Goal: Information Seeking & Learning: Learn about a topic

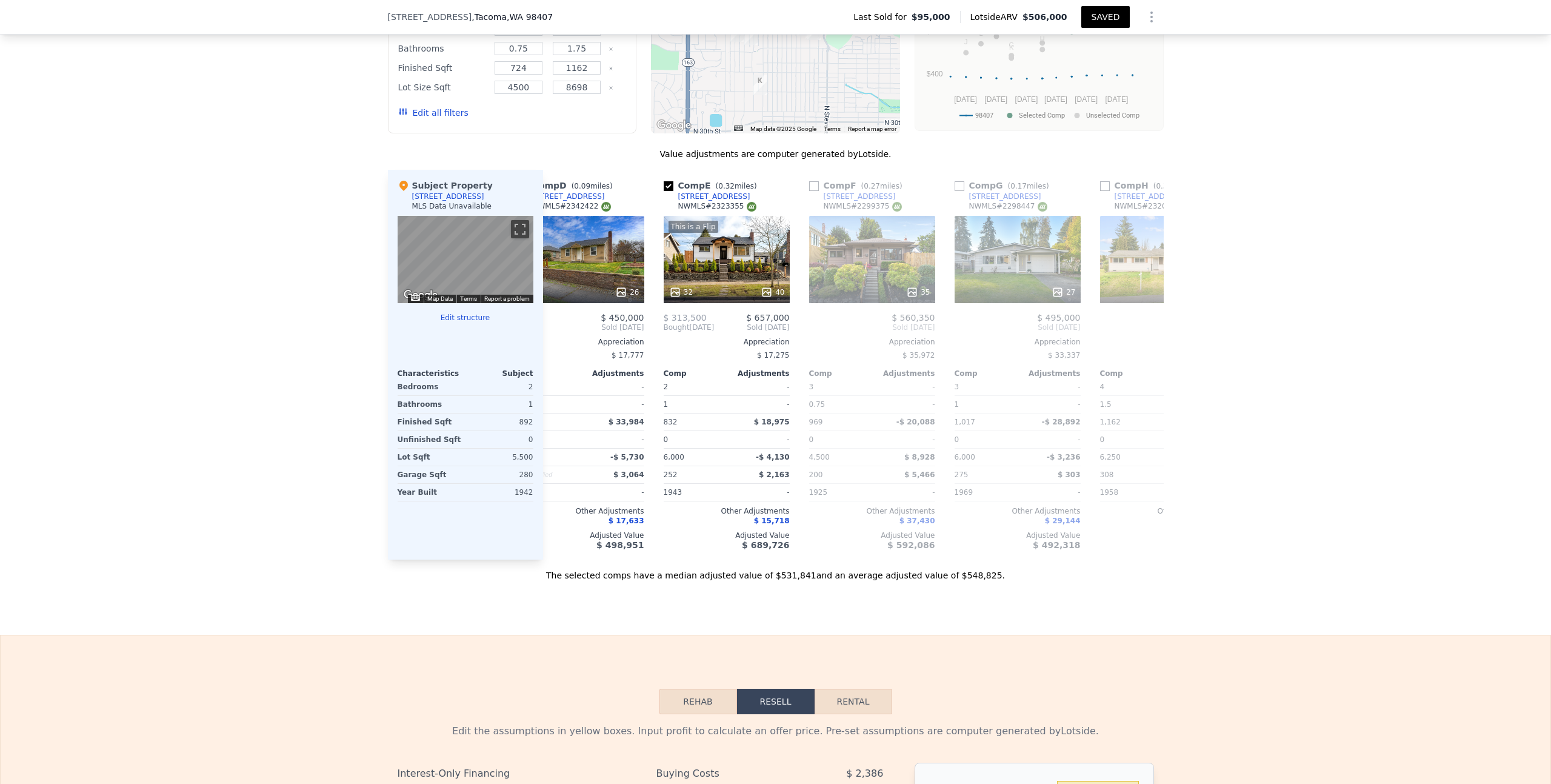
scroll to position [0, 485]
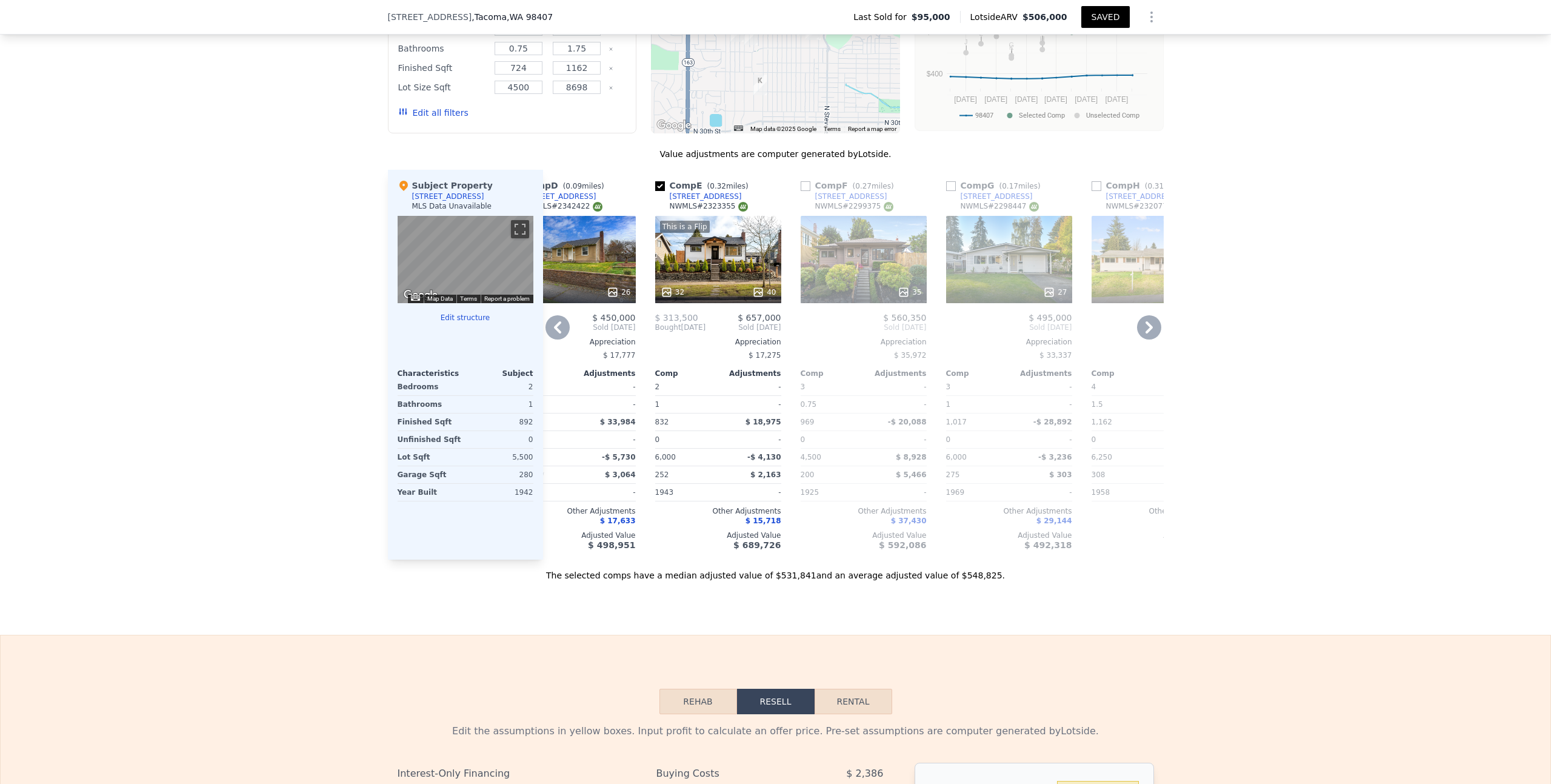
drag, startPoint x: 736, startPoint y: 206, endPoint x: 666, endPoint y: 205, distance: 70.0
click at [666, 205] on div "Comp E ( 0.32 miles) [STREET_ADDRESS] # 2323355" at bounding box center [719, 197] width 126 height 36
click at [714, 267] on div "This is a Flip 32 40" at bounding box center [719, 259] width 126 height 87
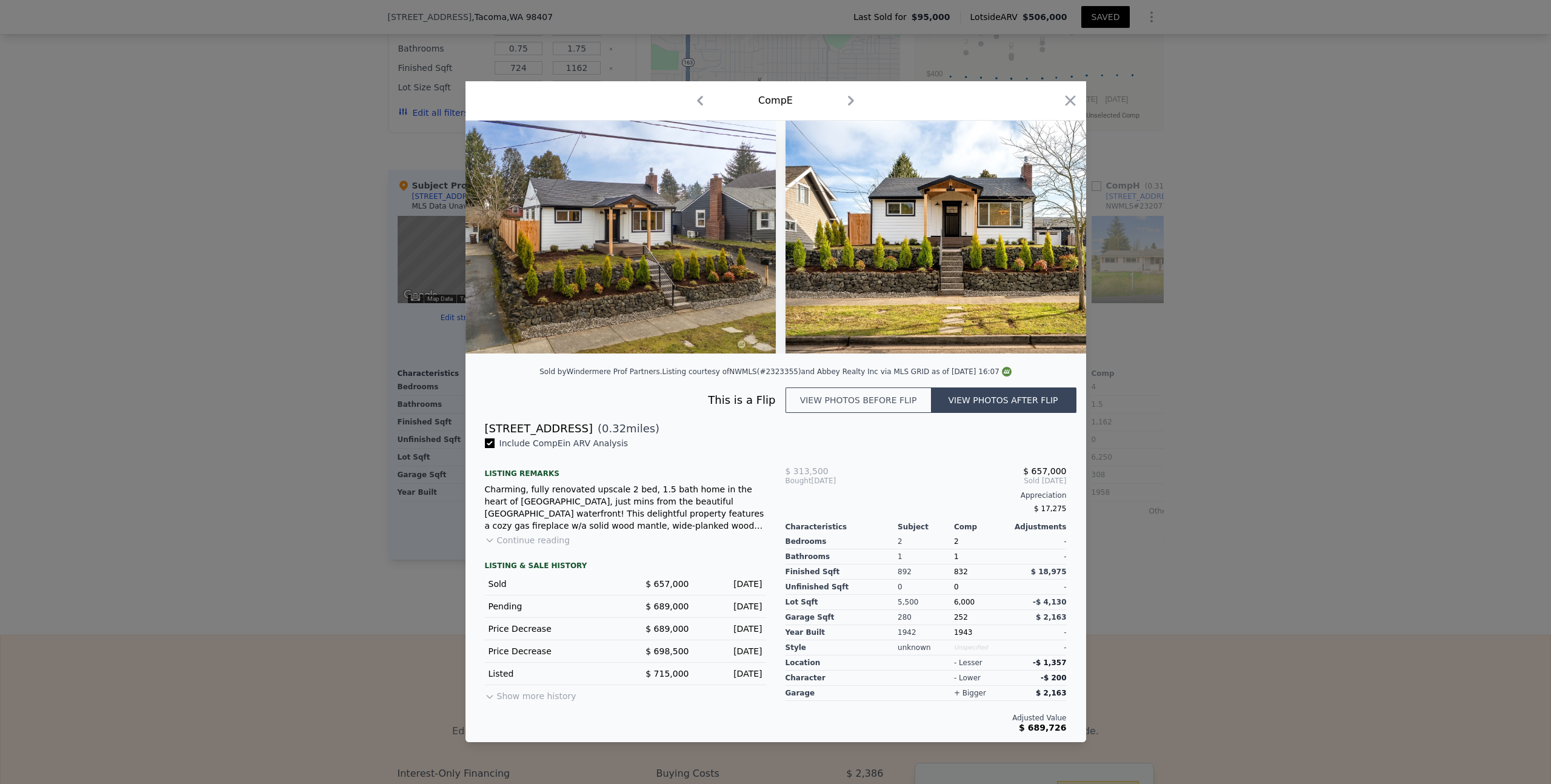
click at [534, 544] on button "Continue reading" at bounding box center [527, 540] width 85 height 12
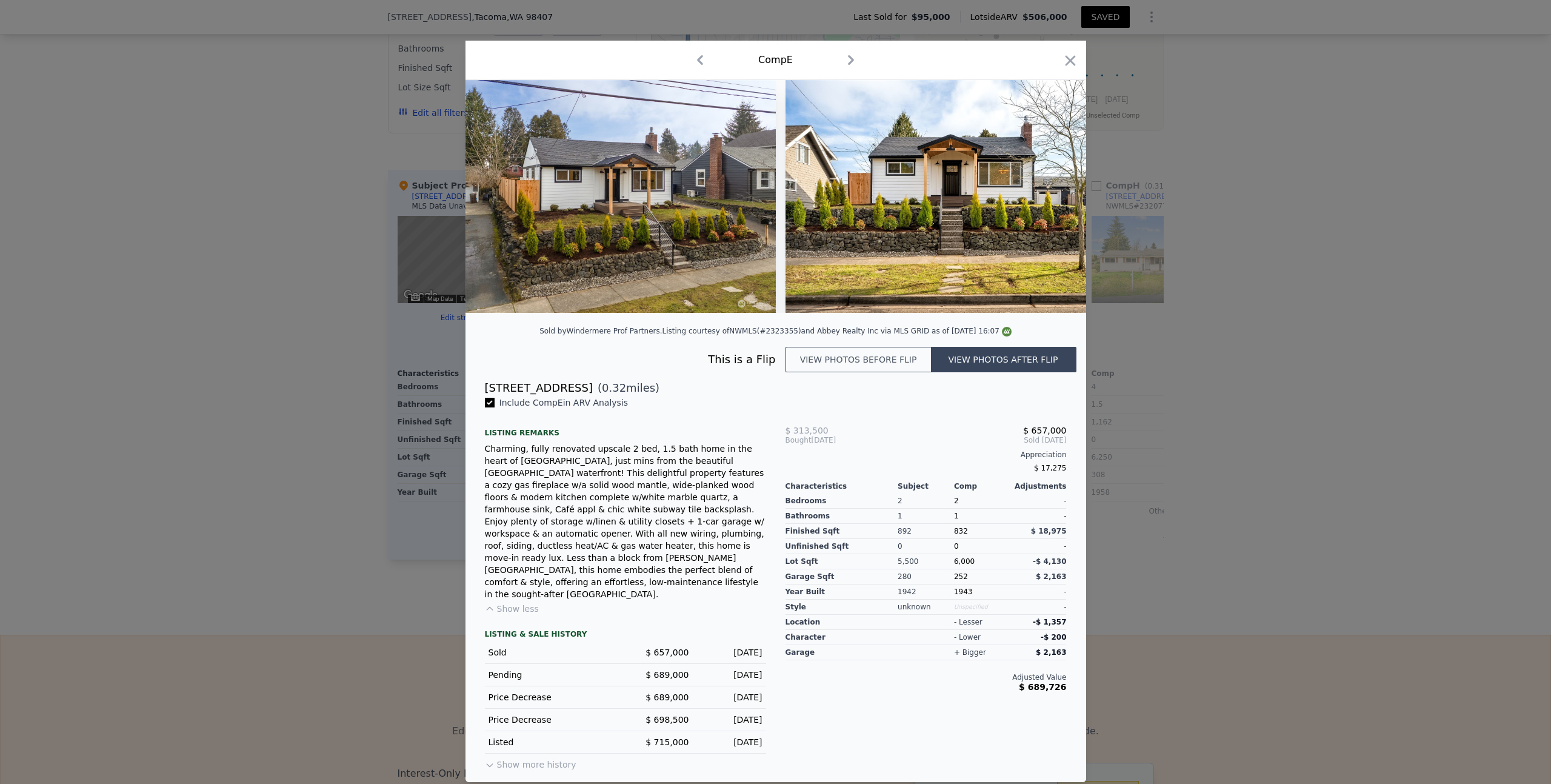
click at [872, 372] on button "View photos before flip" at bounding box center [858, 360] width 145 height 26
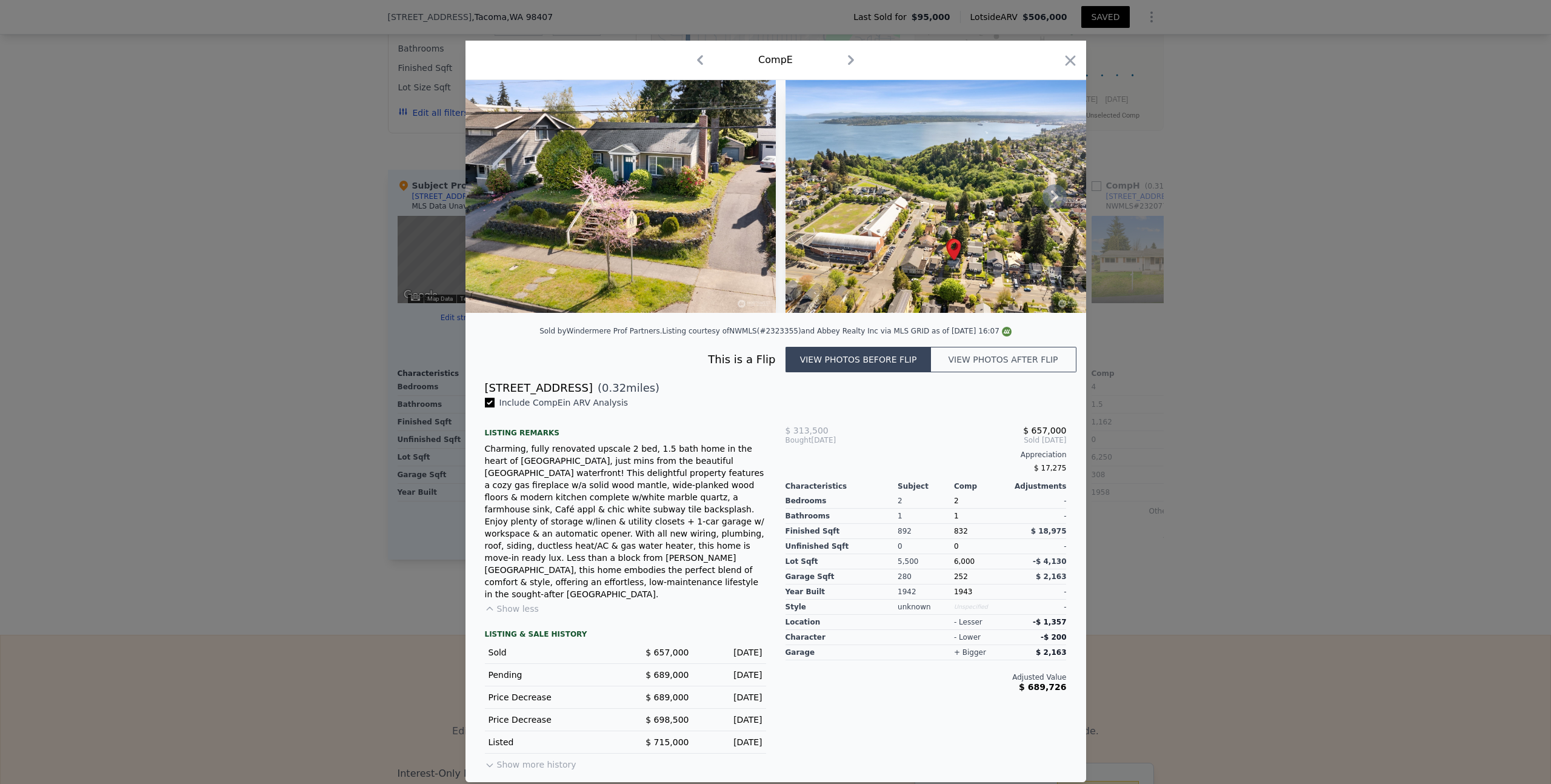
click at [1054, 202] on icon at bounding box center [1054, 196] width 7 height 12
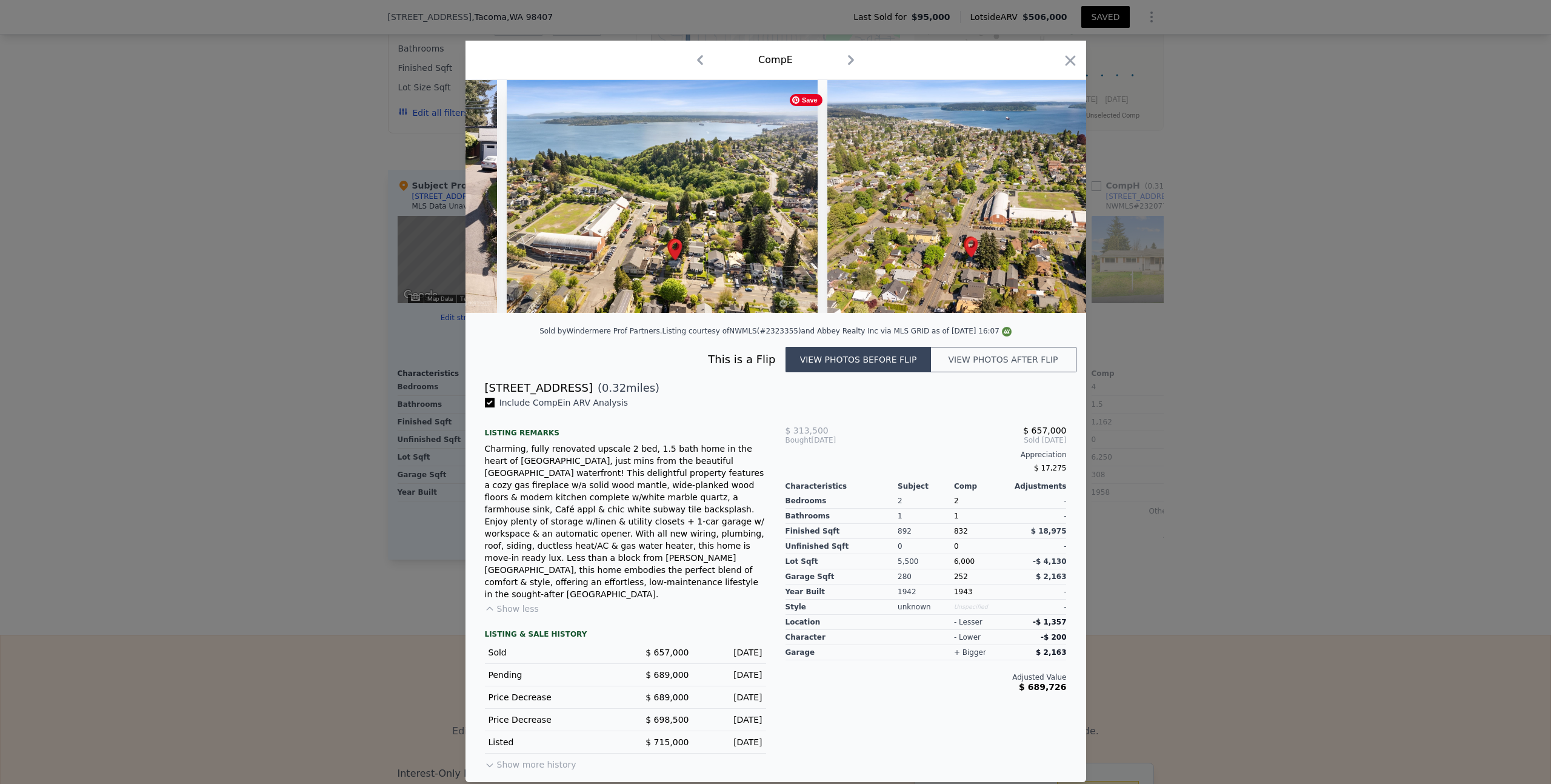
scroll to position [0, 291]
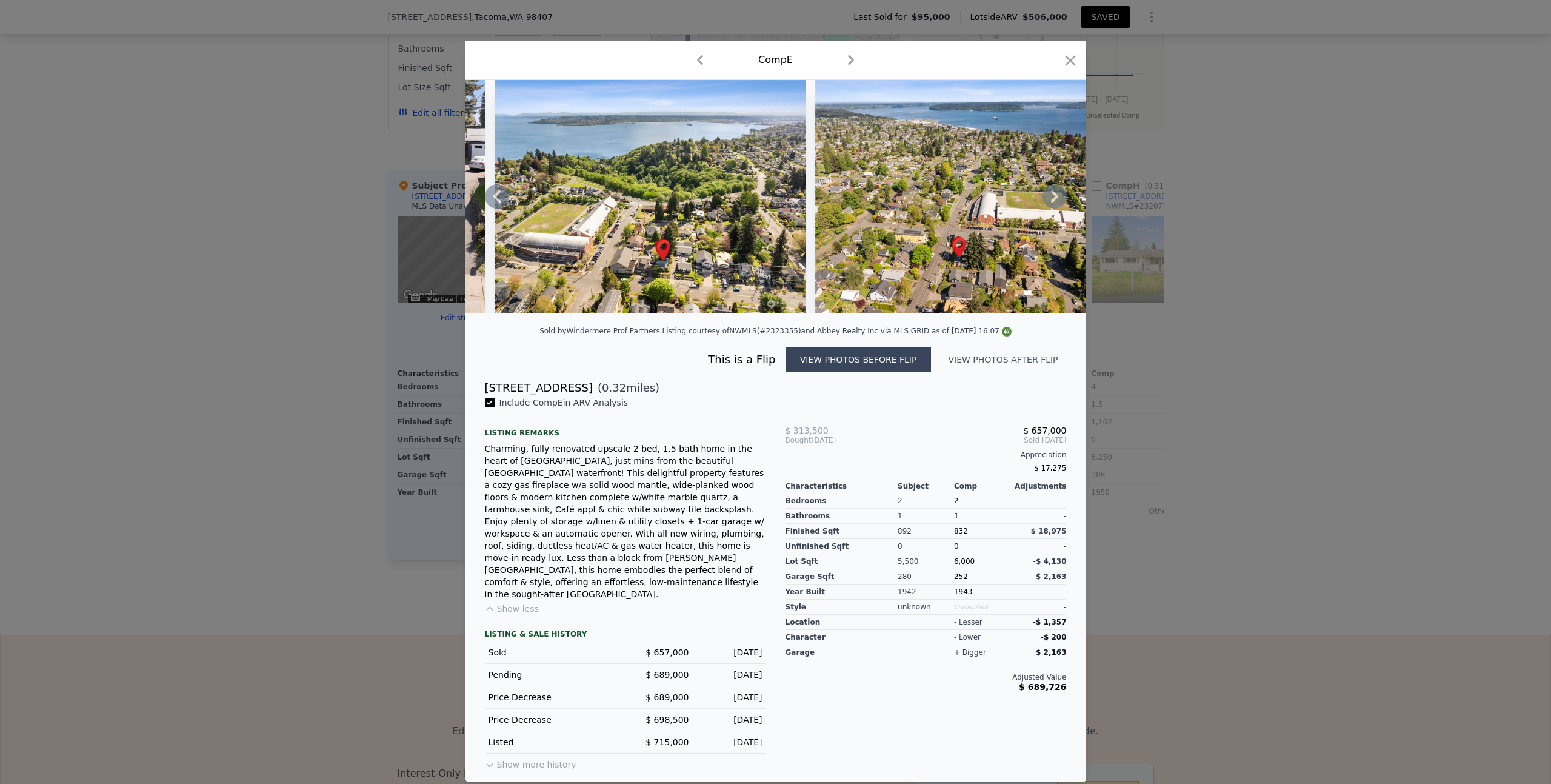
click at [1054, 202] on icon at bounding box center [1054, 196] width 7 height 12
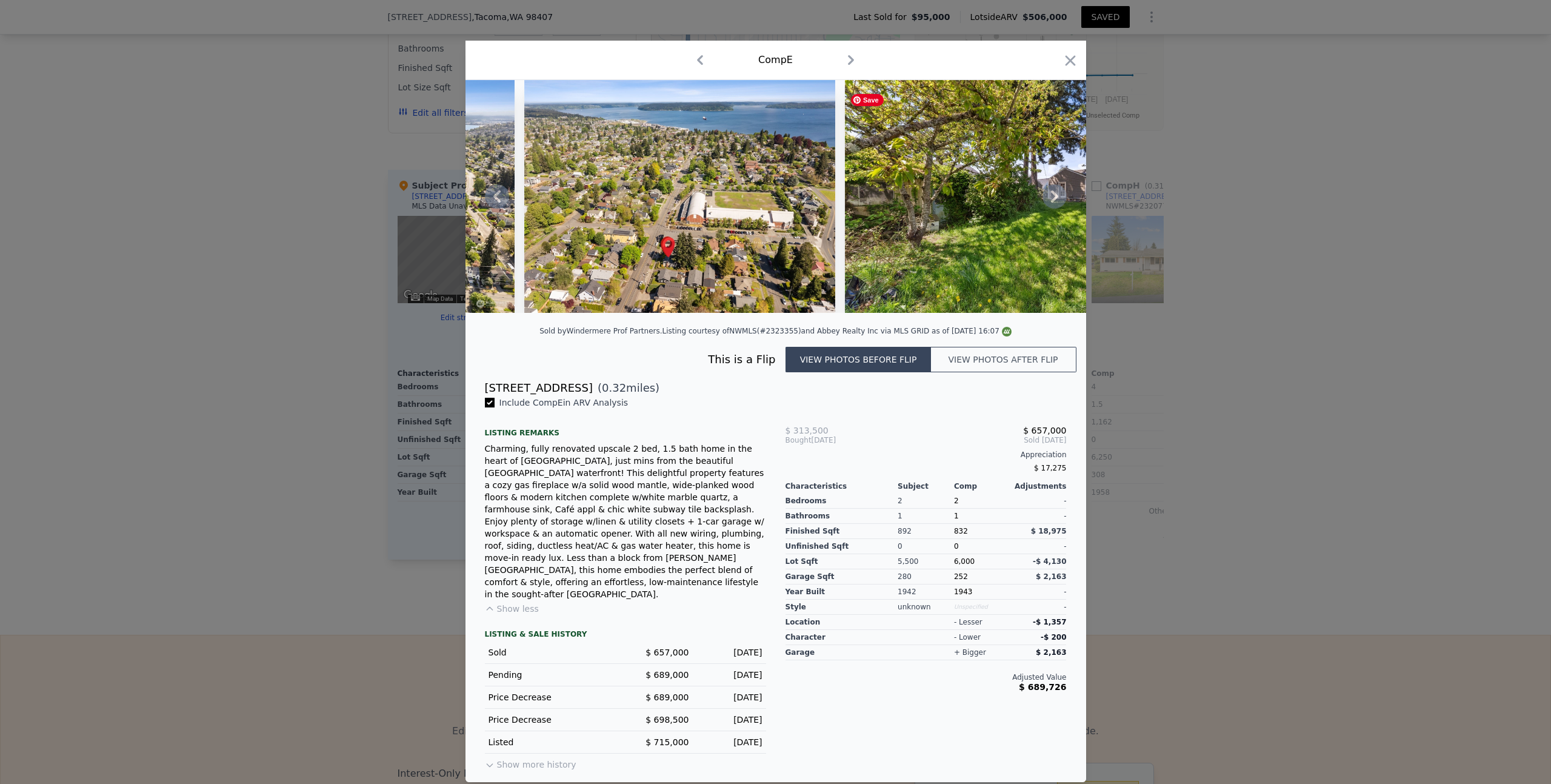
click at [1054, 202] on icon at bounding box center [1054, 196] width 7 height 12
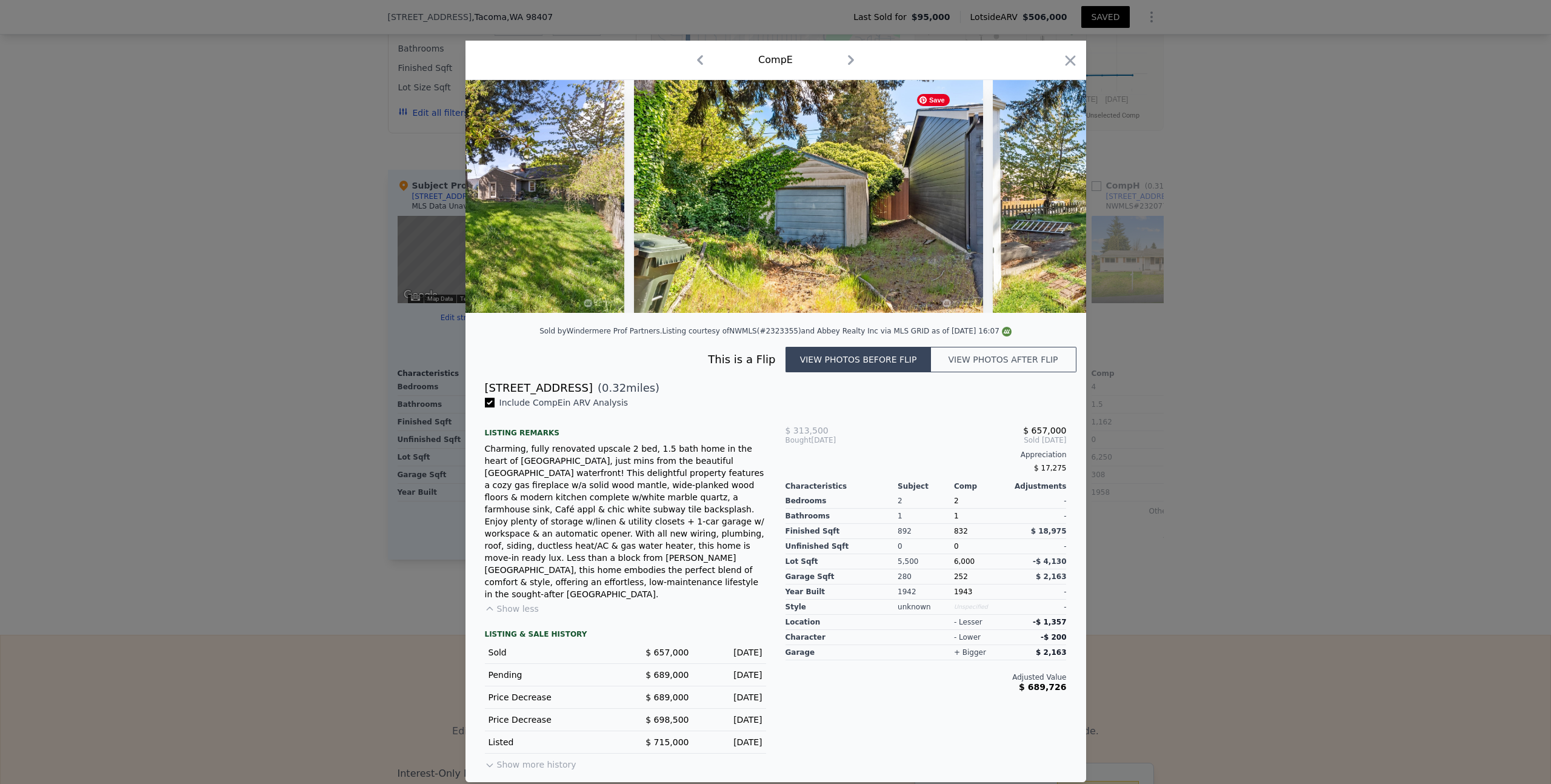
scroll to position [0, 1164]
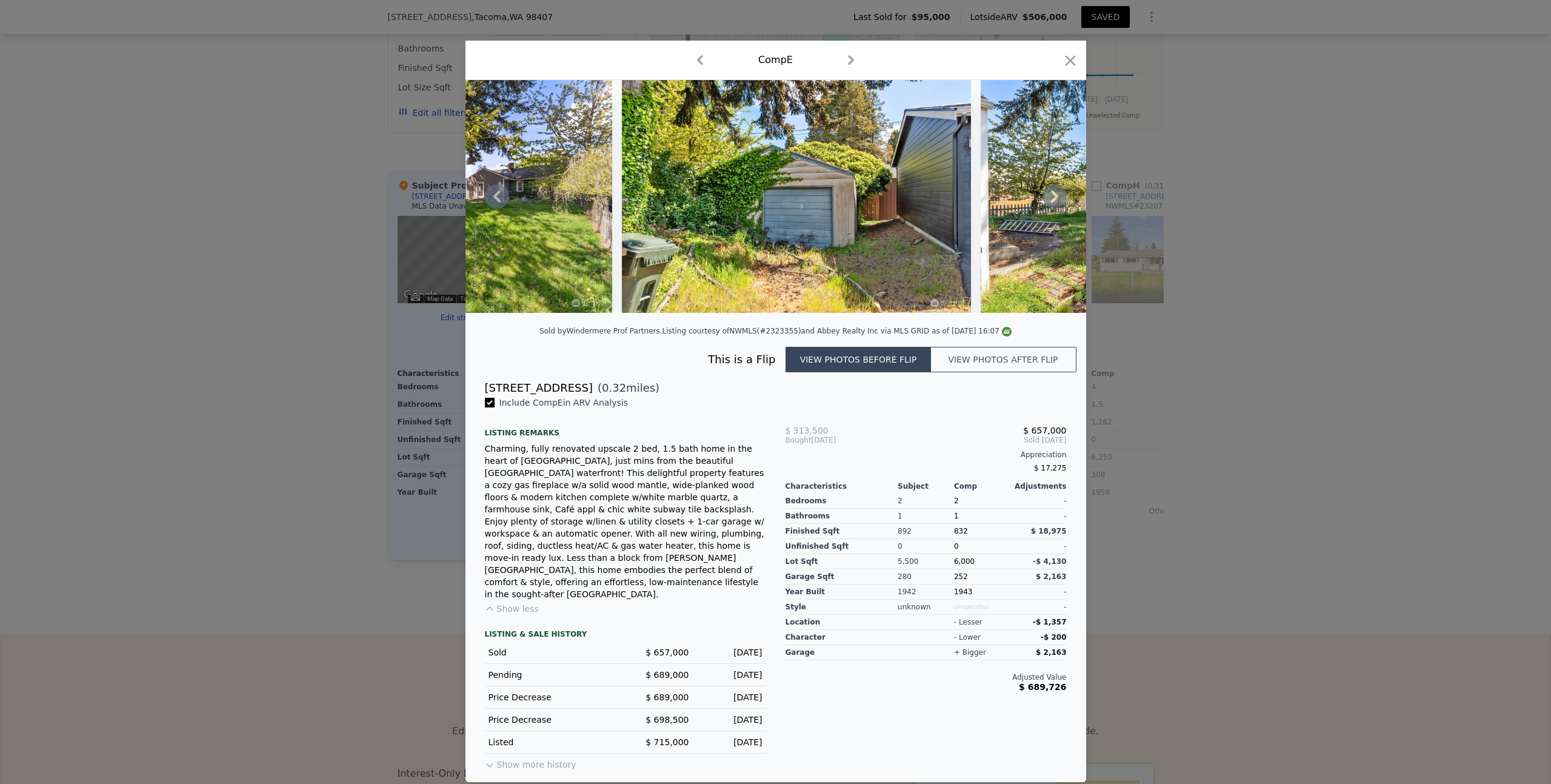
click at [1054, 202] on icon at bounding box center [1054, 196] width 7 height 12
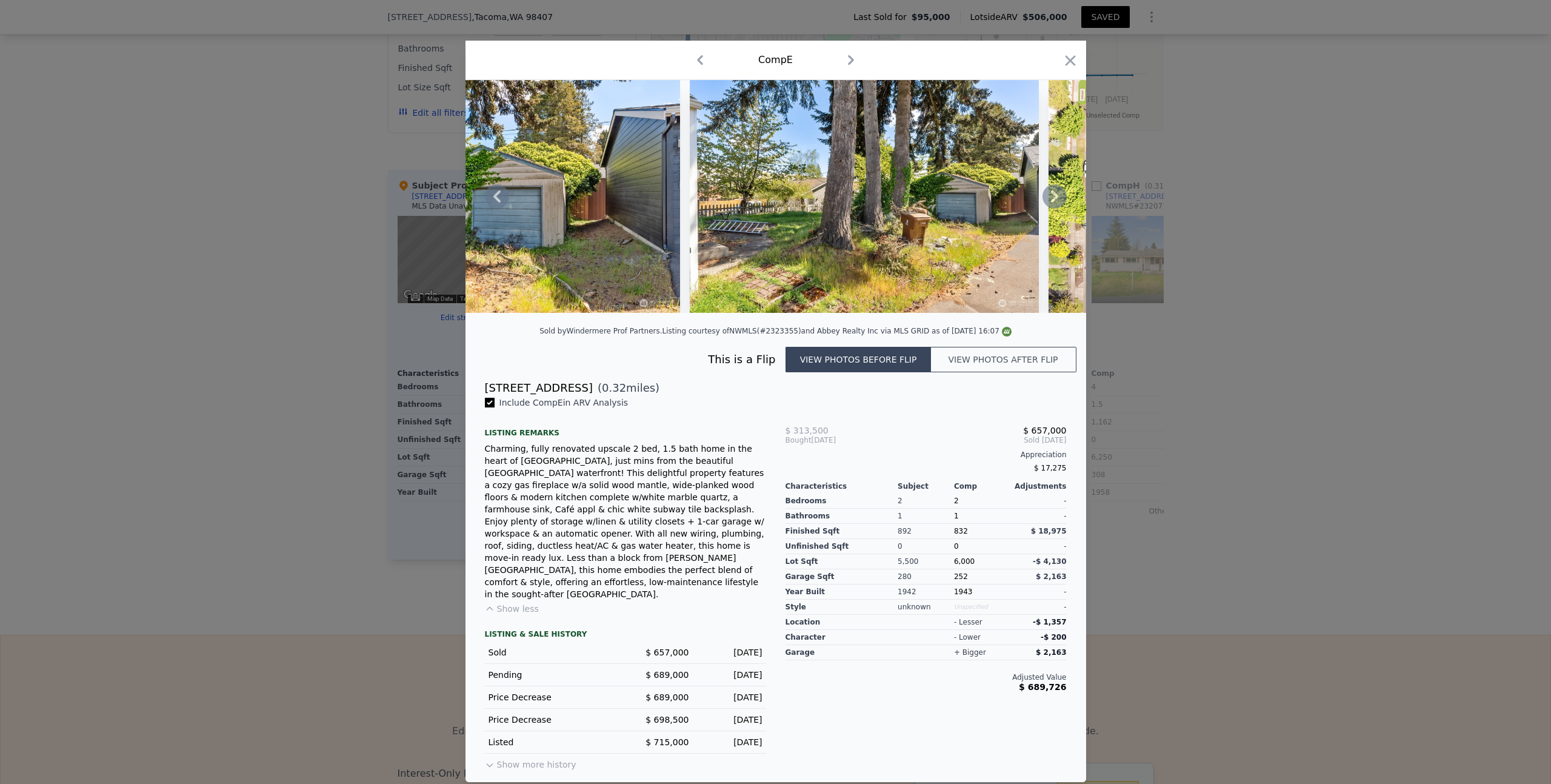
click at [1054, 202] on icon at bounding box center [1054, 196] width 7 height 12
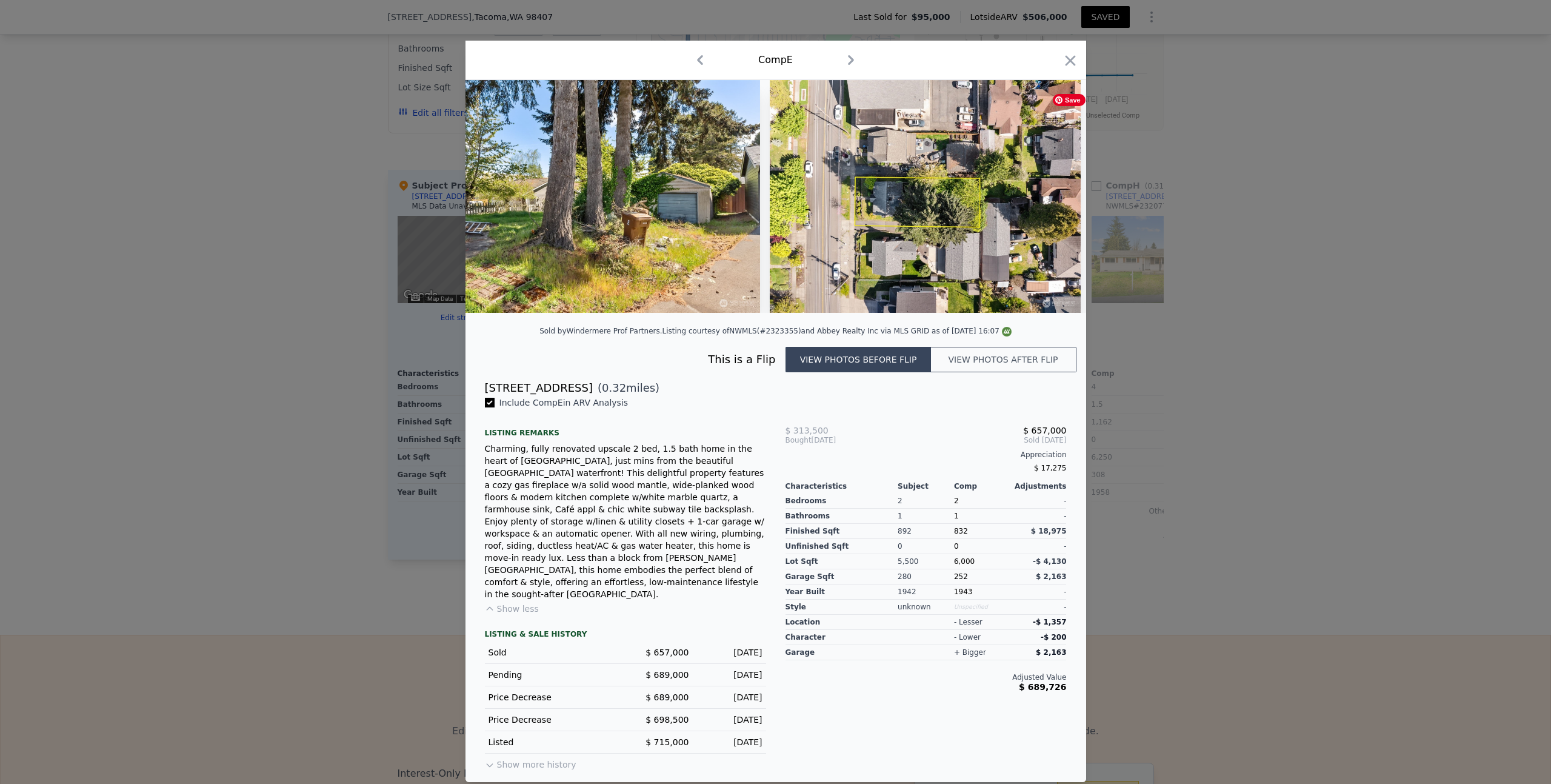
scroll to position [0, 1746]
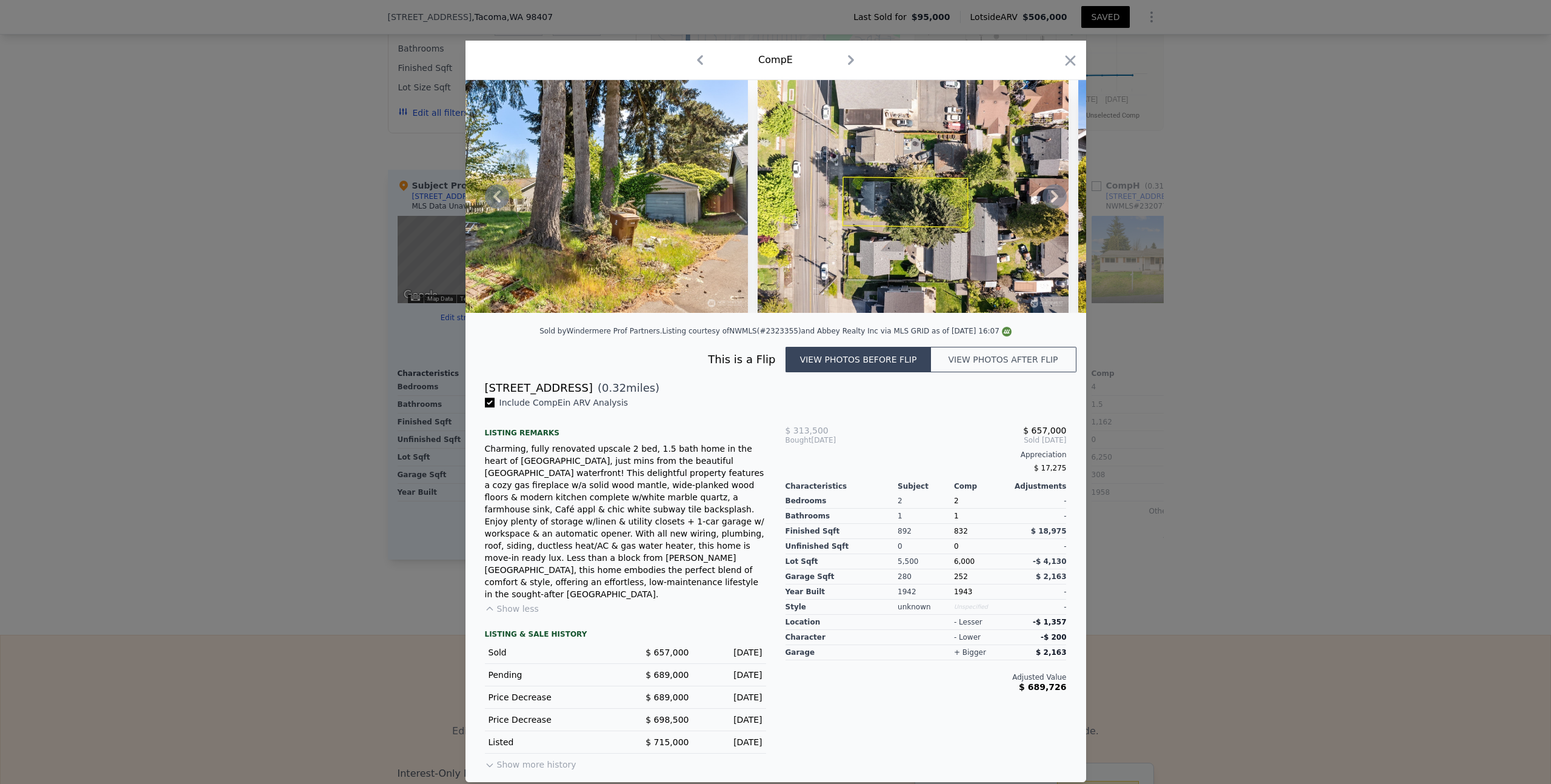
click at [1054, 202] on icon at bounding box center [1054, 196] width 7 height 12
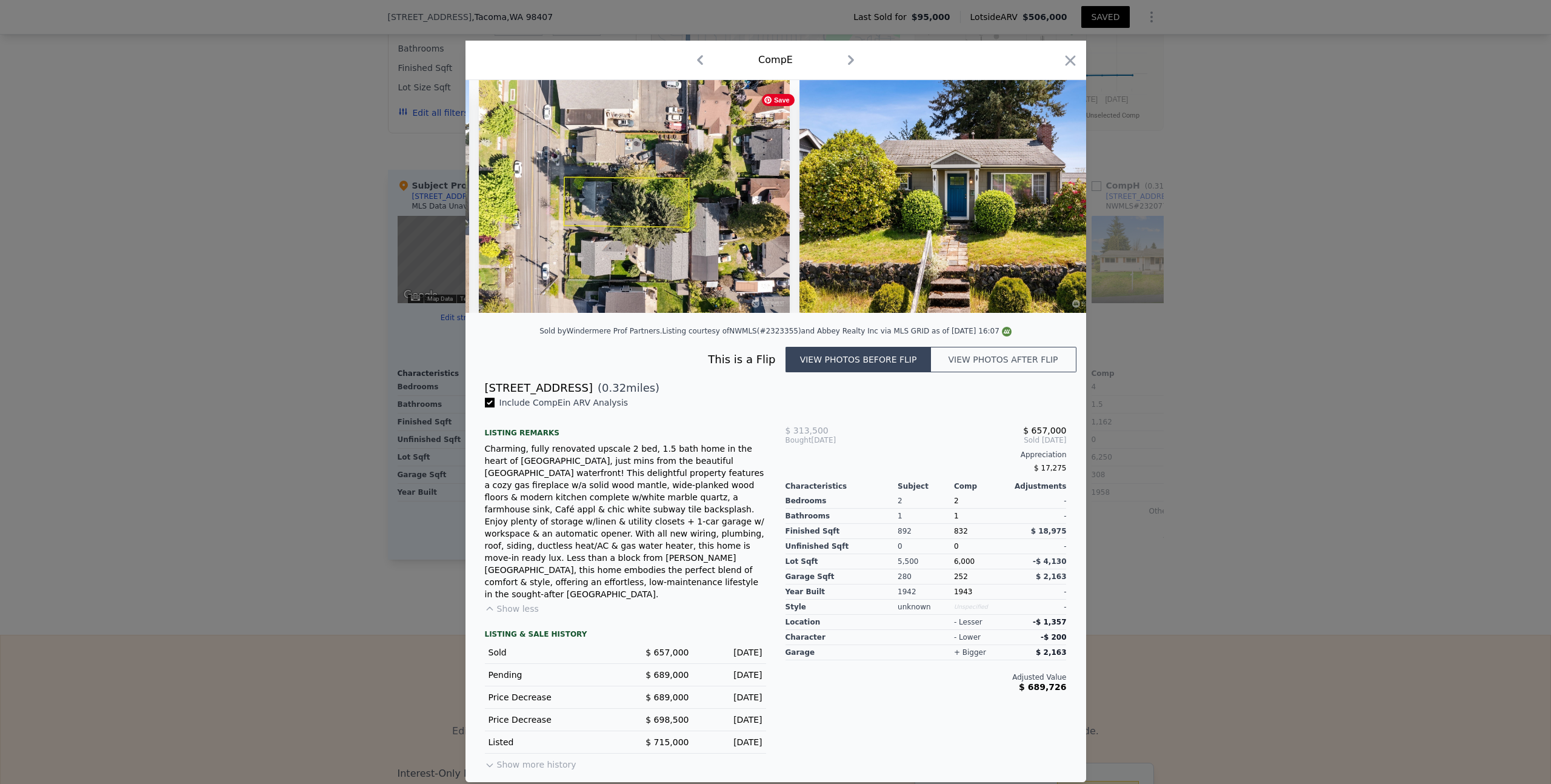
scroll to position [0, 2037]
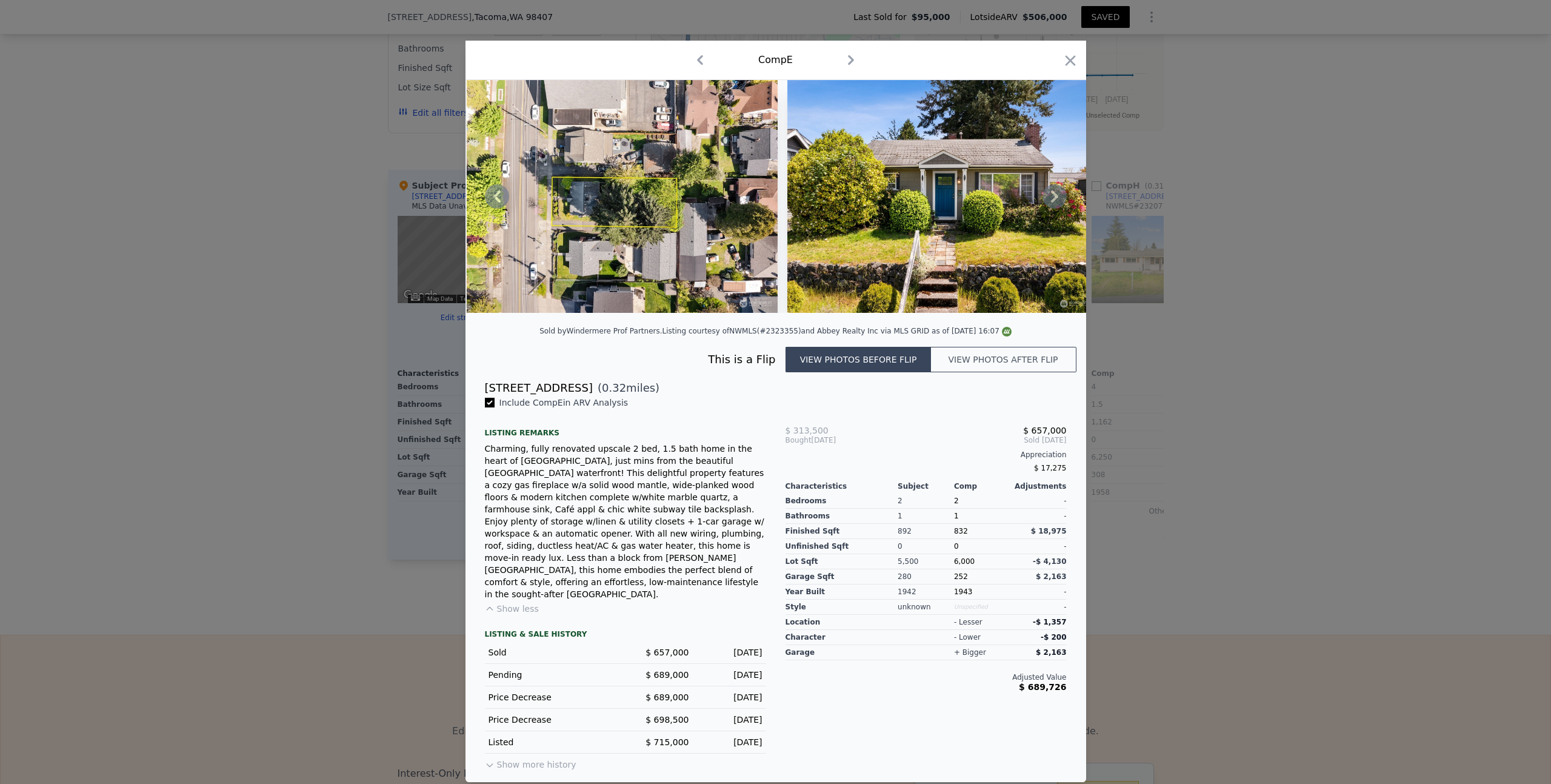
click at [1054, 202] on icon at bounding box center [1054, 196] width 7 height 12
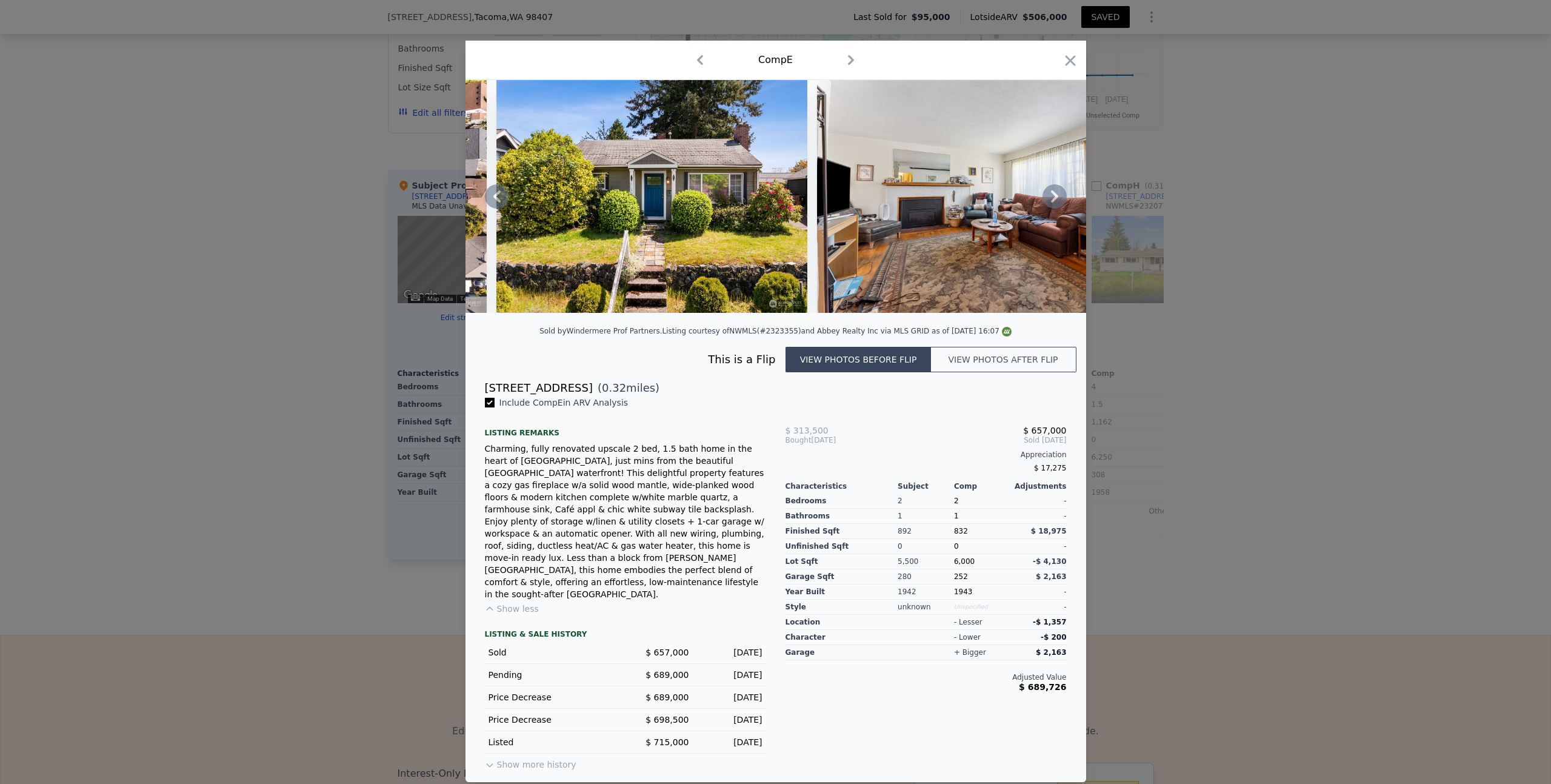
click at [1054, 202] on icon at bounding box center [1054, 196] width 7 height 12
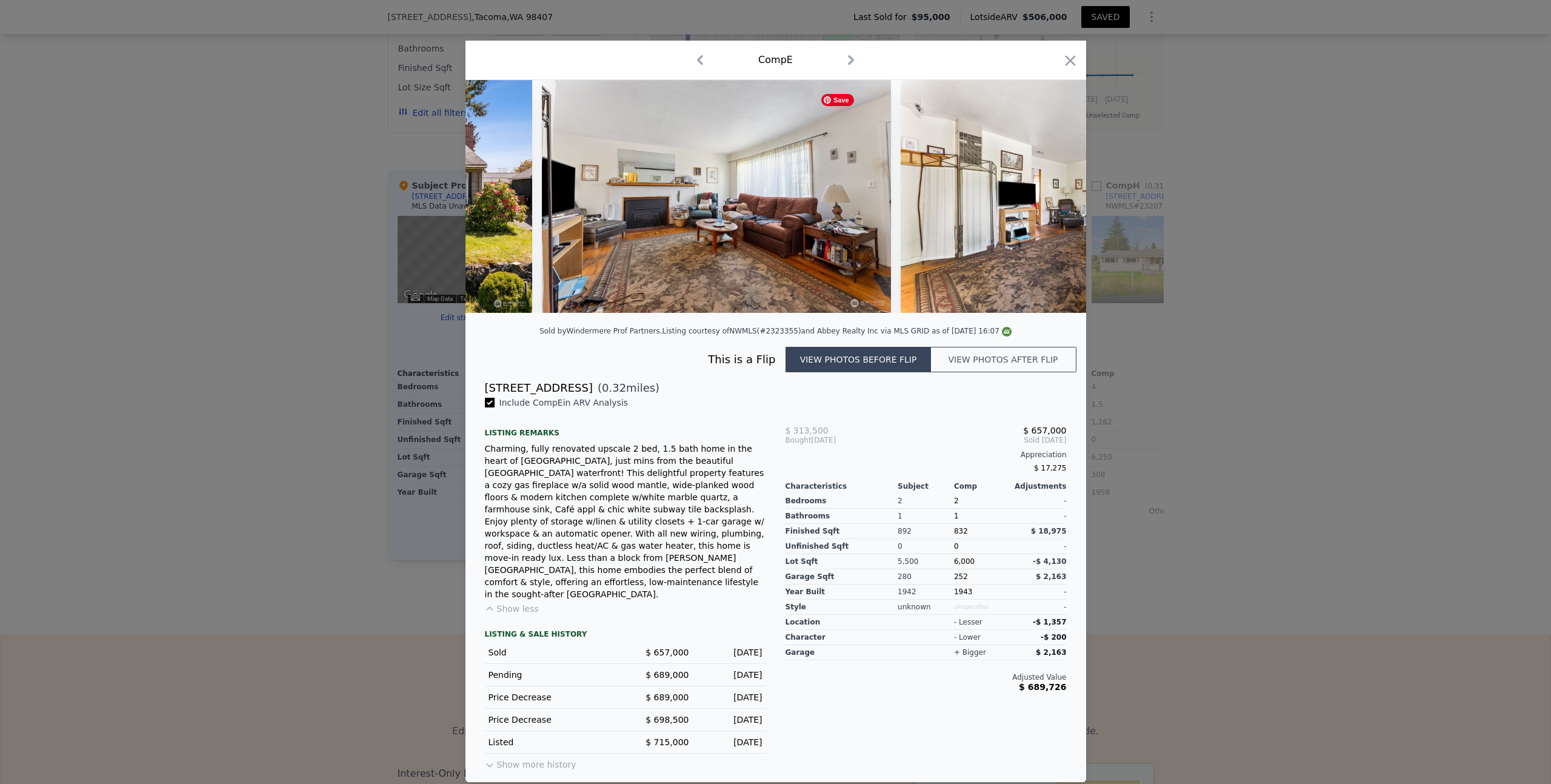
scroll to position [0, 2619]
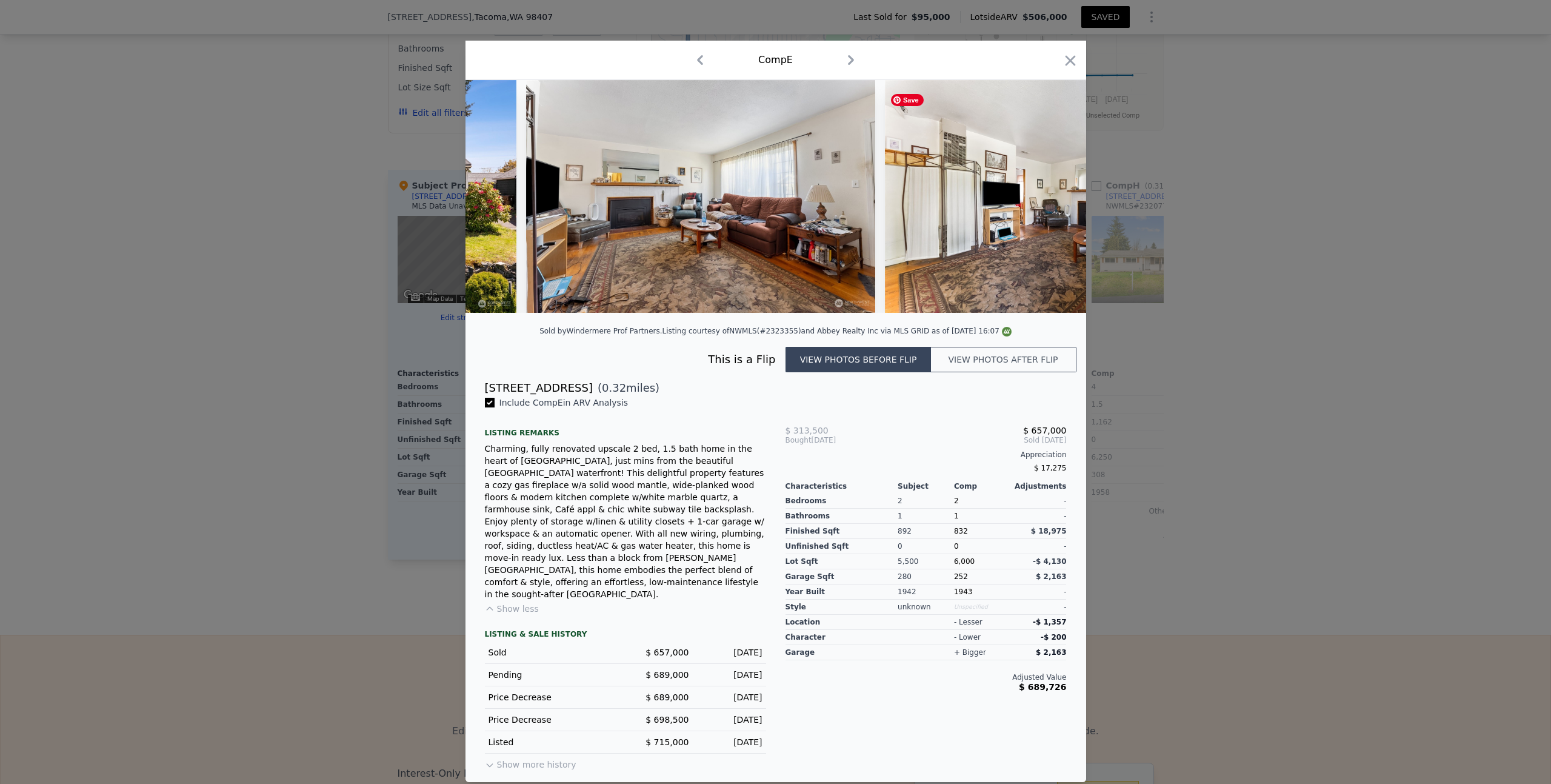
click at [1054, 210] on div at bounding box center [776, 197] width 621 height 233
click at [1054, 202] on icon at bounding box center [1054, 196] width 7 height 12
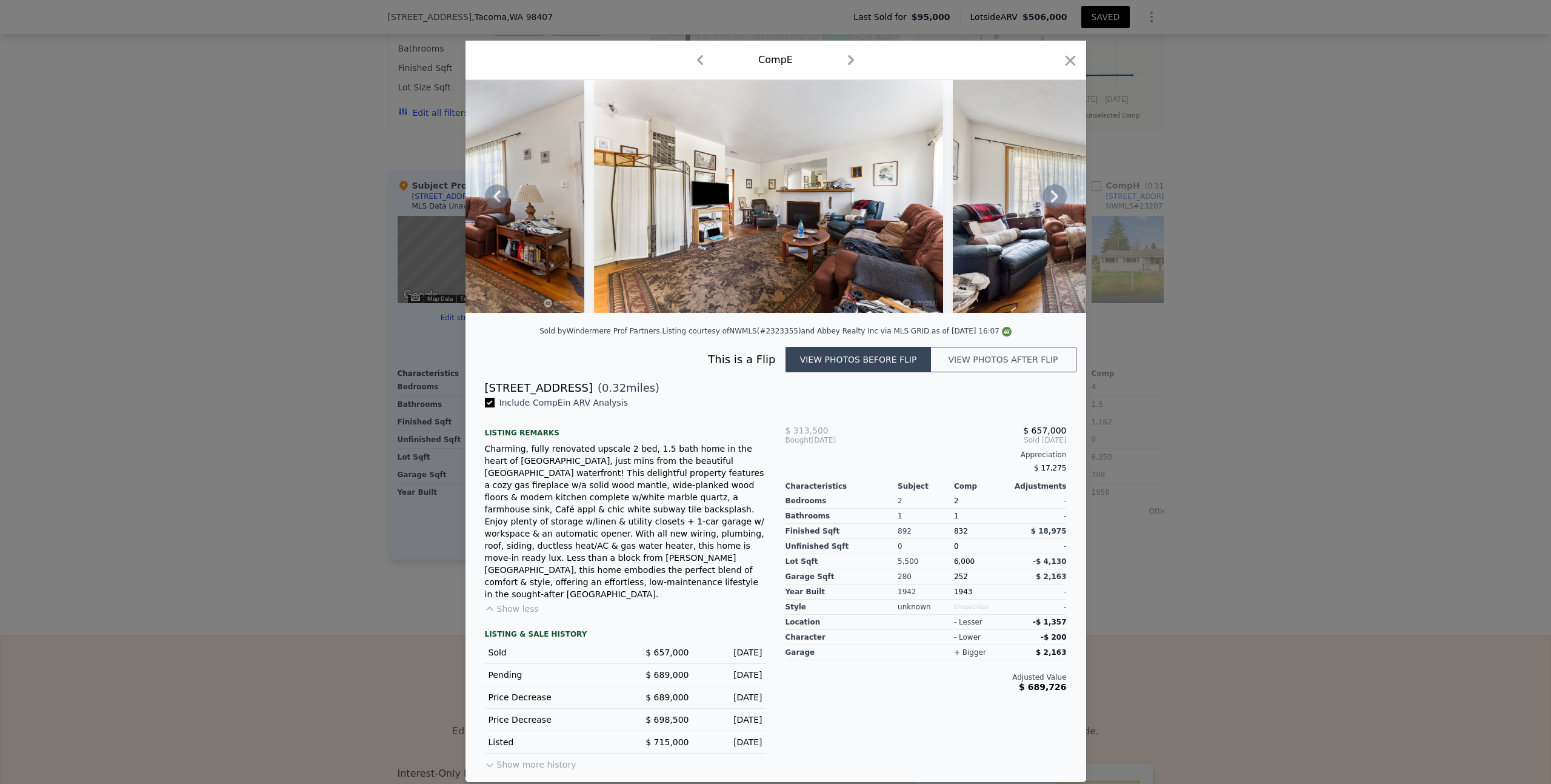
click at [1054, 202] on icon at bounding box center [1054, 196] width 7 height 12
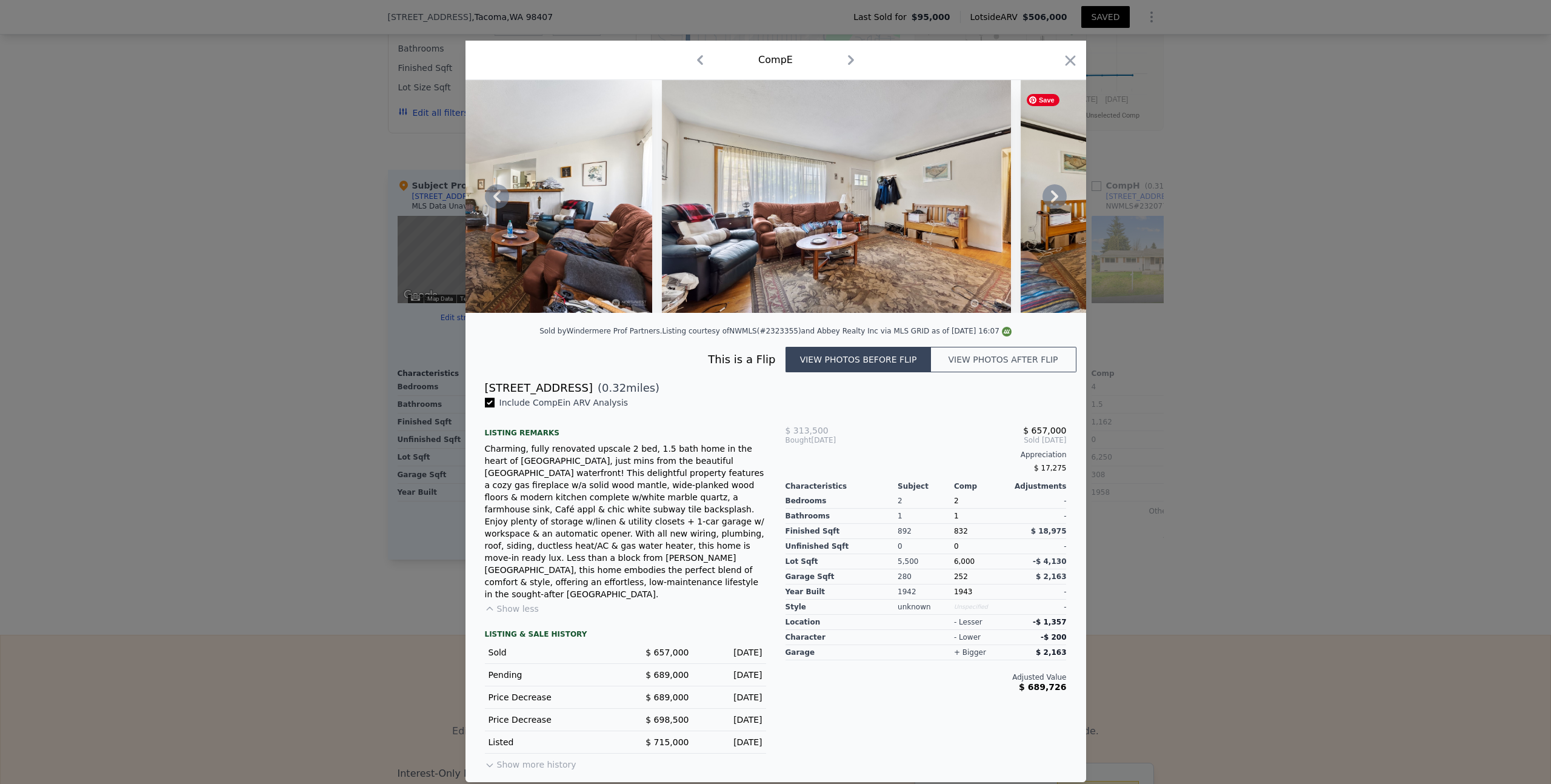
click at [1054, 202] on icon at bounding box center [1054, 196] width 7 height 12
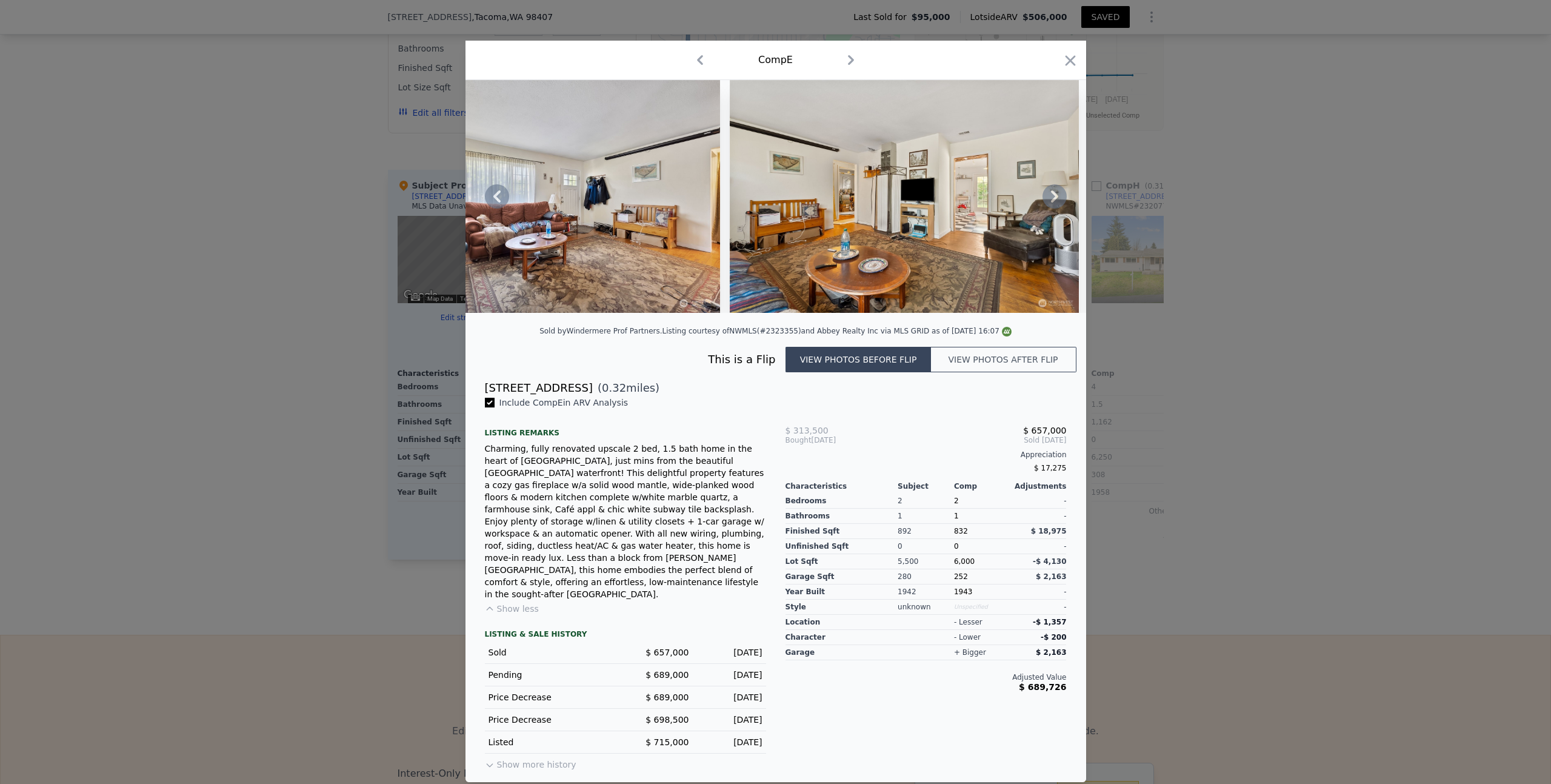
click at [1054, 202] on icon at bounding box center [1054, 196] width 7 height 12
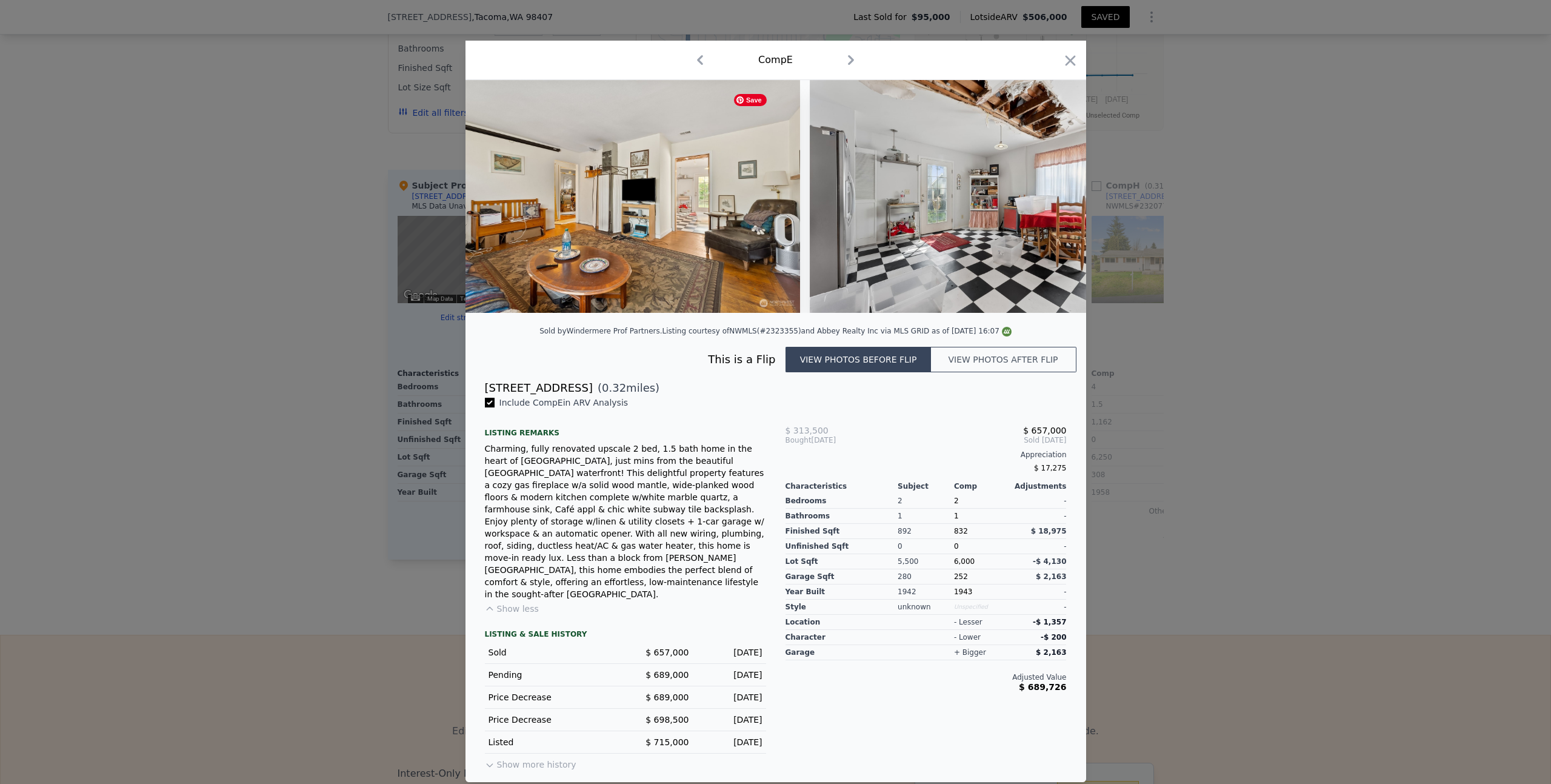
scroll to position [0, 3782]
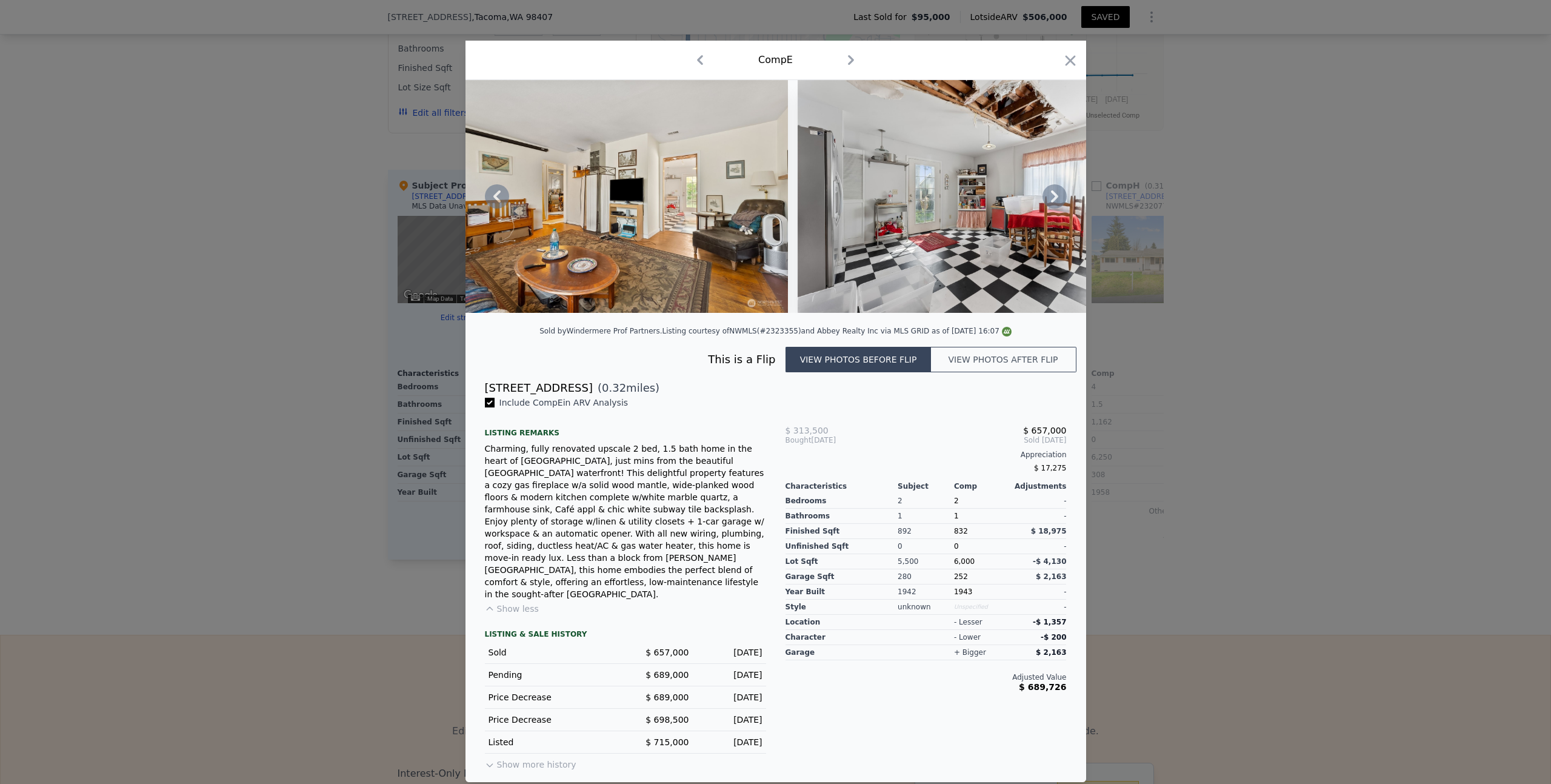
click at [1054, 202] on icon at bounding box center [1054, 196] width 7 height 12
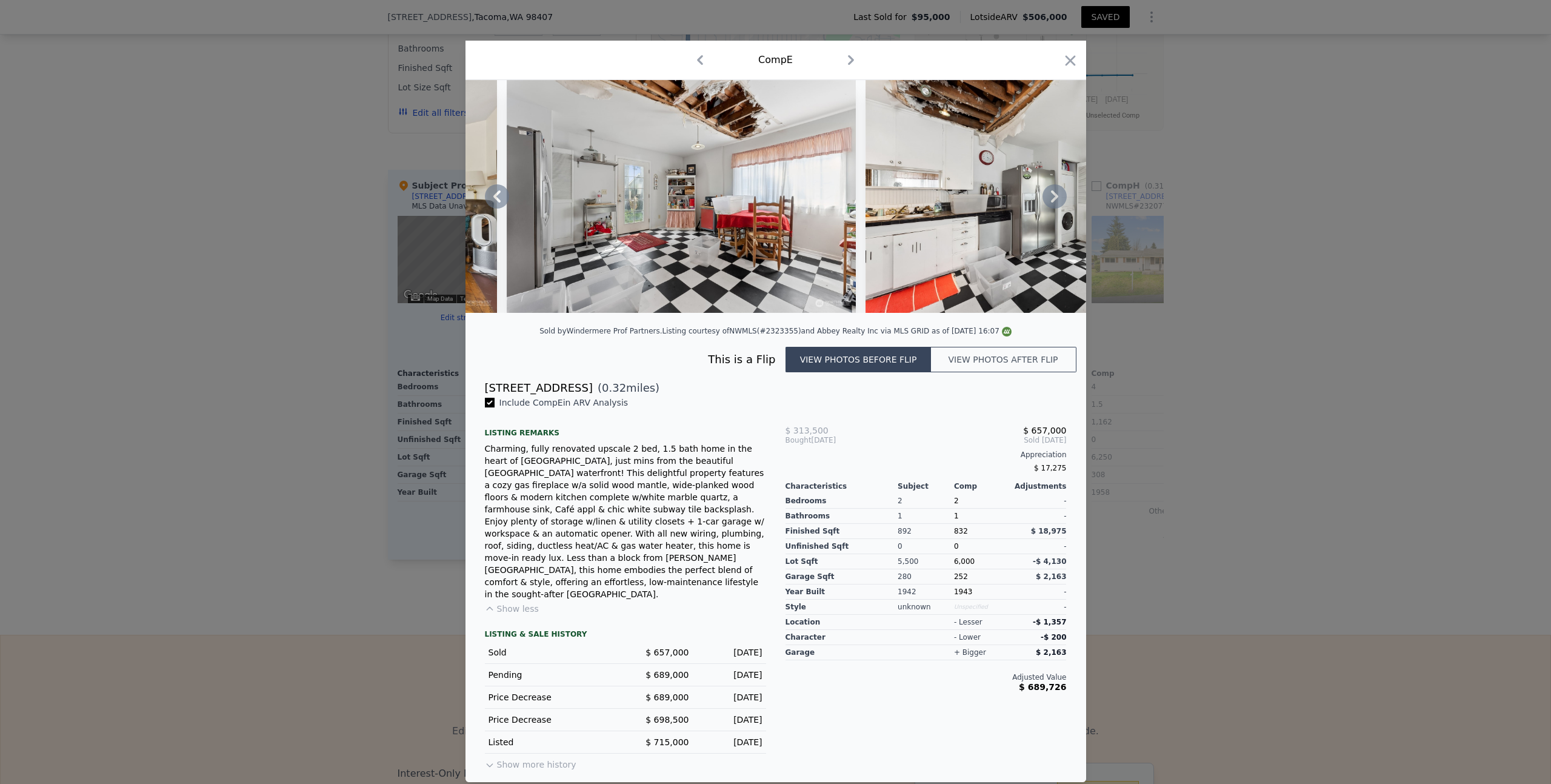
click at [1054, 202] on icon at bounding box center [1054, 196] width 7 height 12
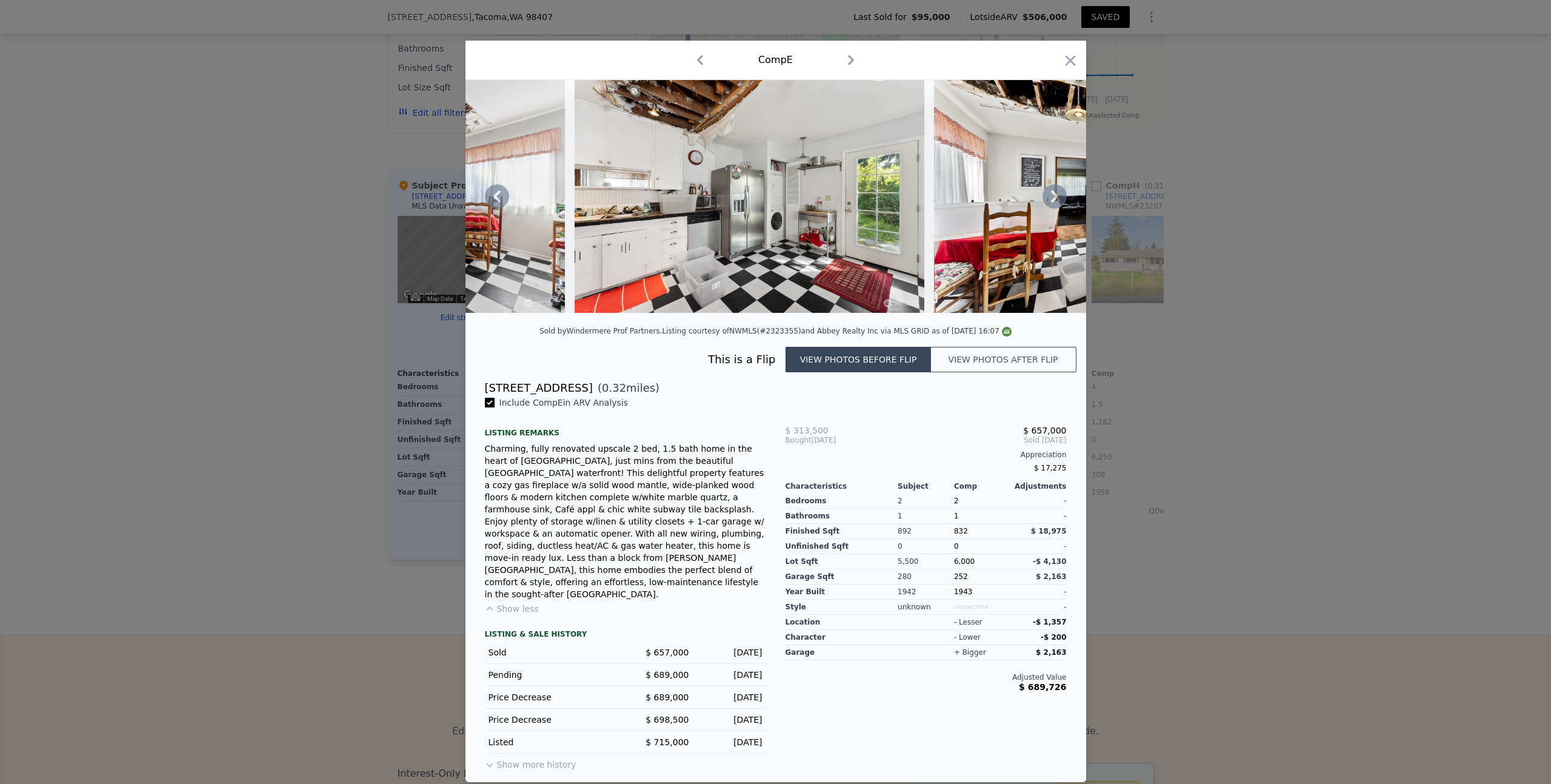
click at [1054, 202] on icon at bounding box center [1054, 196] width 7 height 12
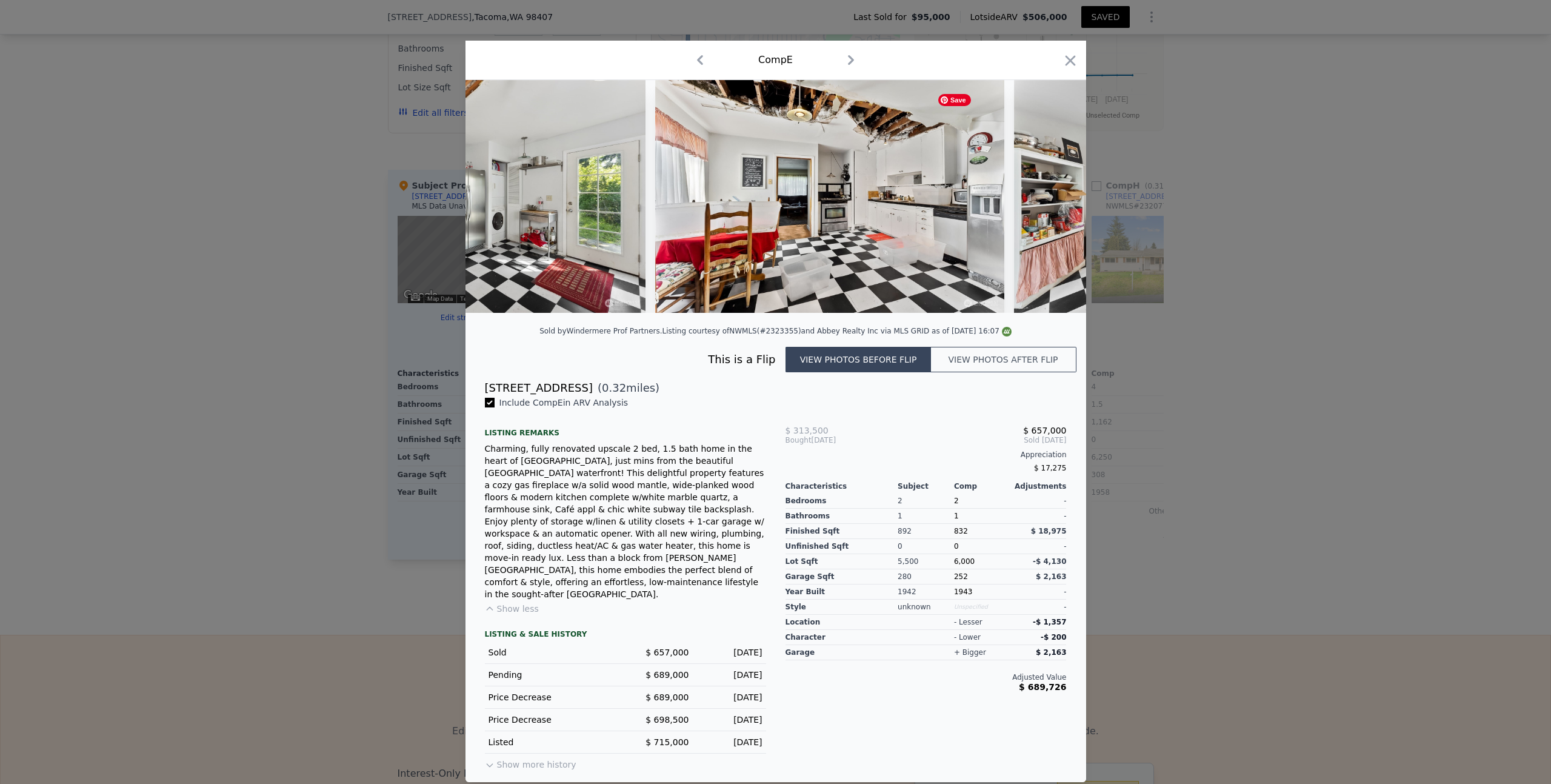
scroll to position [0, 4656]
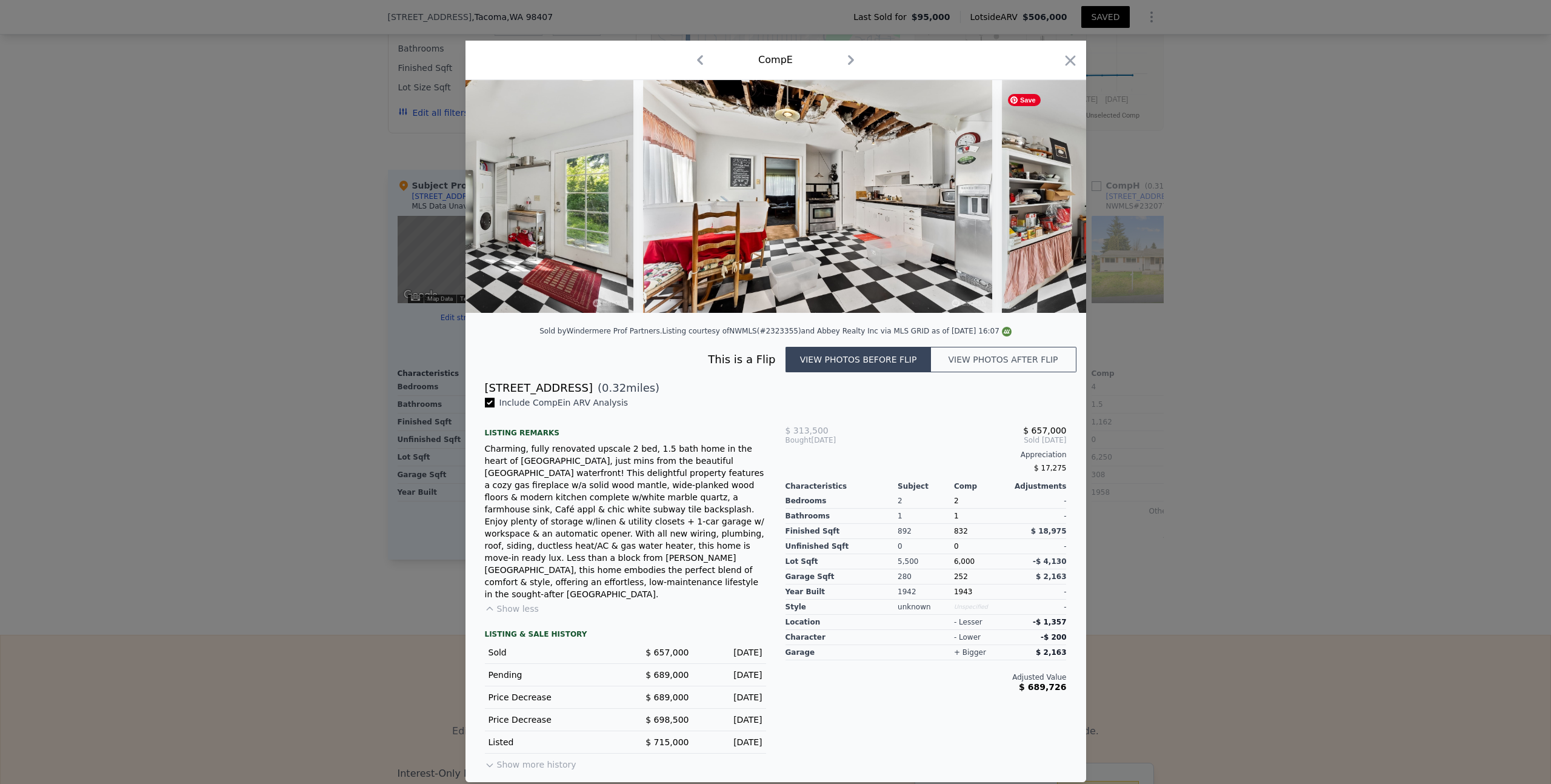
click at [1054, 210] on div at bounding box center [776, 197] width 621 height 233
click at [1054, 202] on icon at bounding box center [1054, 196] width 7 height 12
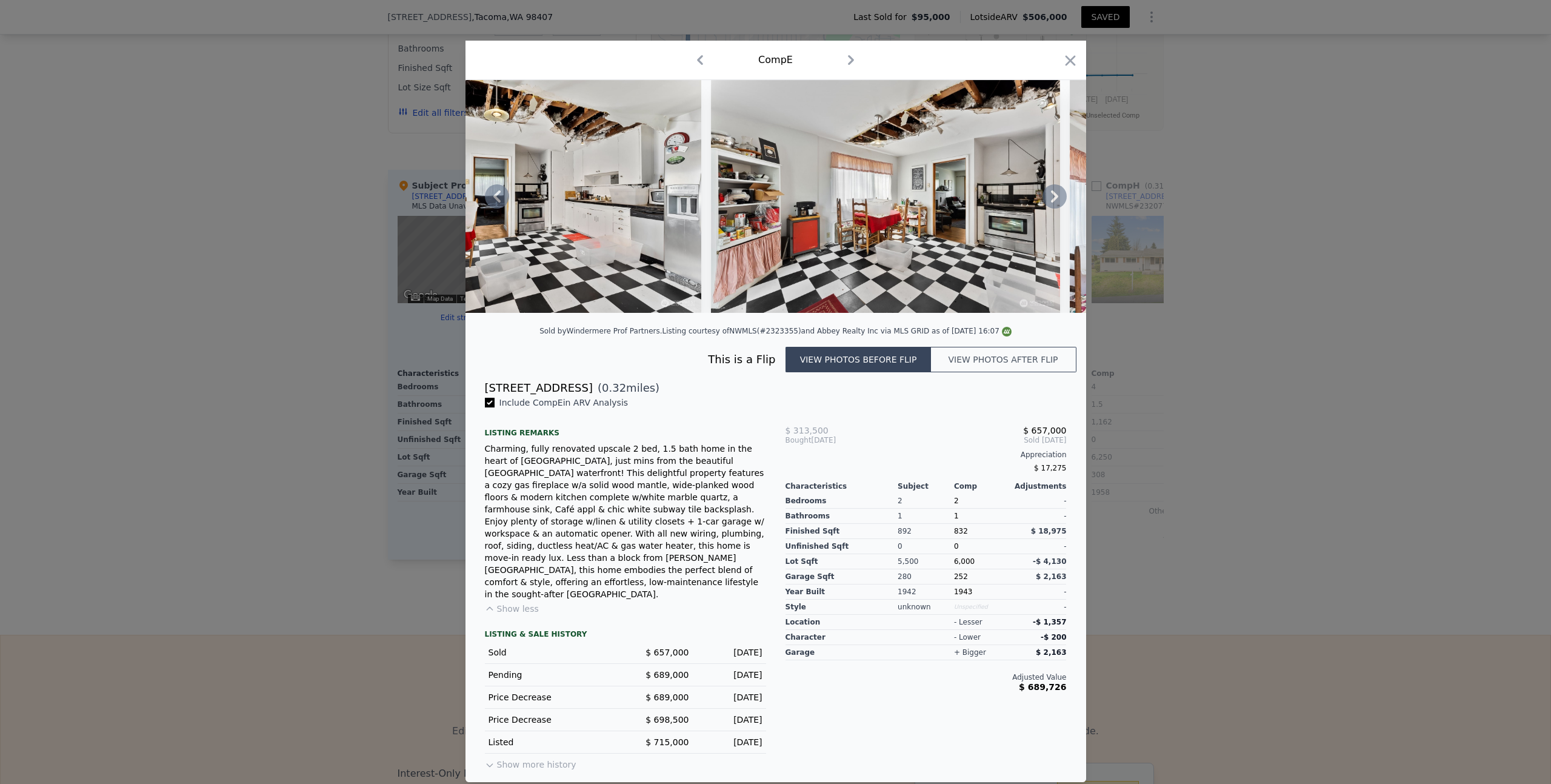
click at [1054, 202] on icon at bounding box center [1054, 196] width 7 height 12
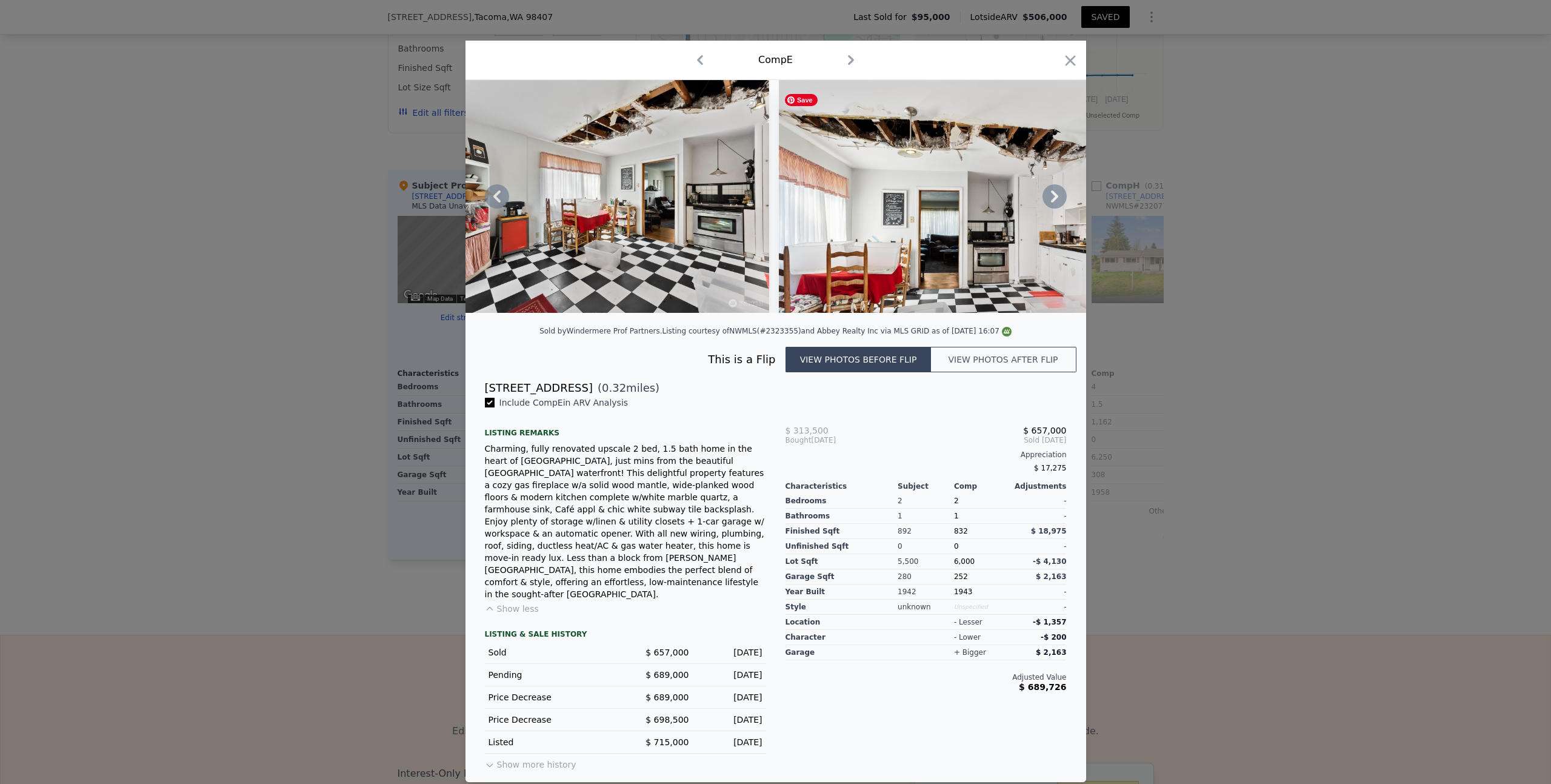
click at [1054, 202] on icon at bounding box center [1054, 196] width 7 height 12
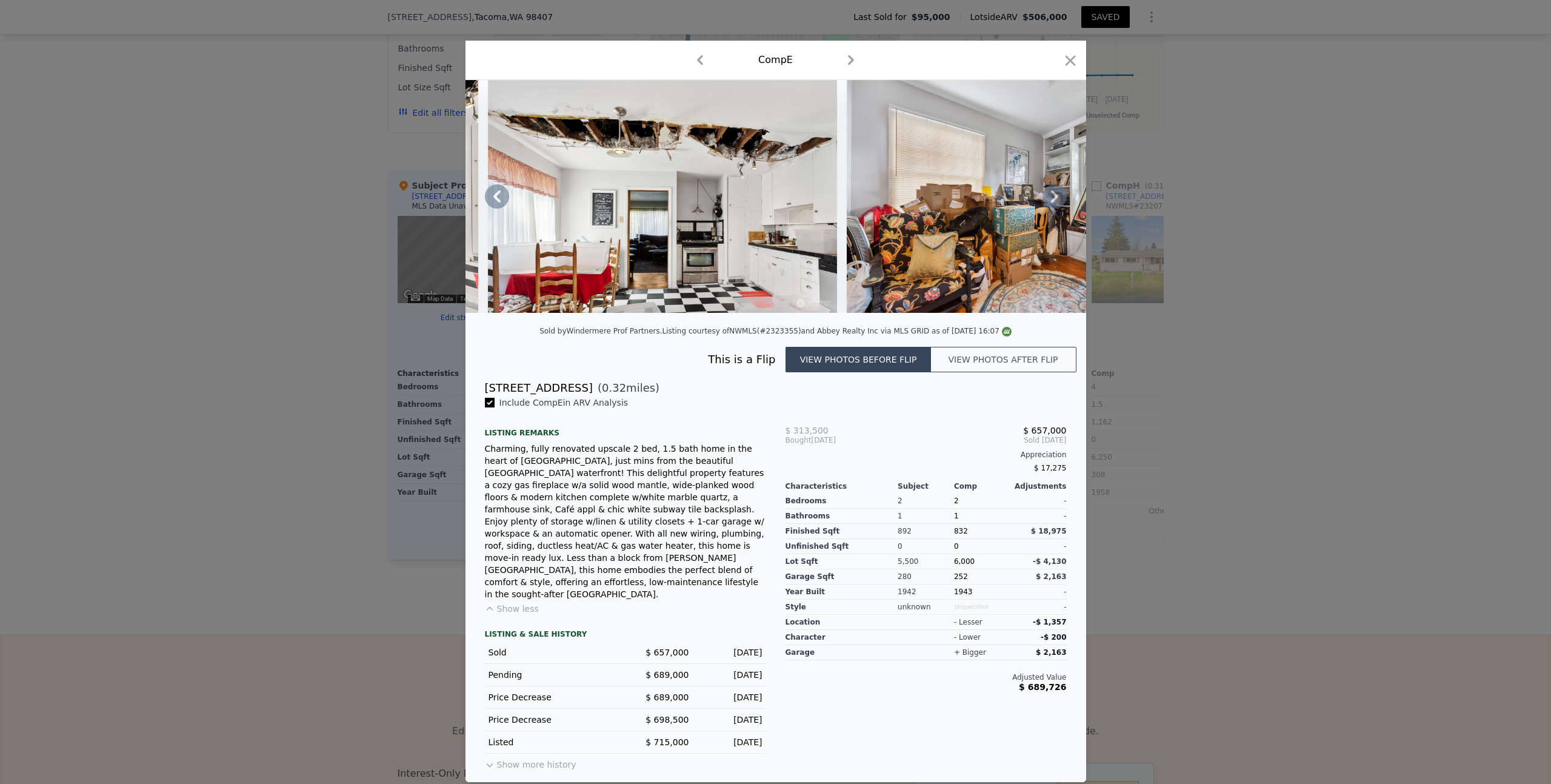
click at [1054, 202] on icon at bounding box center [1054, 196] width 7 height 12
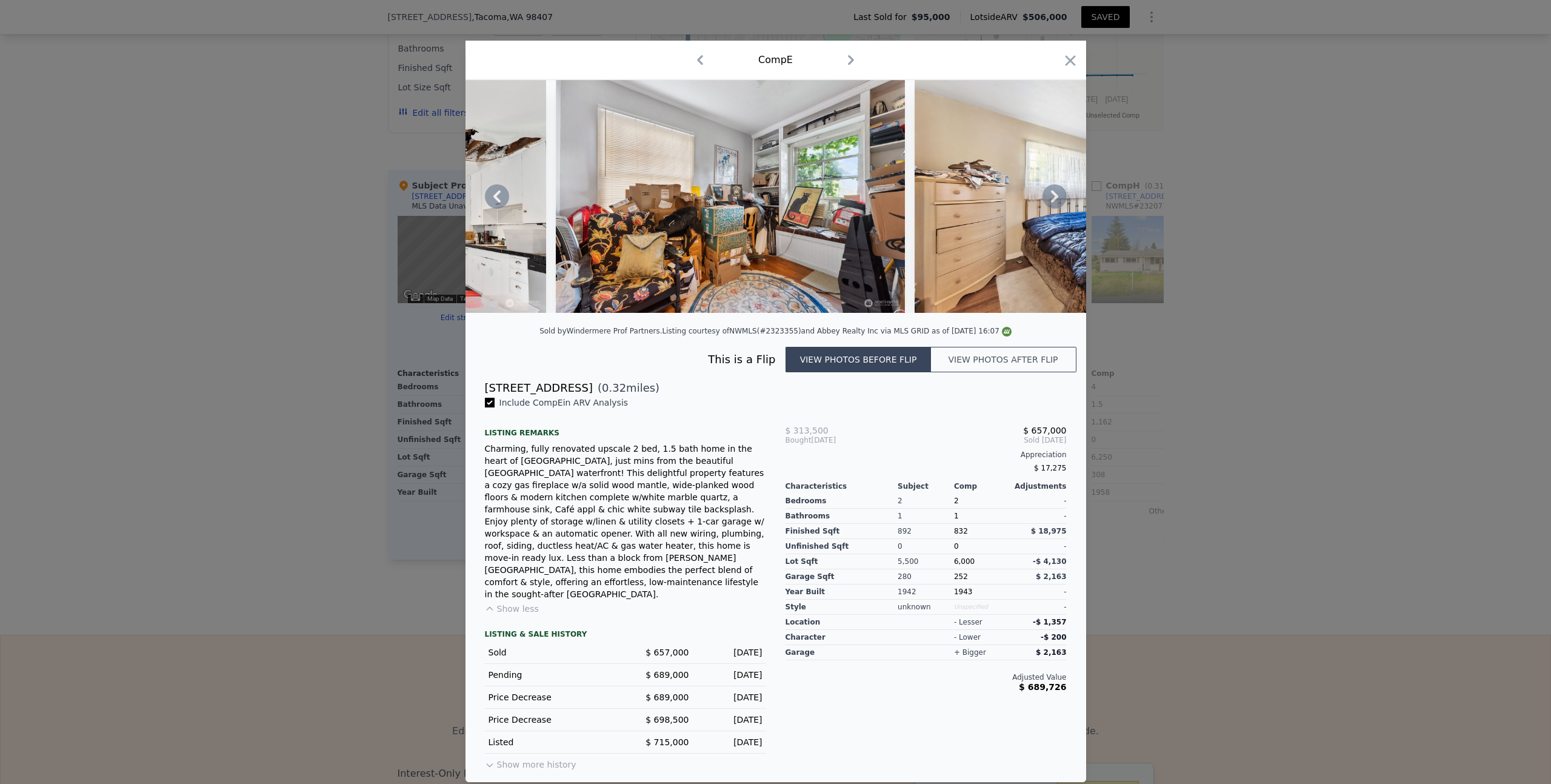
click at [1054, 202] on icon at bounding box center [1054, 196] width 7 height 12
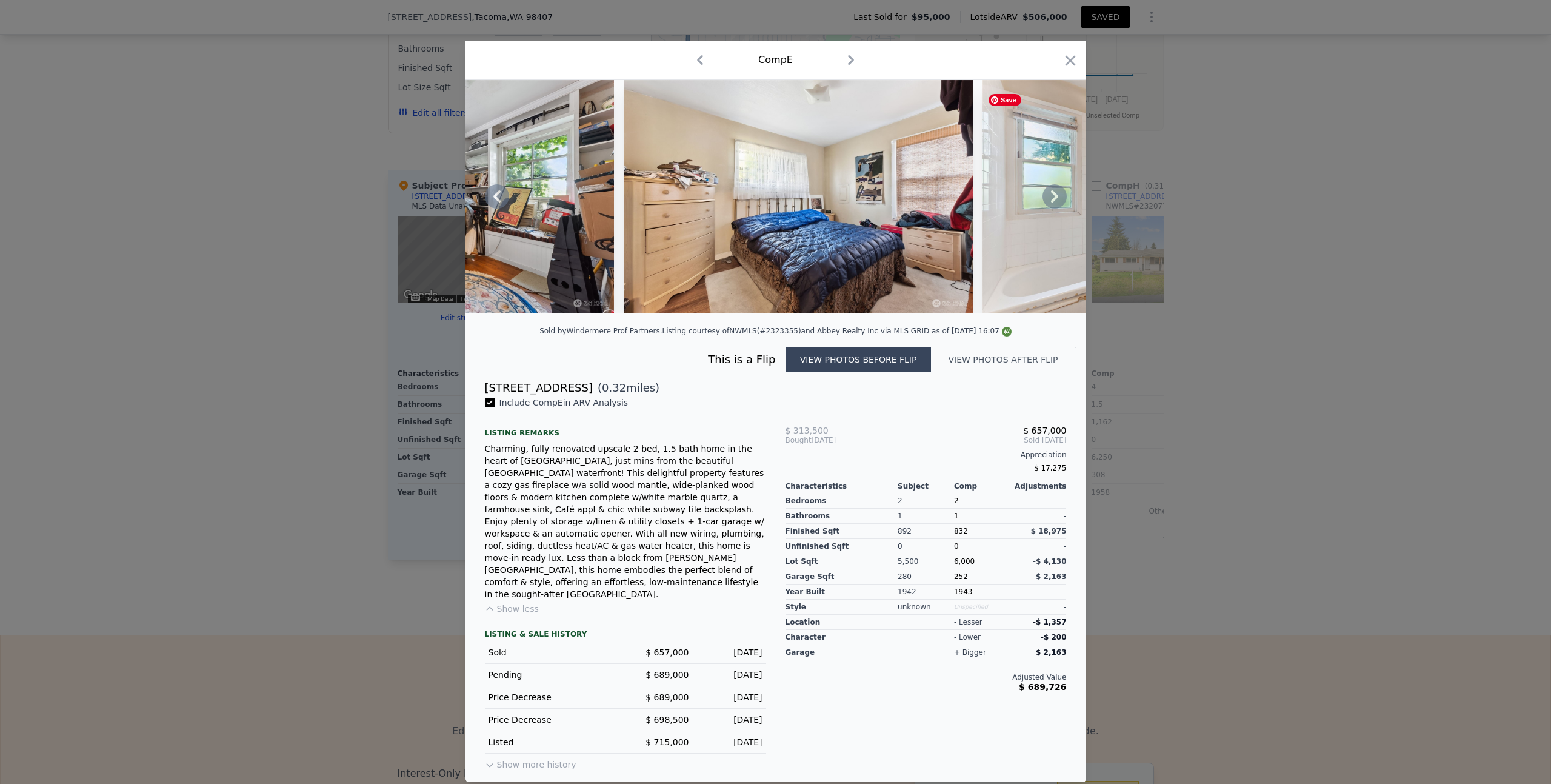
click at [1054, 202] on icon at bounding box center [1054, 196] width 7 height 12
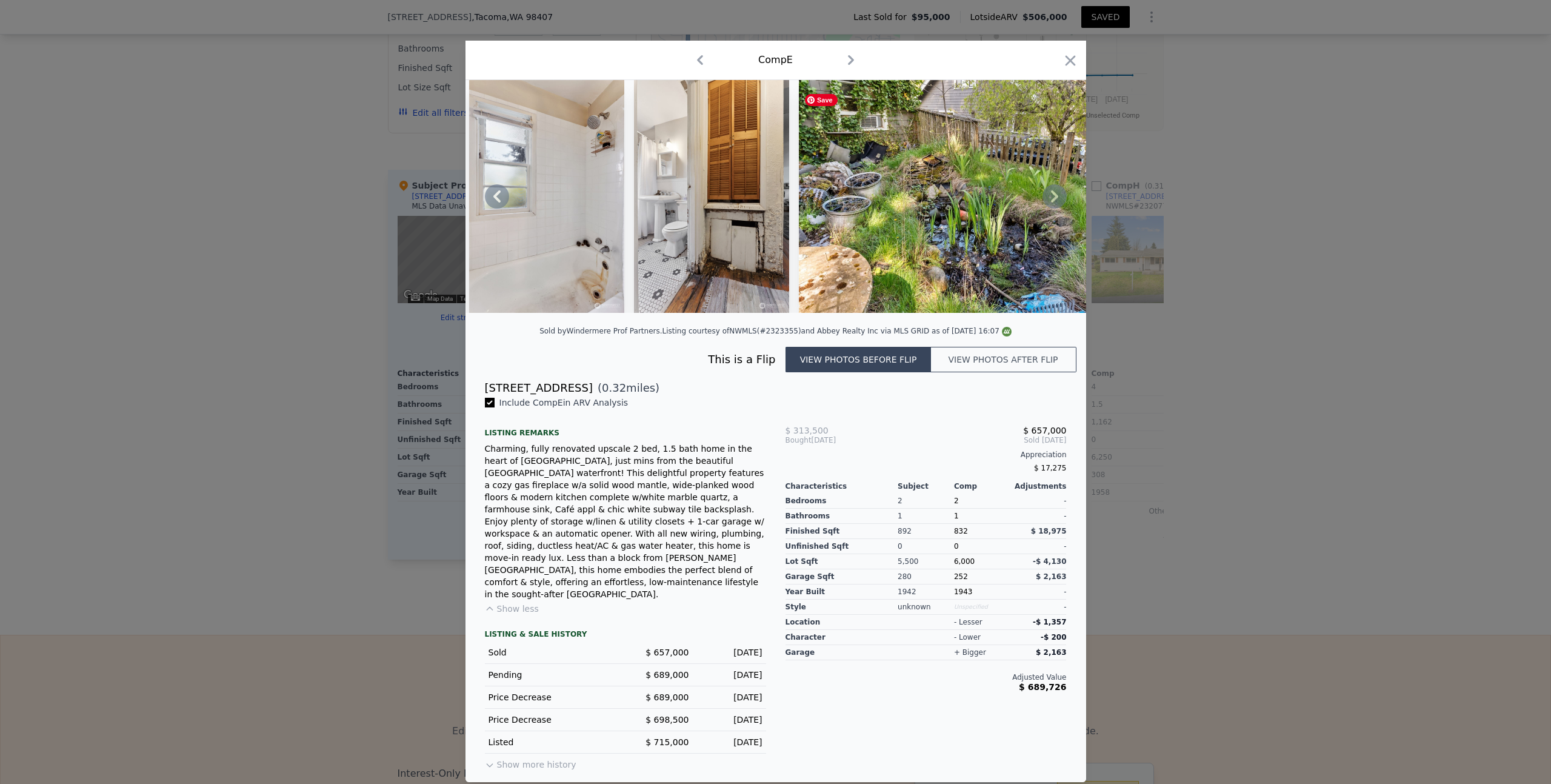
click at [1054, 202] on icon at bounding box center [1054, 196] width 7 height 12
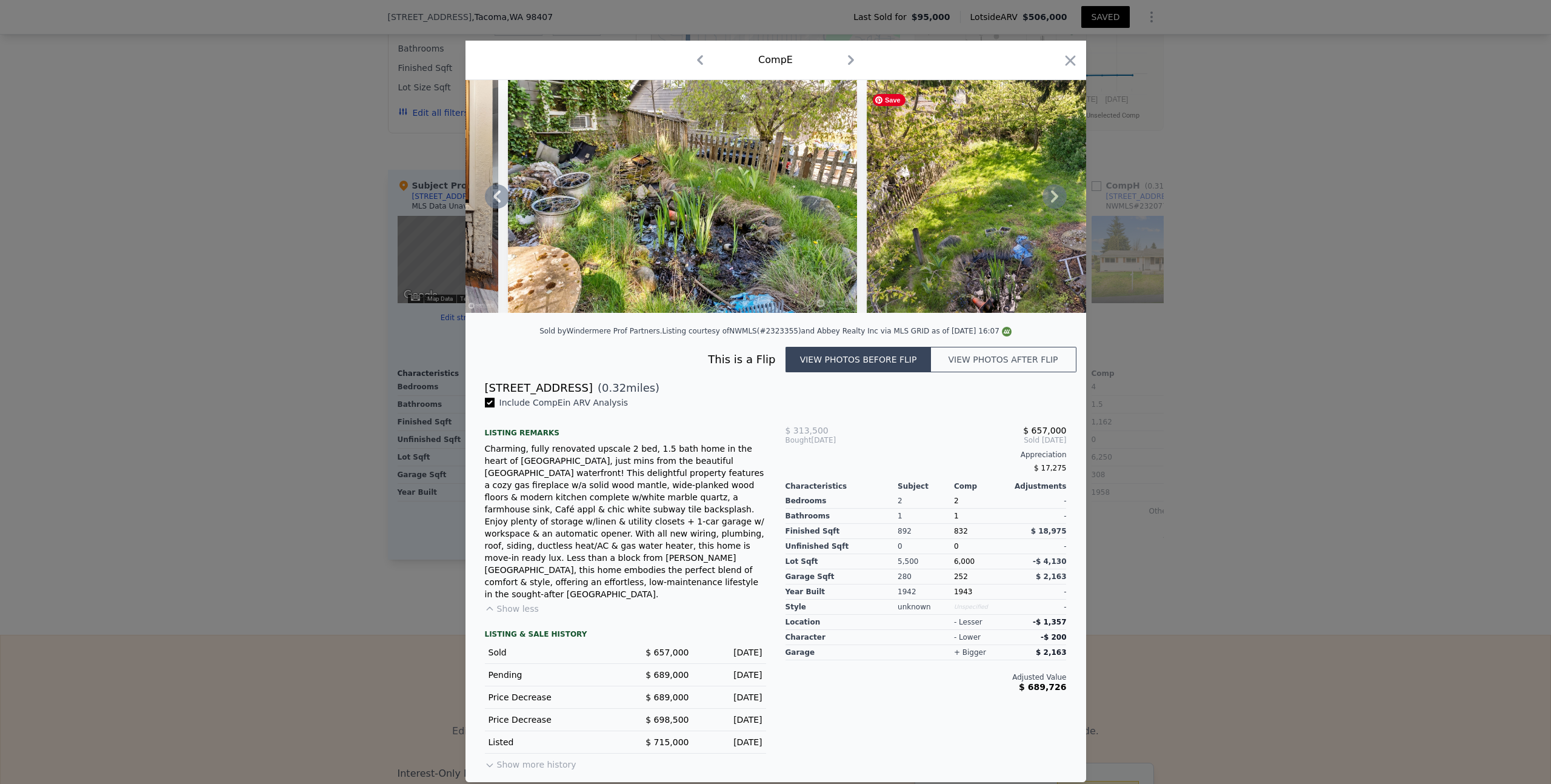
click at [1054, 202] on icon at bounding box center [1054, 196] width 7 height 12
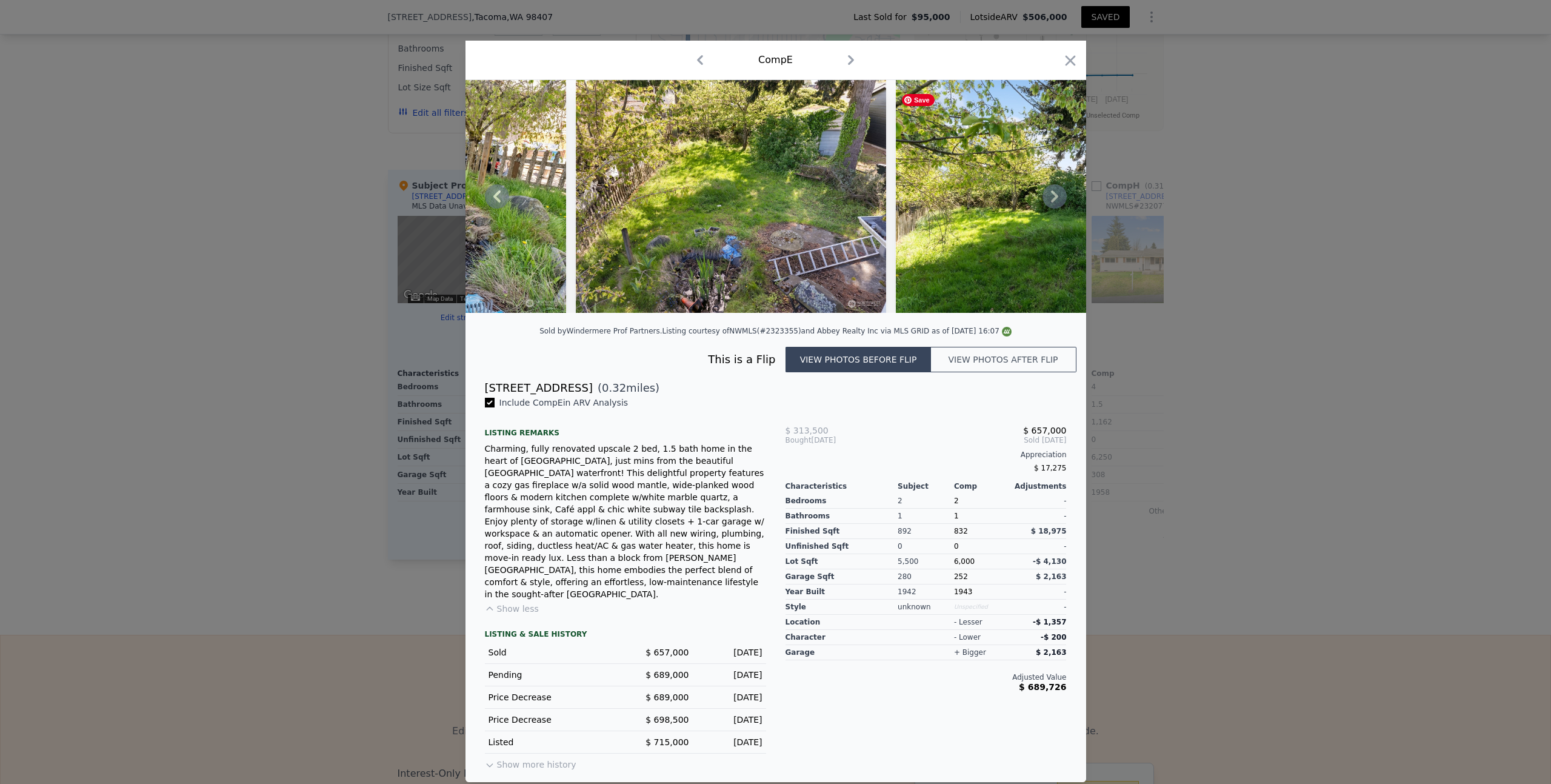
click at [1054, 202] on icon at bounding box center [1054, 196] width 7 height 12
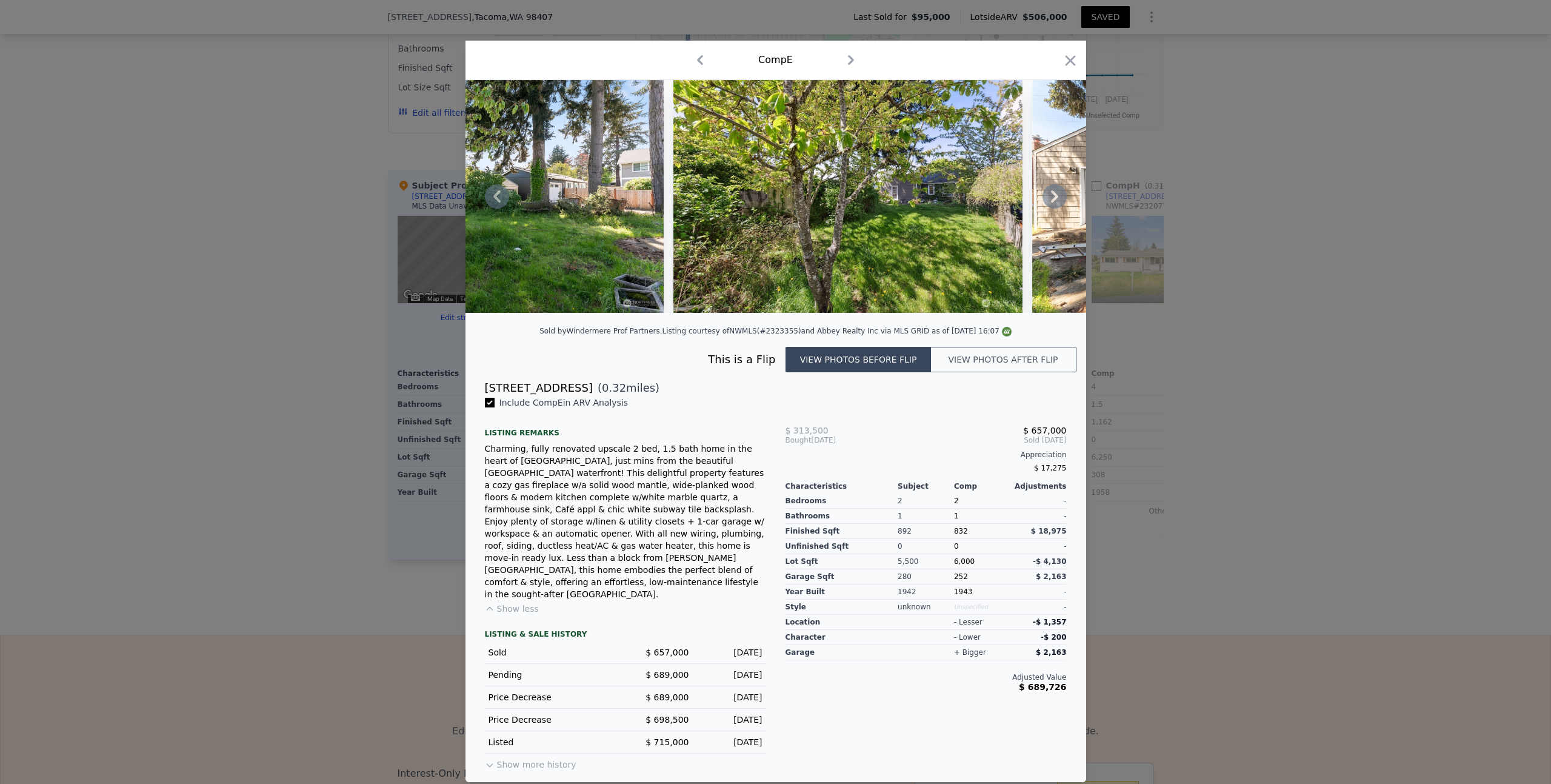
click at [1054, 202] on icon at bounding box center [1054, 196] width 7 height 12
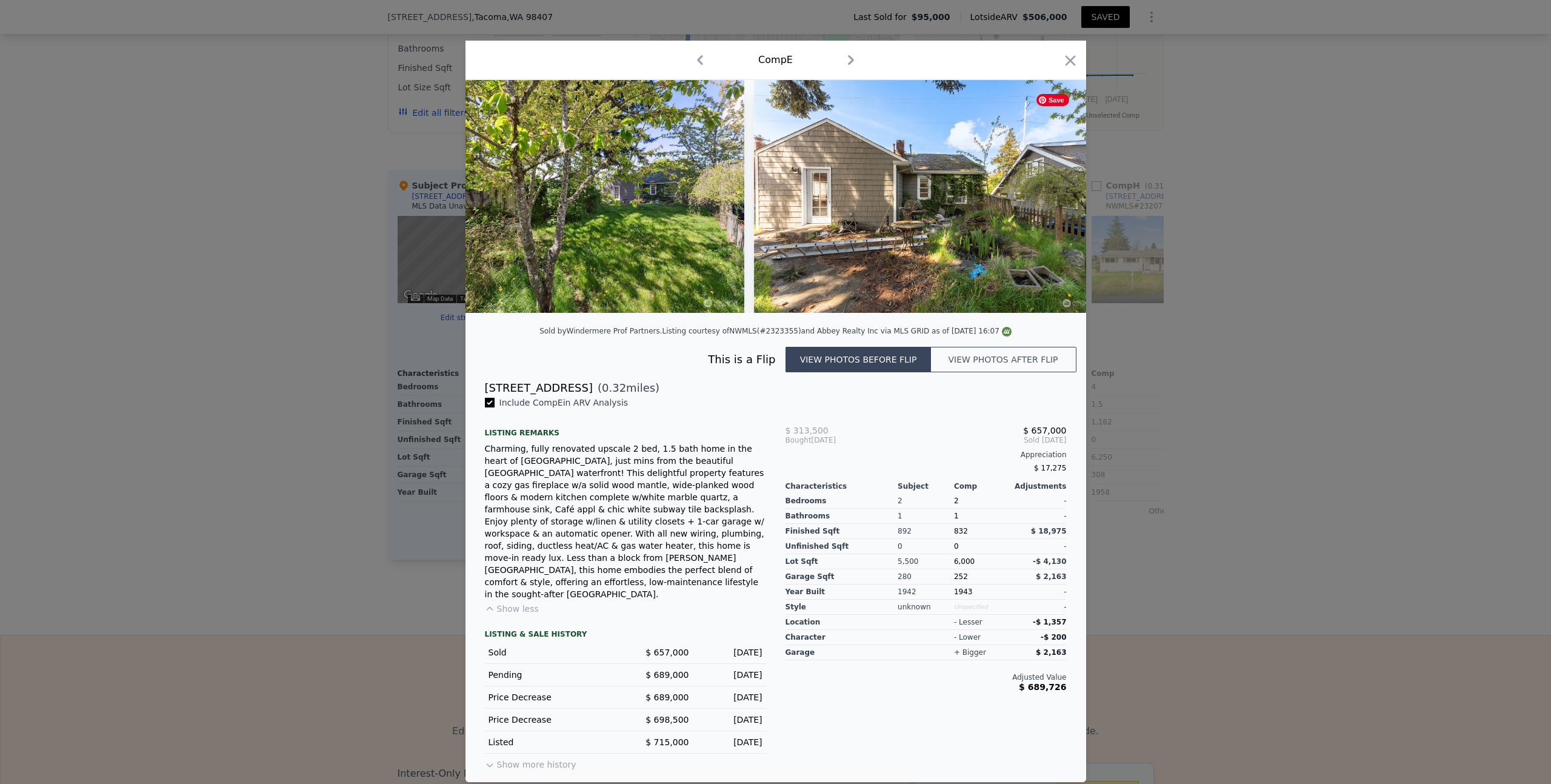
scroll to position [0, 8438]
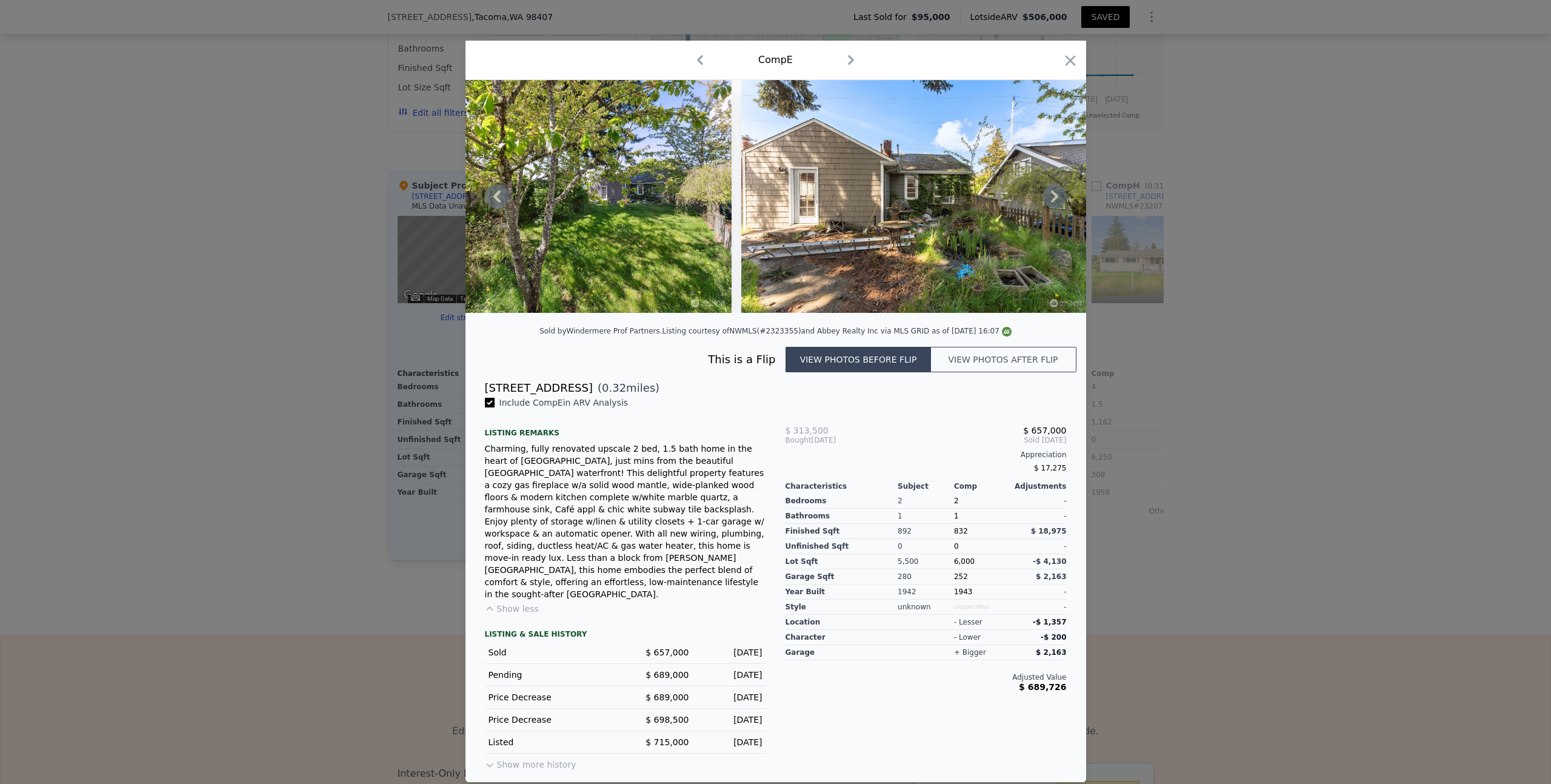
click at [1054, 202] on icon at bounding box center [1054, 196] width 7 height 12
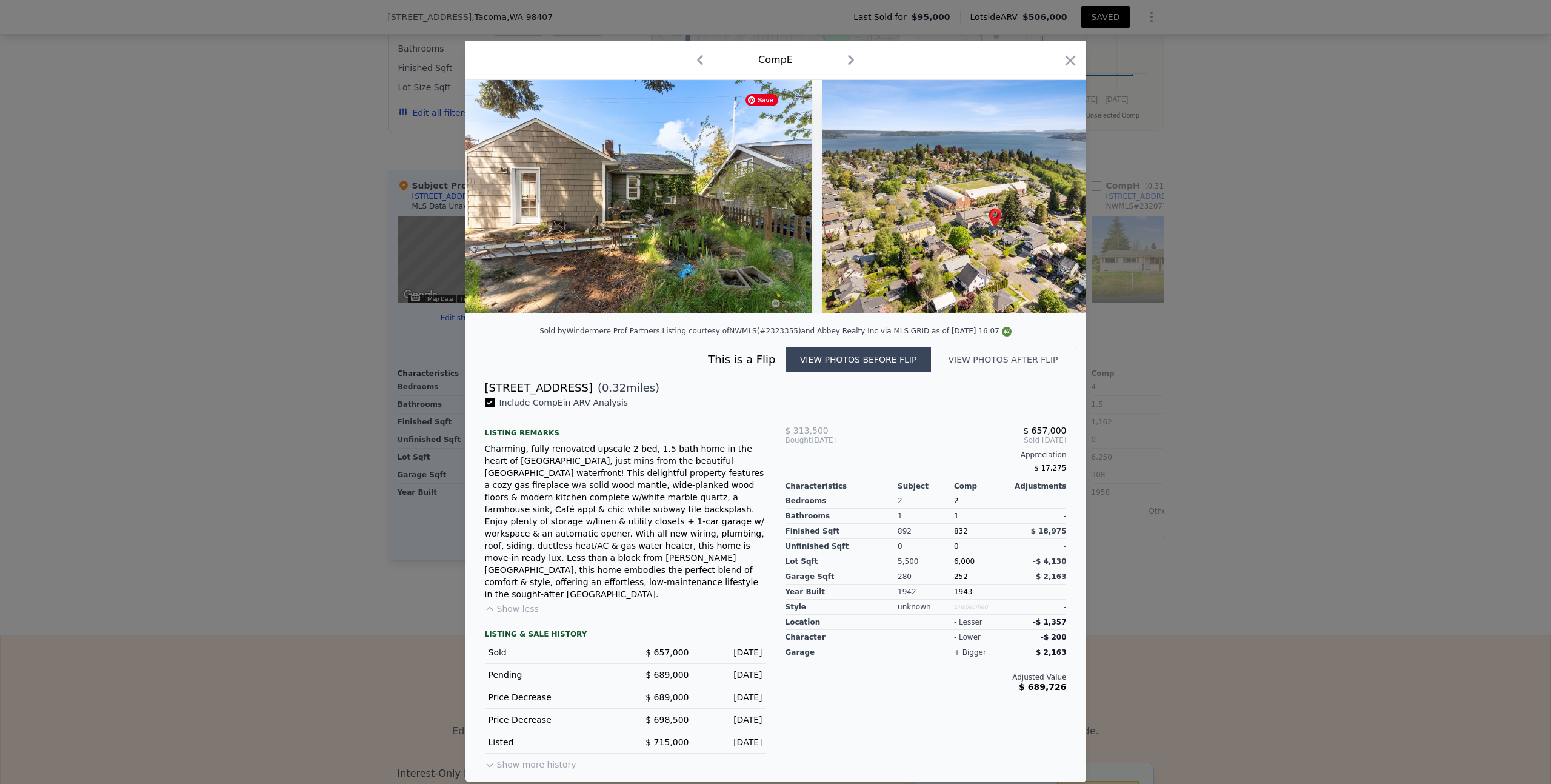
scroll to position [0, 8729]
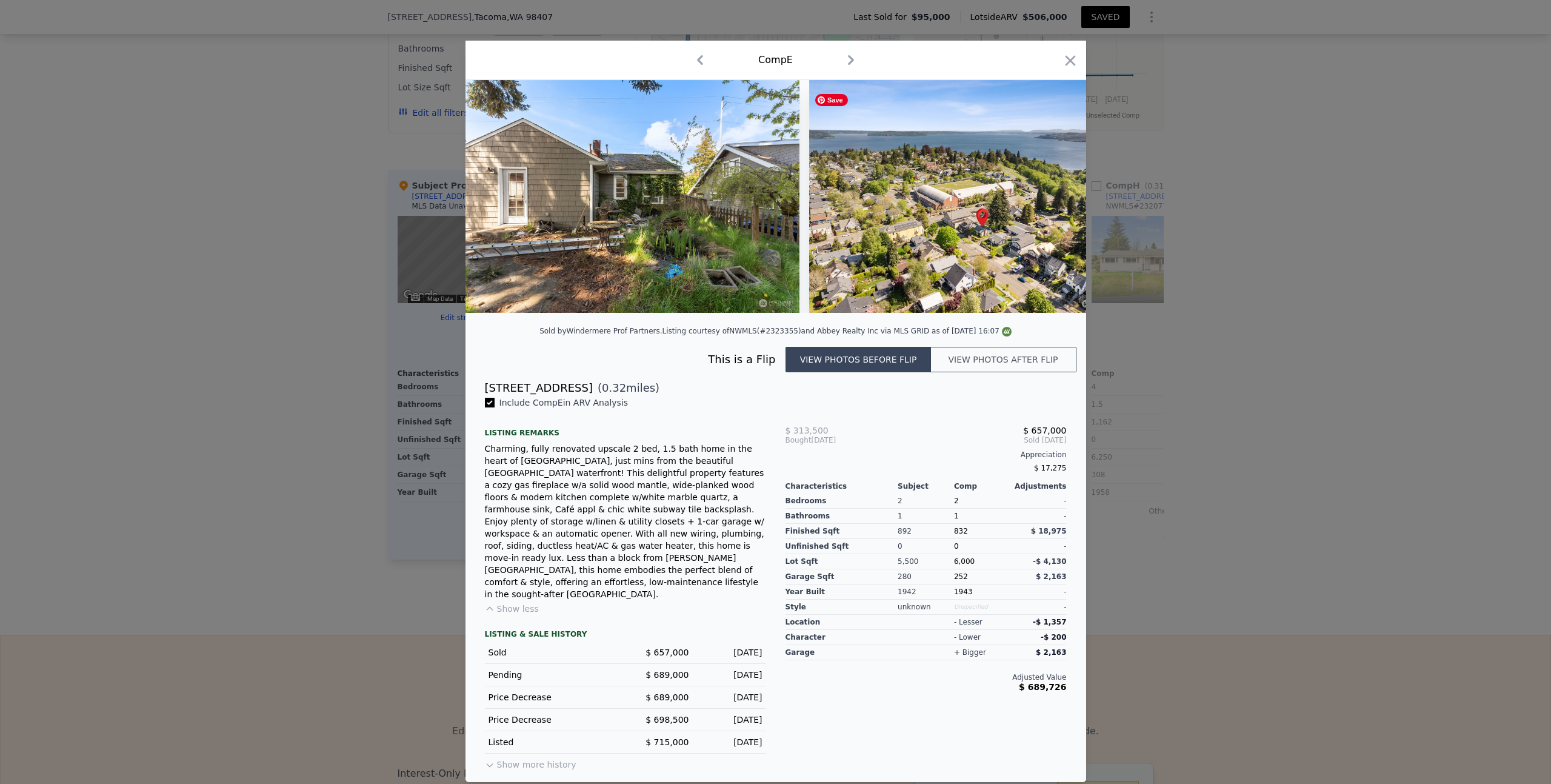
click at [1054, 210] on div at bounding box center [776, 197] width 621 height 233
click at [1032, 372] on button "View photos after flip" at bounding box center [1003, 360] width 145 height 26
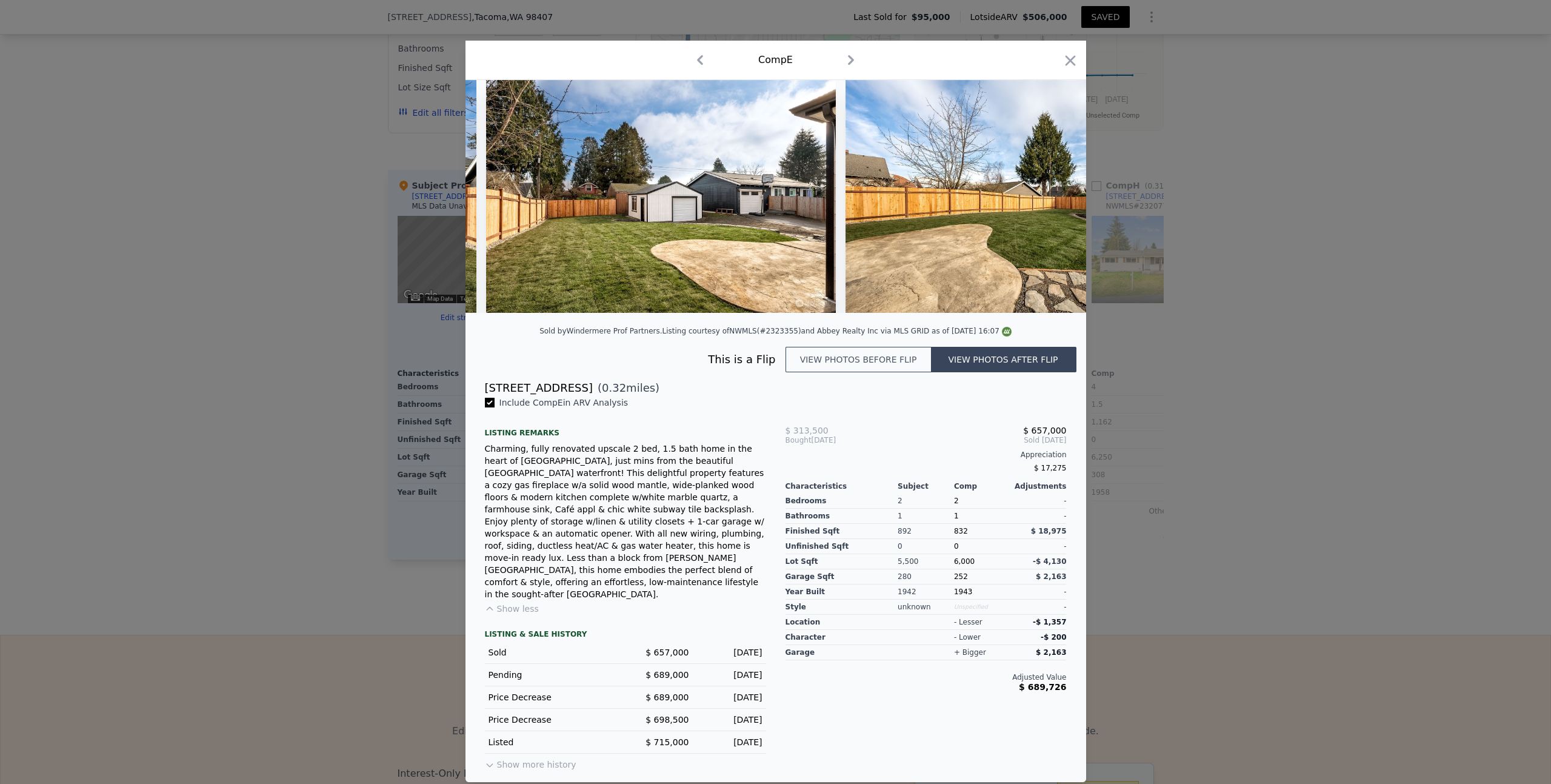
scroll to position [0, 0]
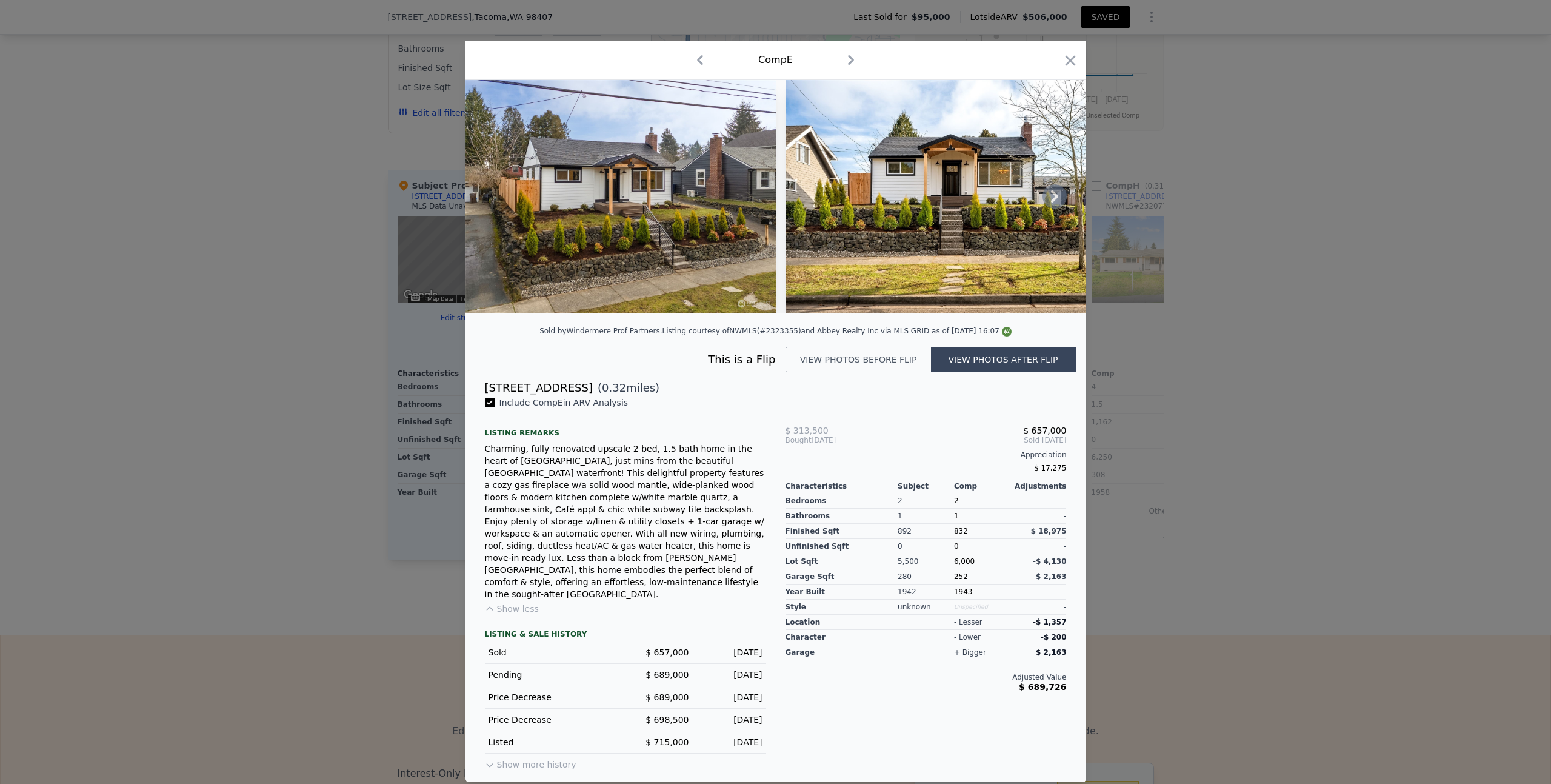
click at [1058, 209] on icon at bounding box center [1055, 197] width 24 height 24
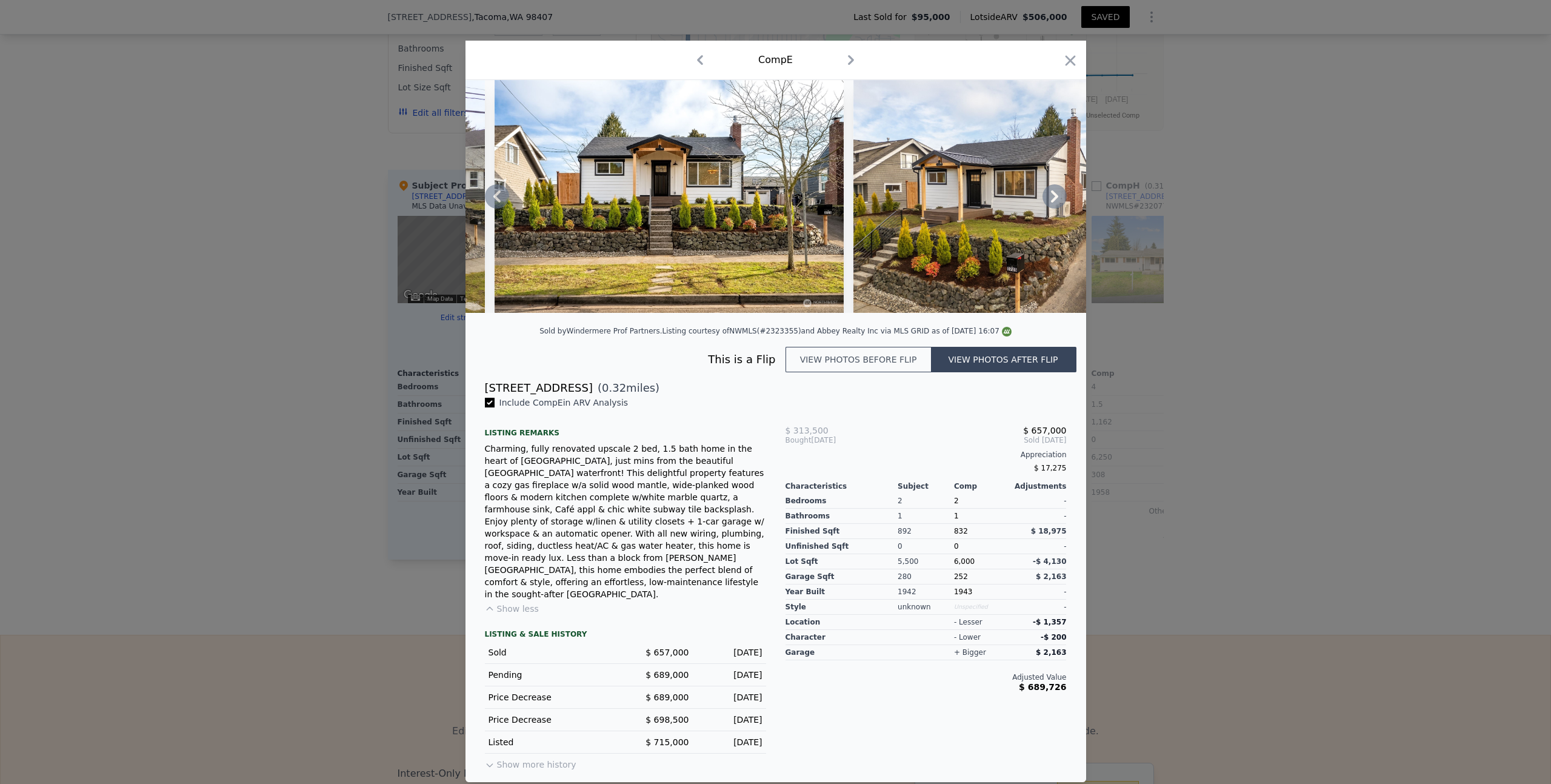
click at [1058, 209] on icon at bounding box center [1055, 197] width 24 height 24
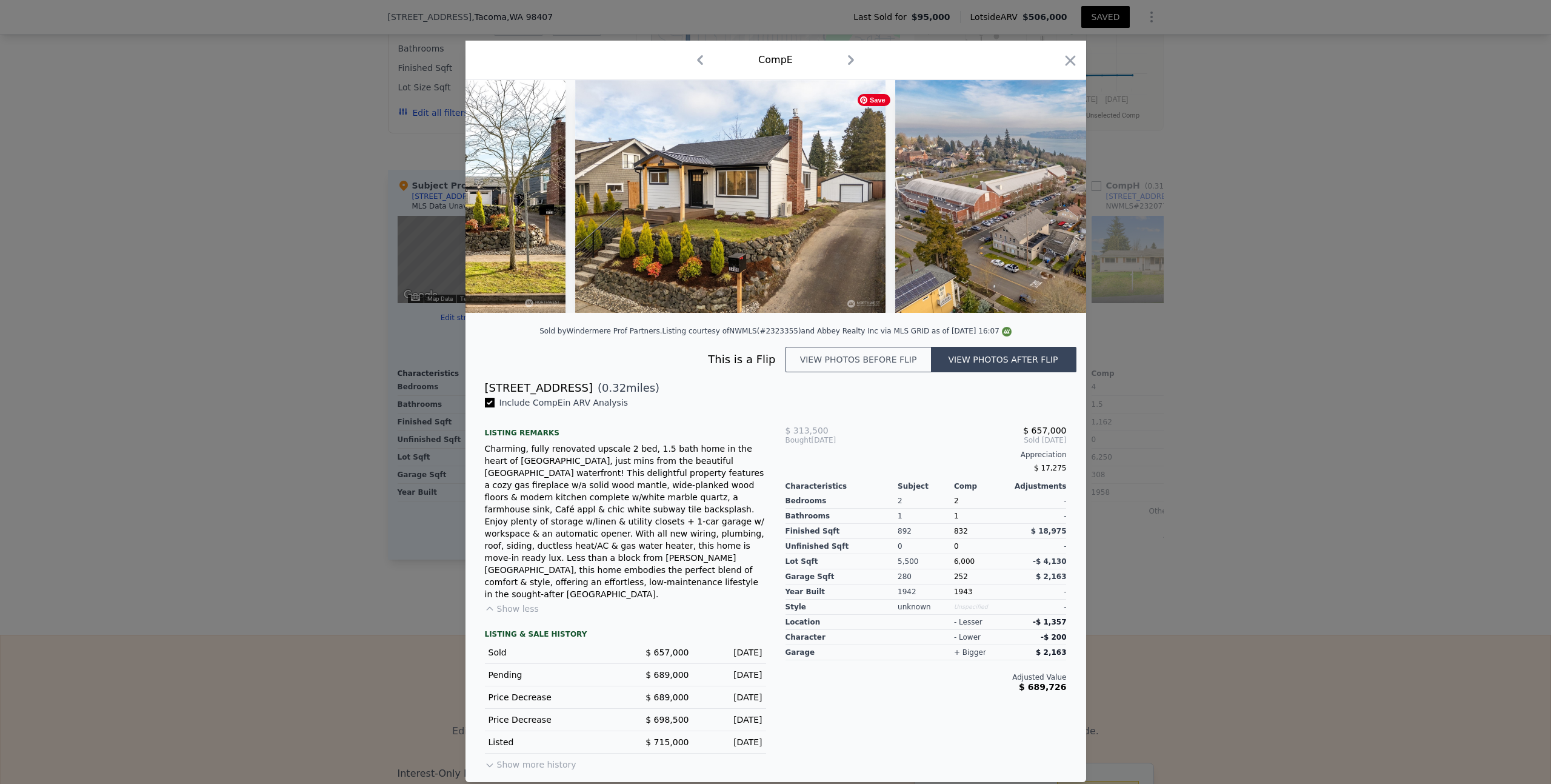
scroll to position [0, 582]
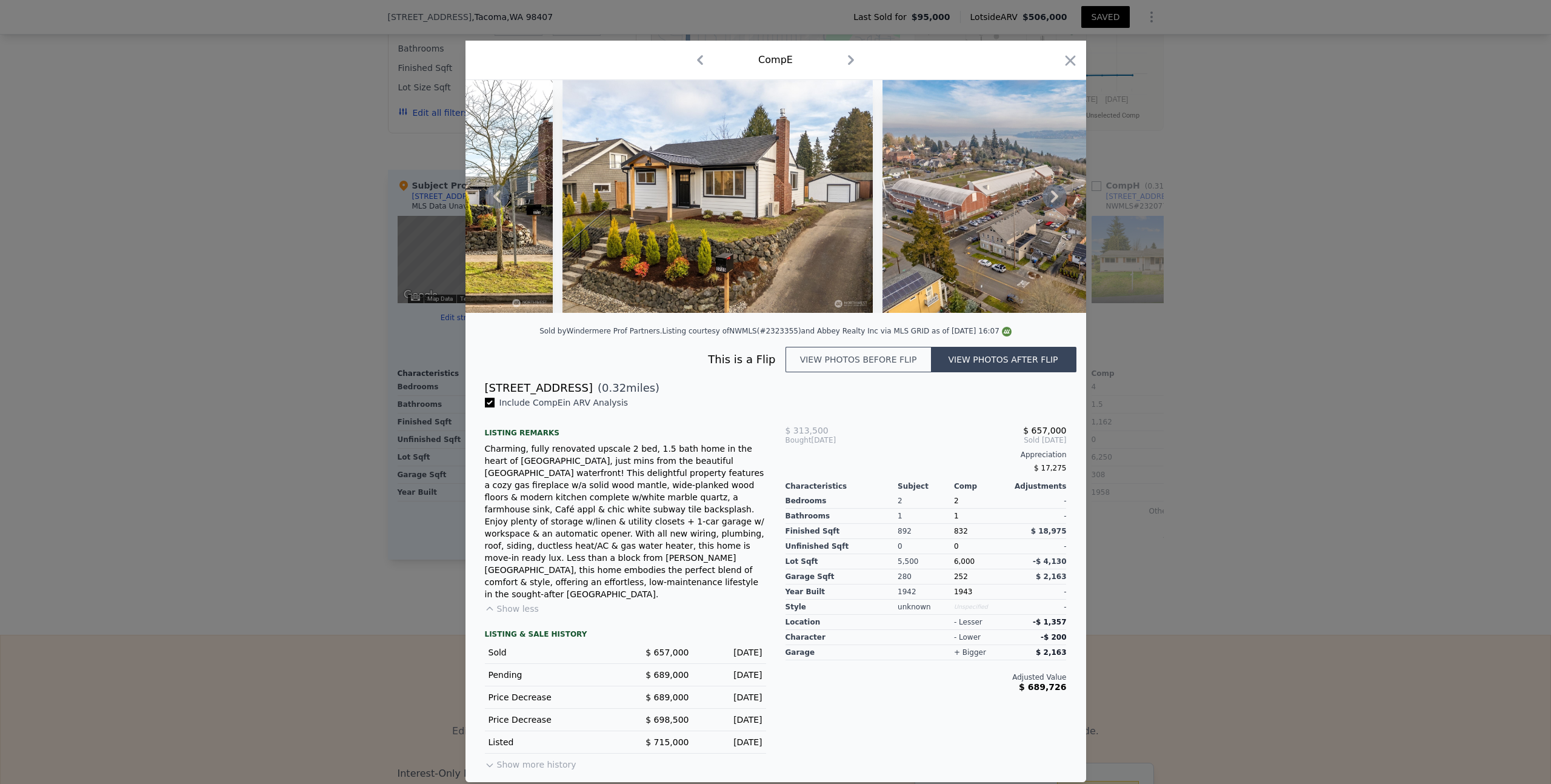
click at [1058, 209] on icon at bounding box center [1055, 197] width 24 height 24
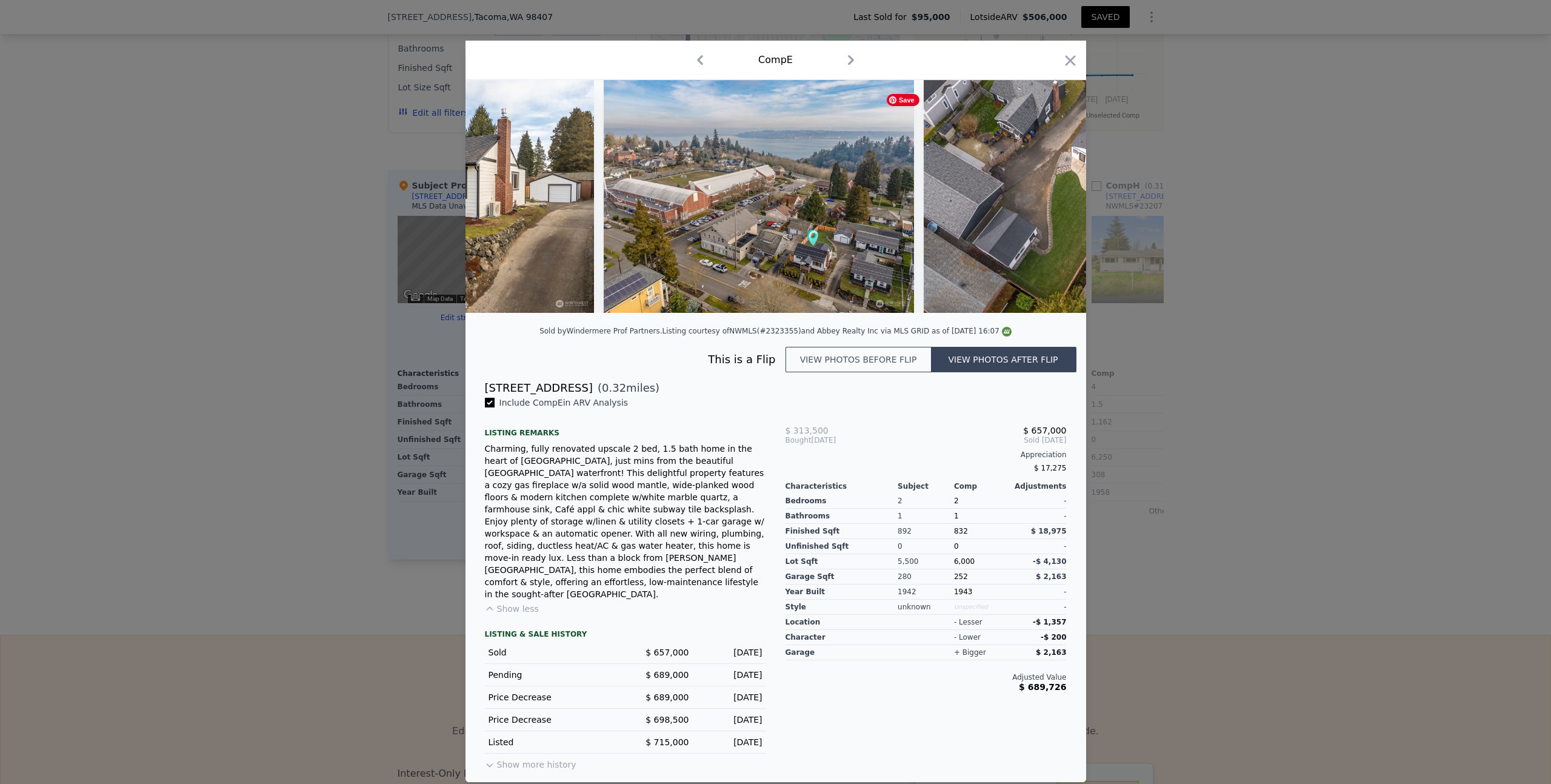
scroll to position [0, 873]
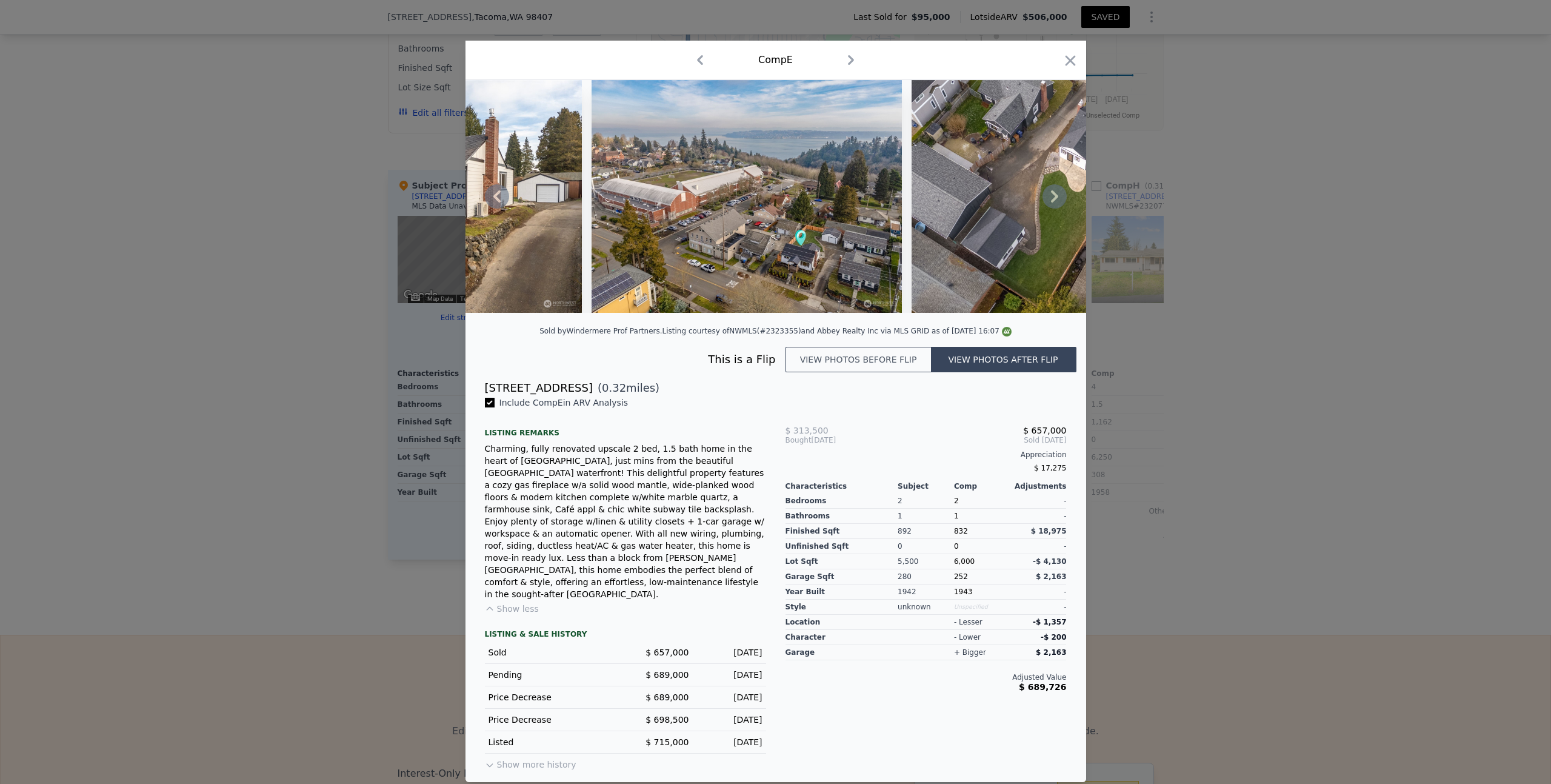
click at [1058, 209] on icon at bounding box center [1055, 197] width 24 height 24
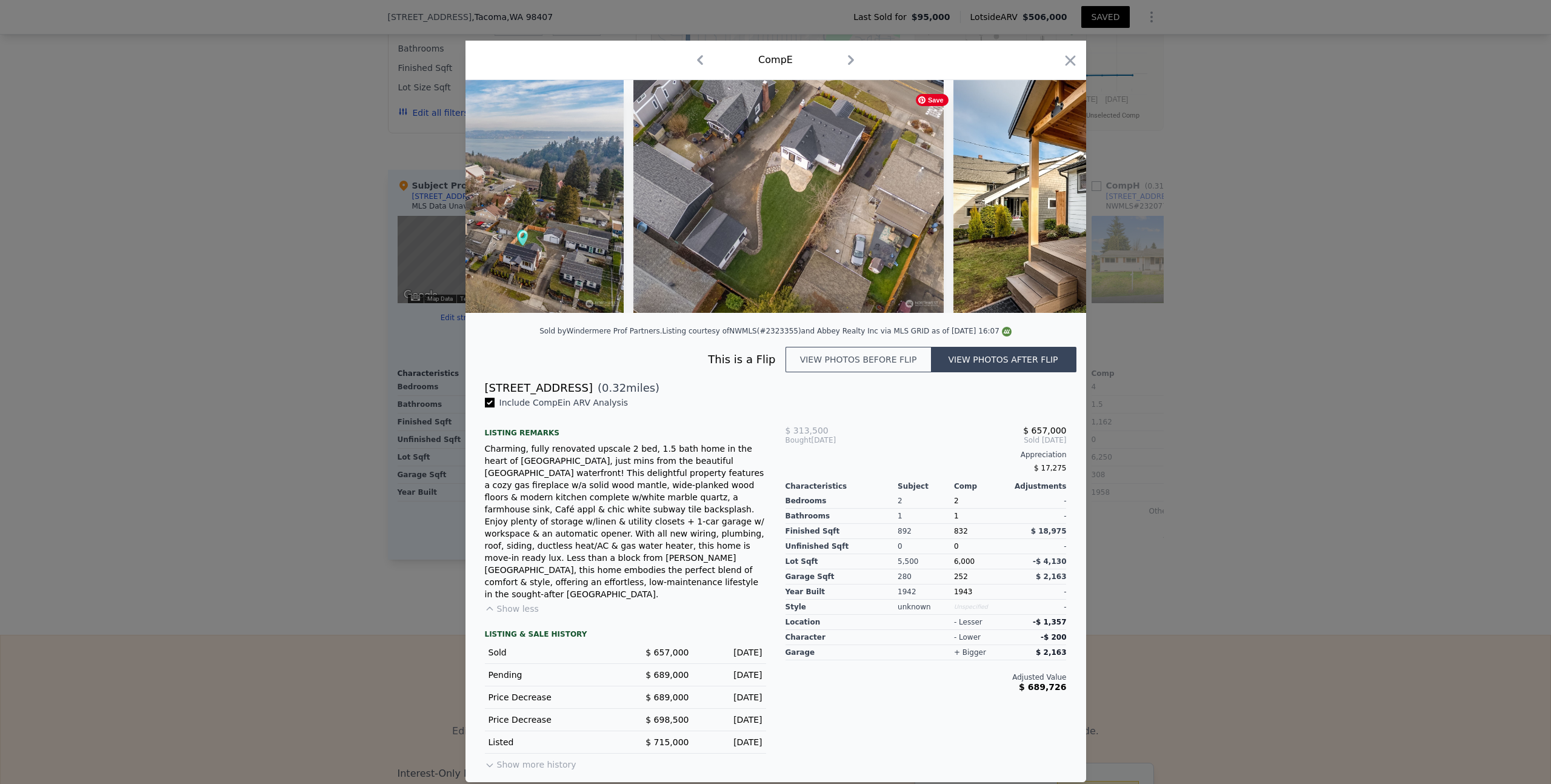
scroll to position [0, 1164]
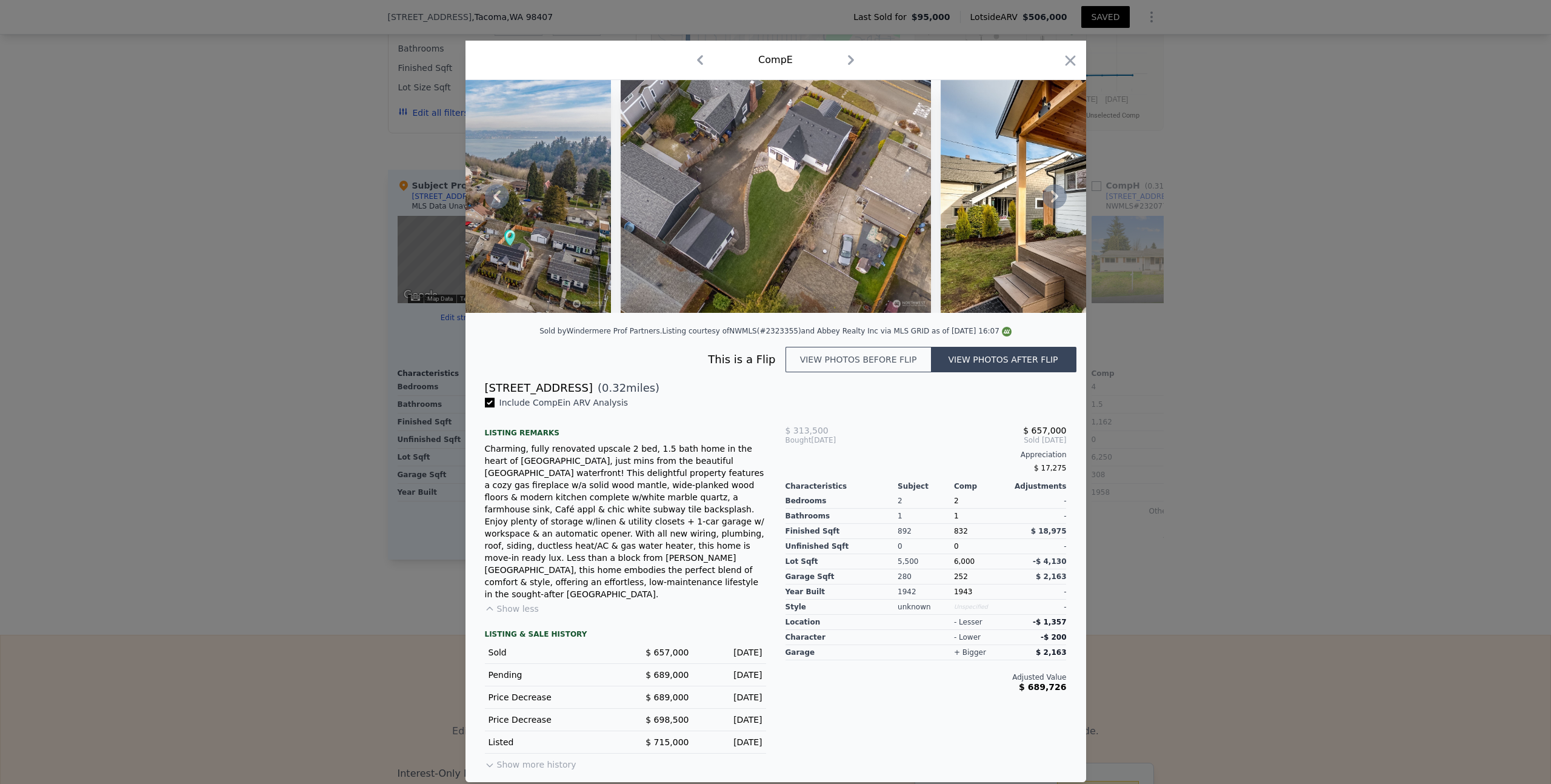
click at [1058, 209] on icon at bounding box center [1055, 197] width 24 height 24
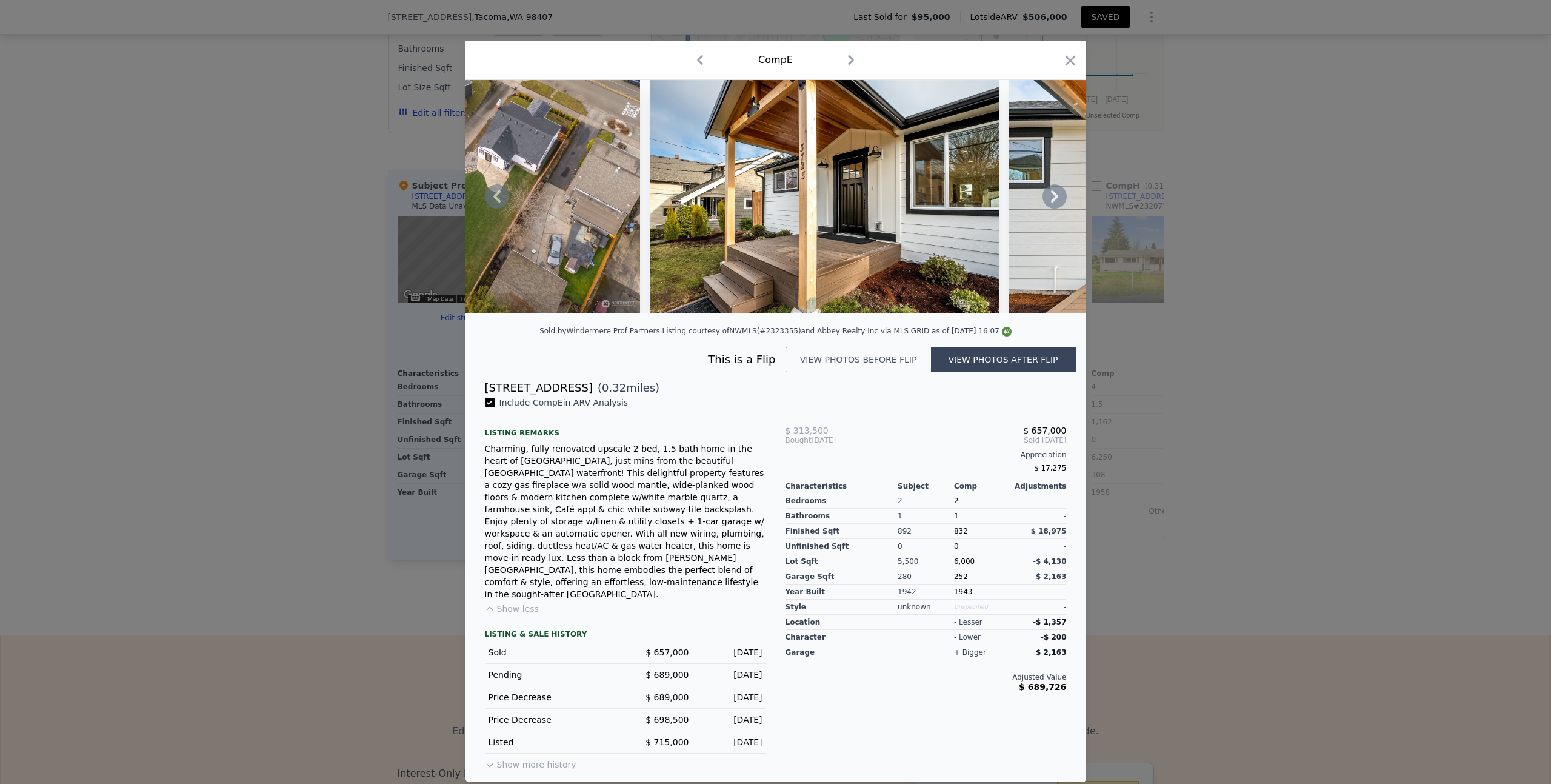
click at [1058, 209] on icon at bounding box center [1055, 197] width 24 height 24
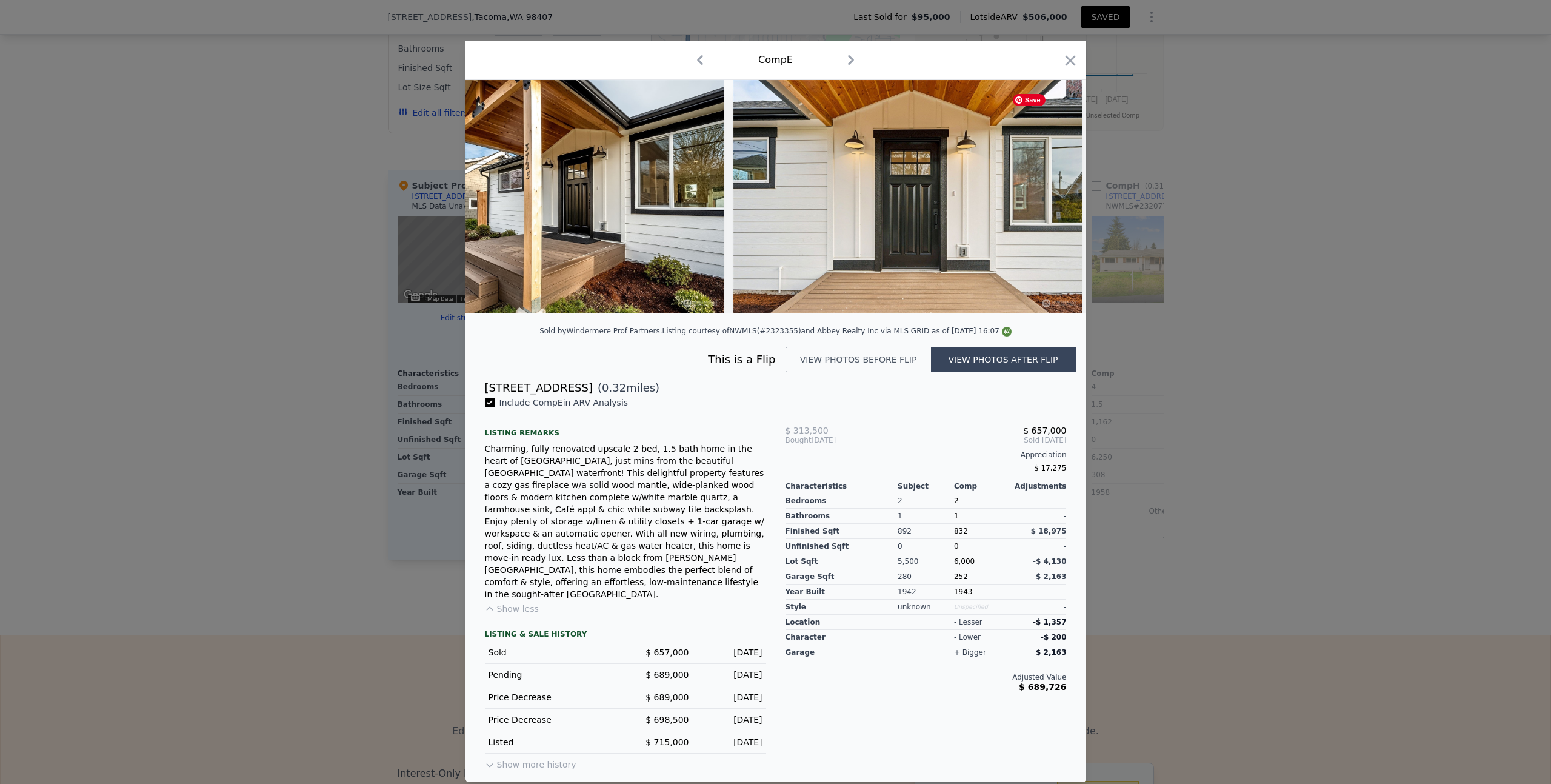
scroll to position [0, 1746]
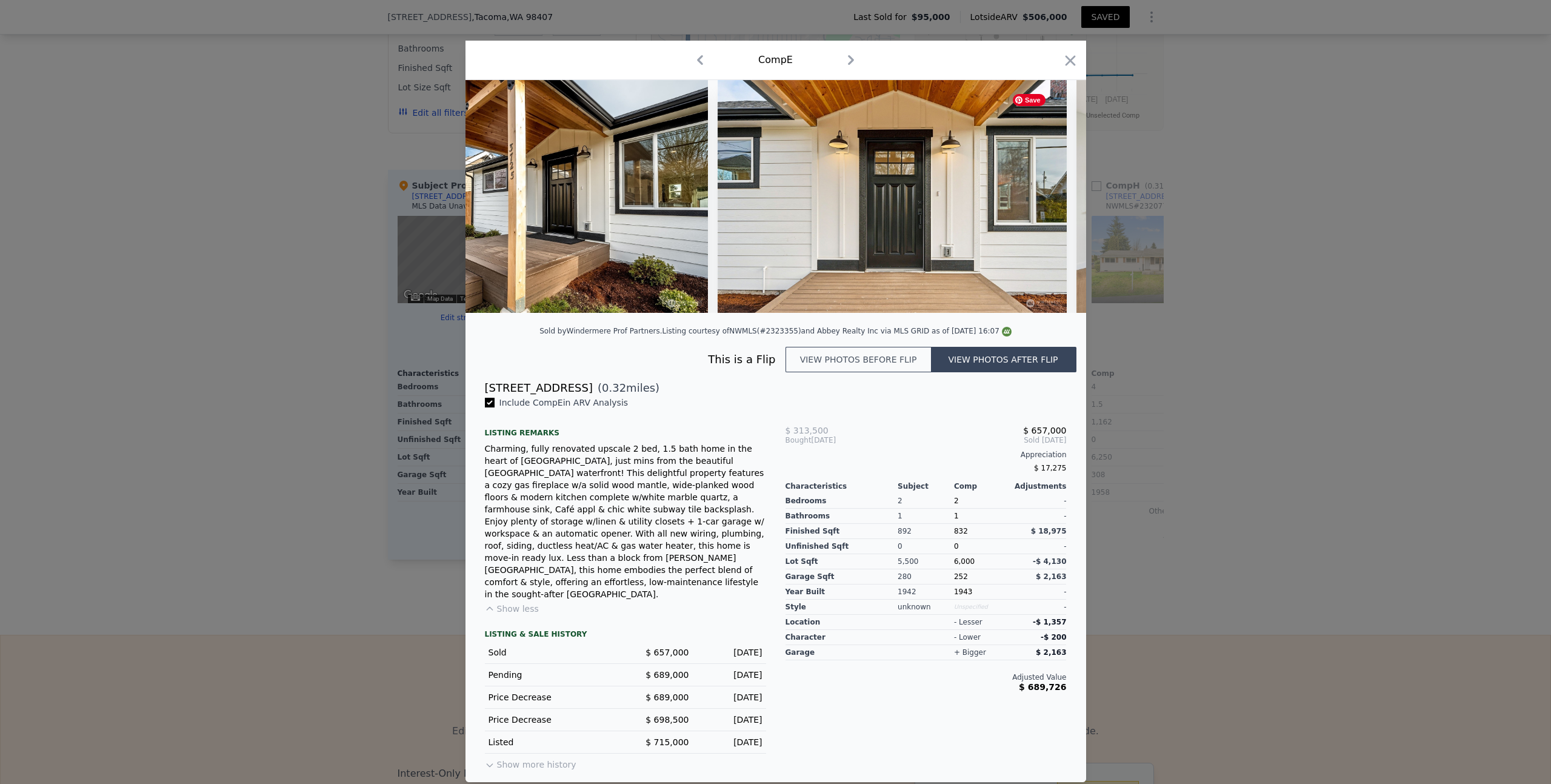
click at [1058, 213] on div at bounding box center [776, 197] width 621 height 233
click at [1056, 209] on icon at bounding box center [1055, 197] width 24 height 24
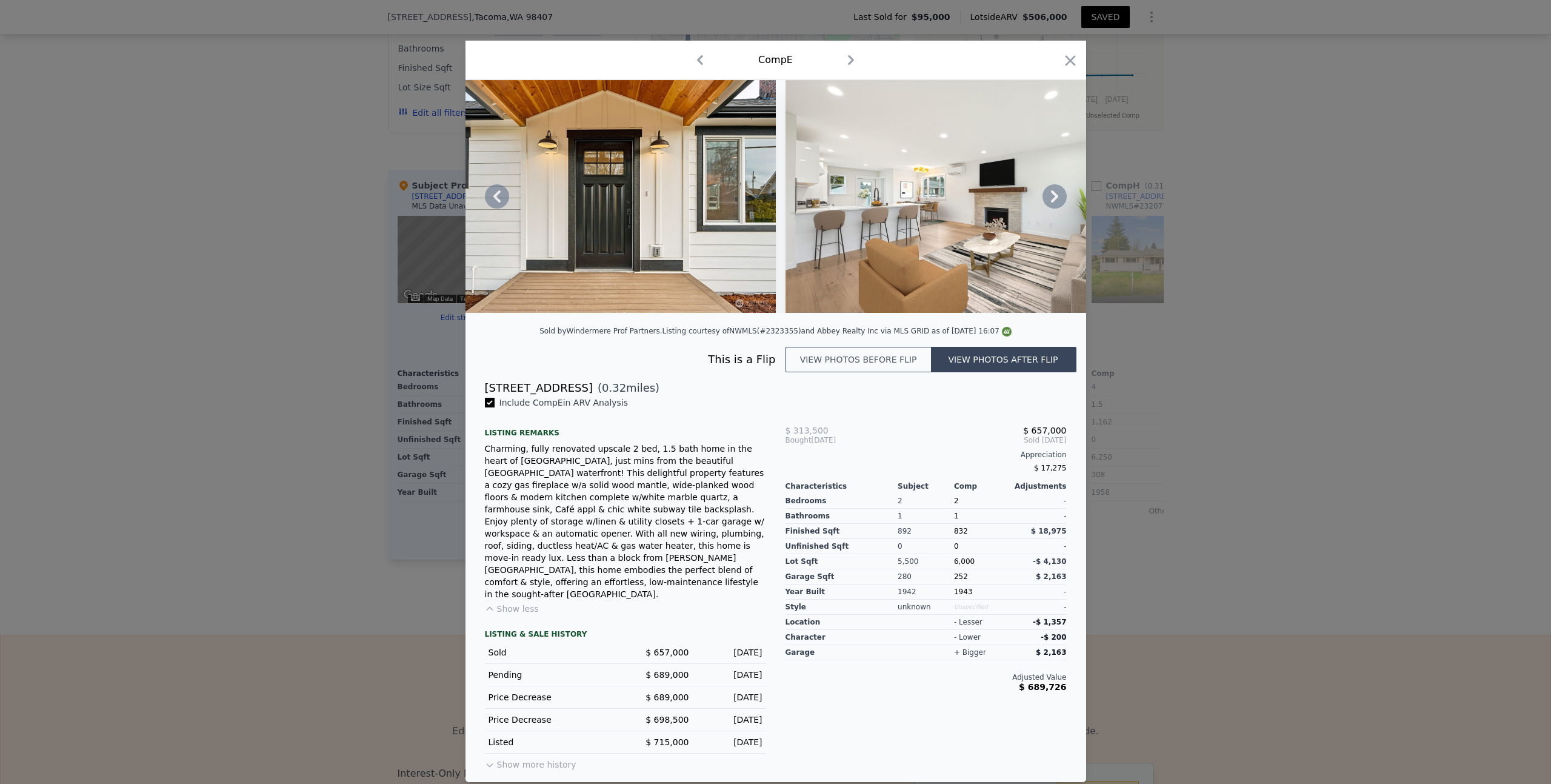
click at [1056, 202] on icon at bounding box center [1054, 196] width 7 height 12
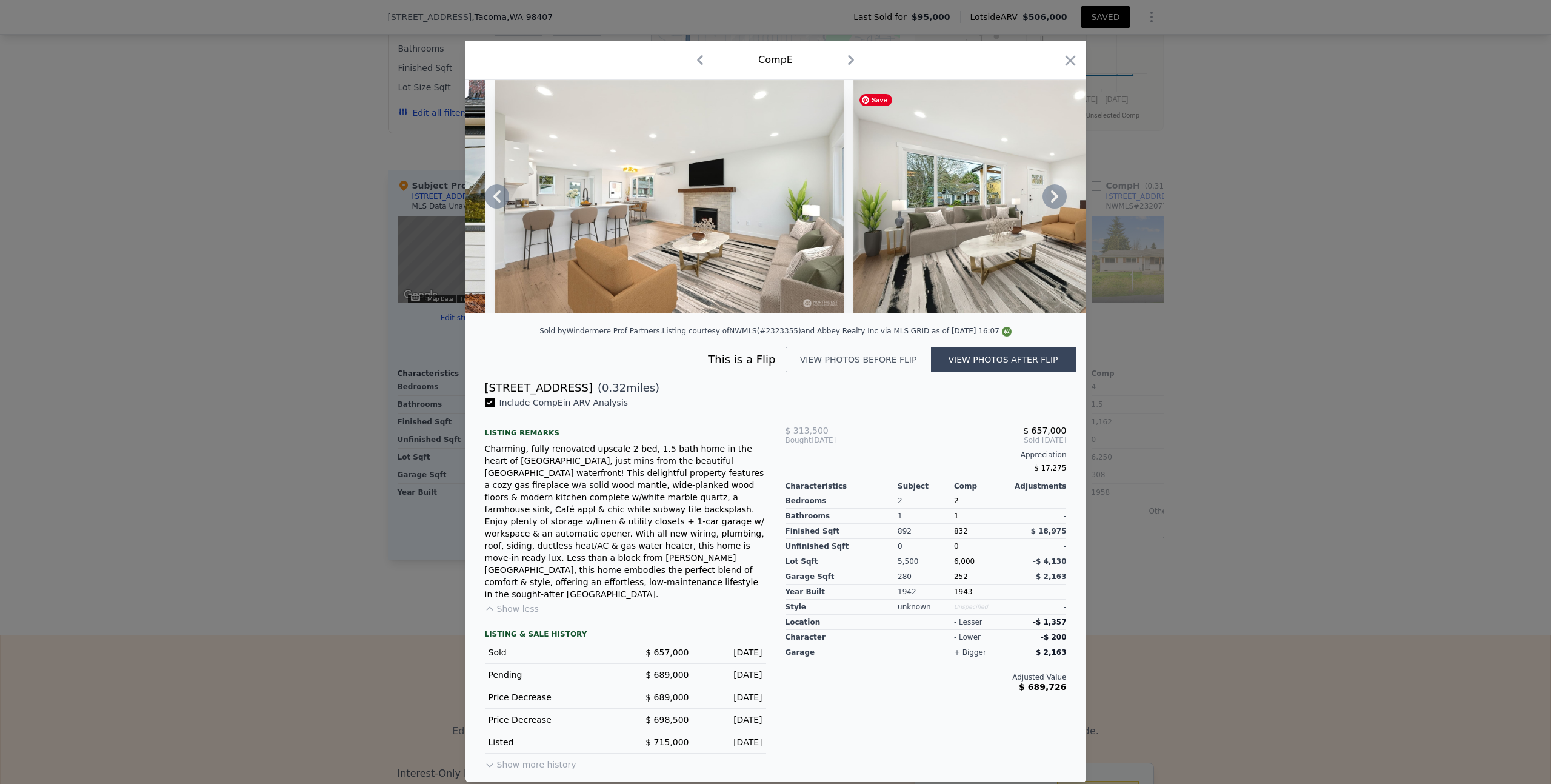
click at [1056, 202] on icon at bounding box center [1054, 196] width 7 height 12
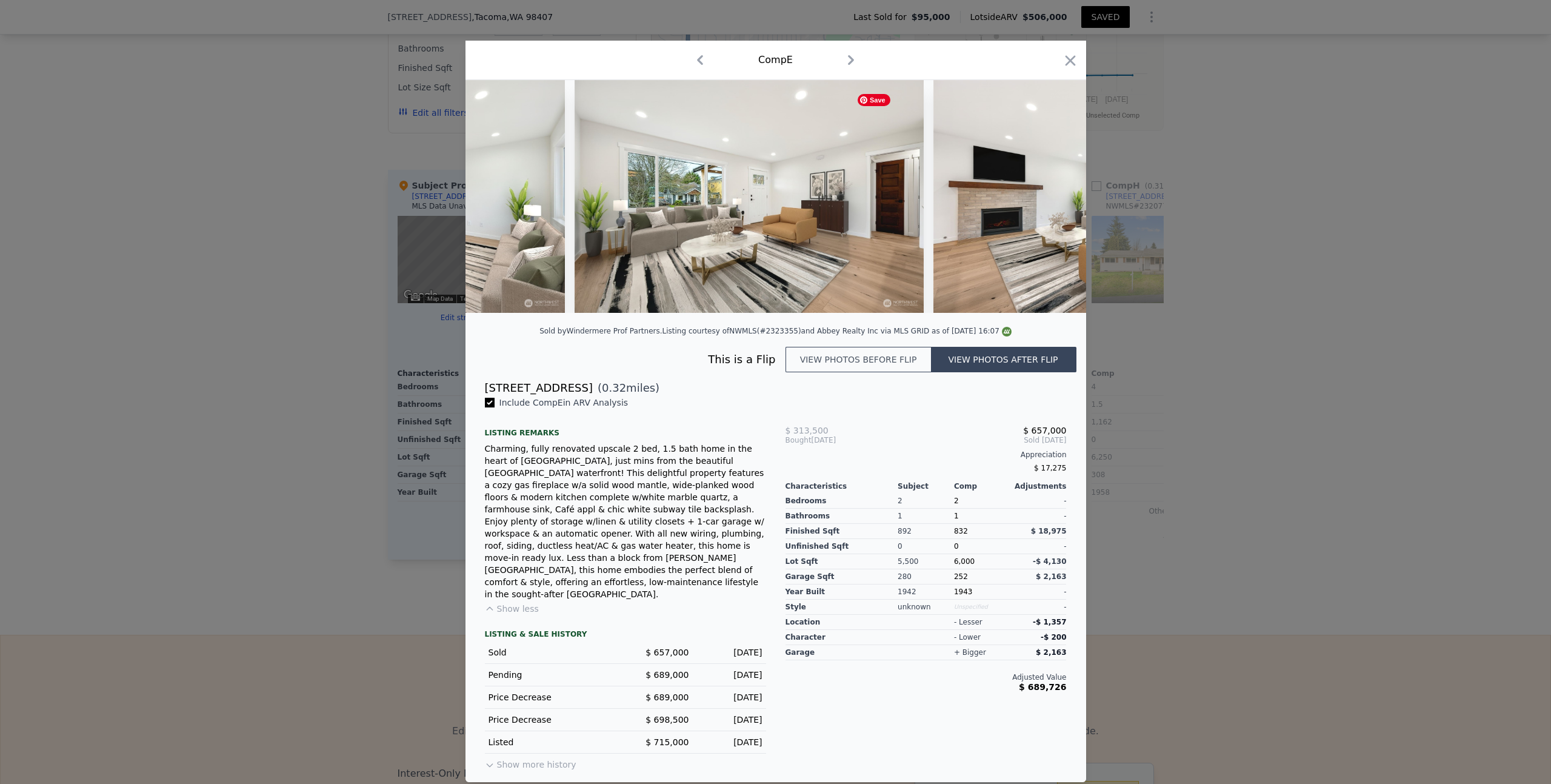
scroll to position [0, 2619]
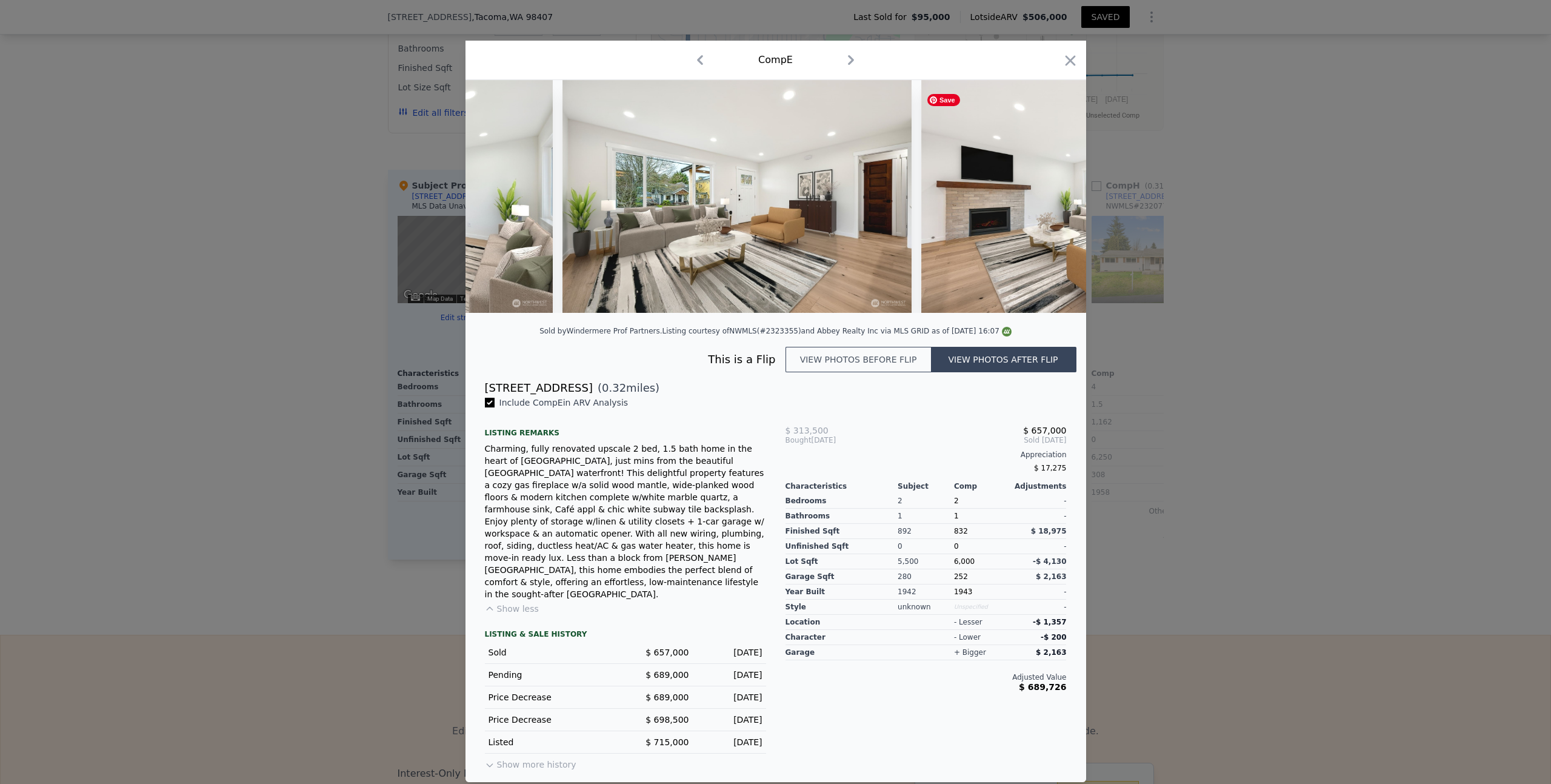
click at [1056, 207] on div at bounding box center [776, 197] width 621 height 233
click at [1055, 202] on icon at bounding box center [1054, 196] width 7 height 12
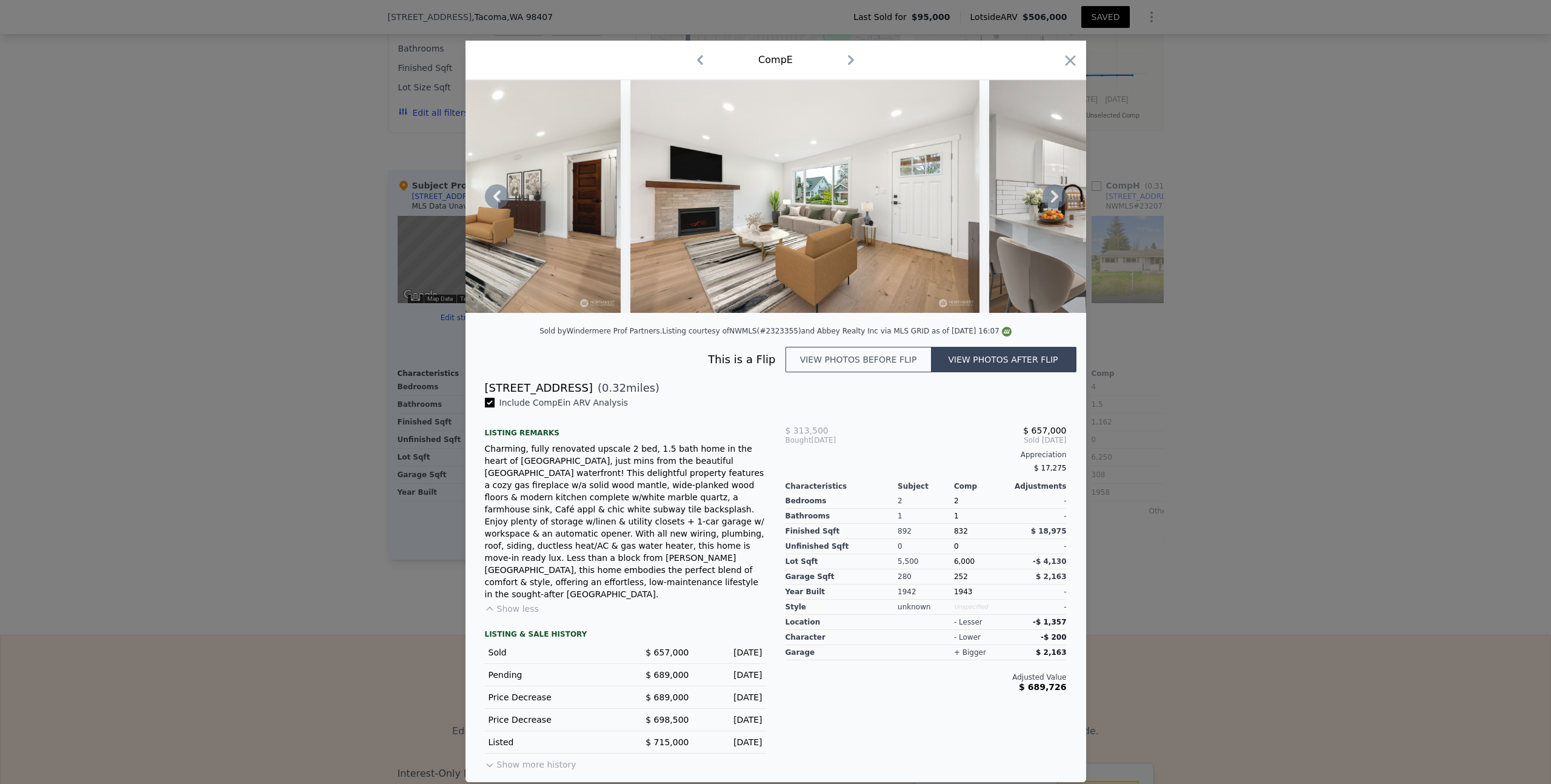
click at [1055, 202] on icon at bounding box center [1054, 196] width 7 height 12
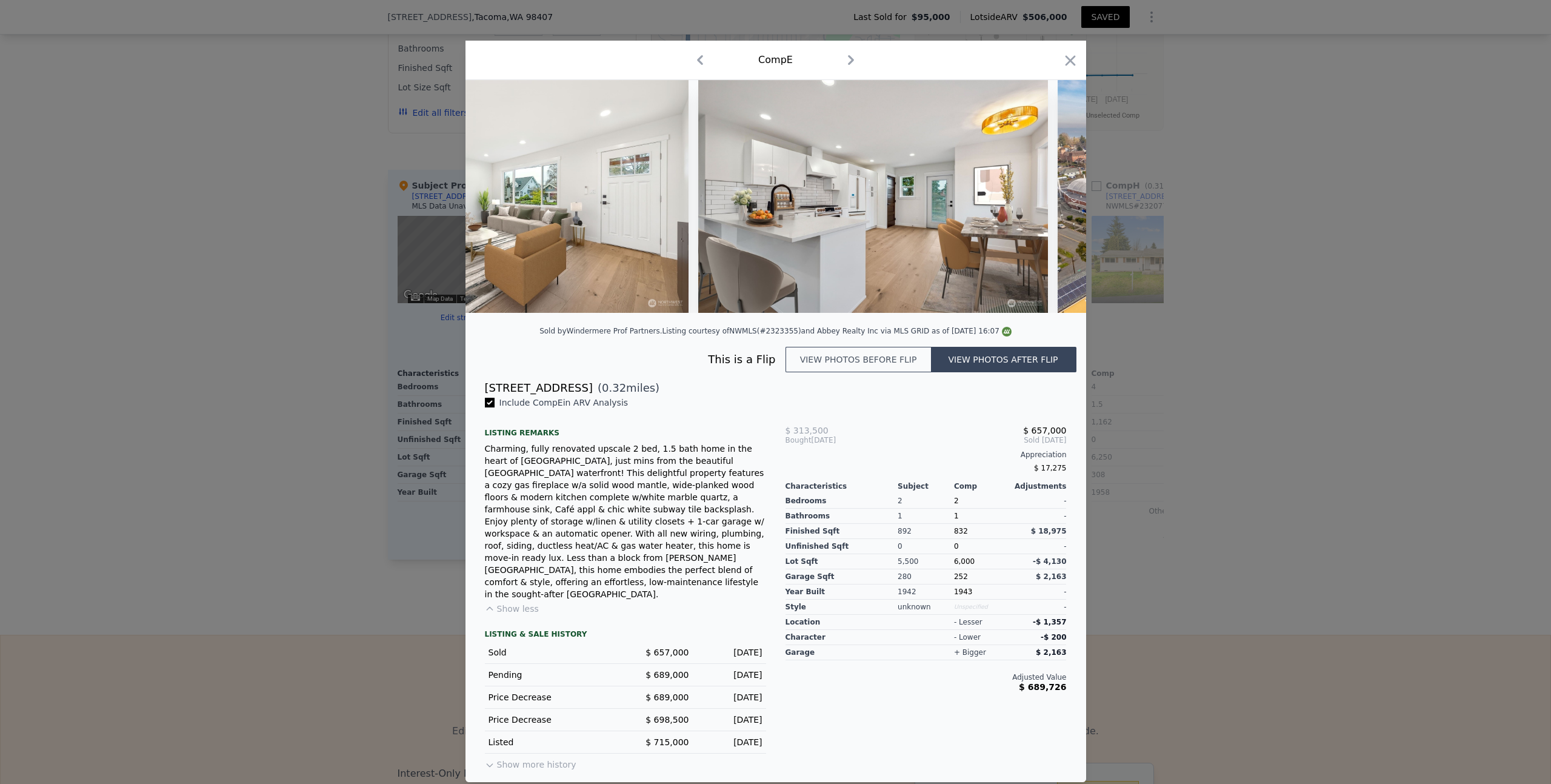
click at [1055, 206] on div at bounding box center [776, 197] width 621 height 233
click at [1055, 202] on icon at bounding box center [1054, 196] width 7 height 12
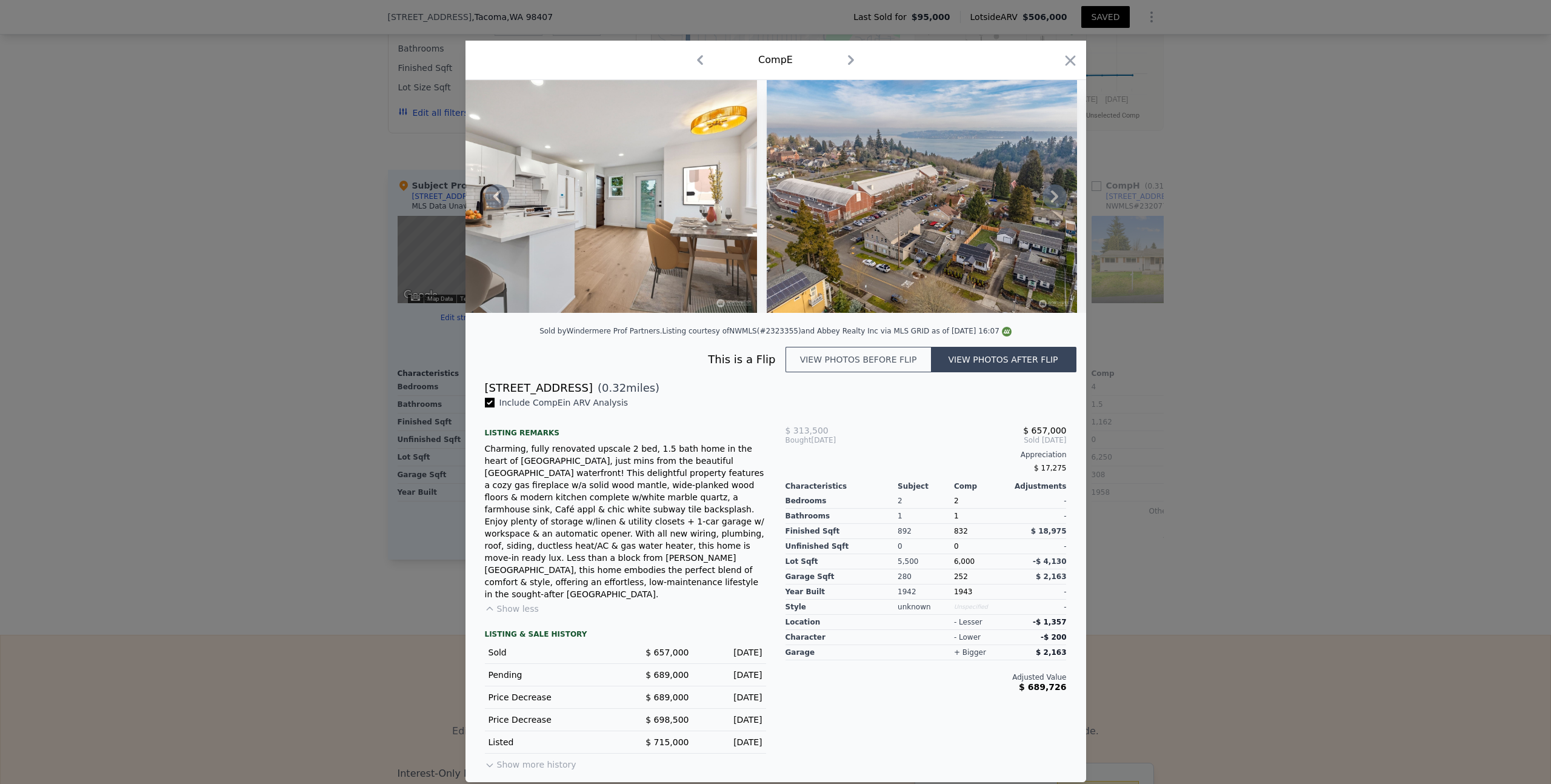
click at [1055, 202] on icon at bounding box center [1054, 196] width 7 height 12
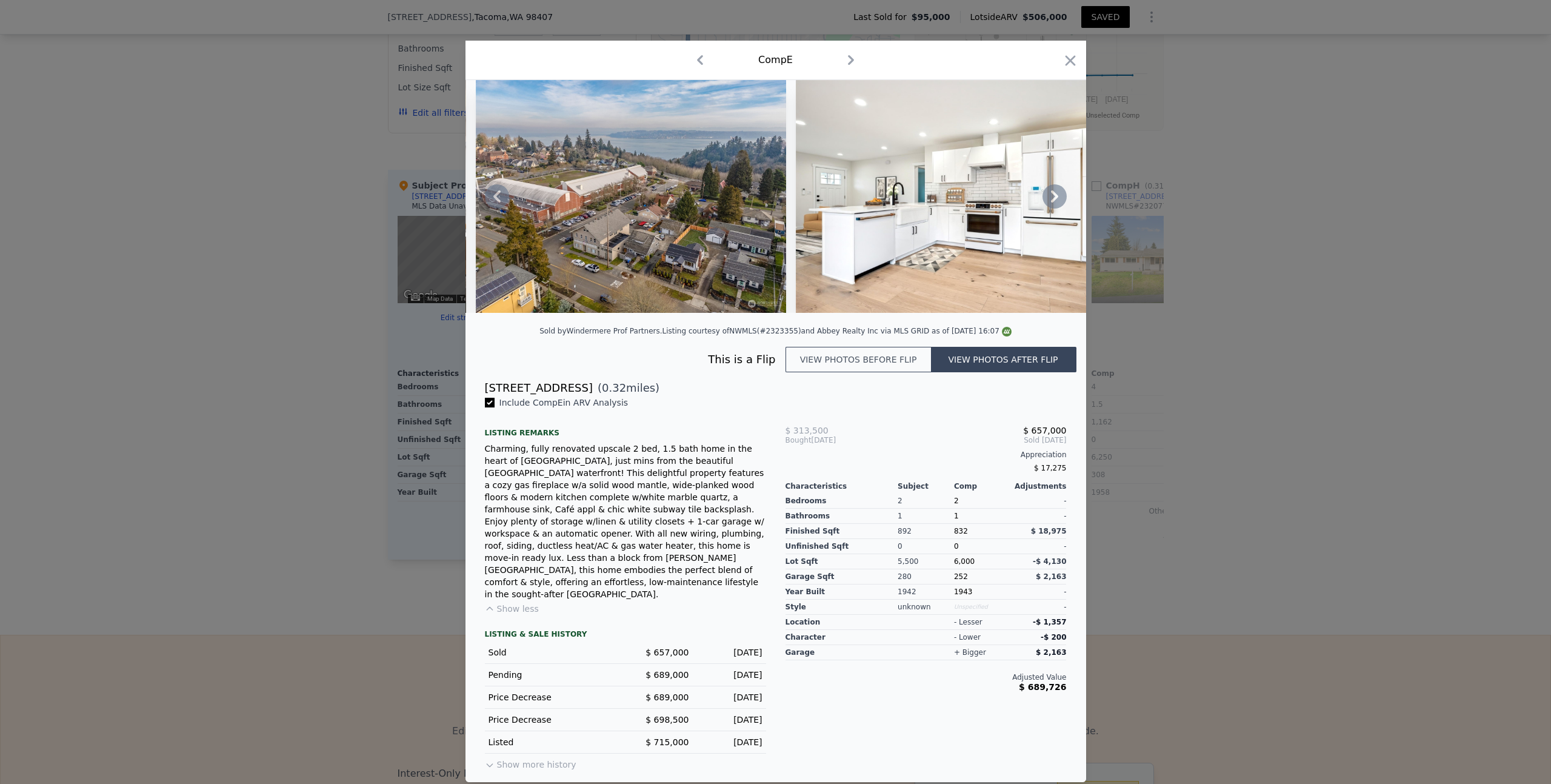
click at [1055, 202] on icon at bounding box center [1054, 196] width 7 height 12
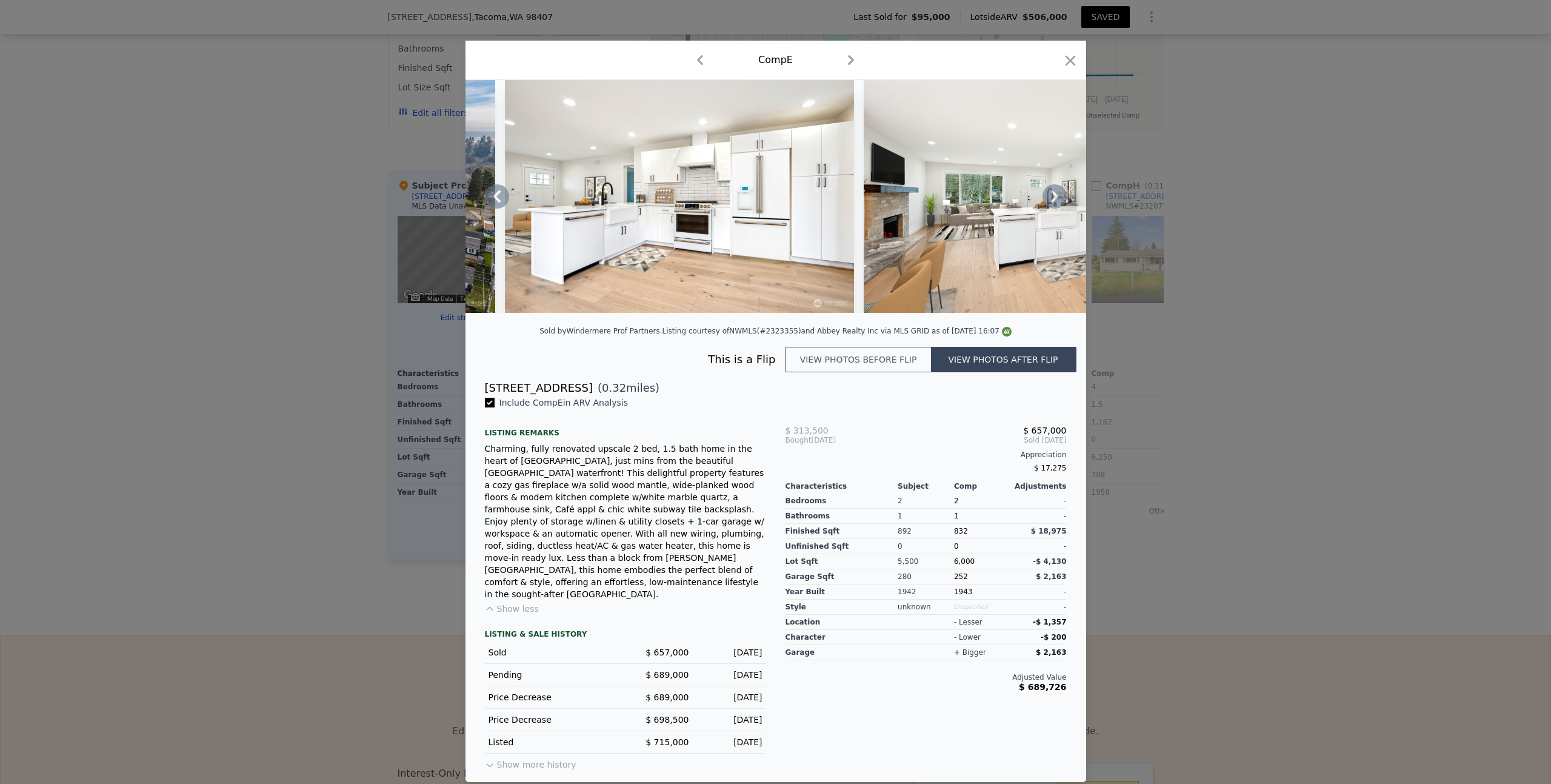
click at [1055, 202] on icon at bounding box center [1054, 196] width 7 height 12
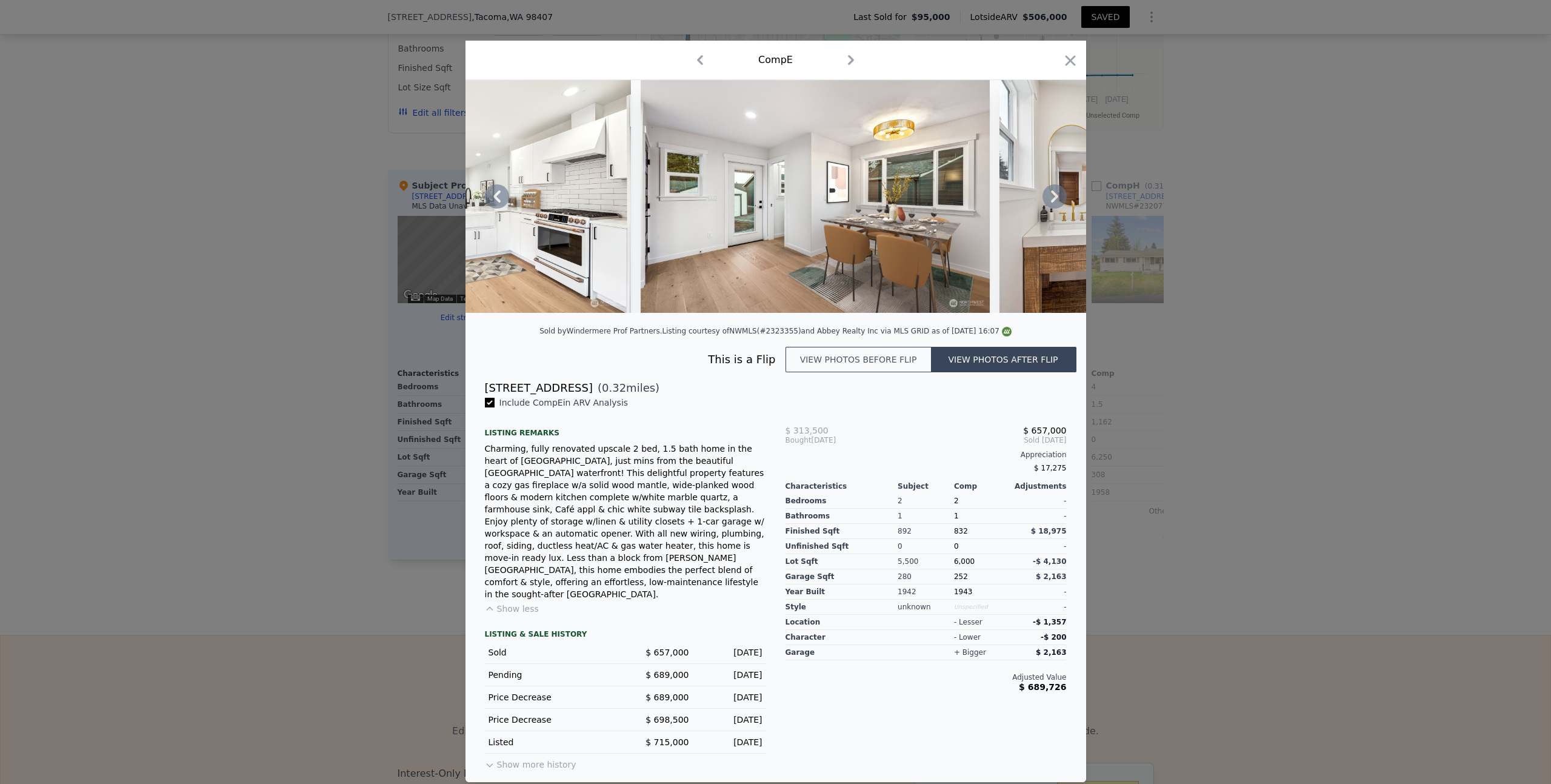
click at [1055, 202] on icon at bounding box center [1054, 196] width 7 height 12
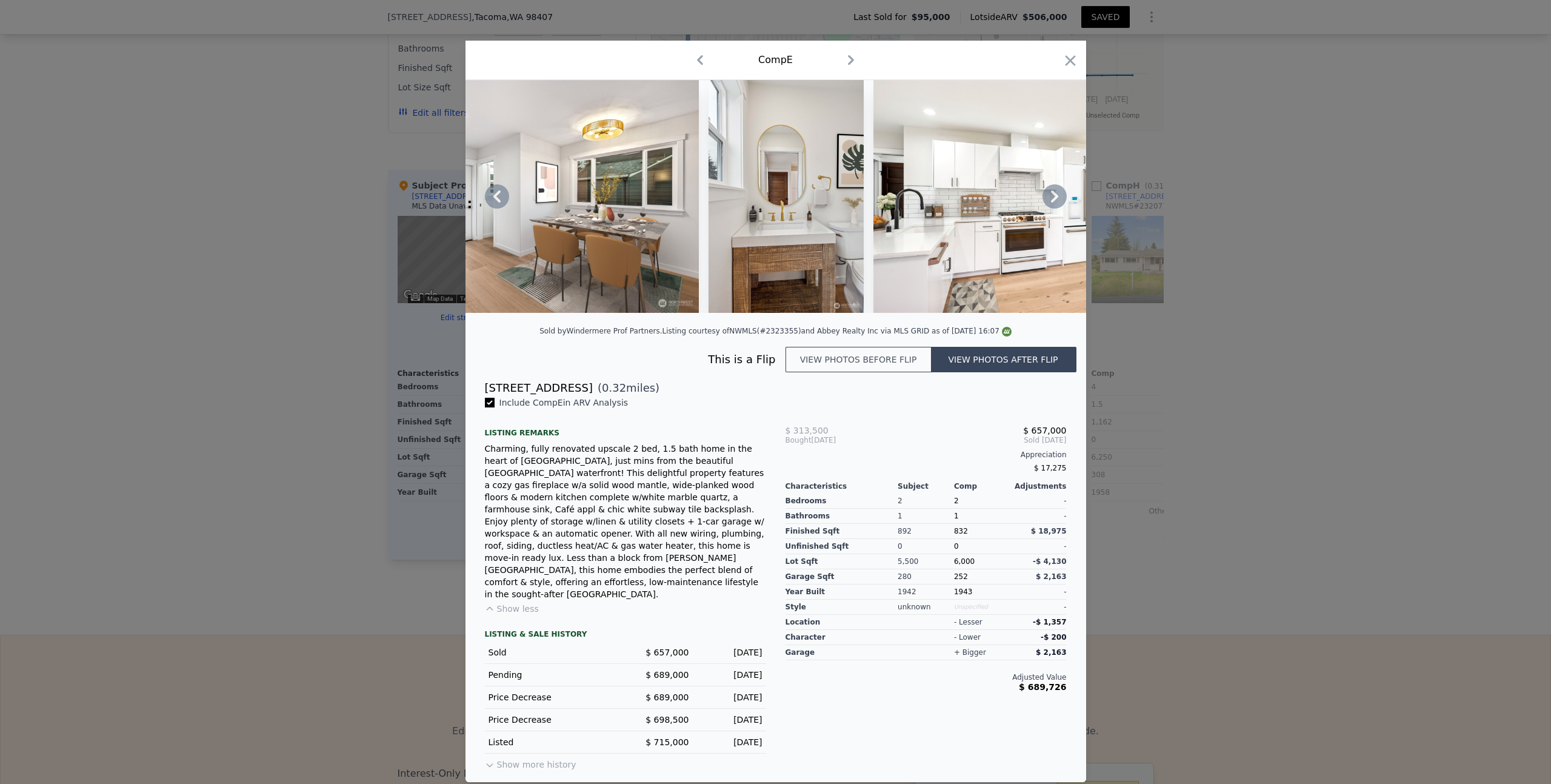
click at [1055, 202] on icon at bounding box center [1054, 196] width 7 height 12
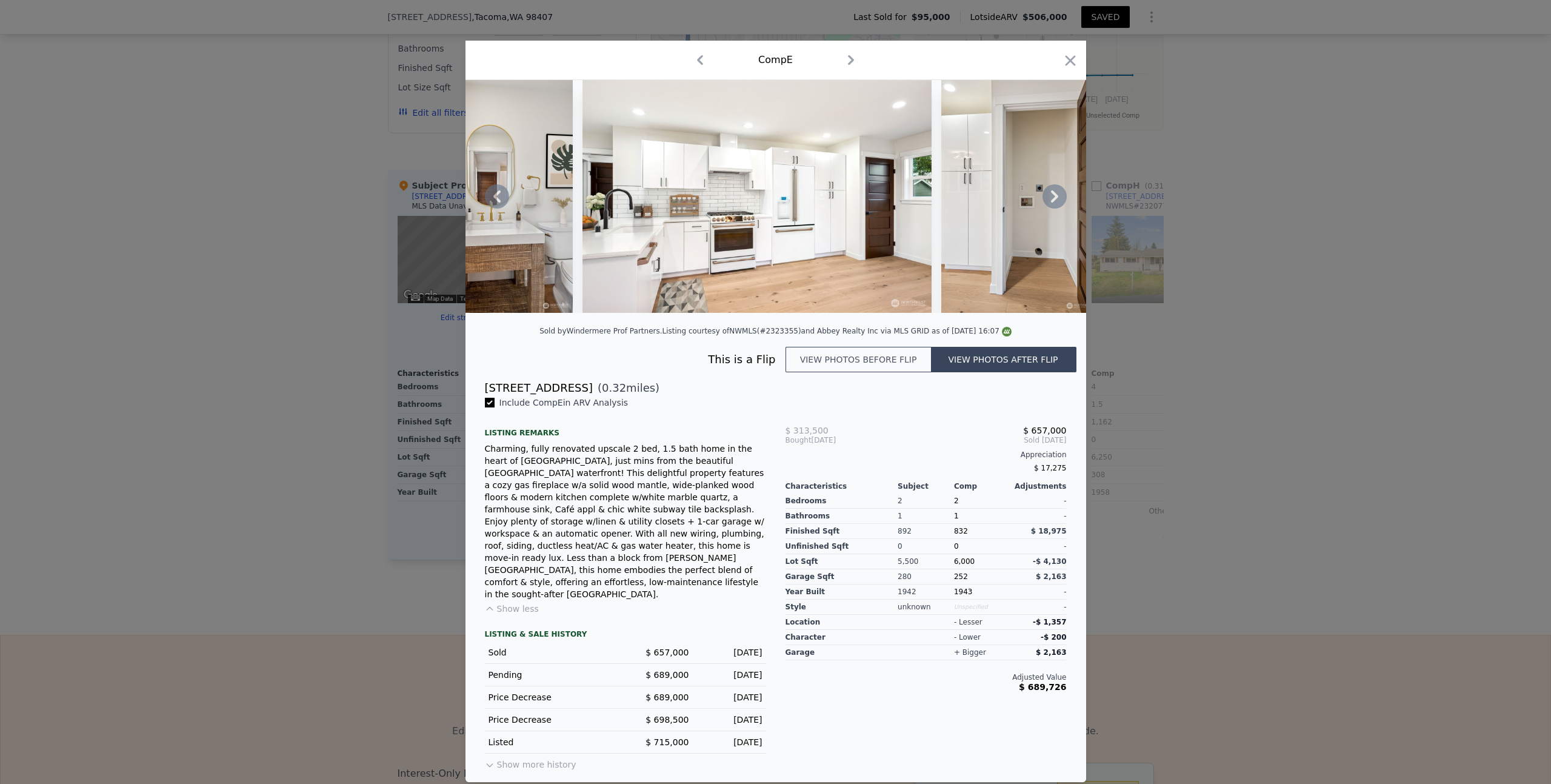
click at [1055, 202] on icon at bounding box center [1054, 196] width 7 height 12
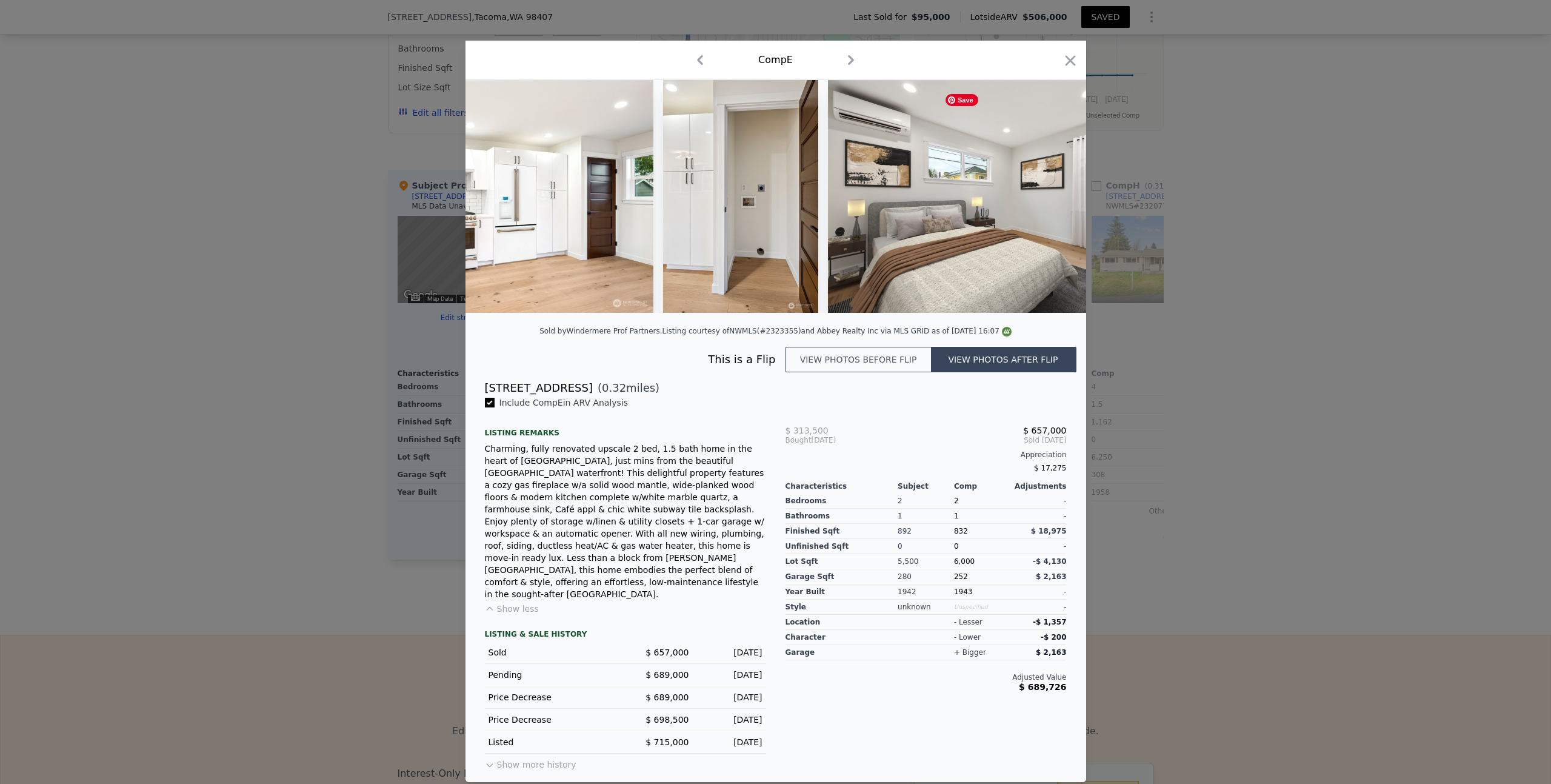
scroll to position [0, 5529]
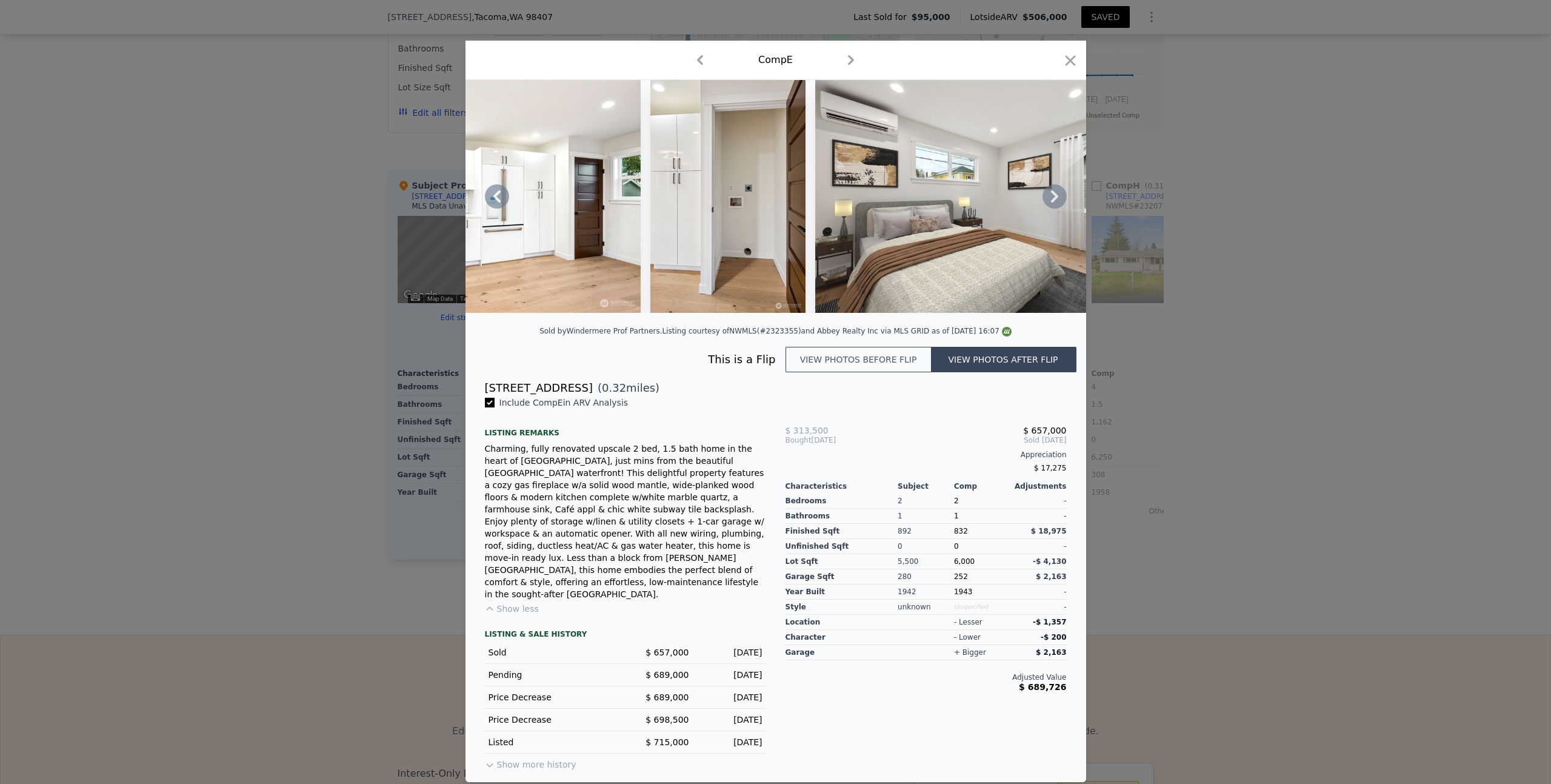
click at [1055, 202] on icon at bounding box center [1054, 196] width 7 height 12
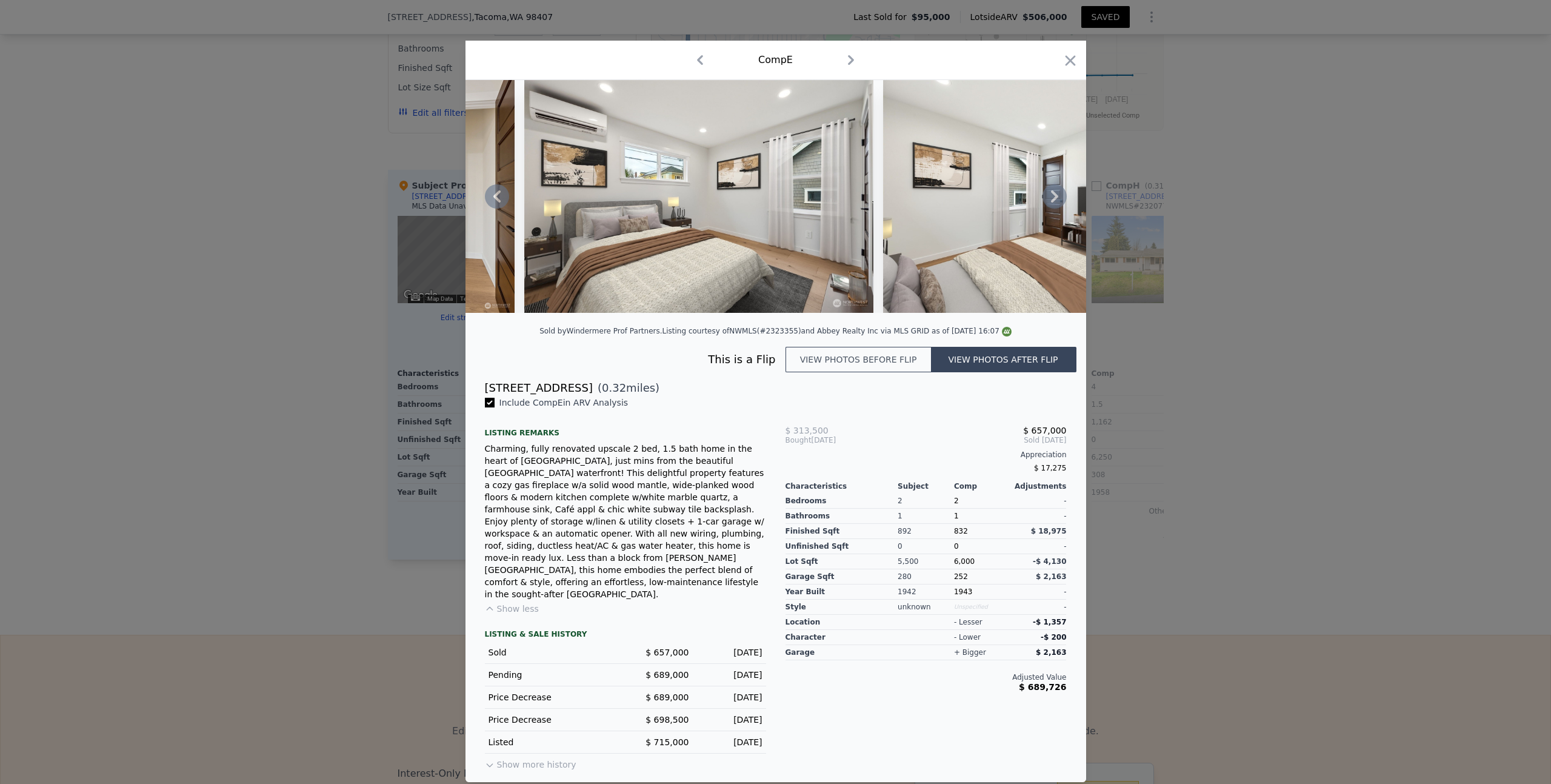
click at [1055, 202] on icon at bounding box center [1054, 196] width 7 height 12
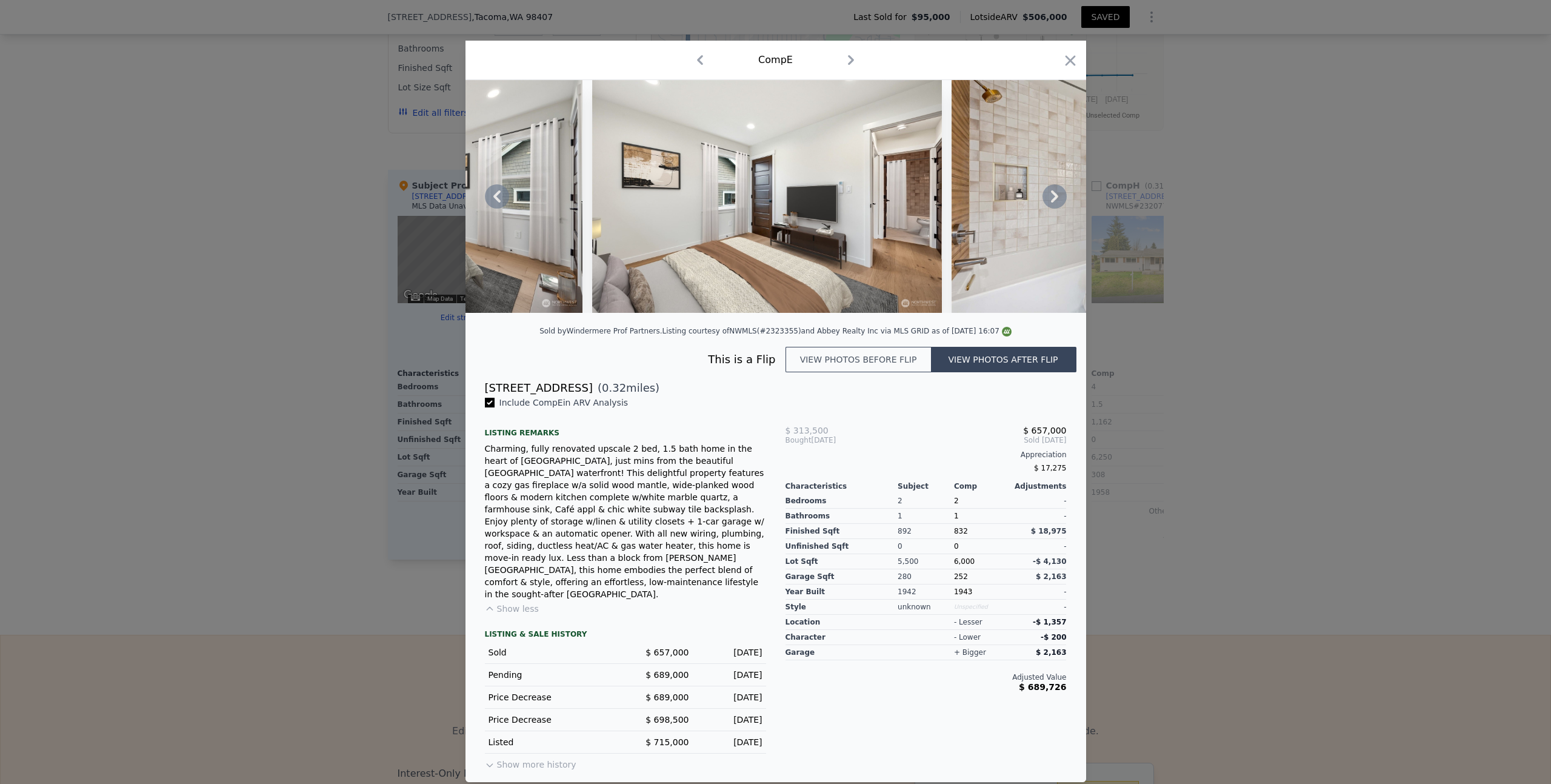
click at [1055, 202] on icon at bounding box center [1054, 196] width 7 height 12
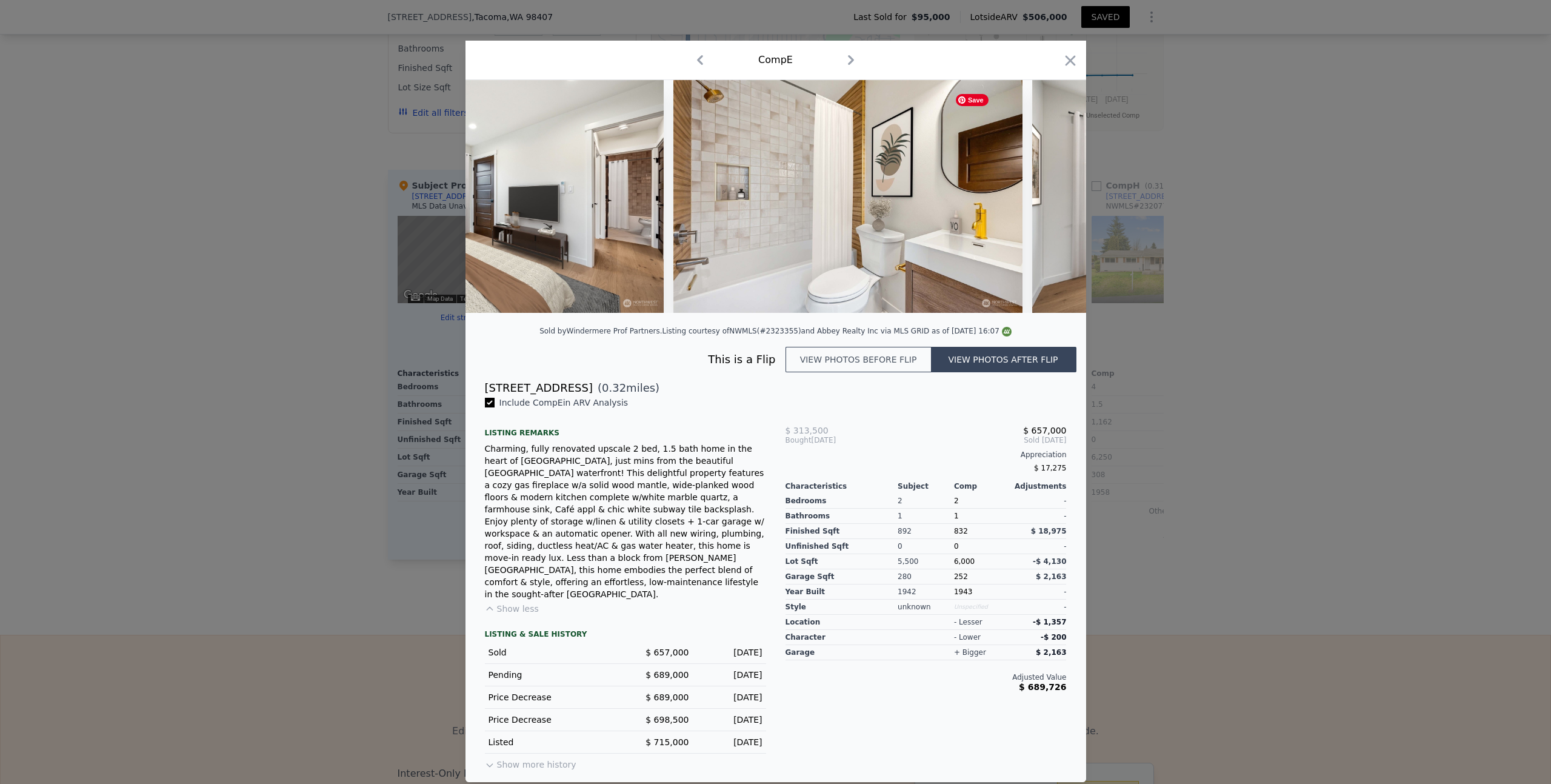
scroll to position [0, 6401]
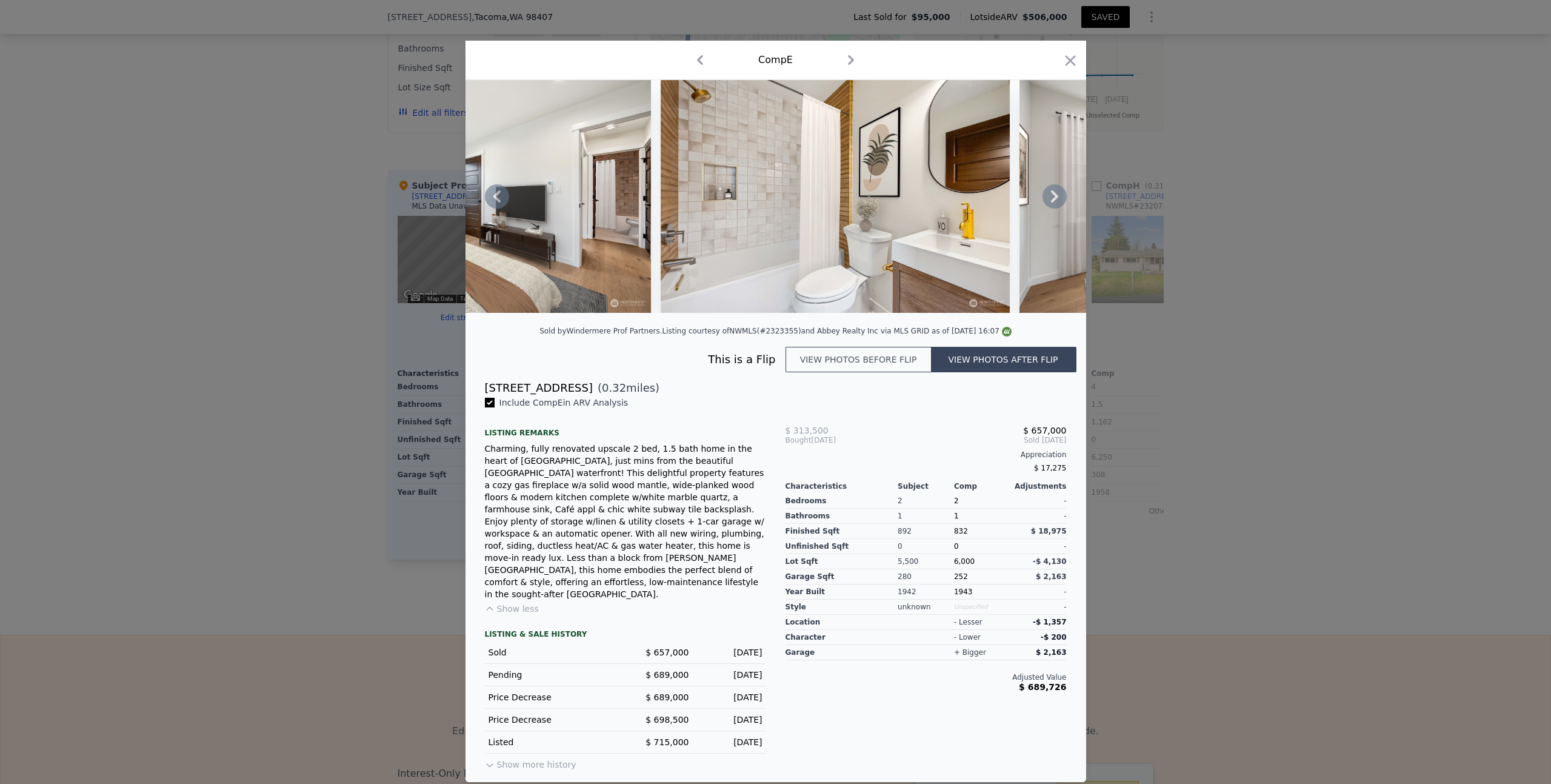
click at [1055, 202] on icon at bounding box center [1054, 196] width 7 height 12
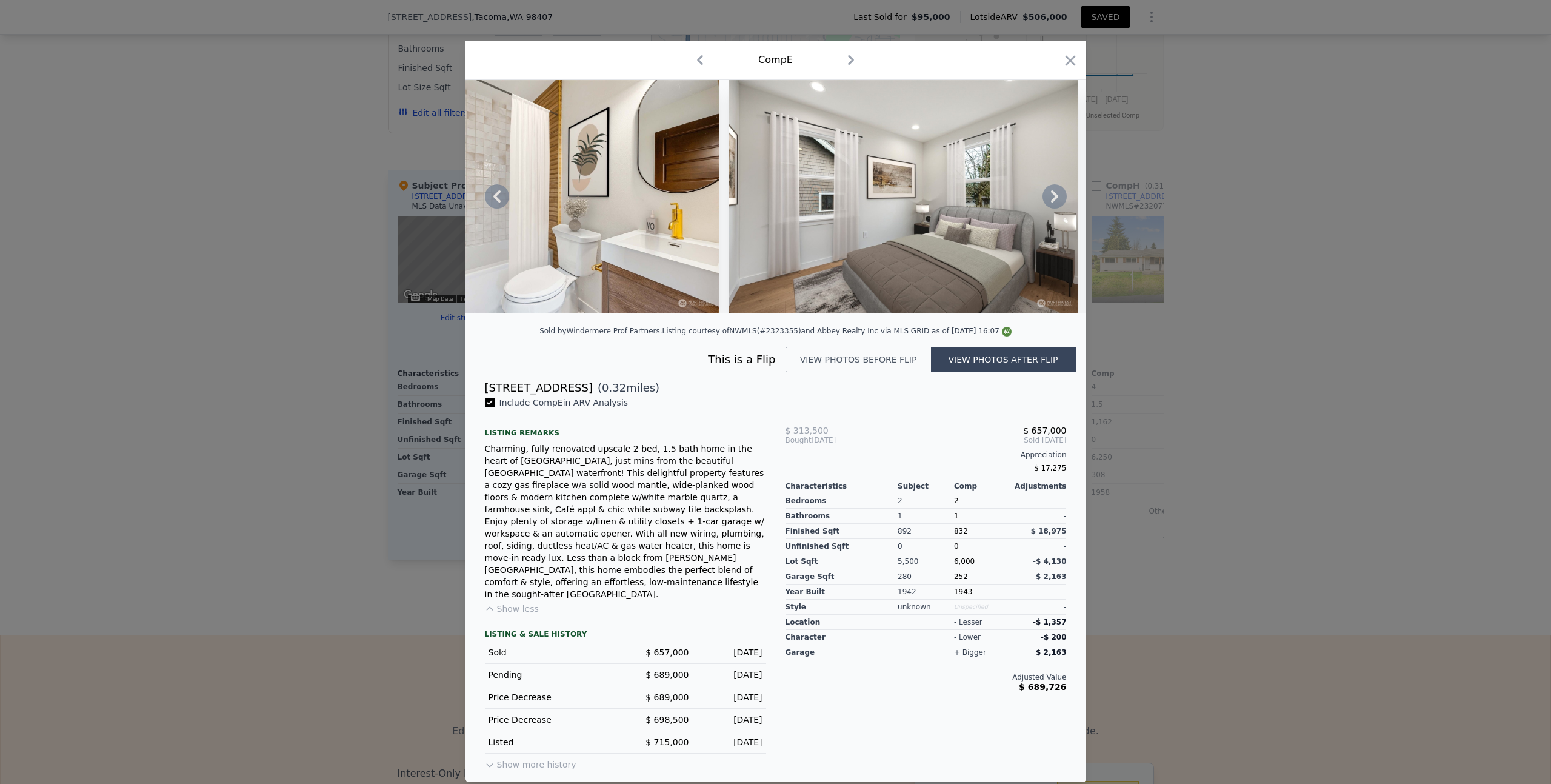
click at [1055, 202] on icon at bounding box center [1054, 196] width 7 height 12
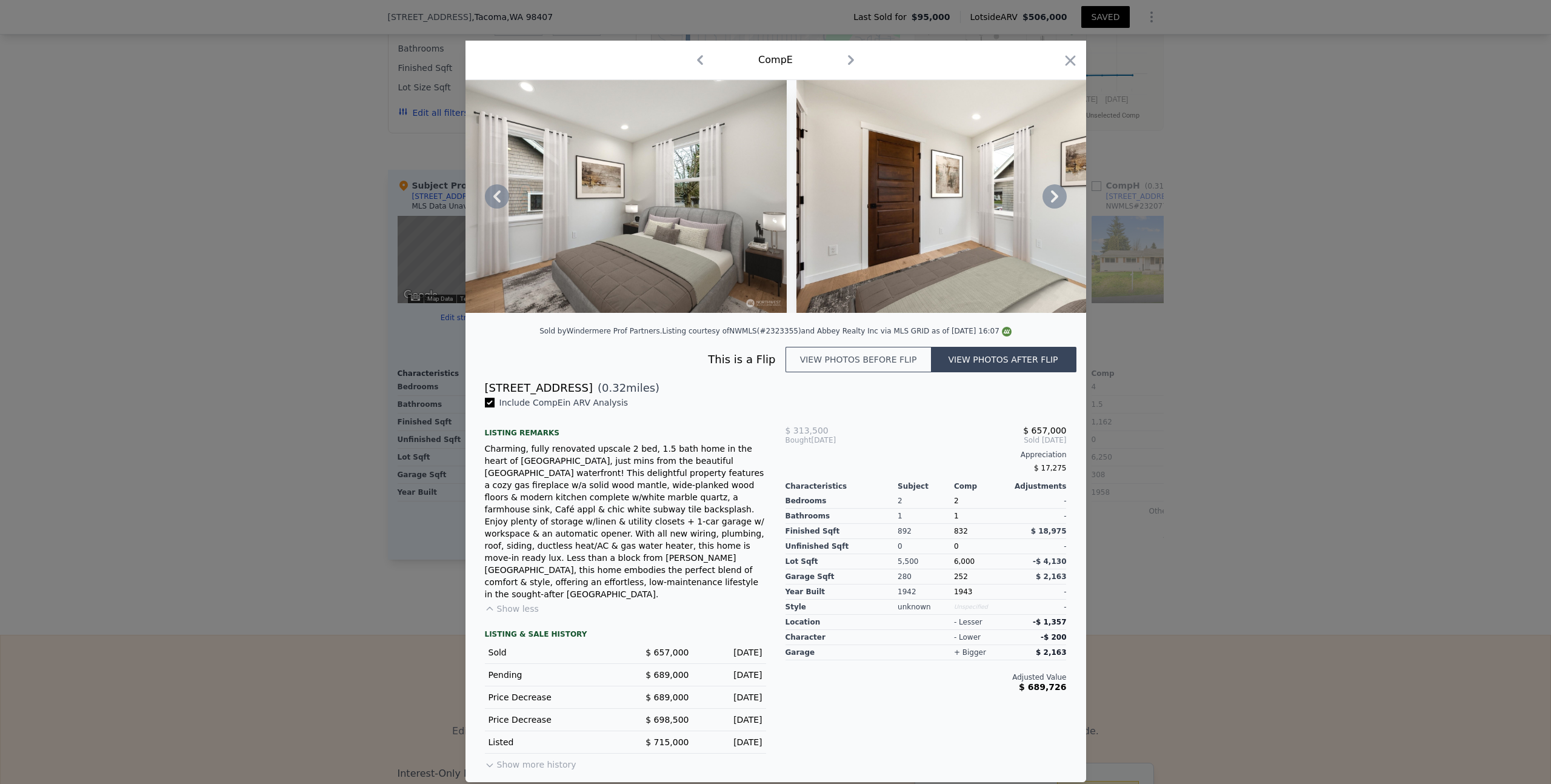
click at [1055, 202] on icon at bounding box center [1054, 196] width 7 height 12
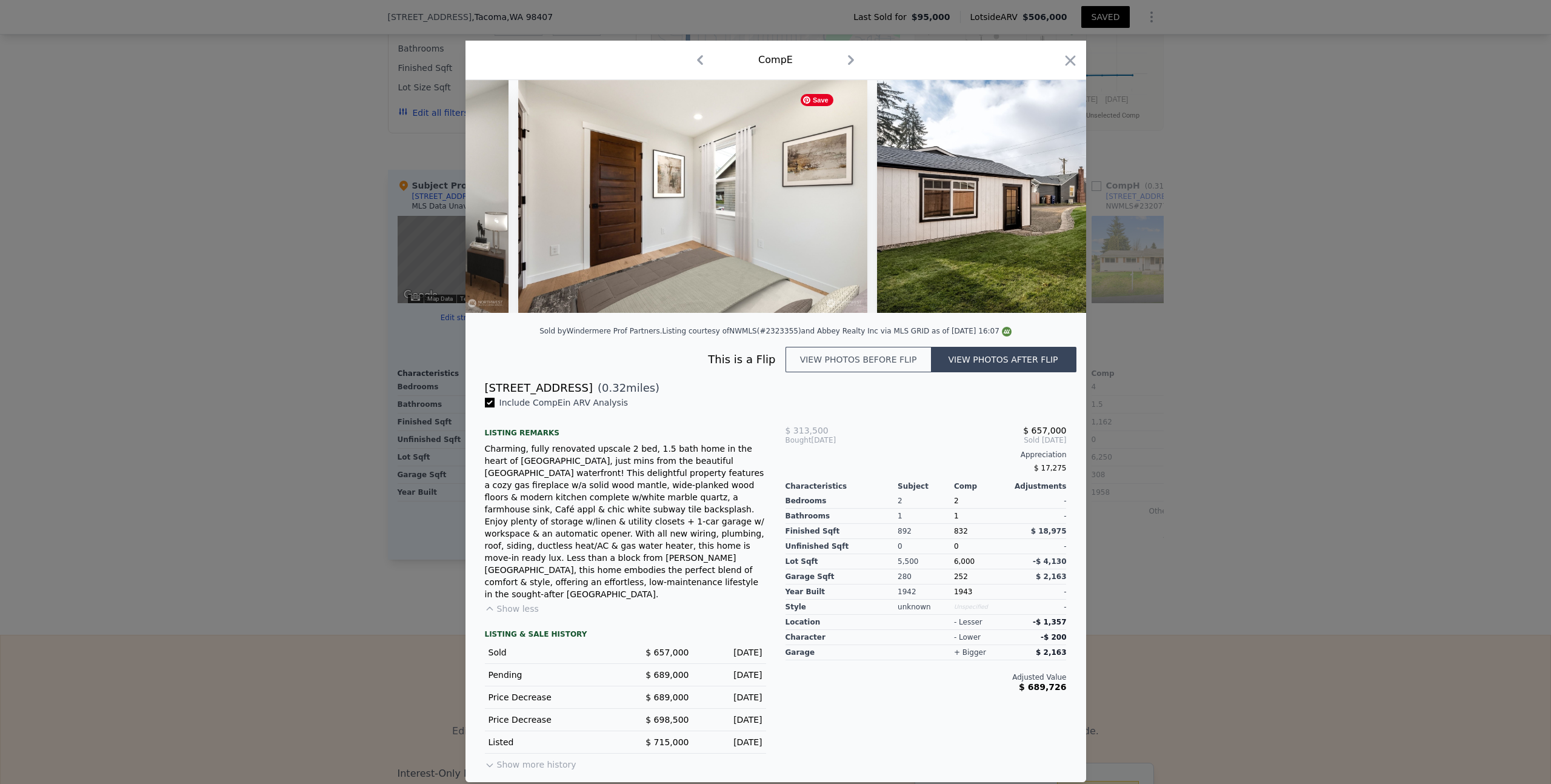
scroll to position [0, 7274]
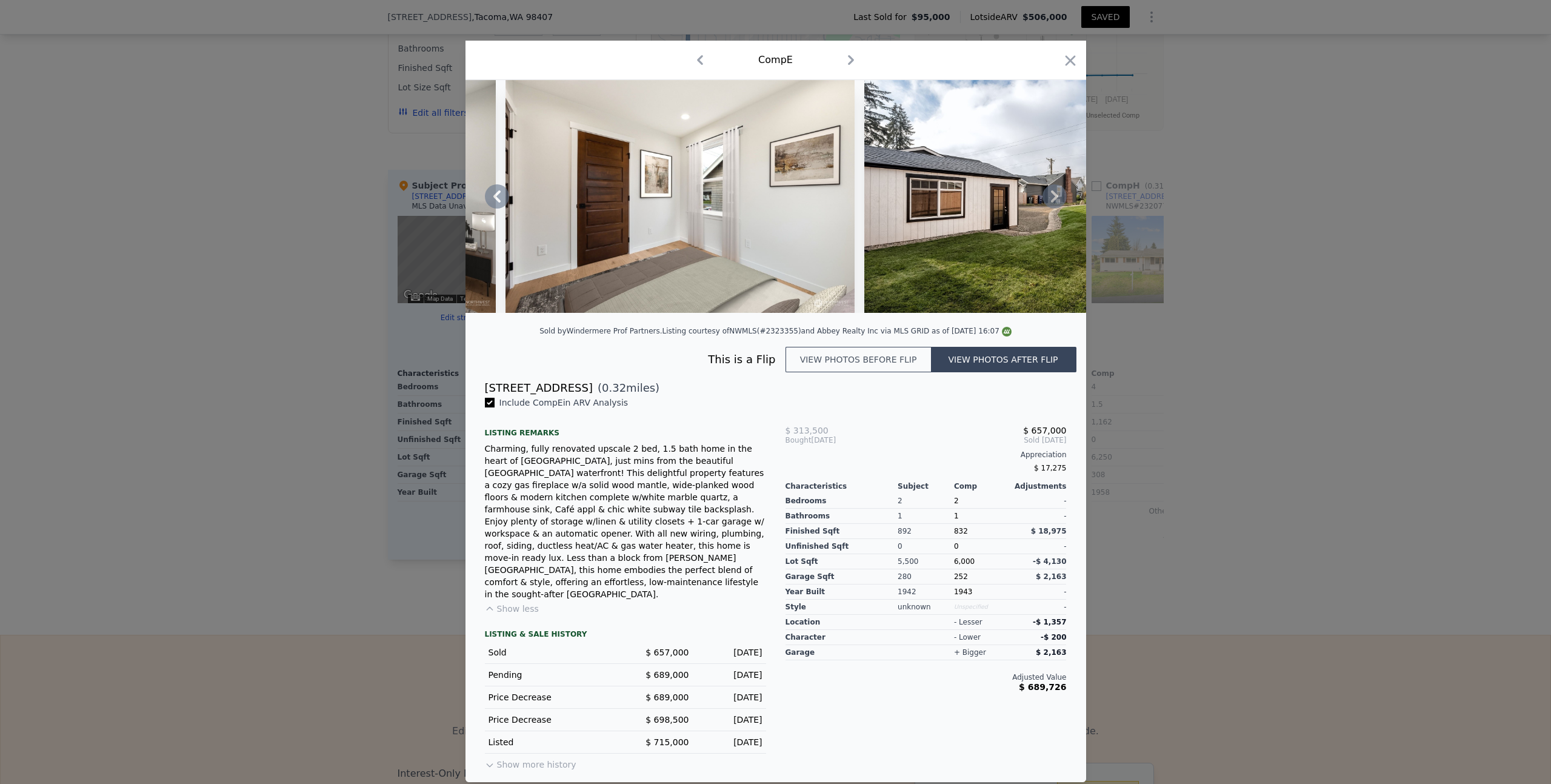
click at [1055, 202] on icon at bounding box center [1054, 196] width 7 height 12
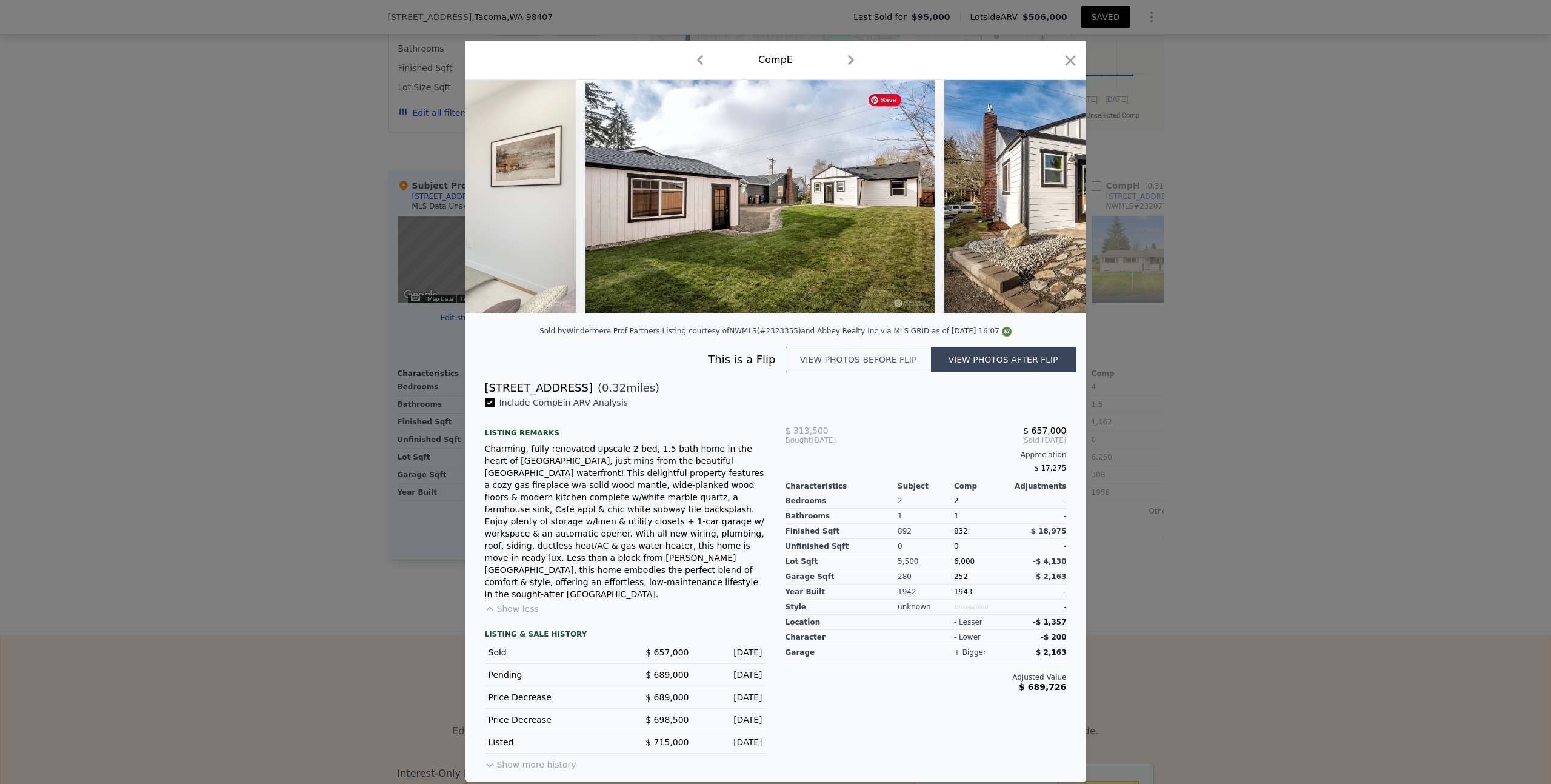
scroll to position [0, 7565]
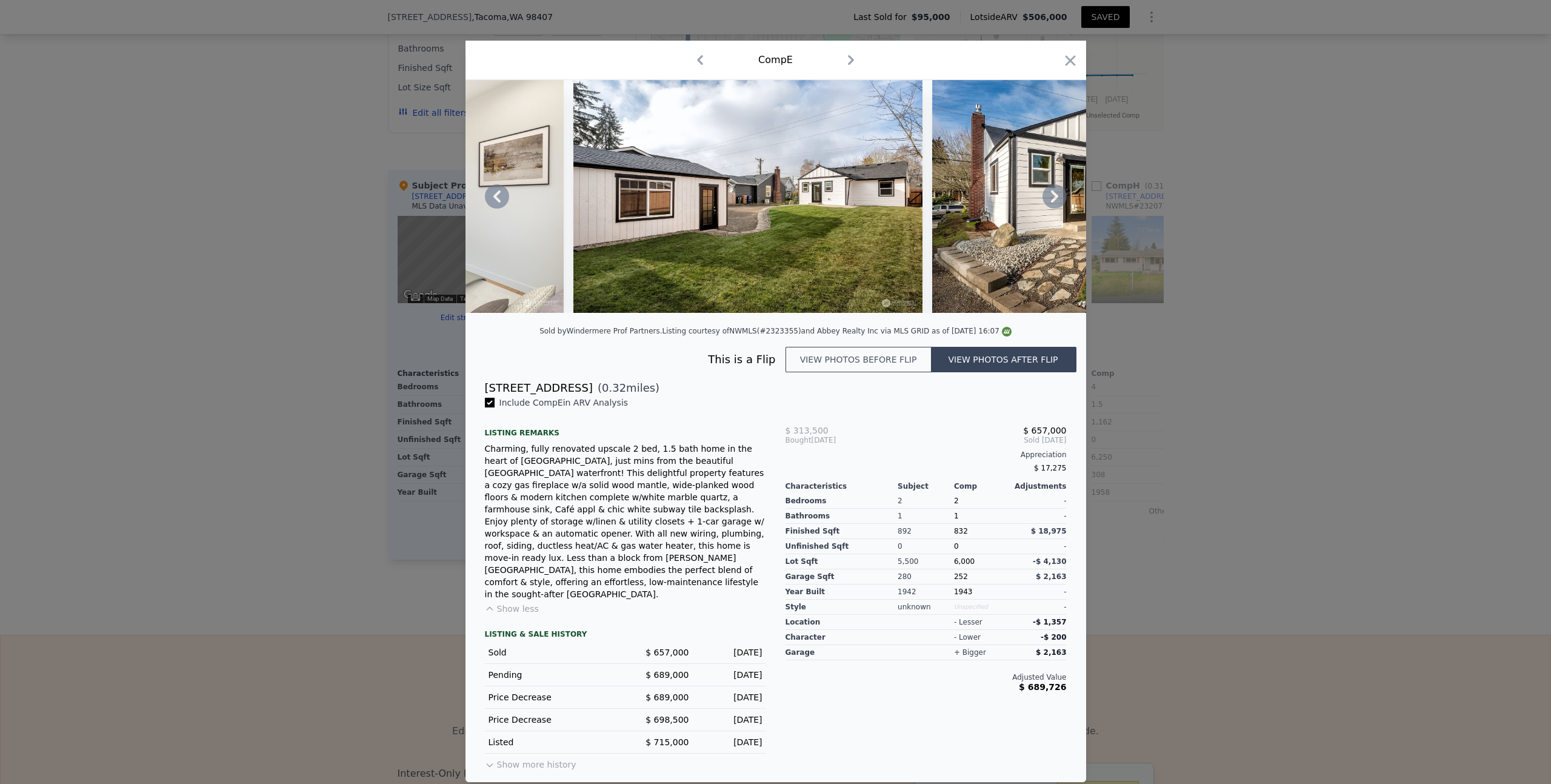
click at [1055, 202] on icon at bounding box center [1054, 196] width 7 height 12
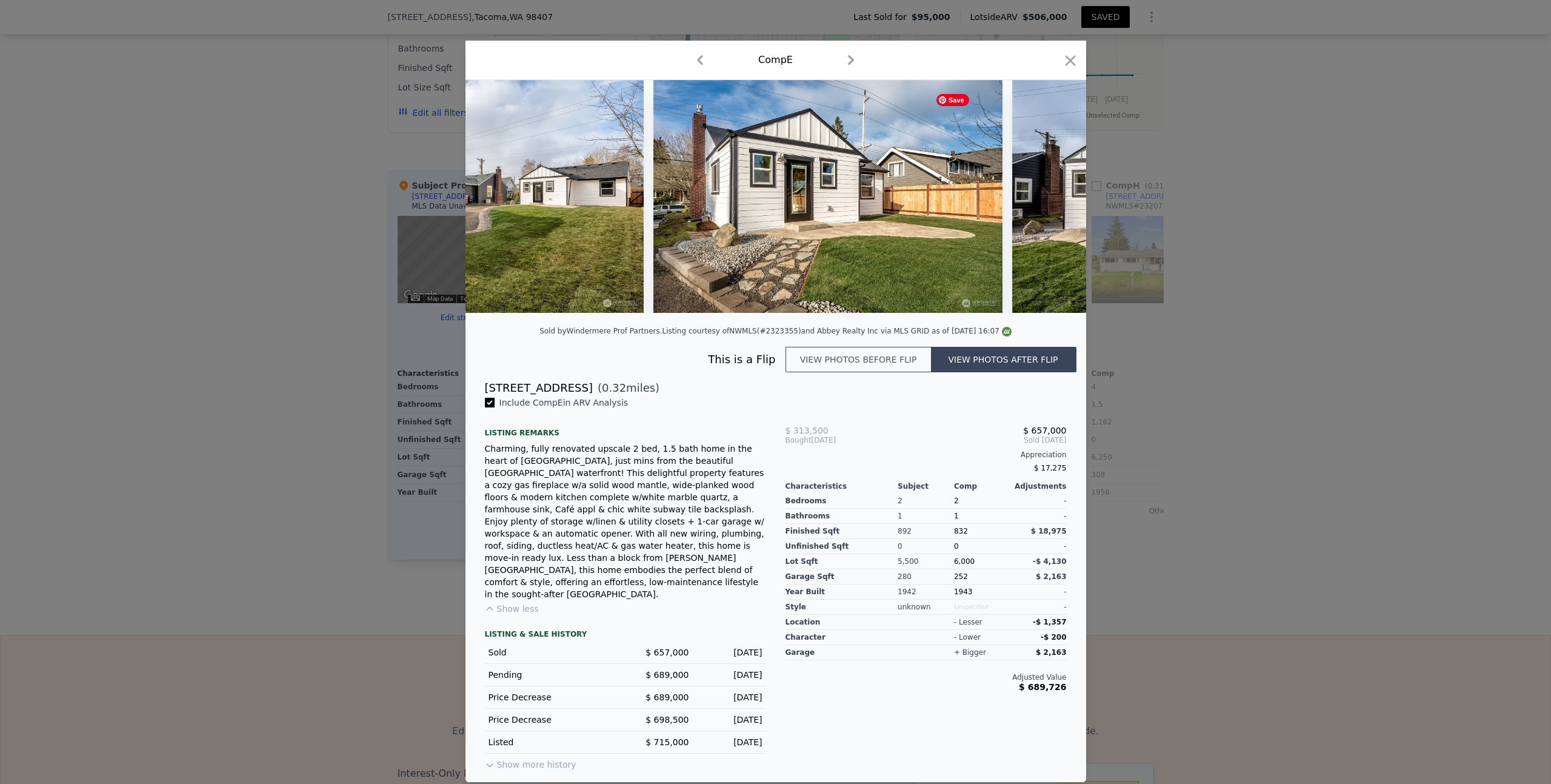
scroll to position [0, 7856]
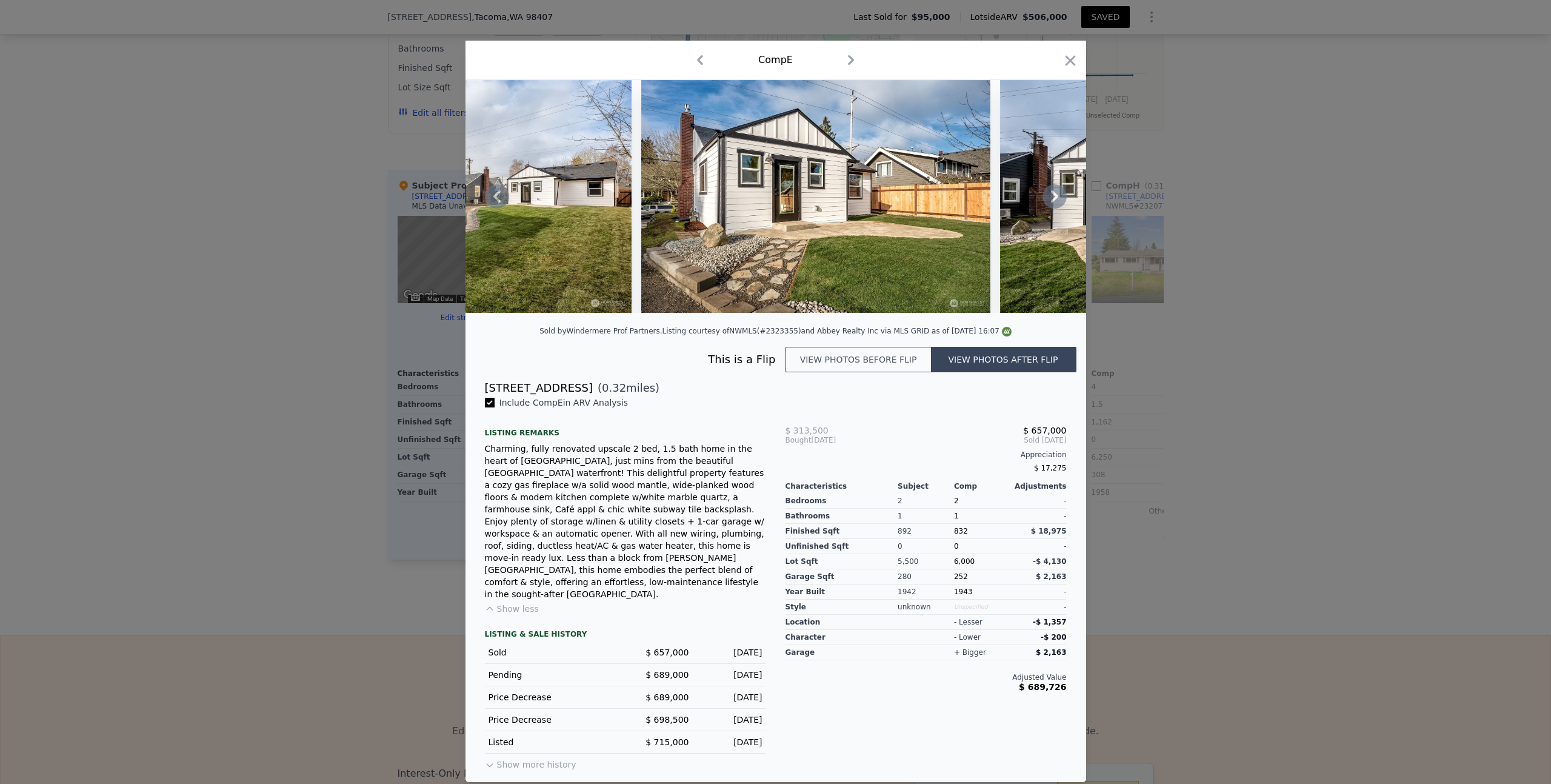
click at [1059, 206] on icon at bounding box center [1055, 197] width 24 height 24
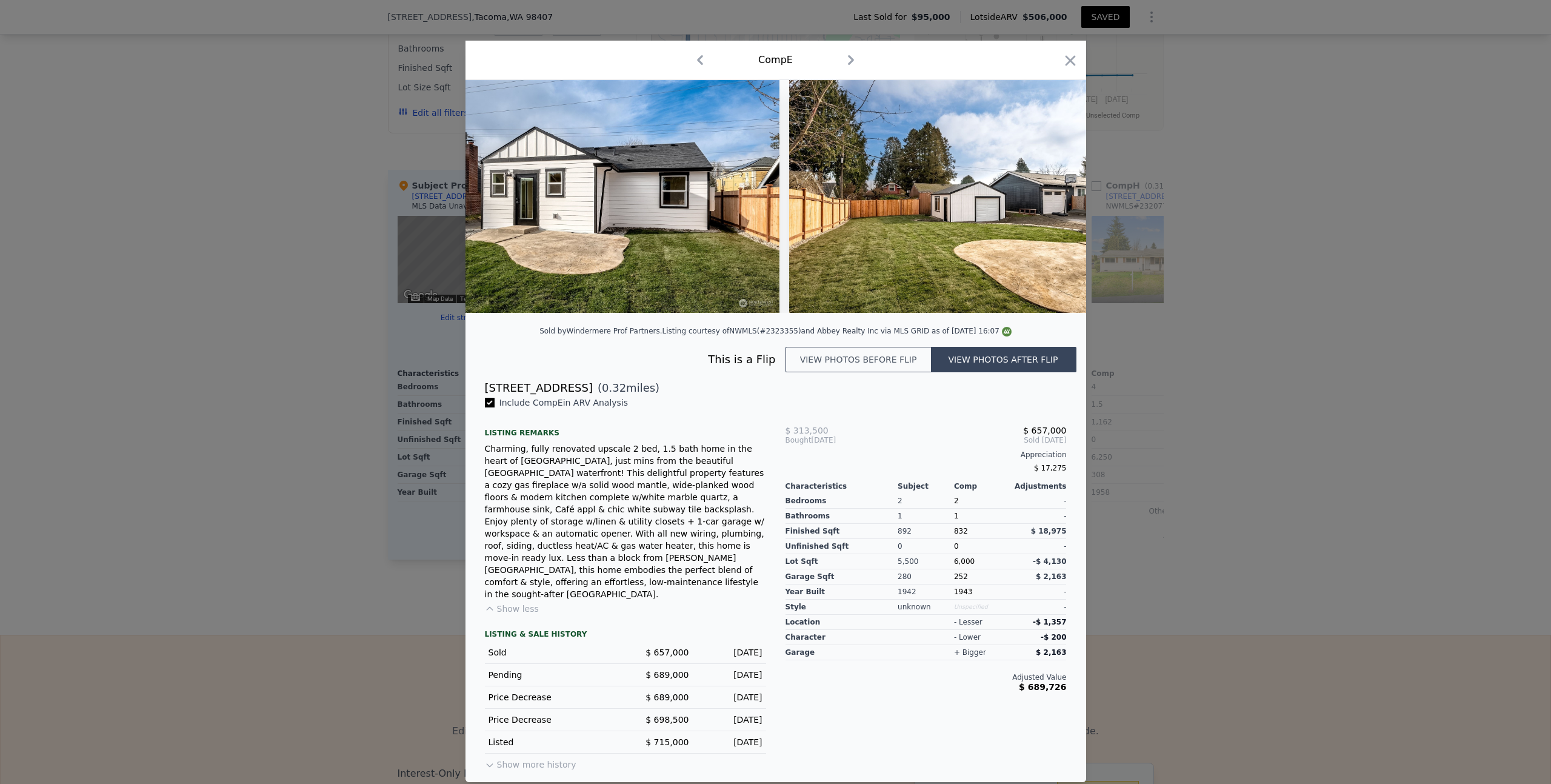
scroll to position [0, 8438]
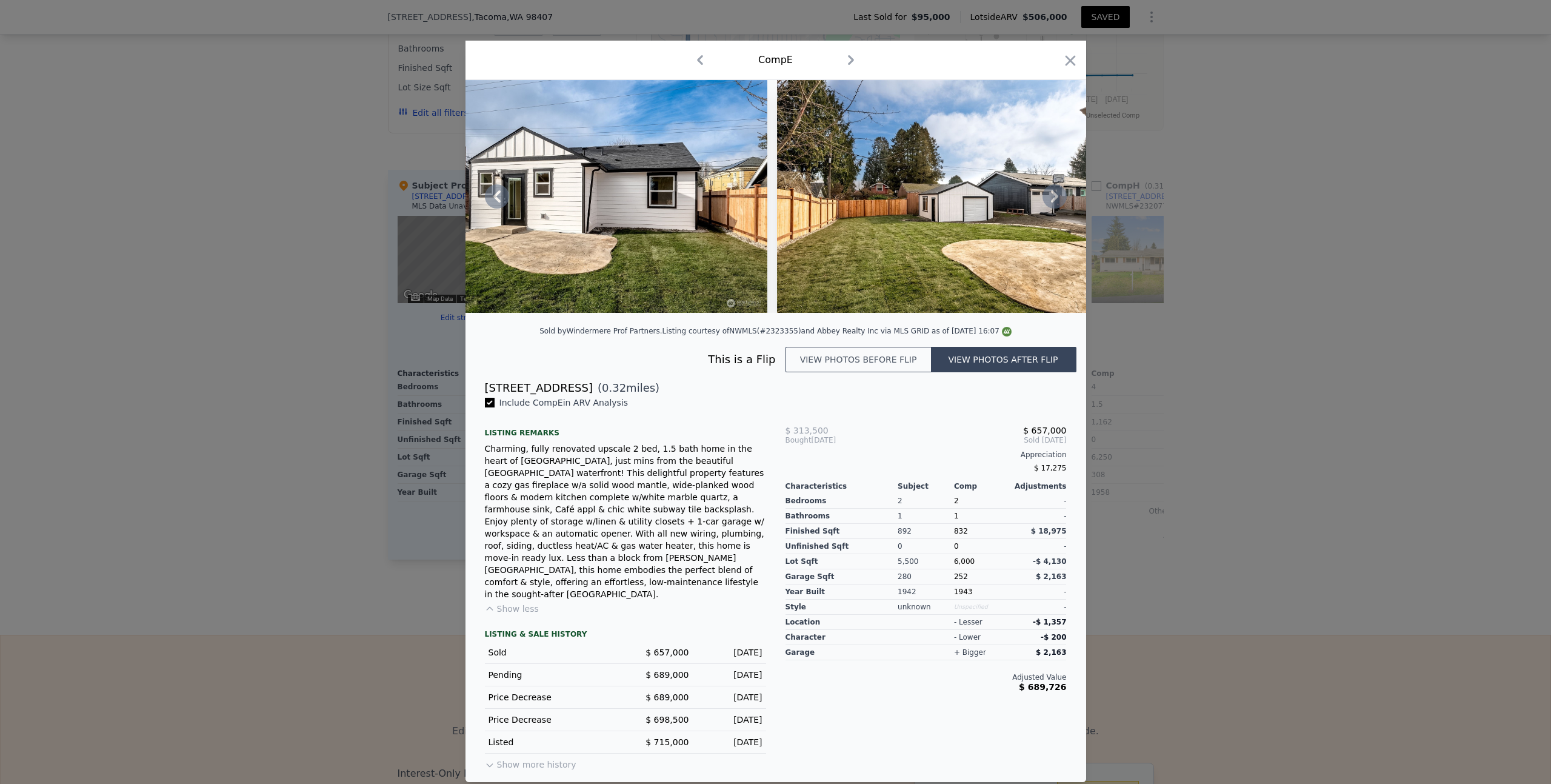
click at [1059, 206] on icon at bounding box center [1055, 197] width 24 height 24
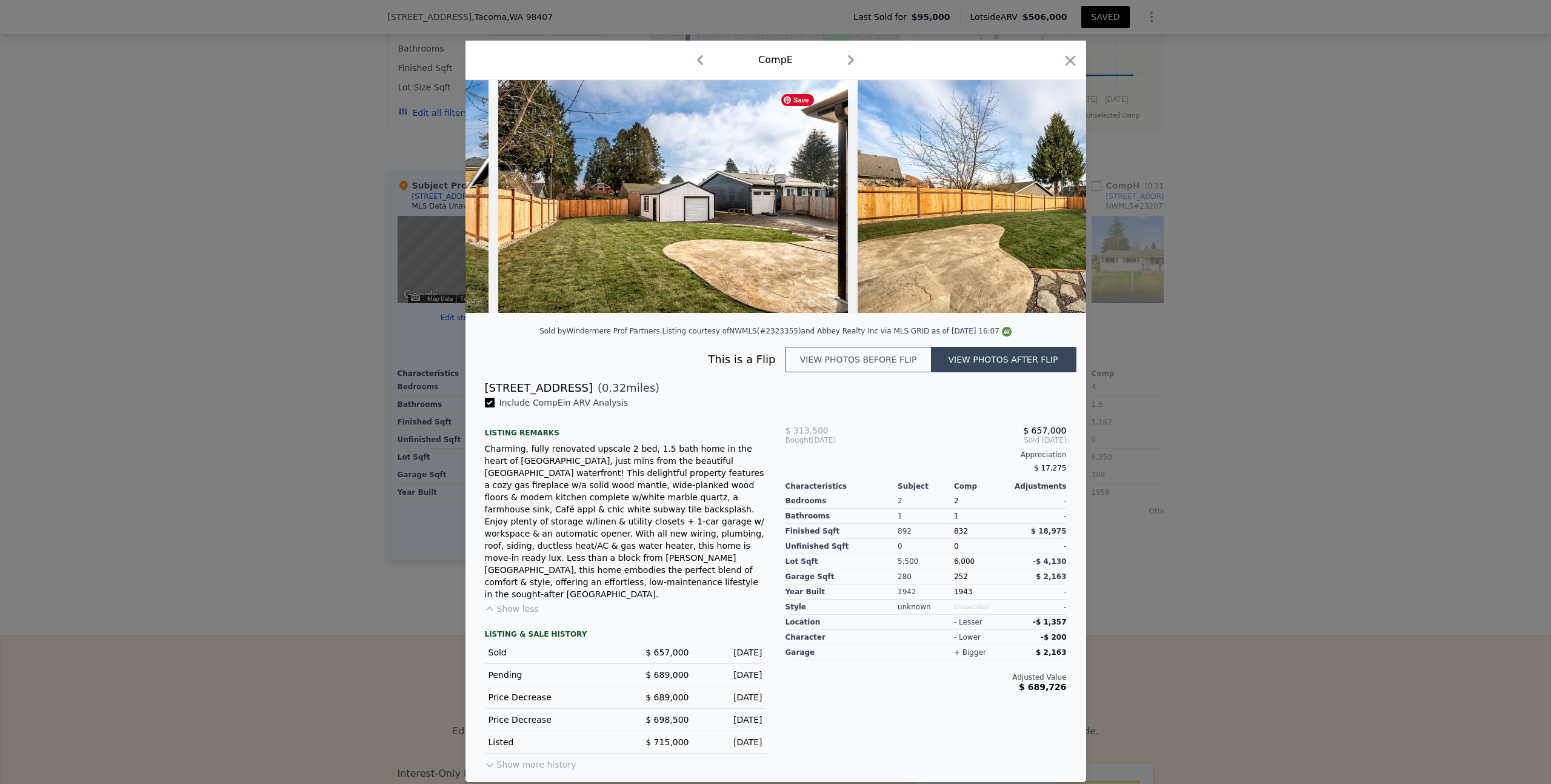
scroll to position [0, 8729]
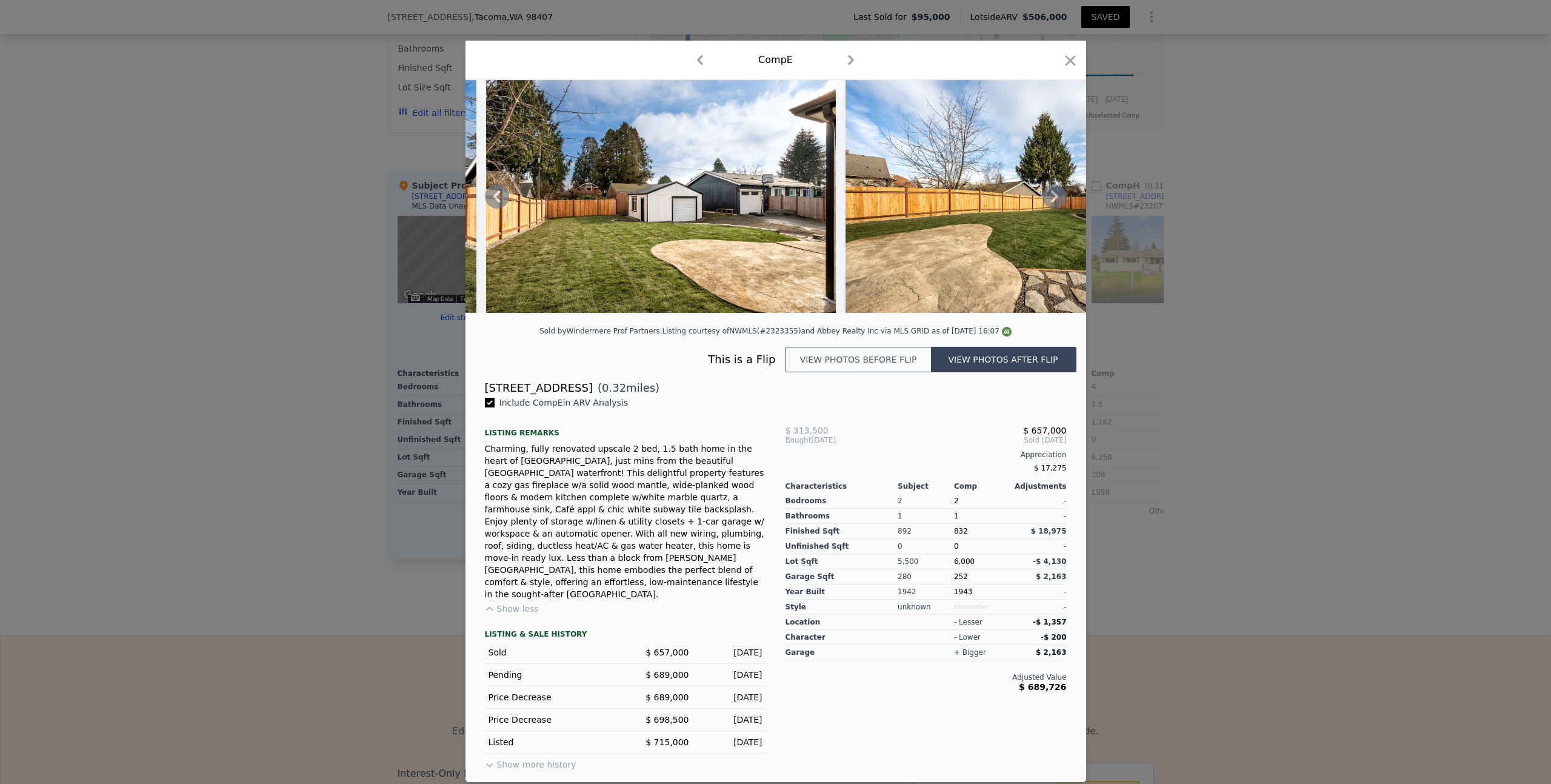
click at [1059, 209] on icon at bounding box center [1055, 197] width 24 height 24
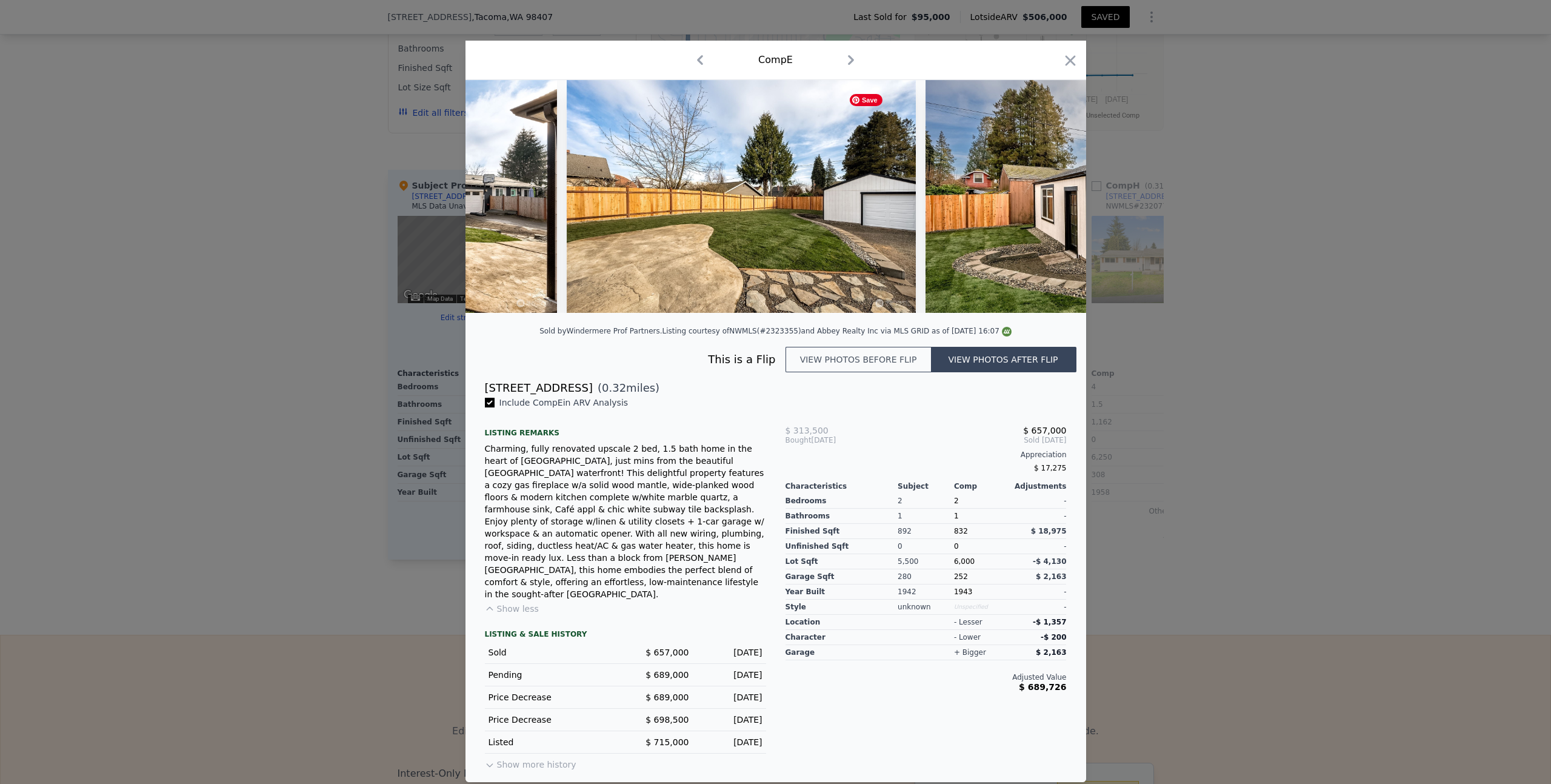
scroll to position [0, 9020]
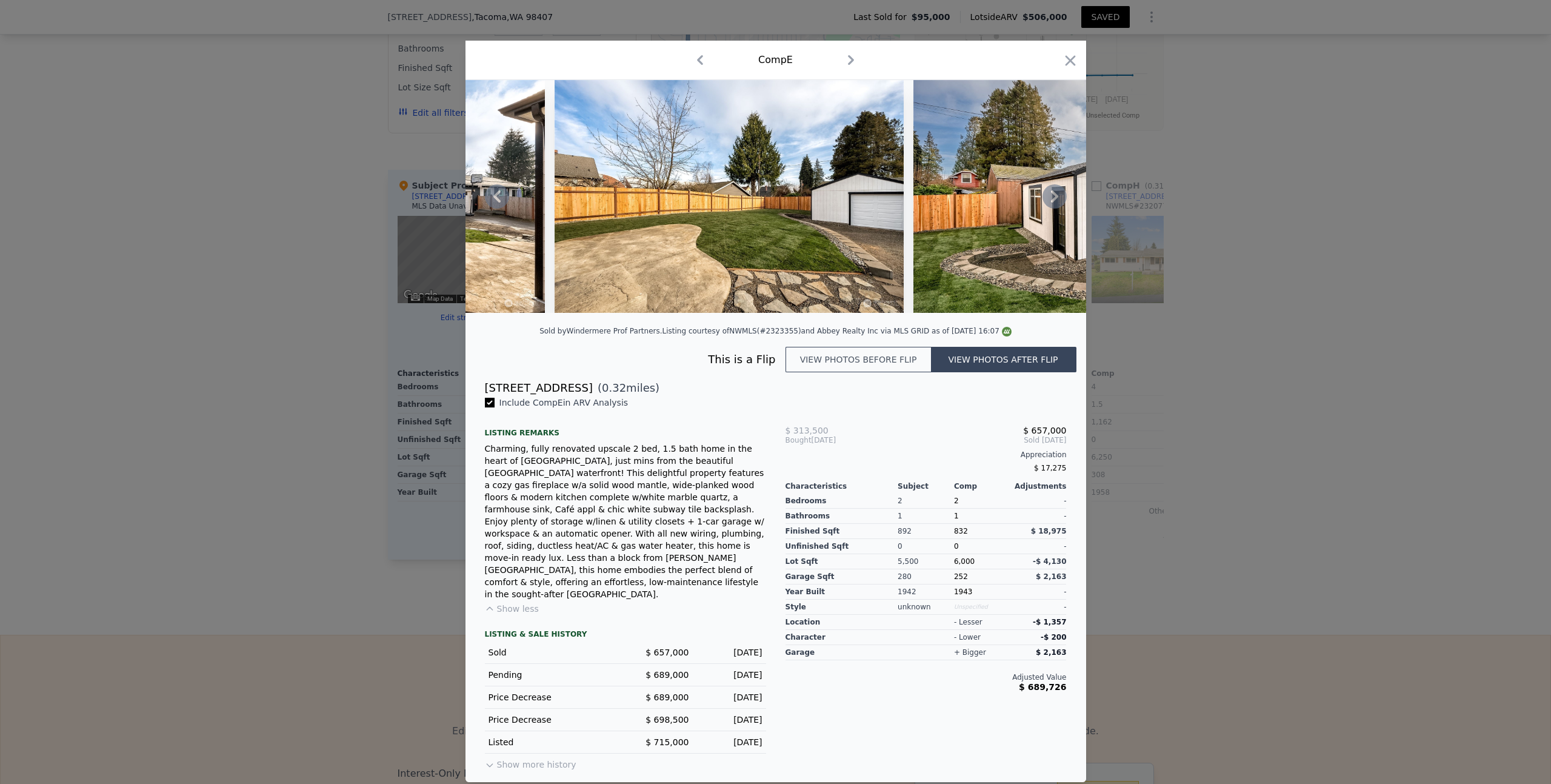
click at [1059, 209] on icon at bounding box center [1055, 197] width 24 height 24
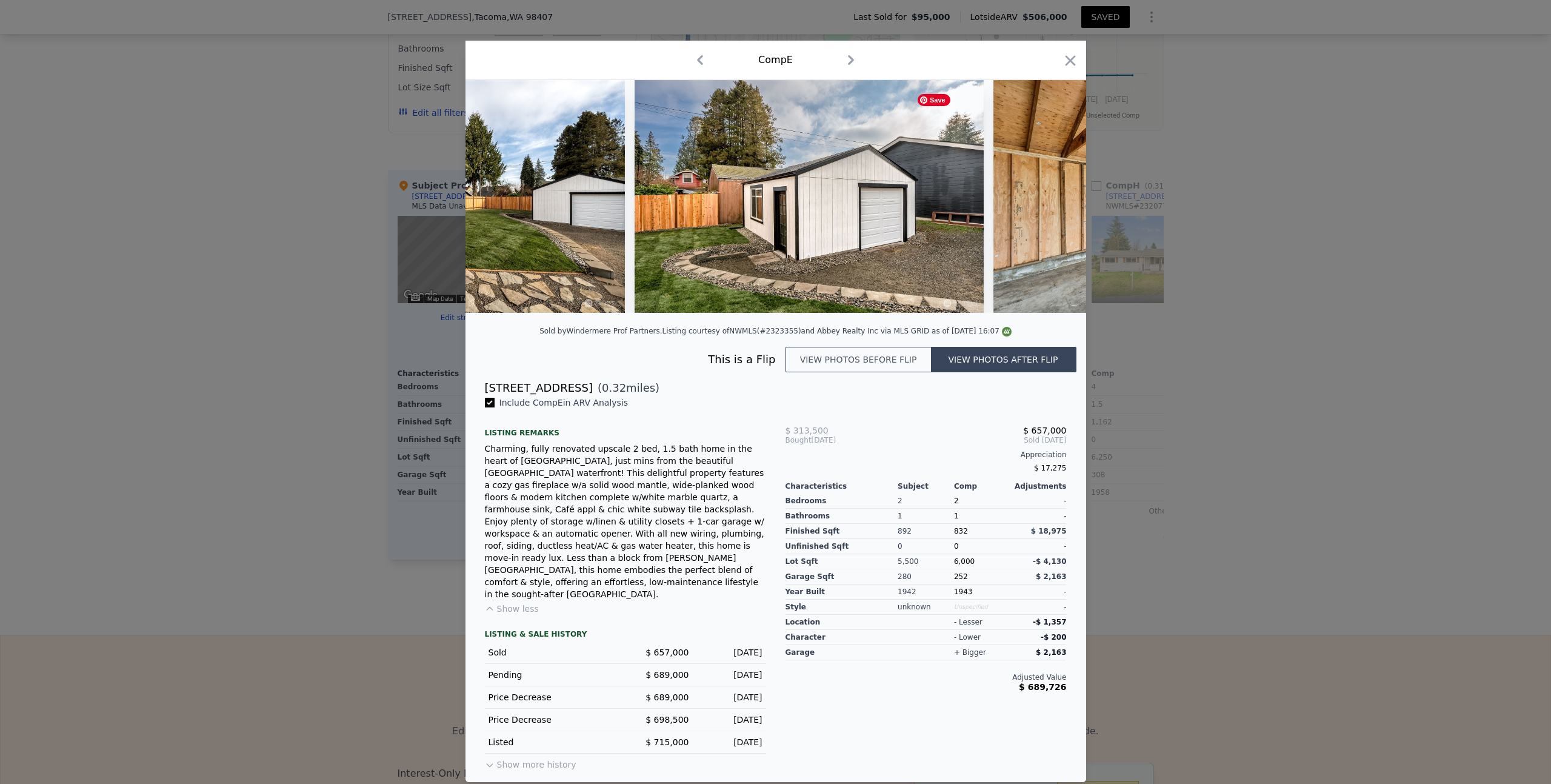
scroll to position [0, 9311]
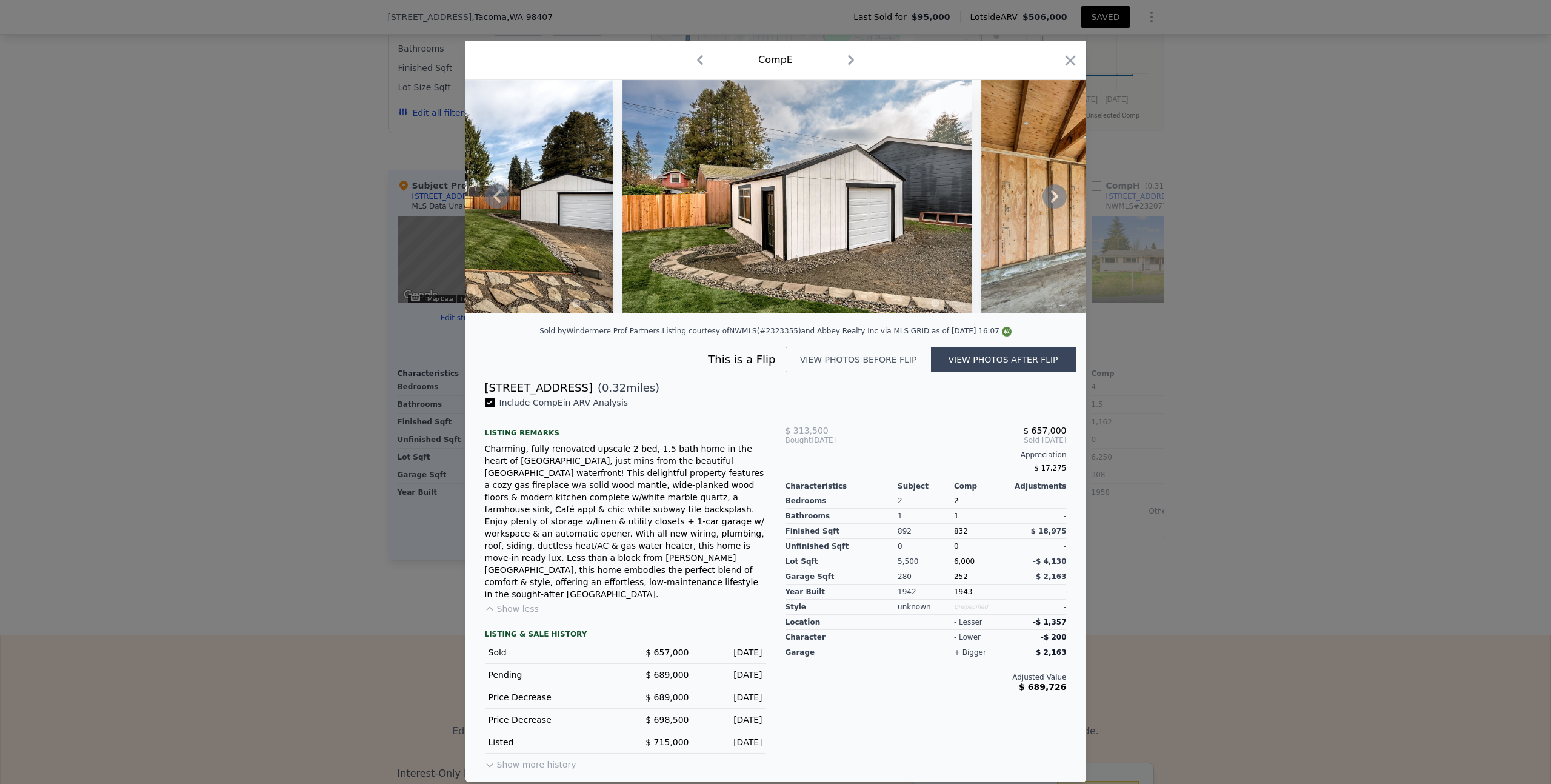
click at [1059, 209] on icon at bounding box center [1055, 197] width 24 height 24
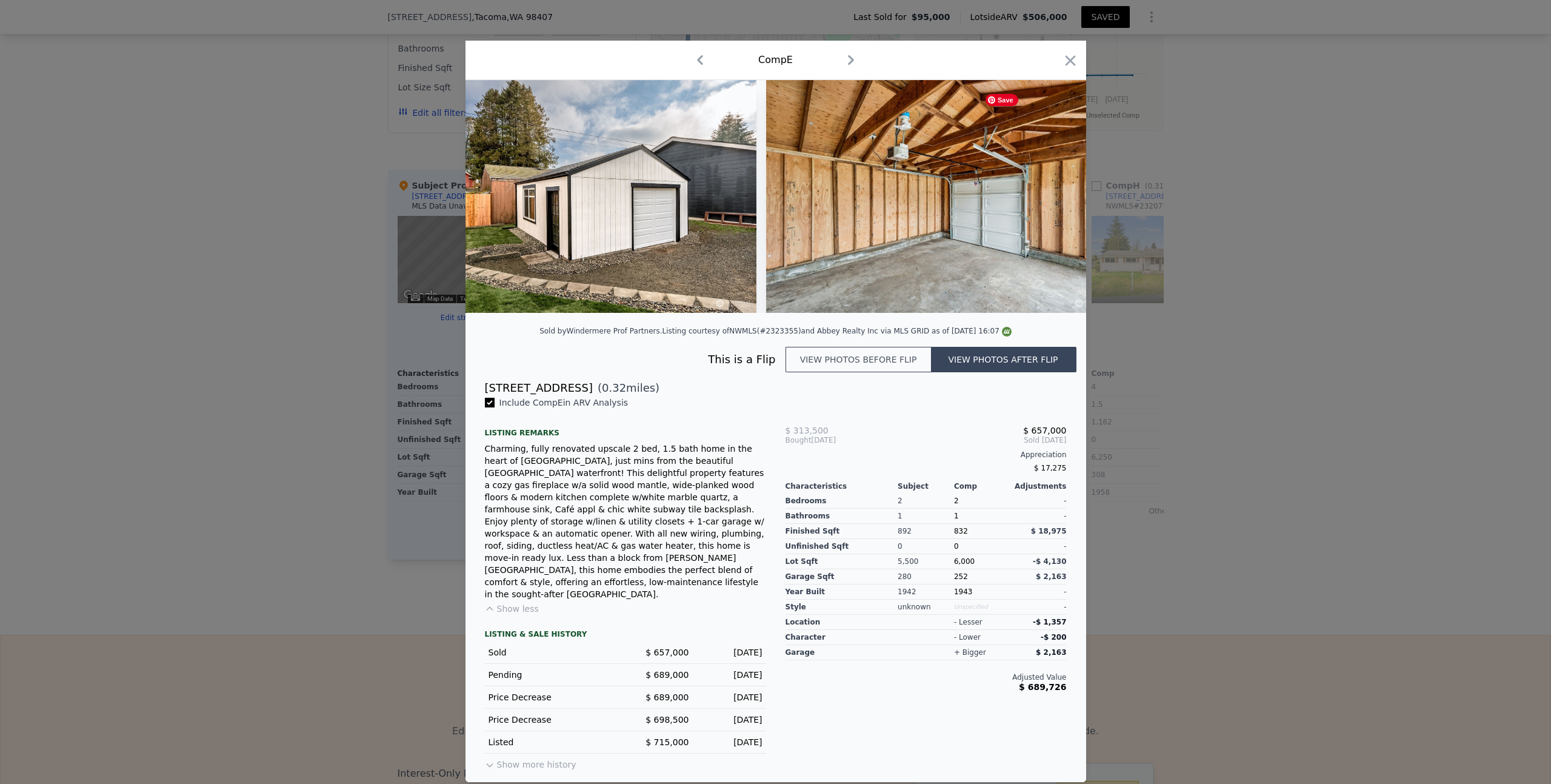
scroll to position [0, 9602]
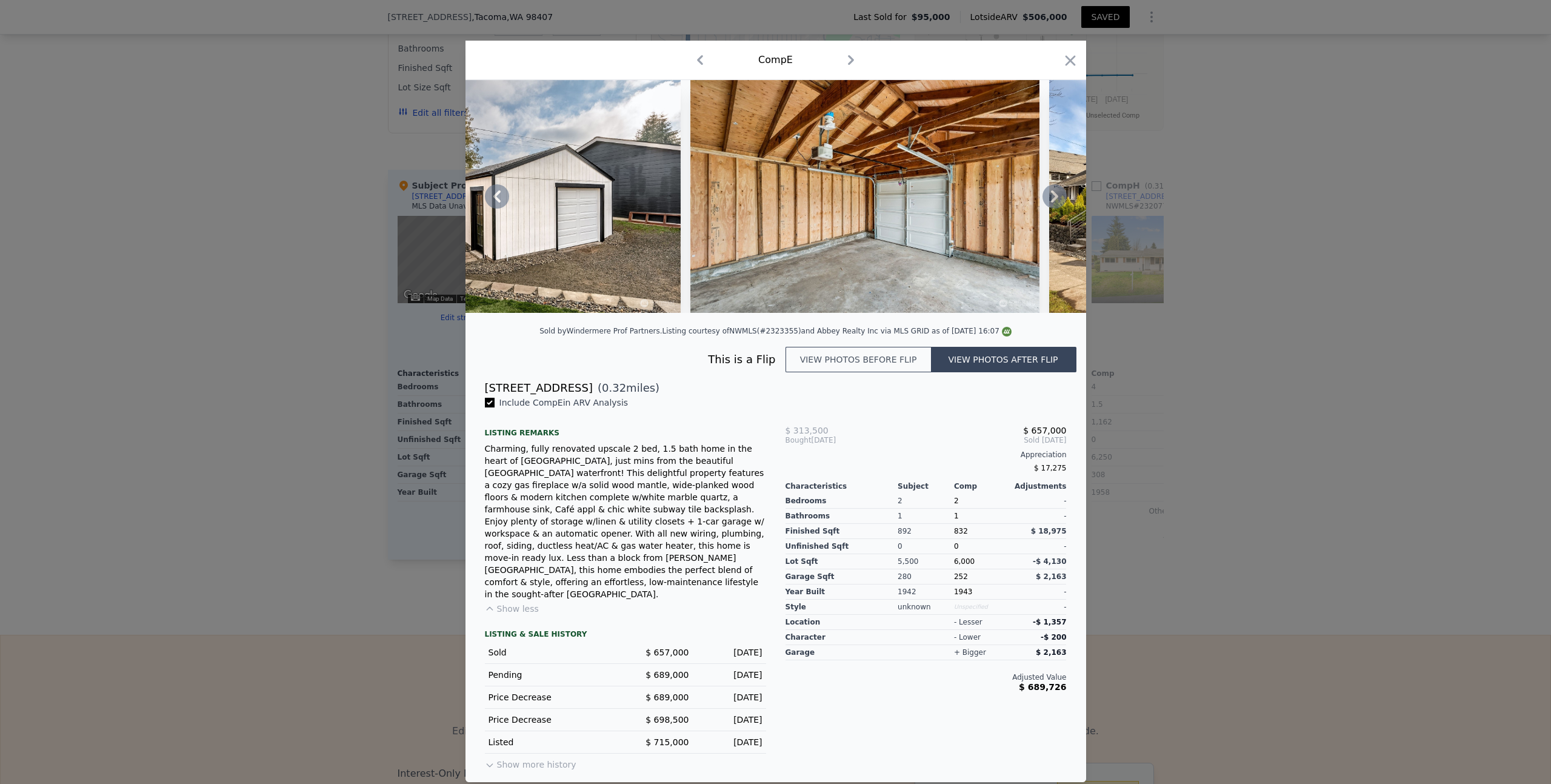
click at [1059, 209] on icon at bounding box center [1055, 197] width 24 height 24
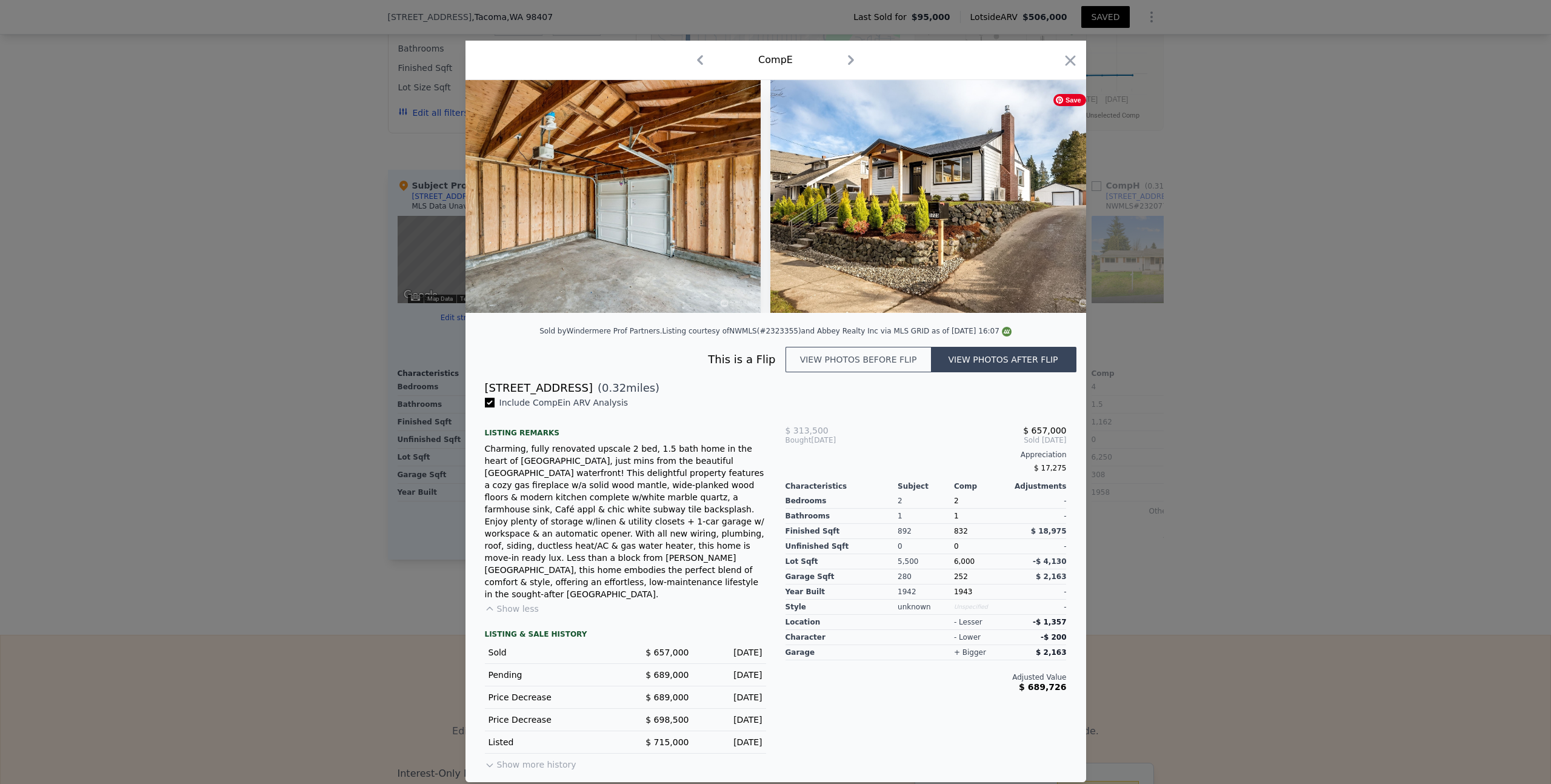
scroll to position [0, 9893]
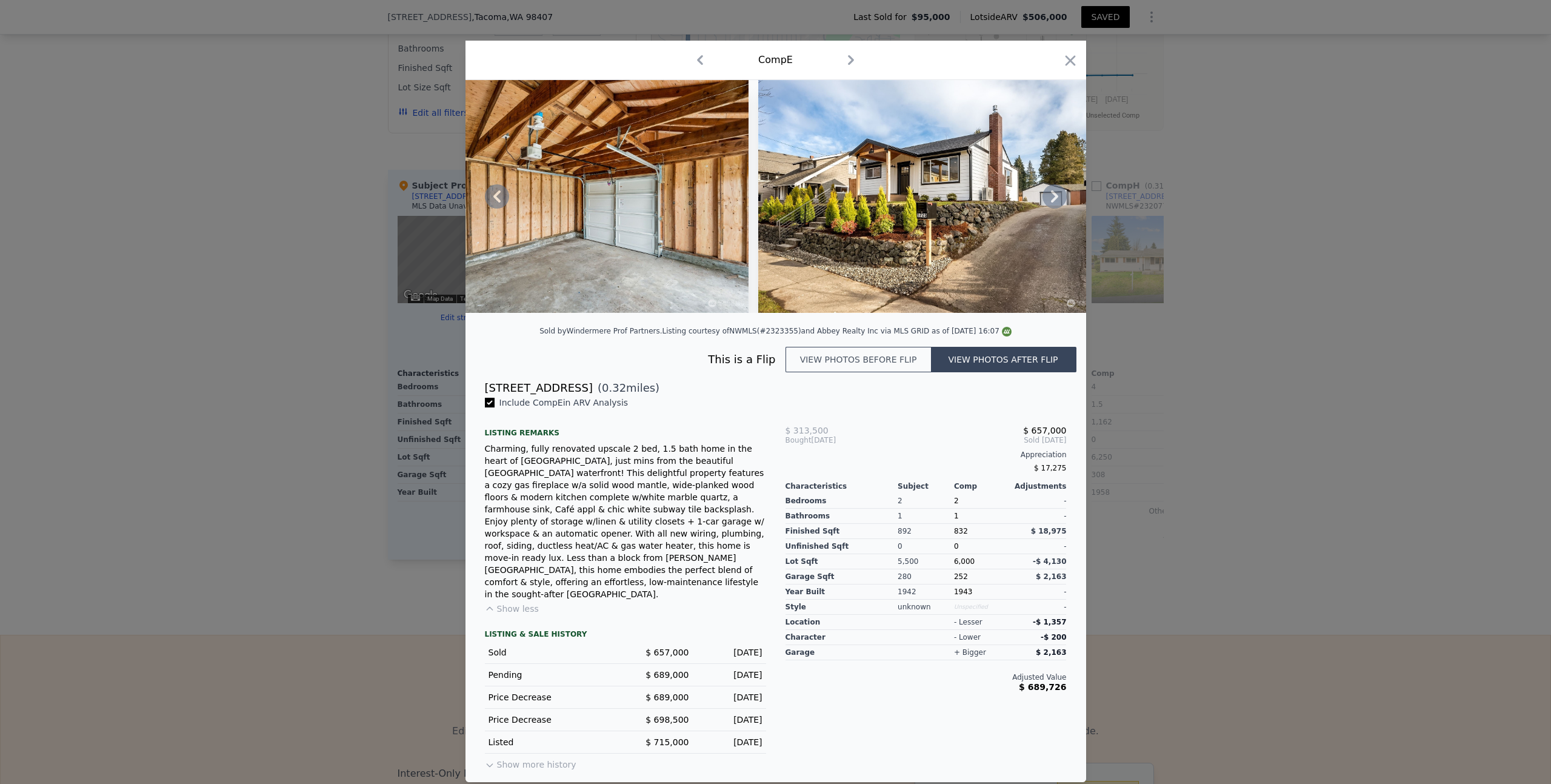
click at [1059, 209] on icon at bounding box center [1055, 197] width 24 height 24
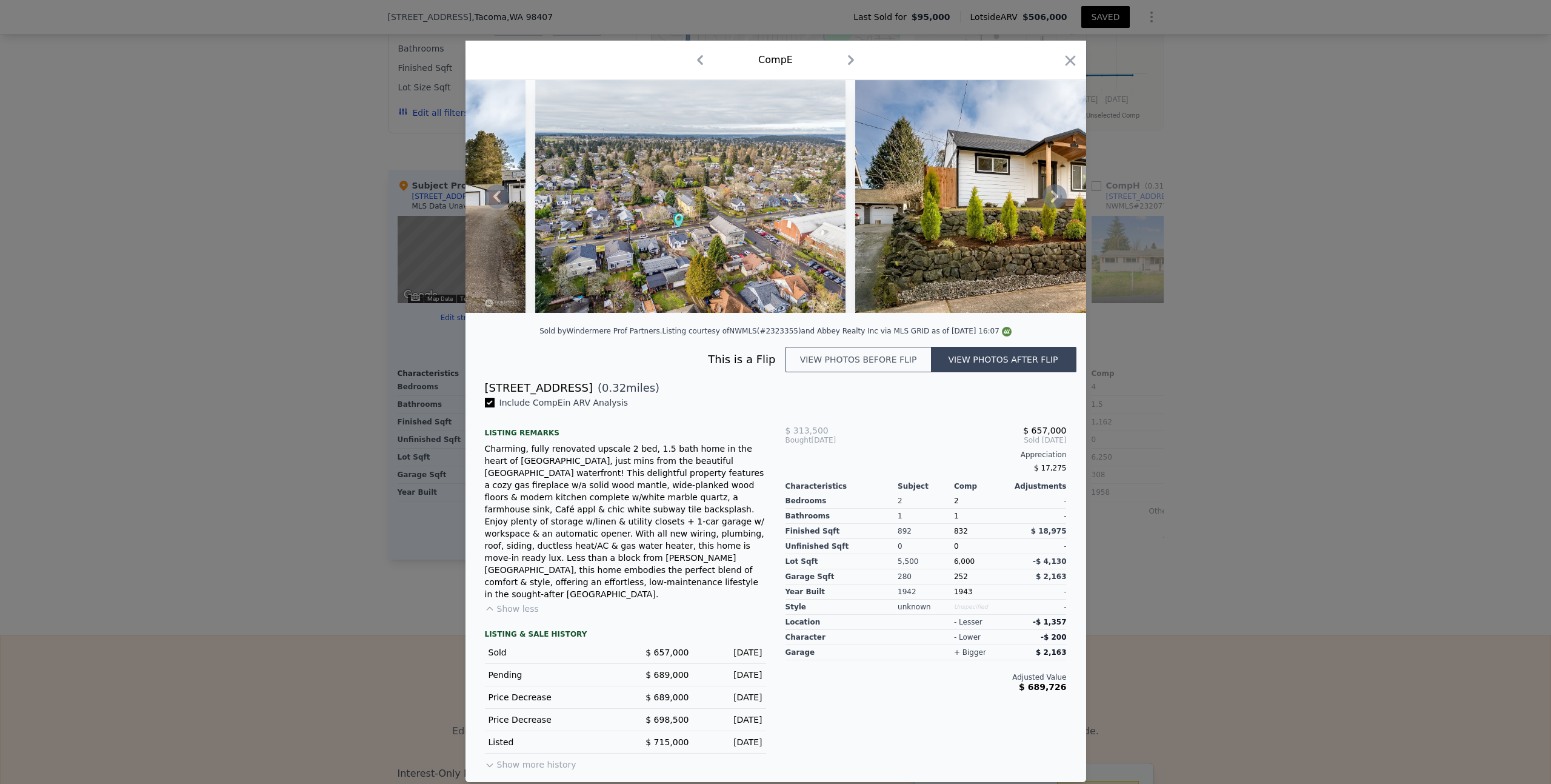
click at [1059, 209] on icon at bounding box center [1055, 197] width 24 height 24
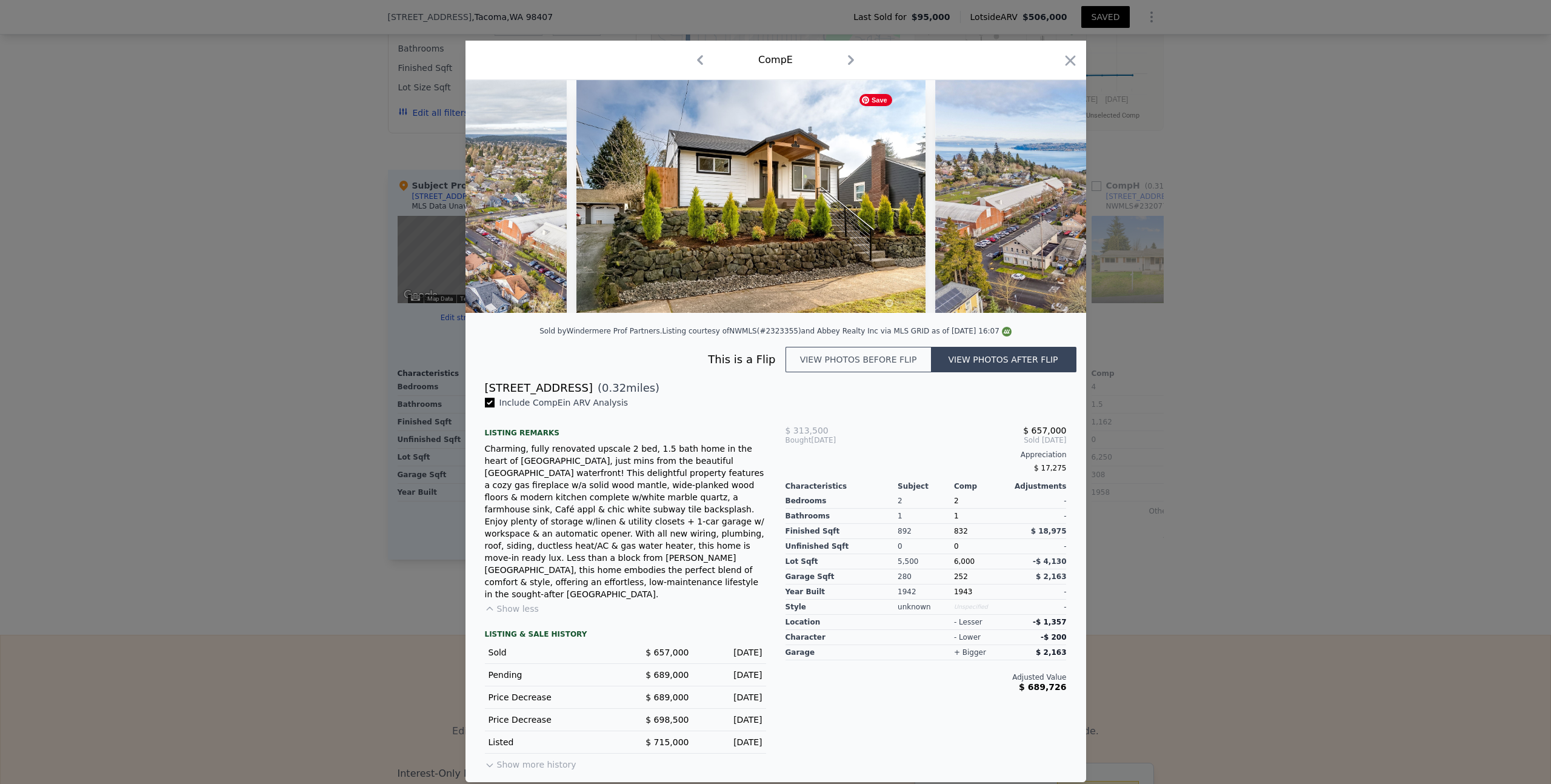
scroll to position [0, 10766]
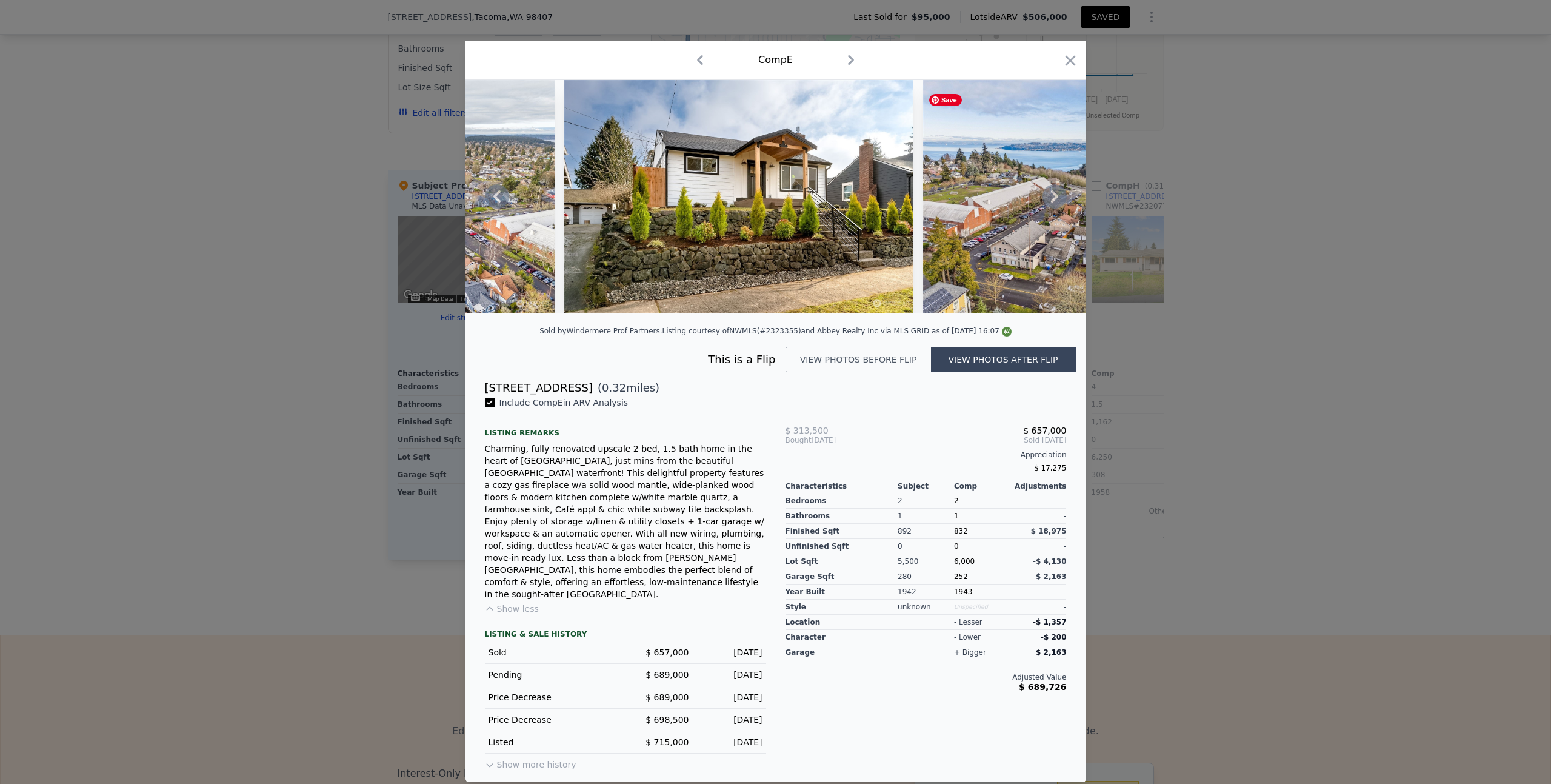
click at [1059, 210] on div at bounding box center [776, 197] width 621 height 233
click at [546, 759] on button "Show more history" at bounding box center [530, 762] width 92 height 17
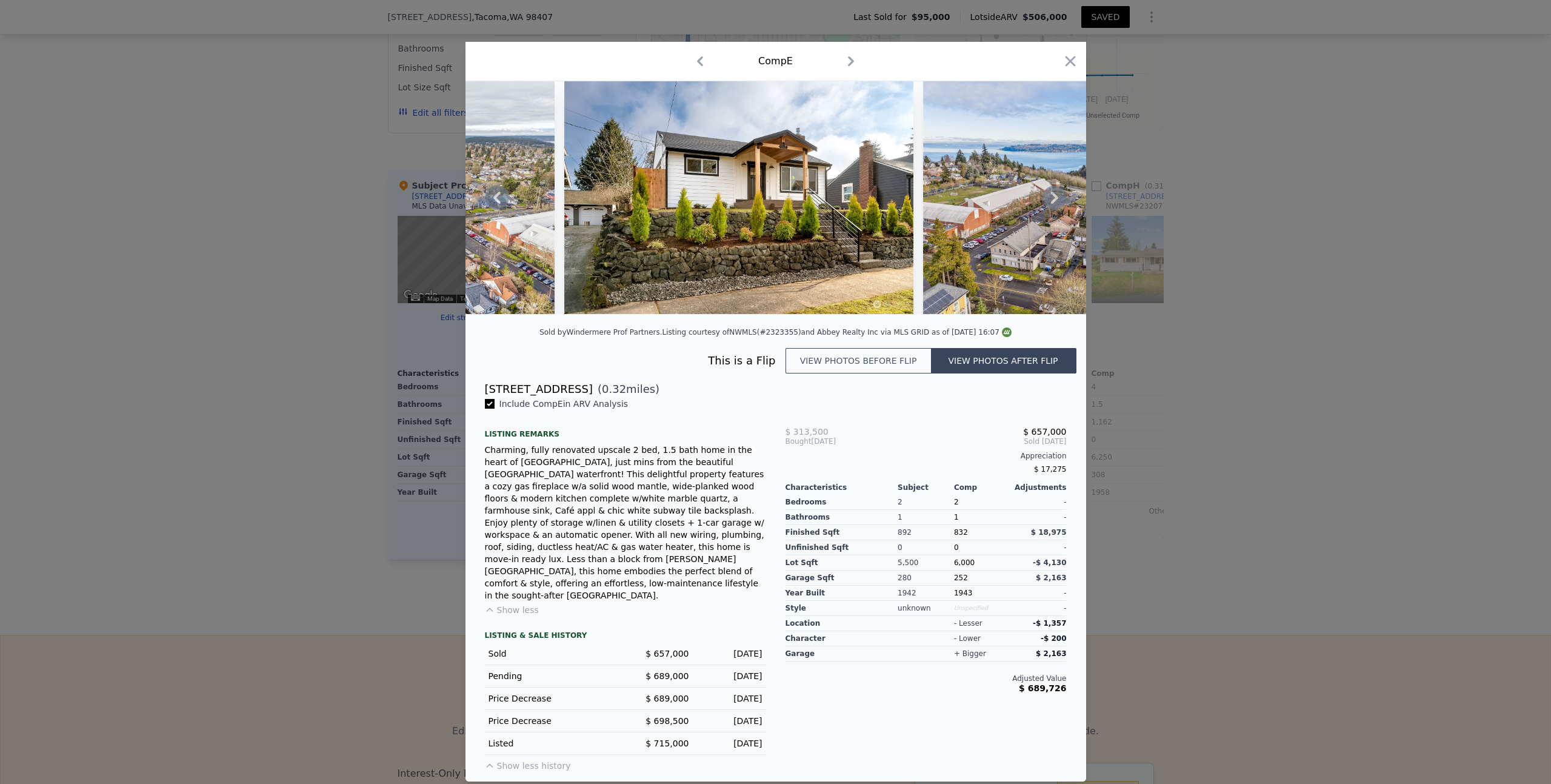
click at [788, 436] on span "$ 313,500" at bounding box center [807, 431] width 43 height 10
drag, startPoint x: 586, startPoint y: 406, endPoint x: 486, endPoint y: 403, distance: 100.0
click at [486, 397] on div "[STREET_ADDRESS]" at bounding box center [539, 390] width 108 height 17
copy div "[STREET_ADDRESS]"
click at [866, 373] on button "View photos before flip" at bounding box center [858, 360] width 145 height 26
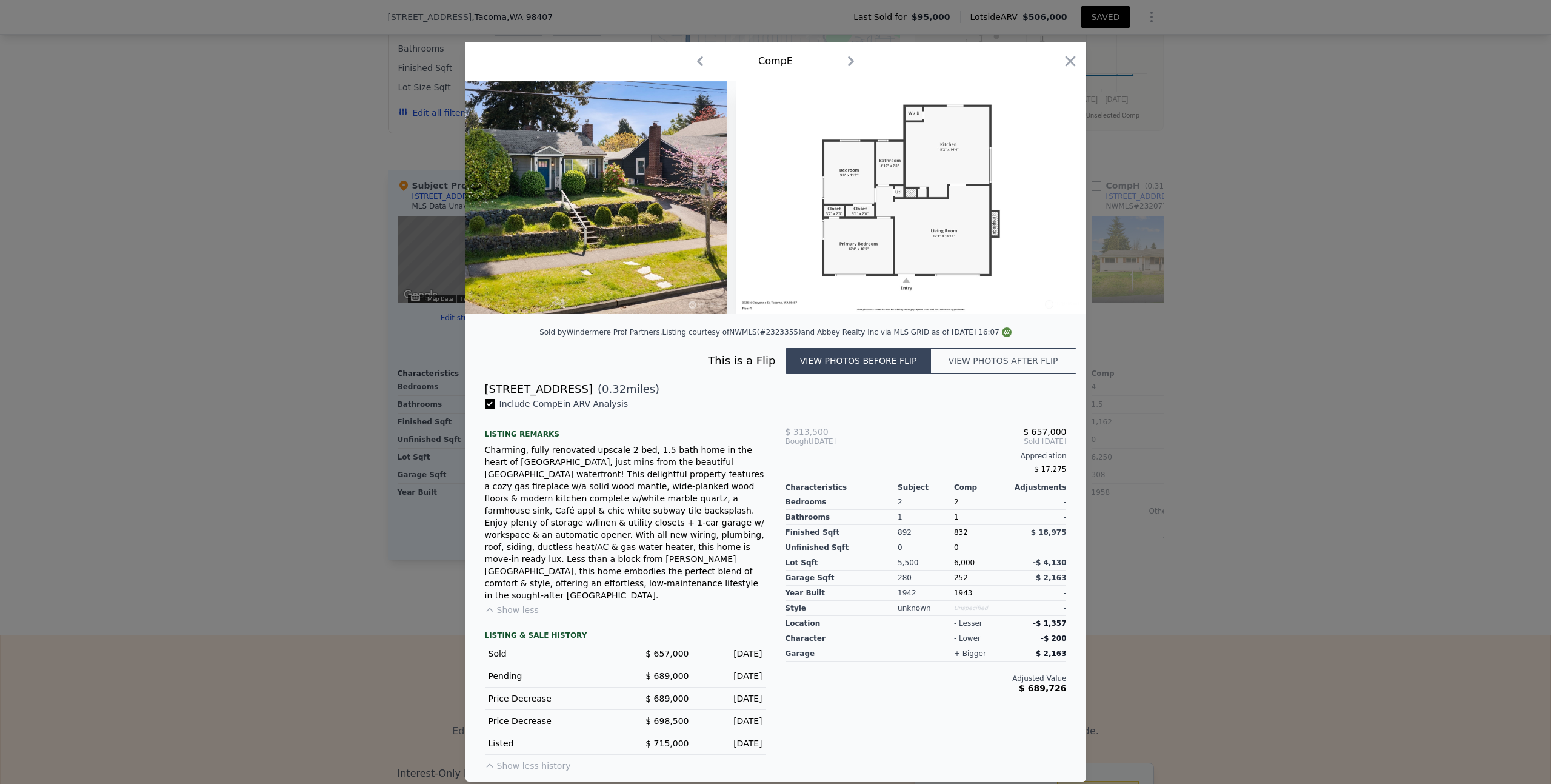
scroll to position [0, 0]
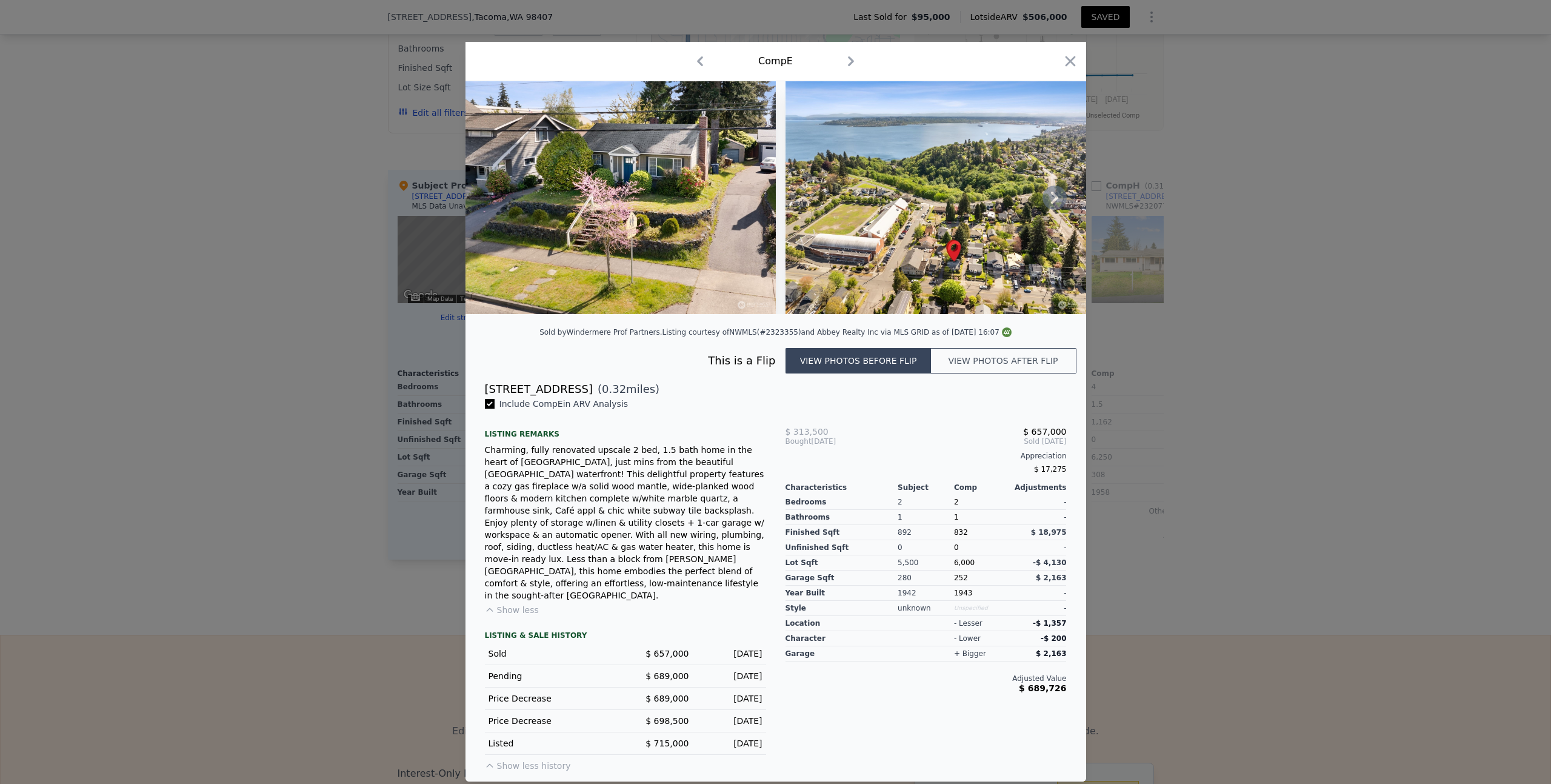
click at [1050, 210] on icon at bounding box center [1055, 197] width 24 height 24
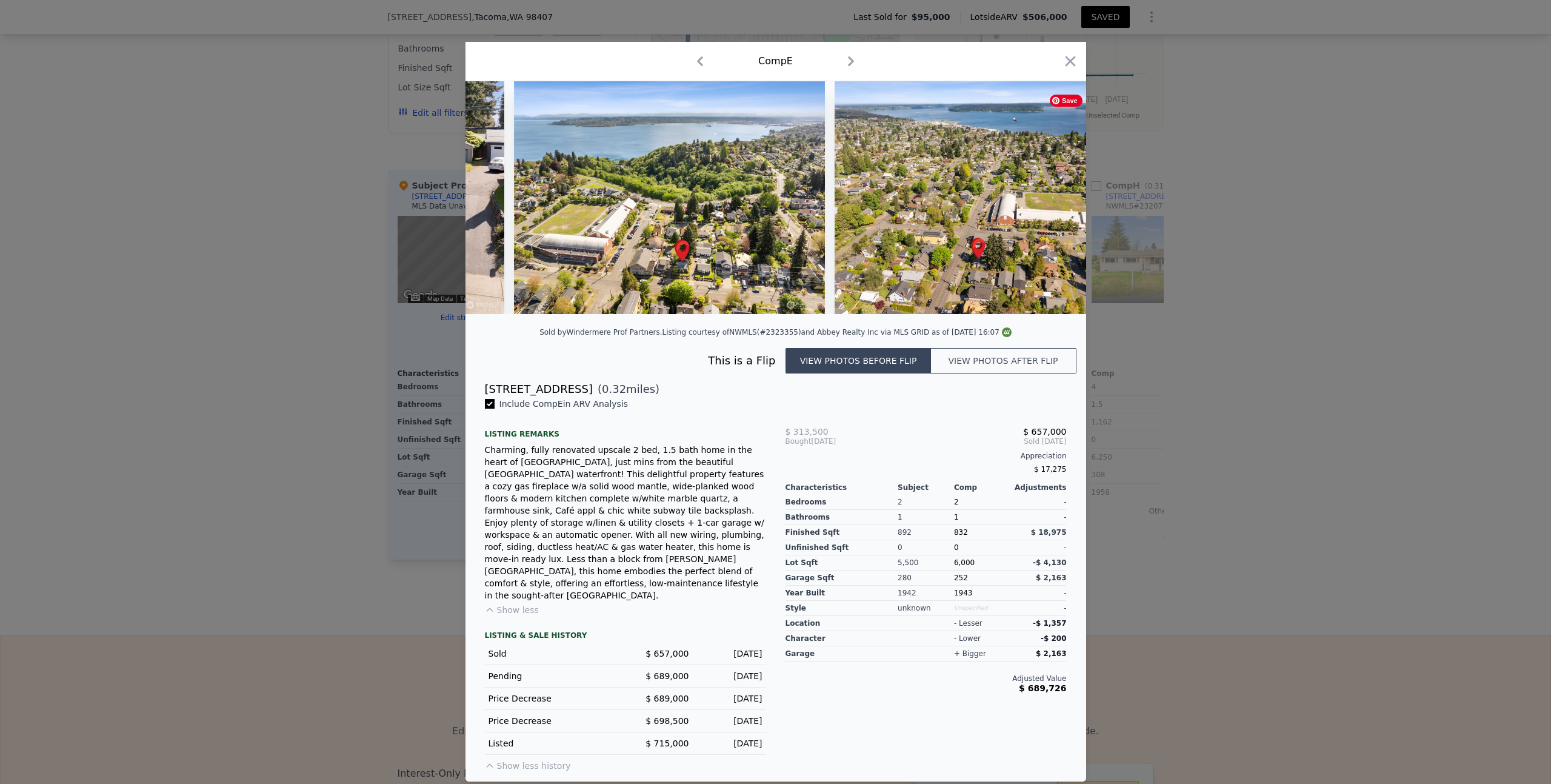
scroll to position [0, 291]
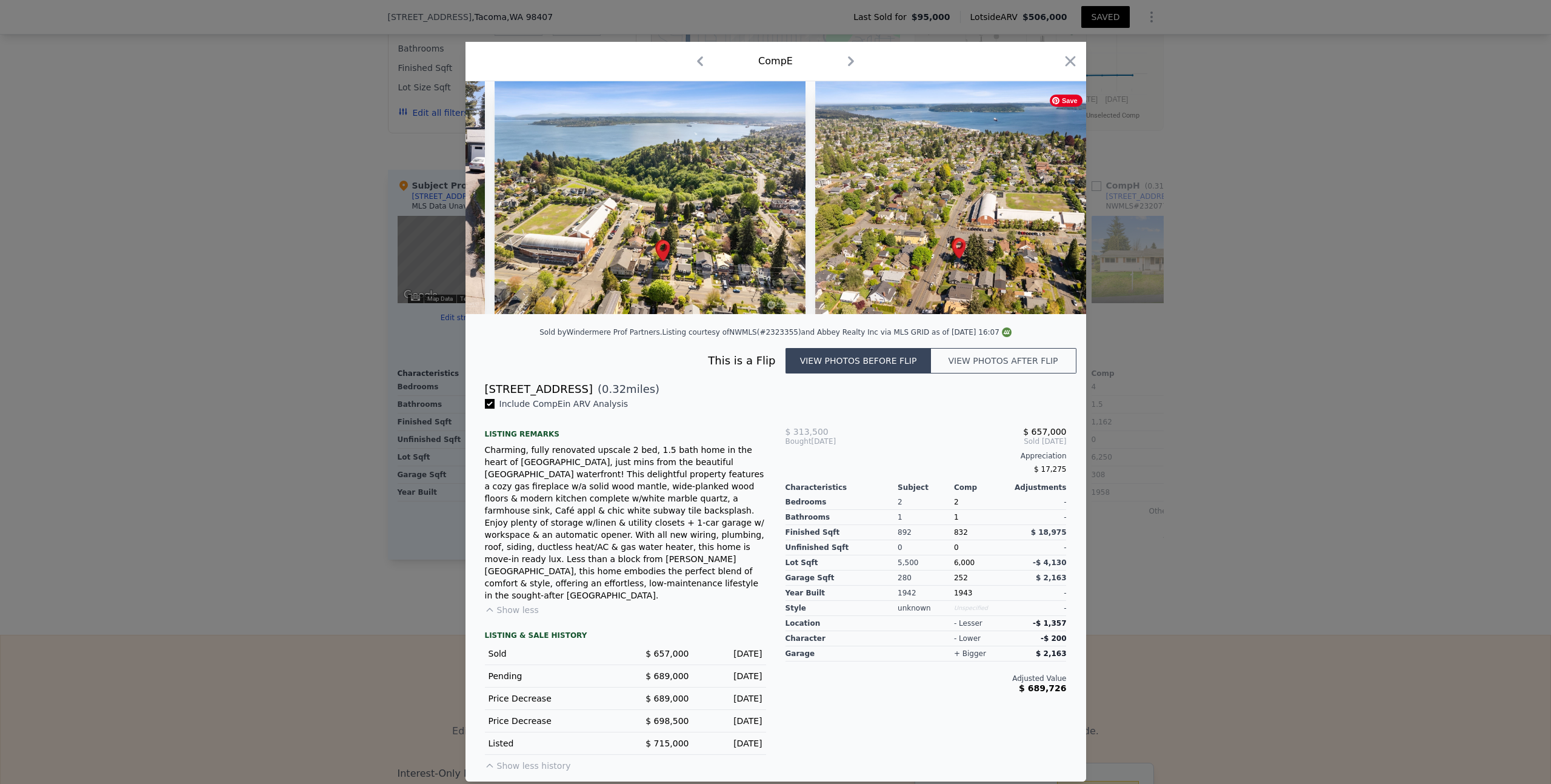
click at [1050, 210] on img at bounding box center [971, 197] width 311 height 233
click at [1052, 209] on icon at bounding box center [1055, 197] width 24 height 24
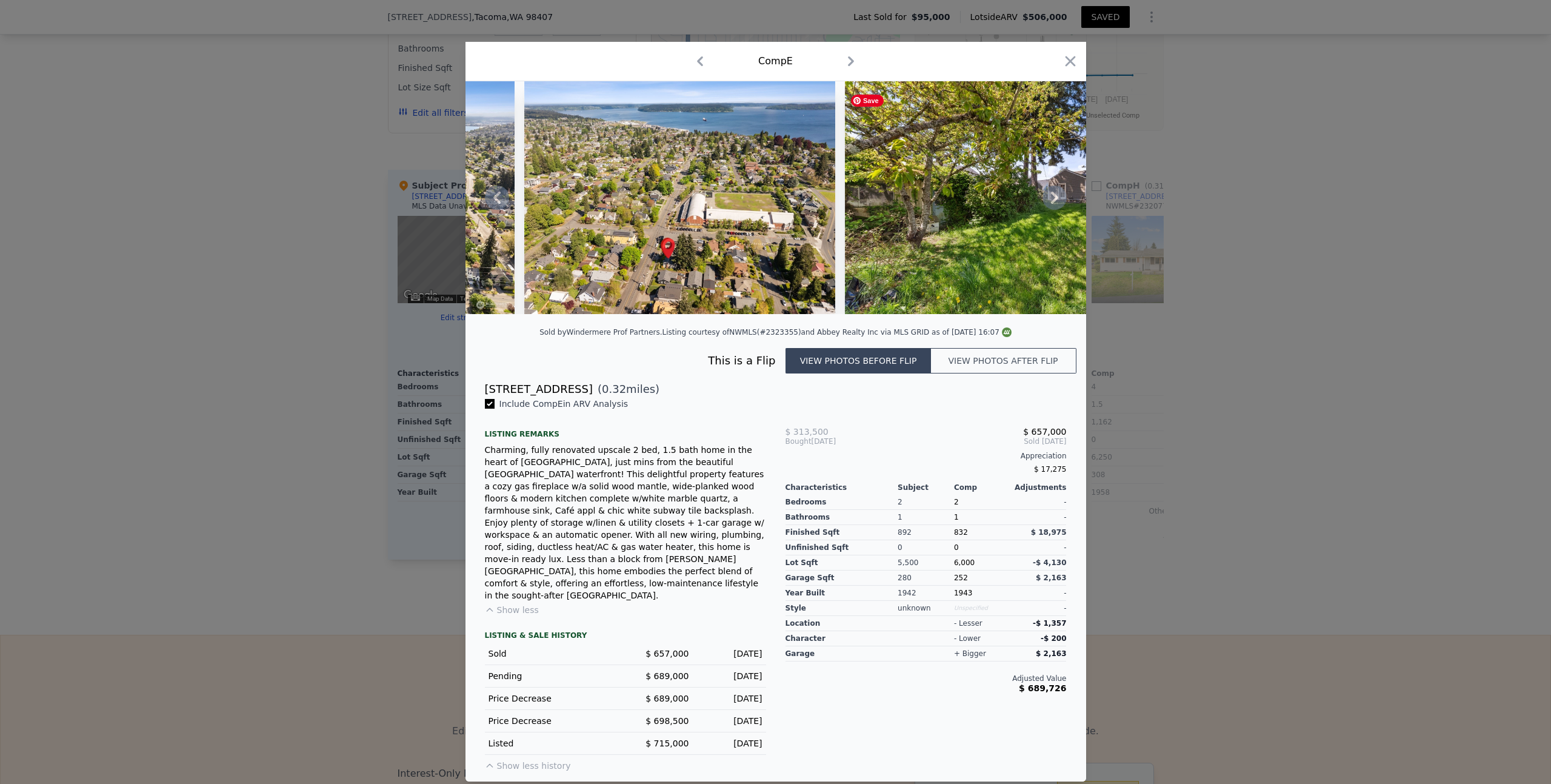
click at [1055, 204] on icon at bounding box center [1054, 197] width 7 height 12
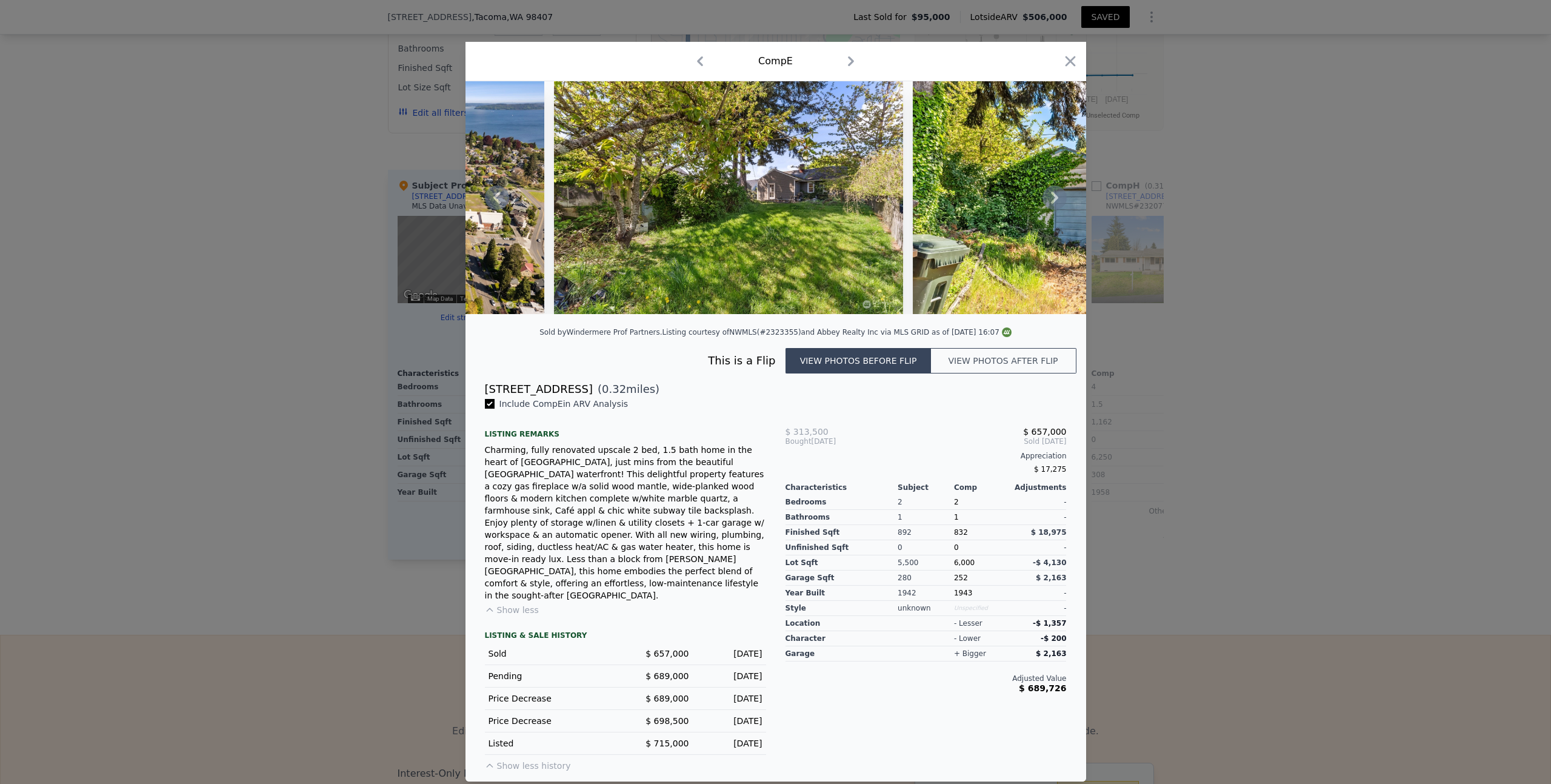
click at [1054, 210] on icon at bounding box center [1055, 197] width 24 height 24
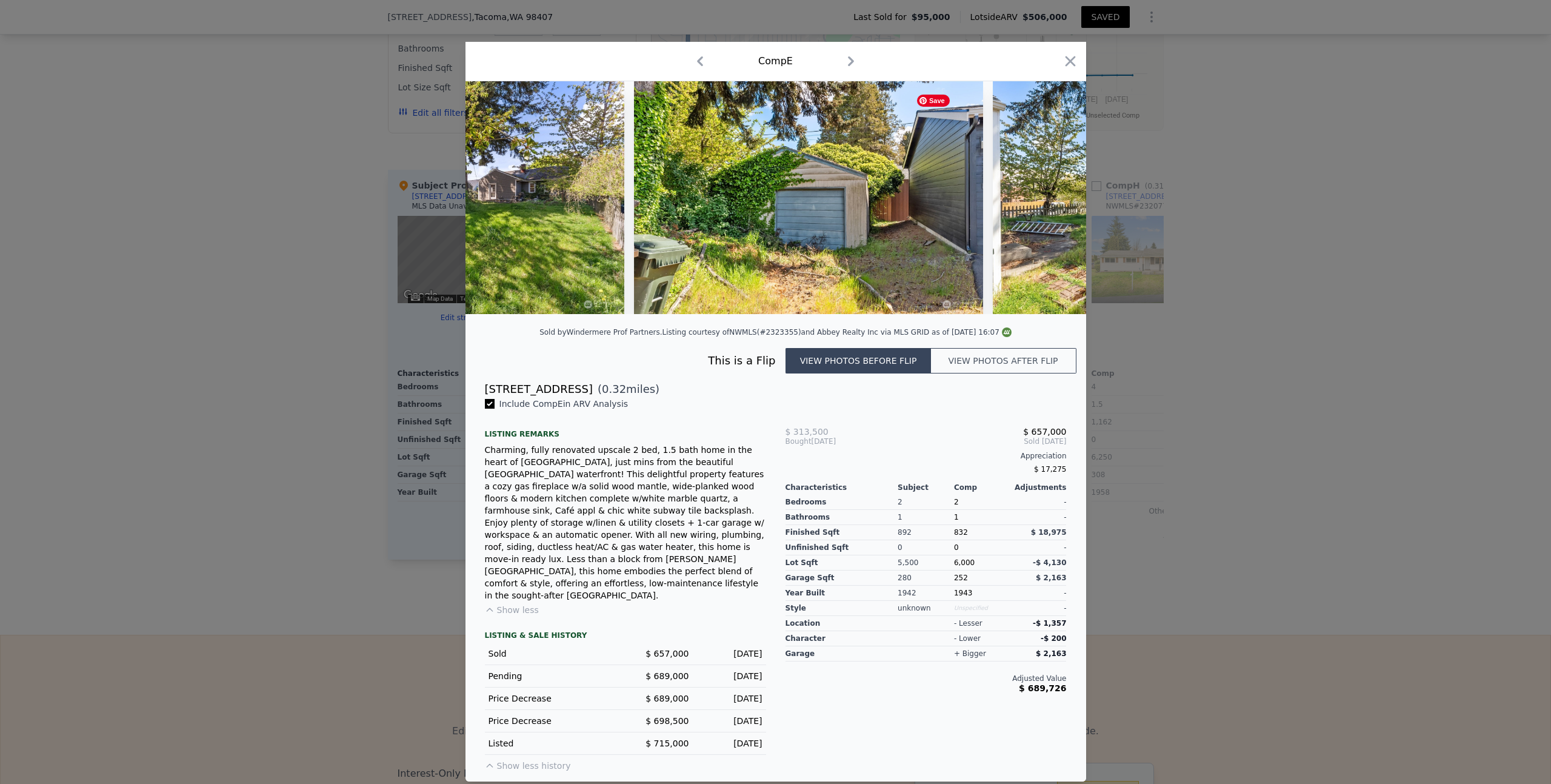
scroll to position [0, 1164]
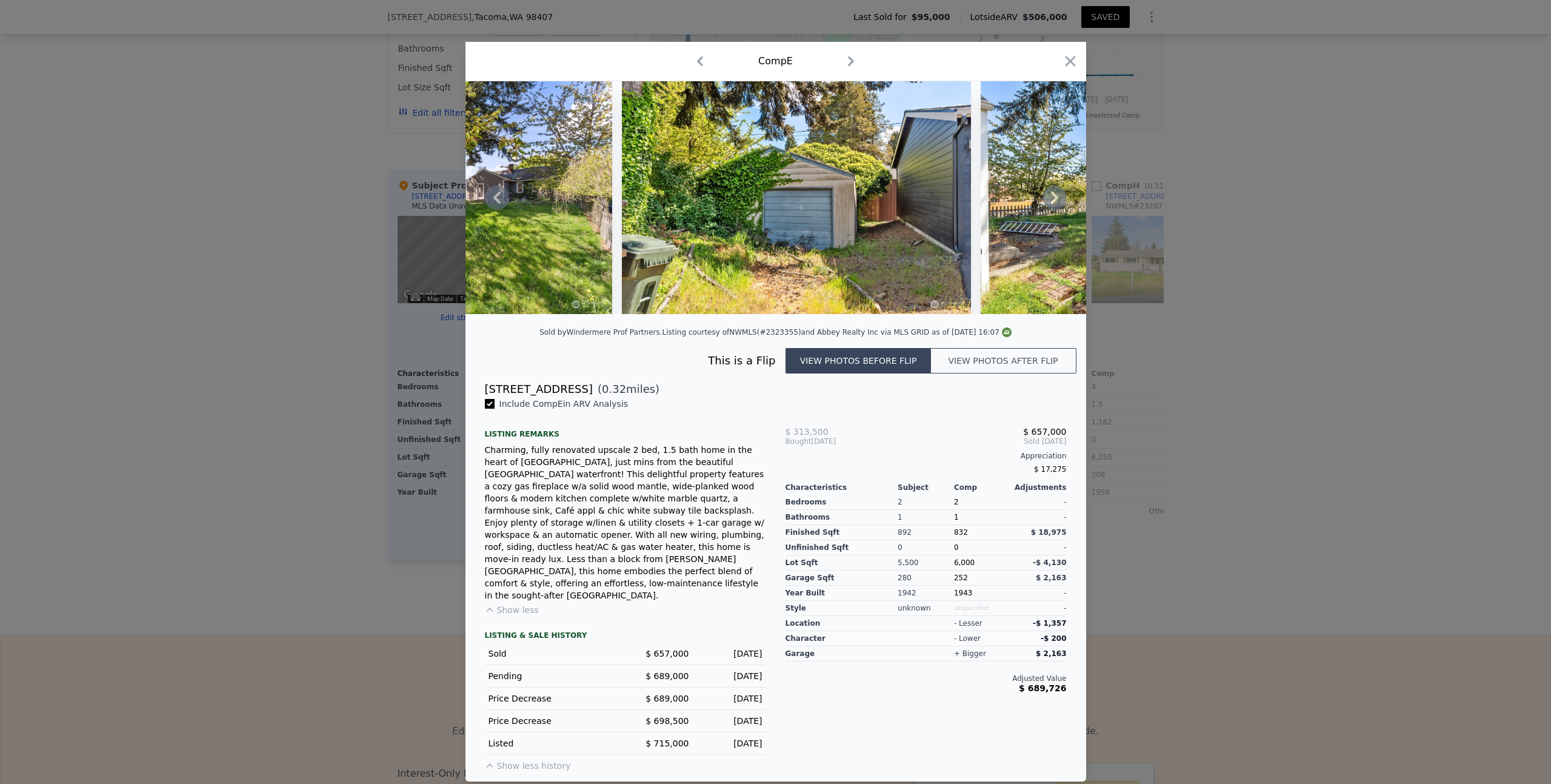
click at [1054, 210] on icon at bounding box center [1055, 197] width 24 height 24
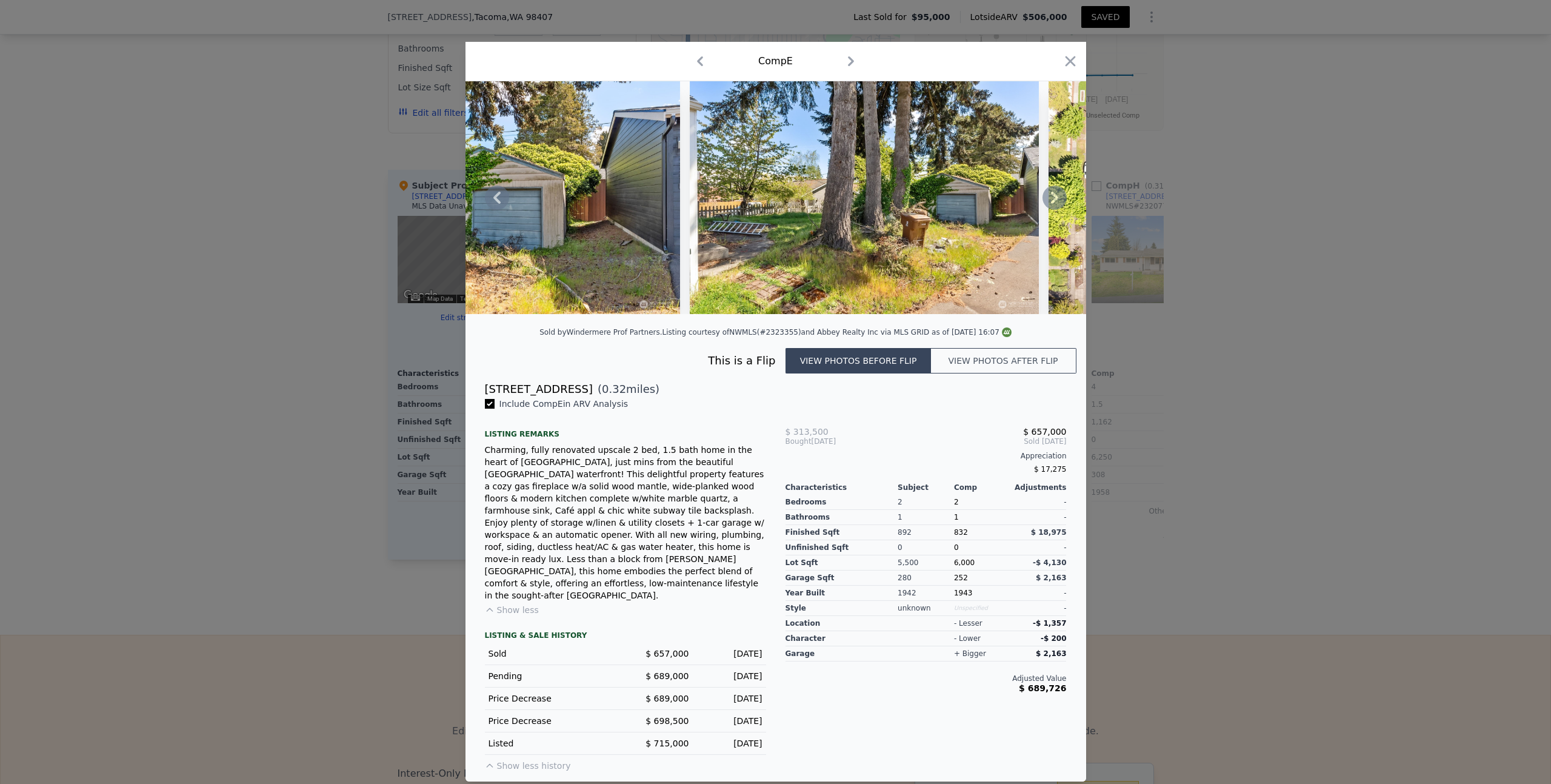
click at [1054, 209] on icon at bounding box center [1055, 197] width 24 height 24
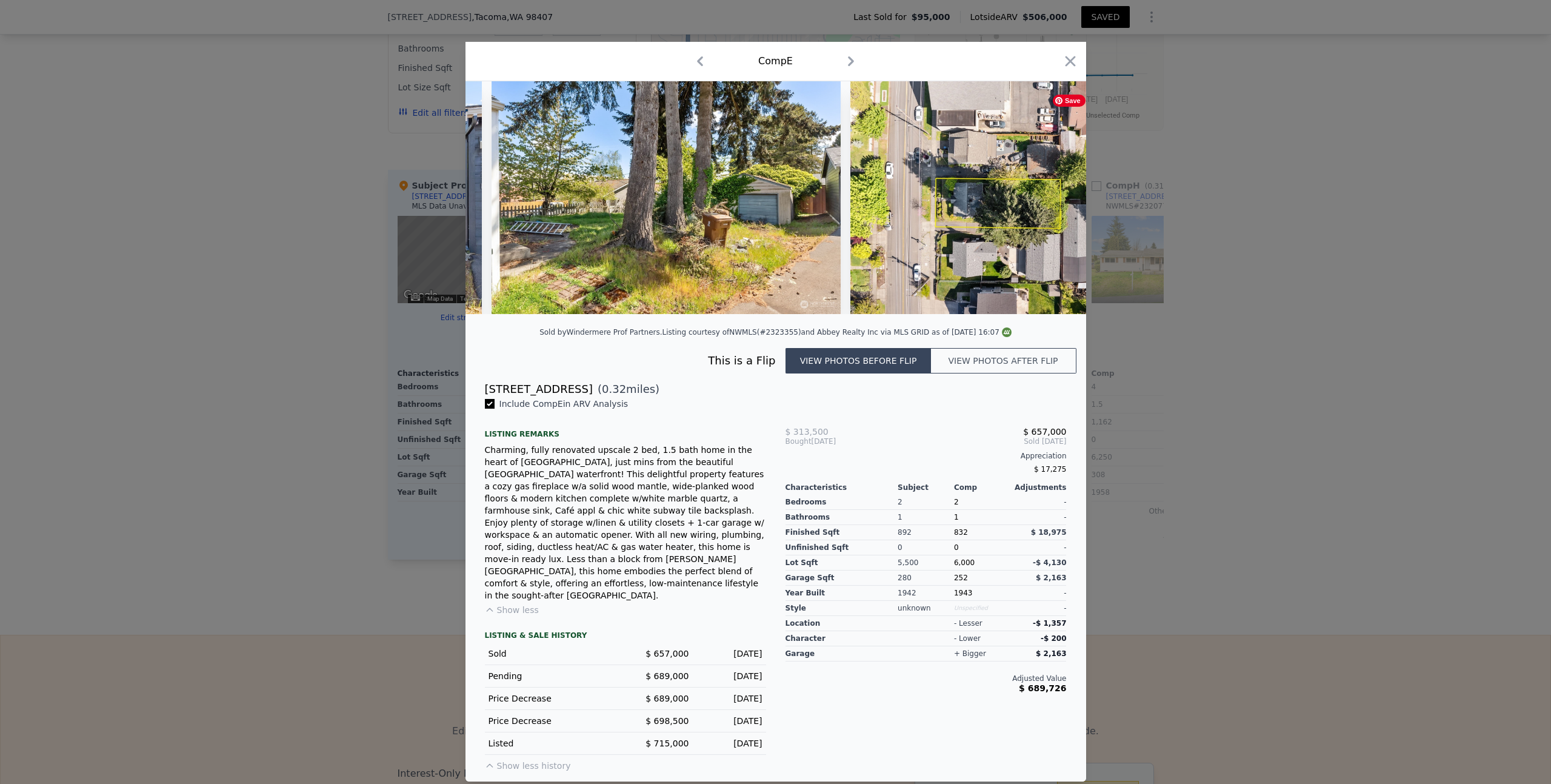
scroll to position [0, 1746]
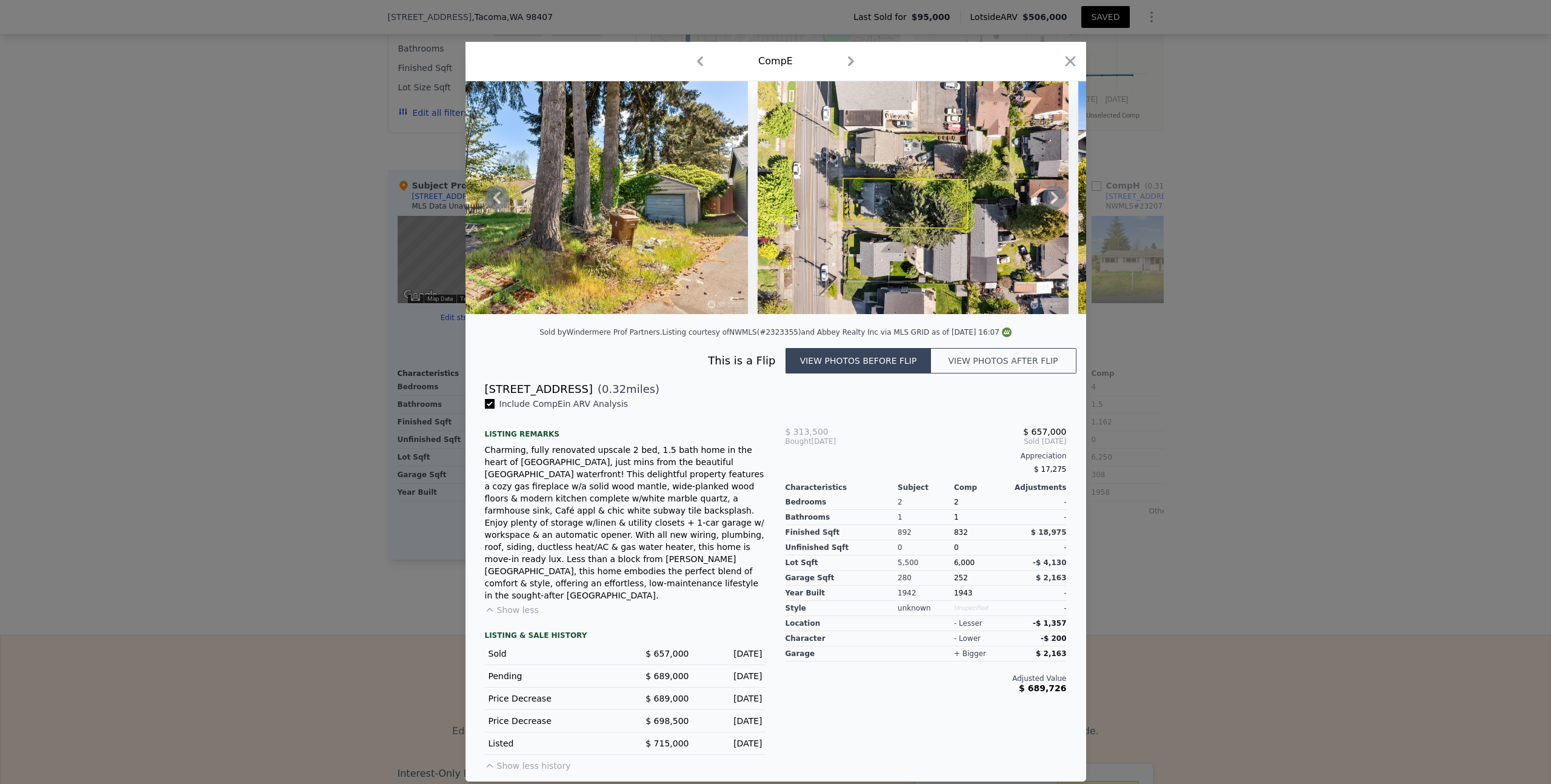
click at [1054, 209] on icon at bounding box center [1055, 197] width 24 height 24
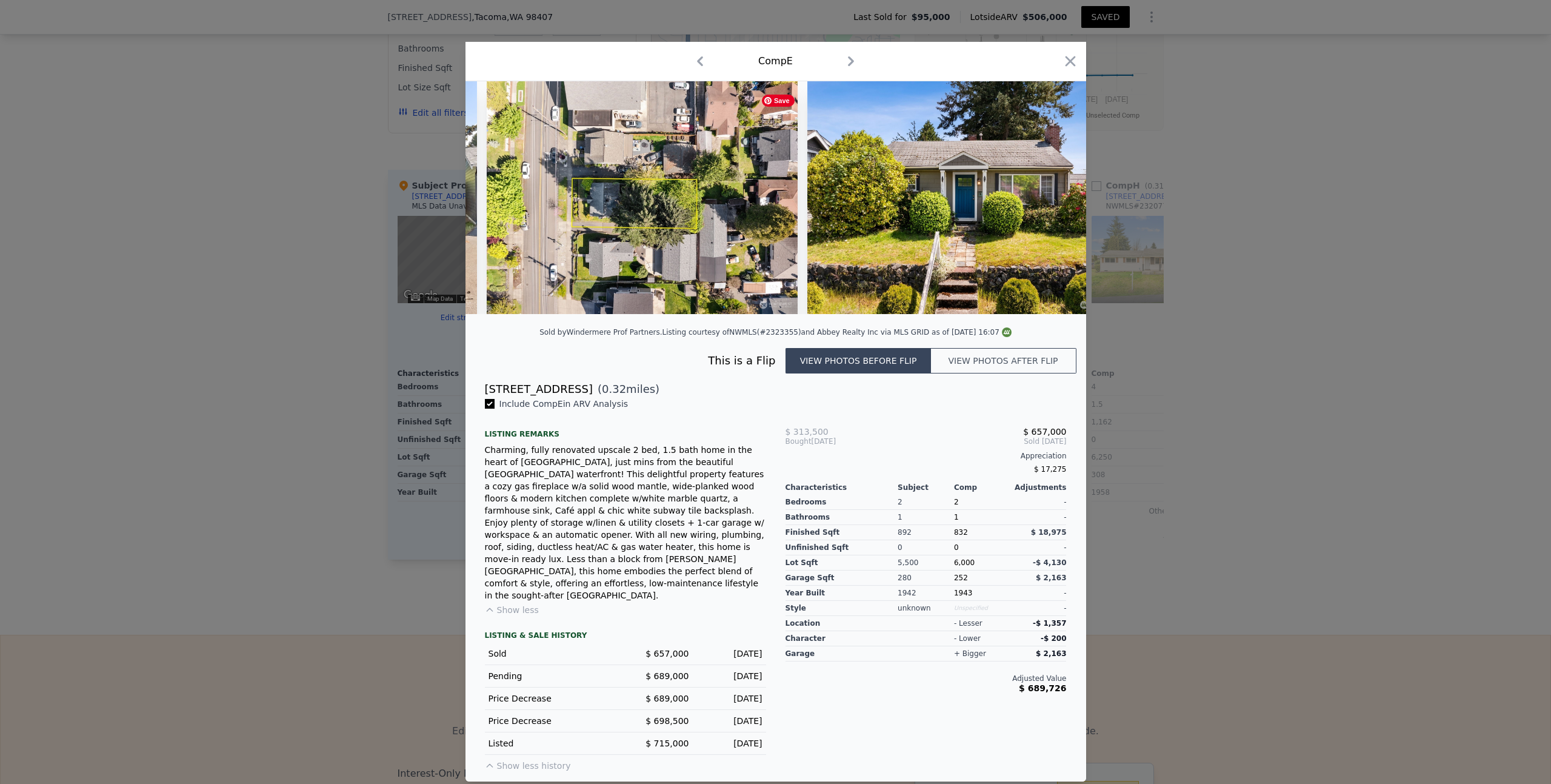
scroll to position [0, 2037]
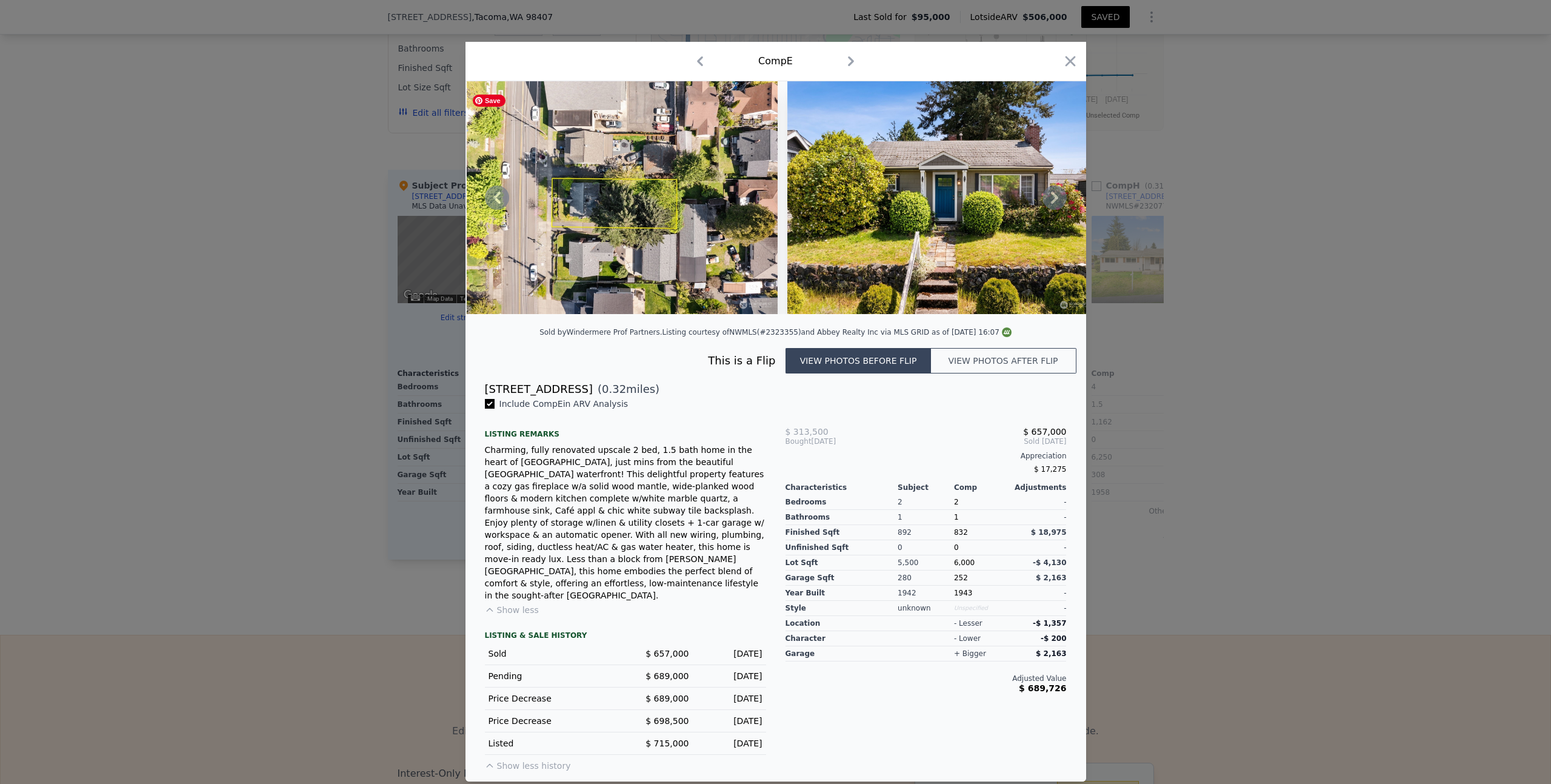
click at [485, 214] on img at bounding box center [622, 197] width 311 height 233
click at [486, 210] on icon at bounding box center [497, 197] width 24 height 24
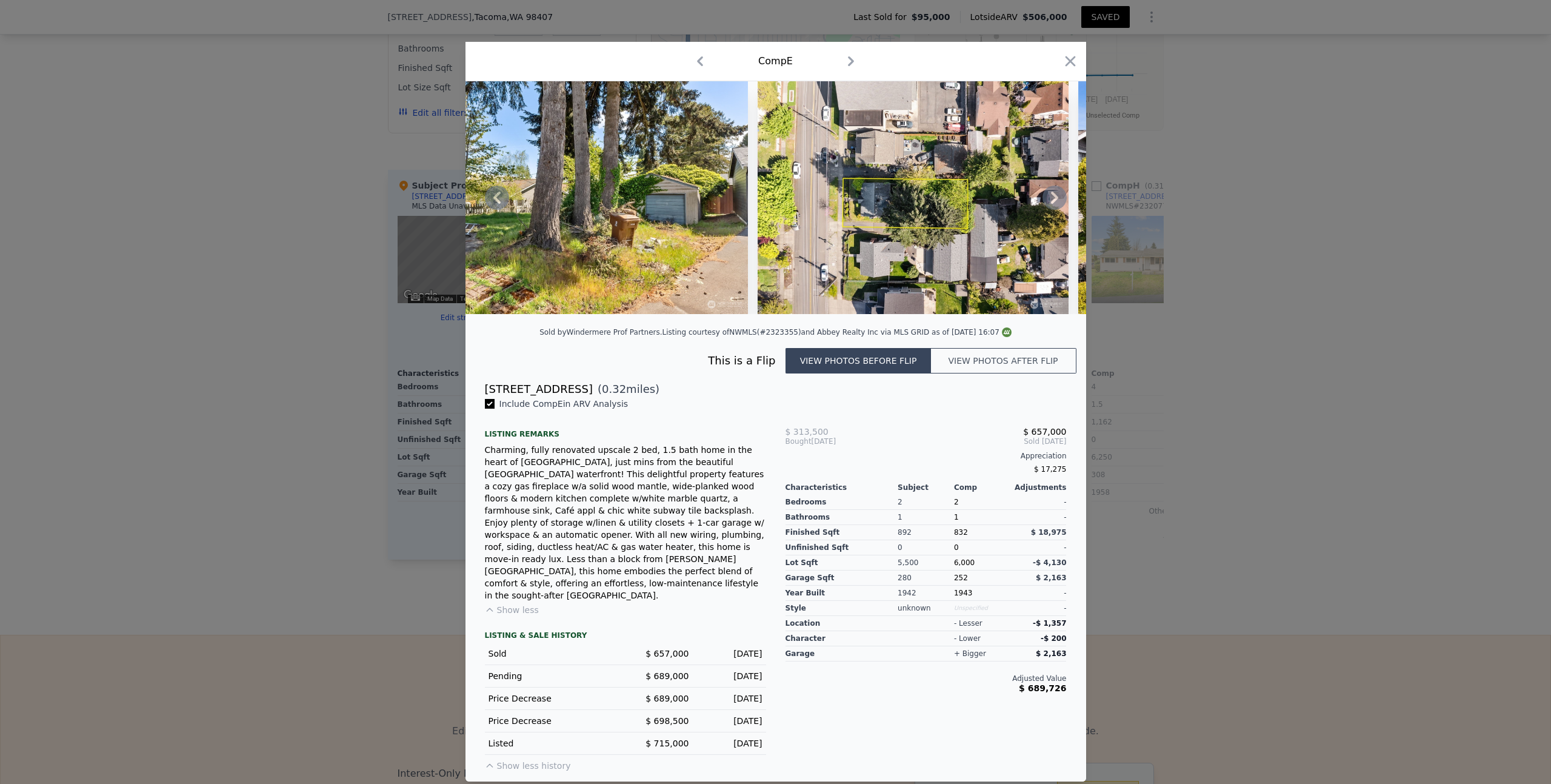
click at [489, 210] on icon at bounding box center [497, 197] width 24 height 24
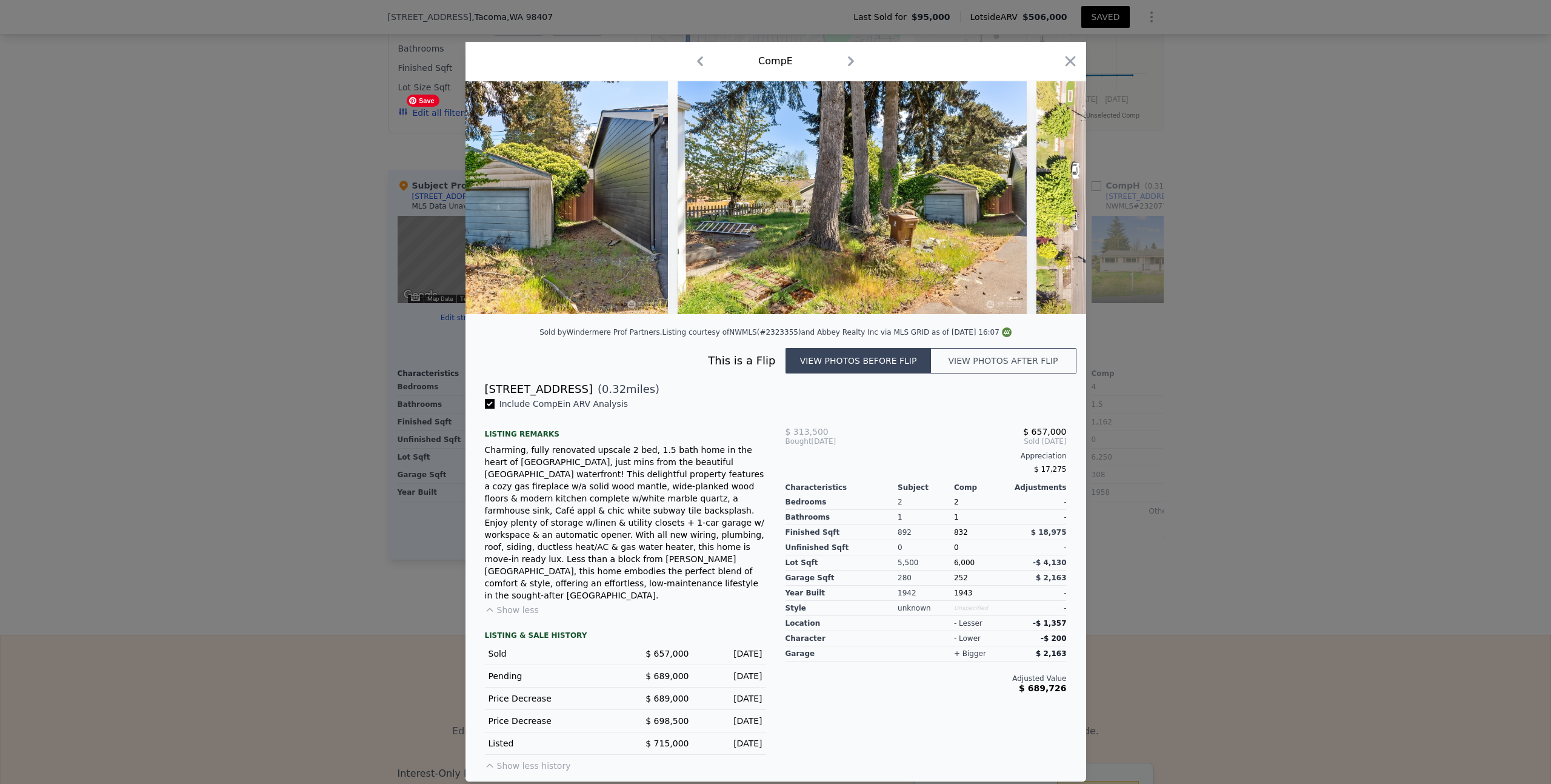
scroll to position [0, 1455]
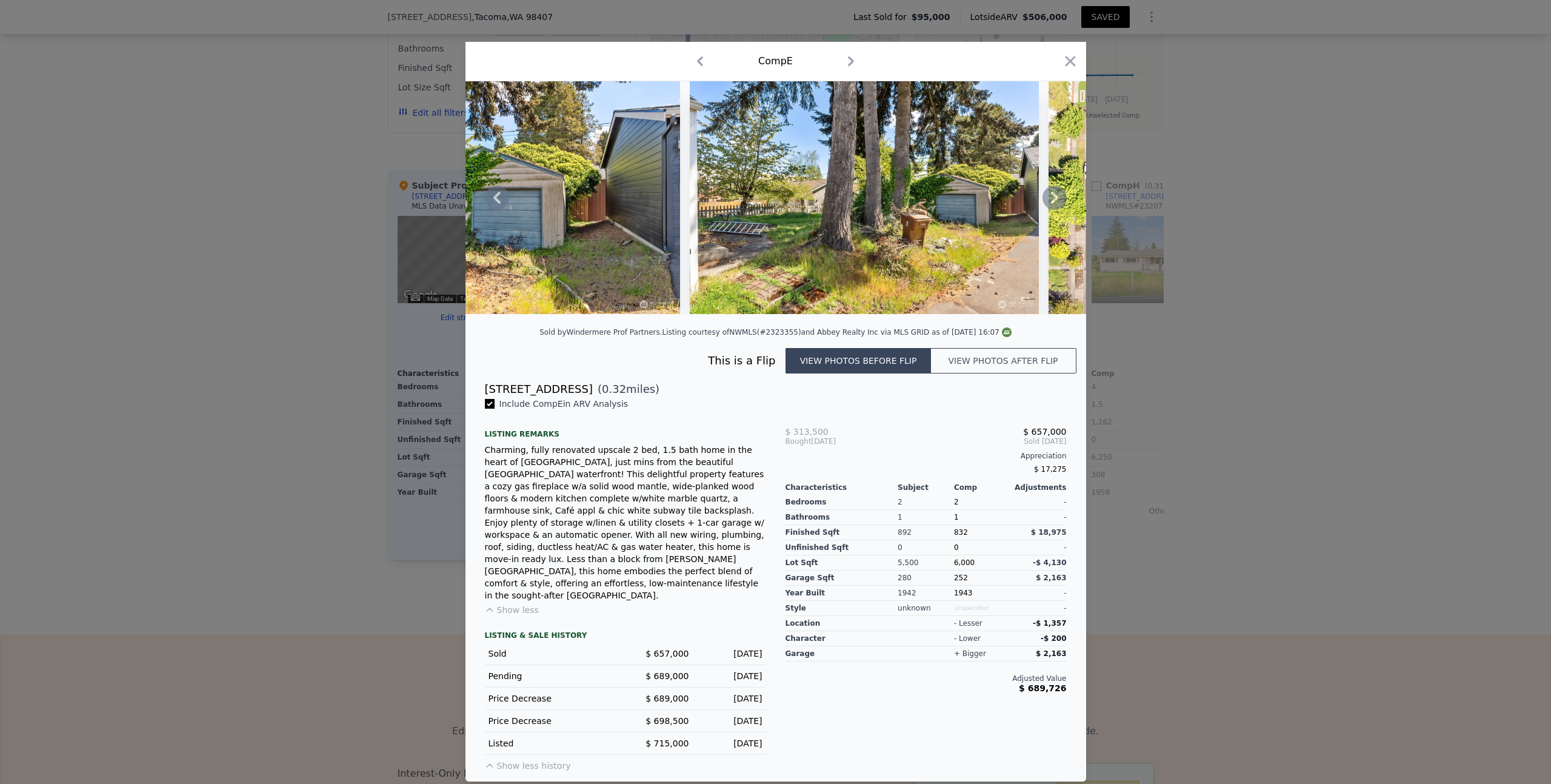
click at [1053, 204] on icon at bounding box center [1054, 197] width 7 height 12
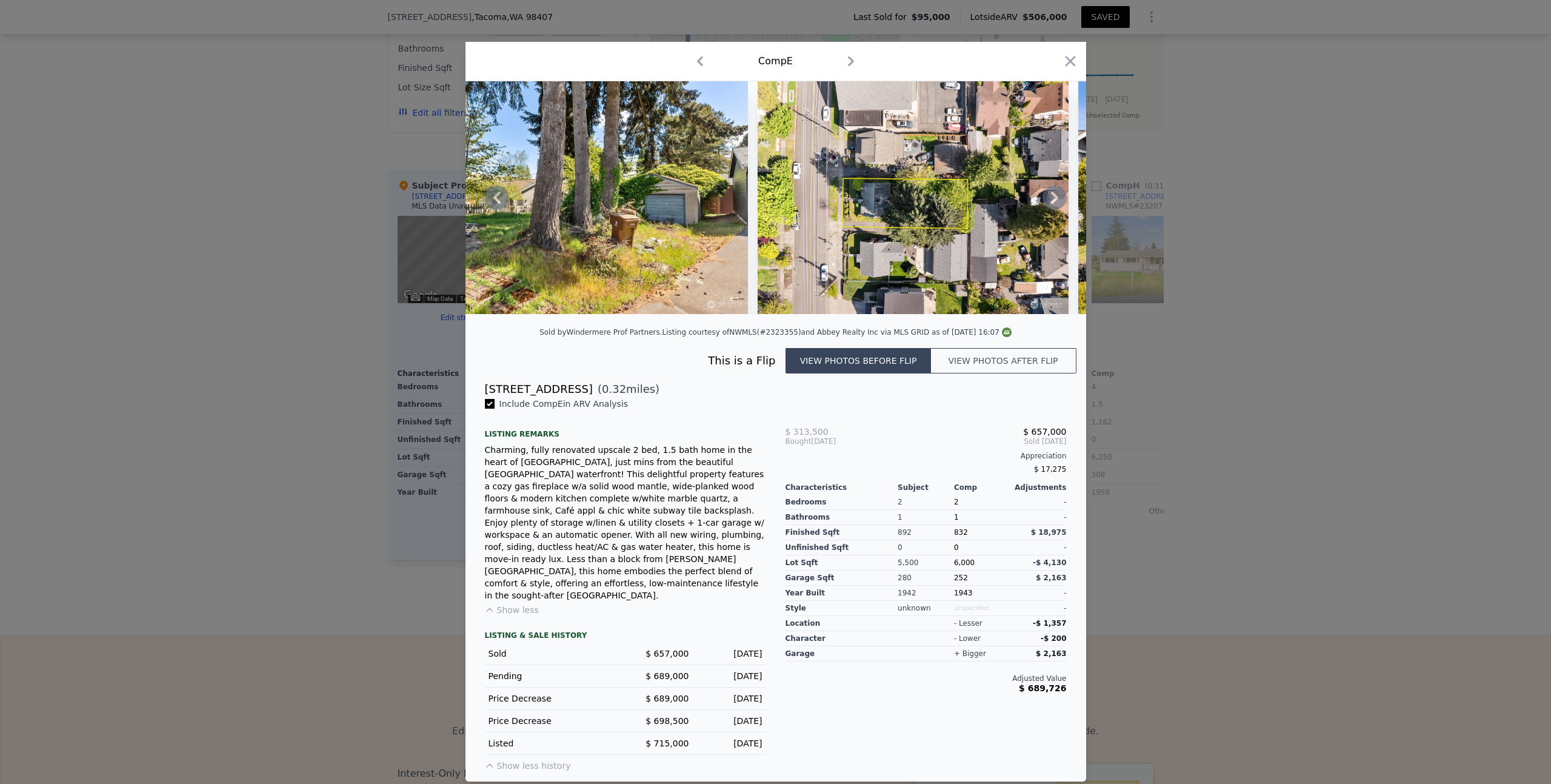
click at [1053, 204] on icon at bounding box center [1054, 197] width 7 height 12
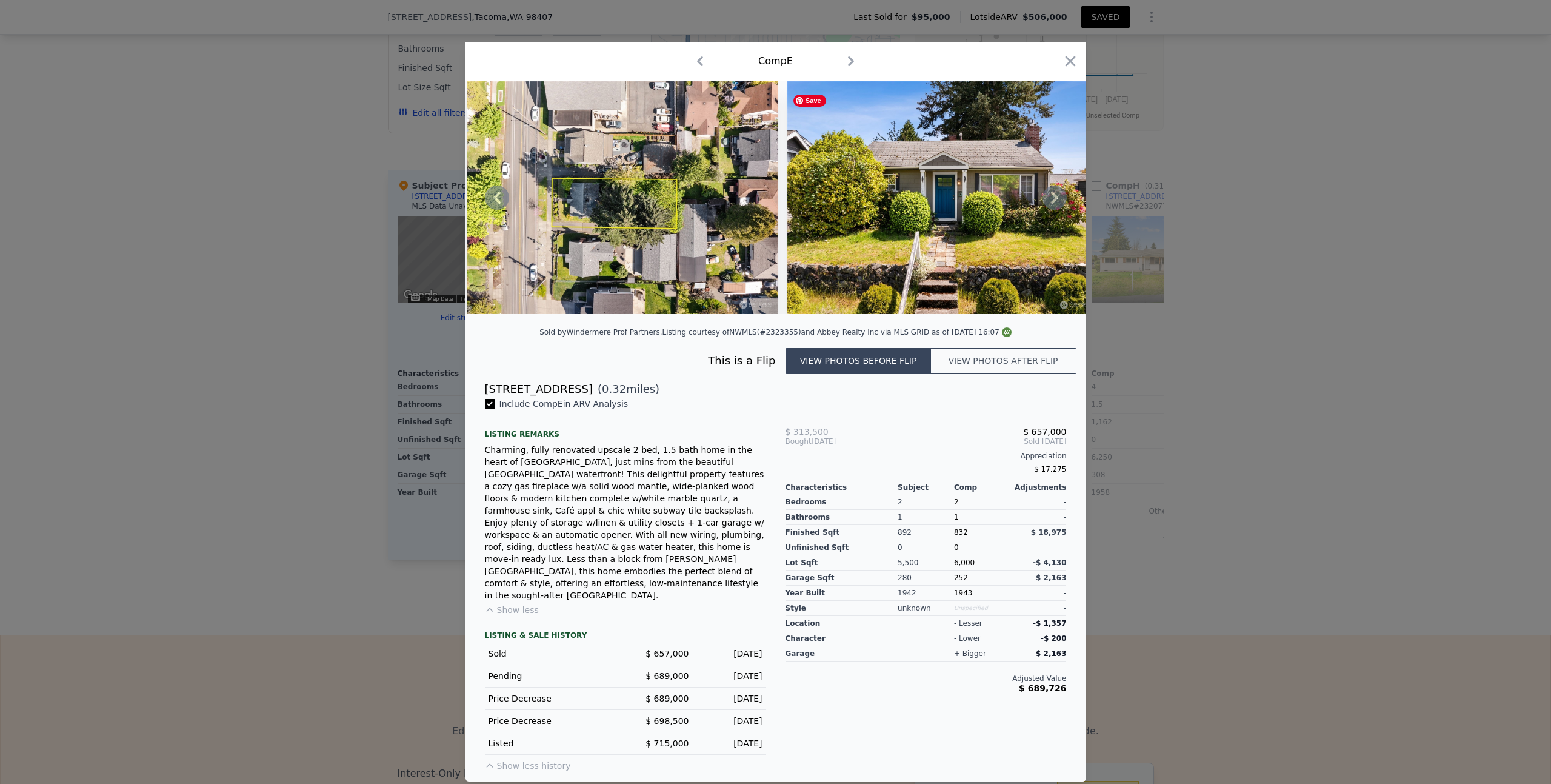
click at [1053, 204] on icon at bounding box center [1054, 197] width 7 height 12
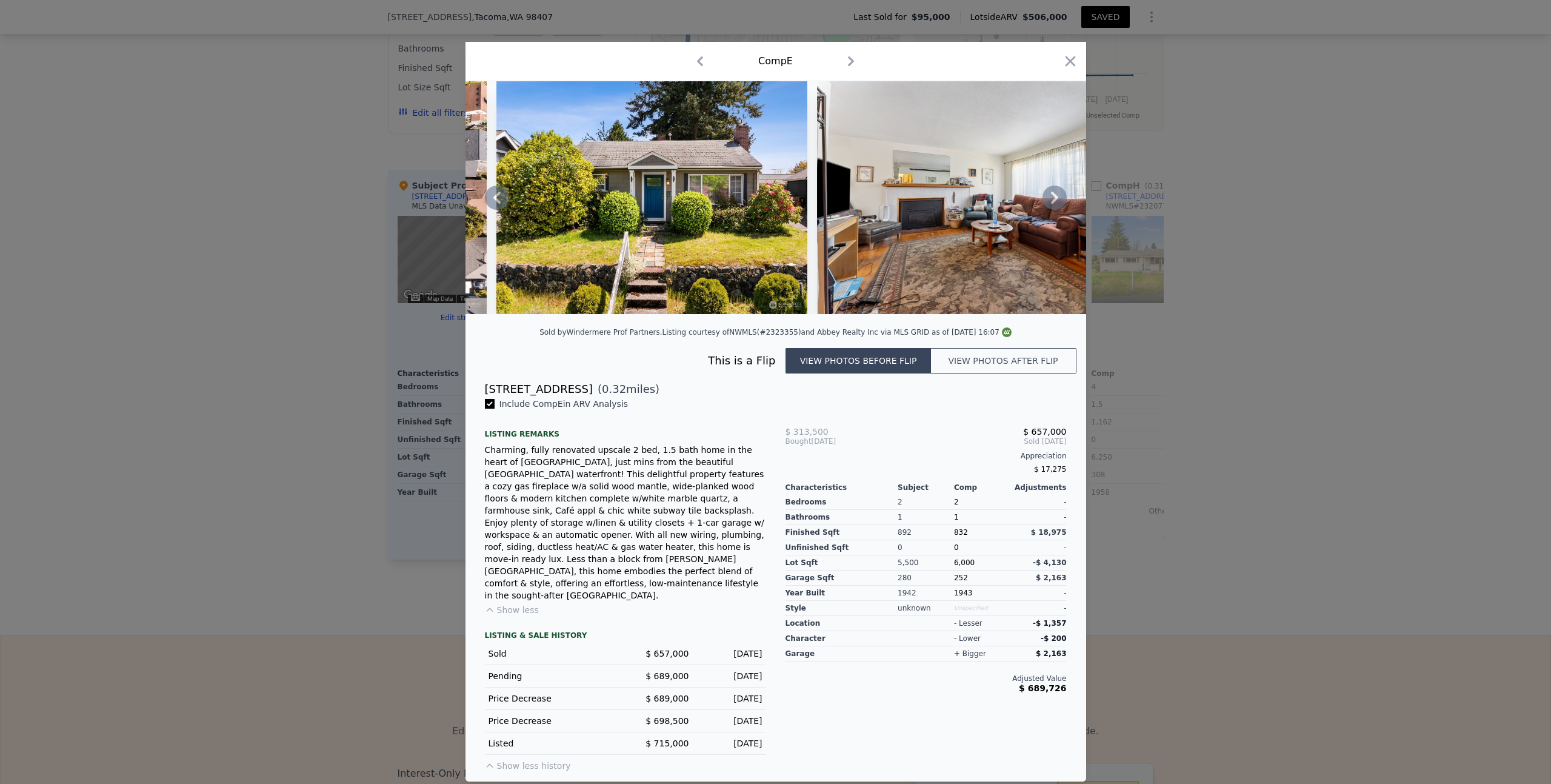
click at [1053, 204] on icon at bounding box center [1054, 197] width 7 height 12
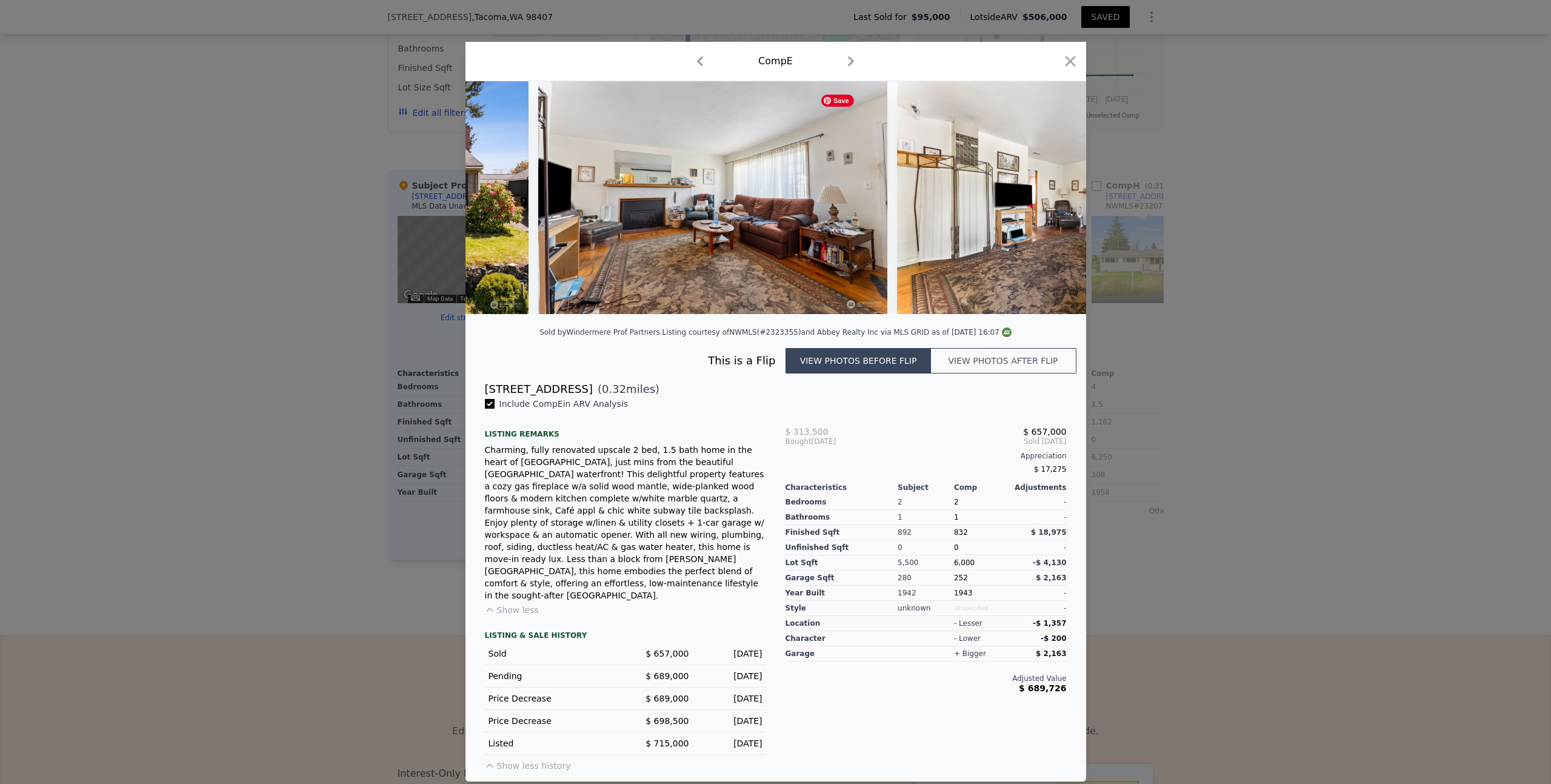
scroll to position [0, 2619]
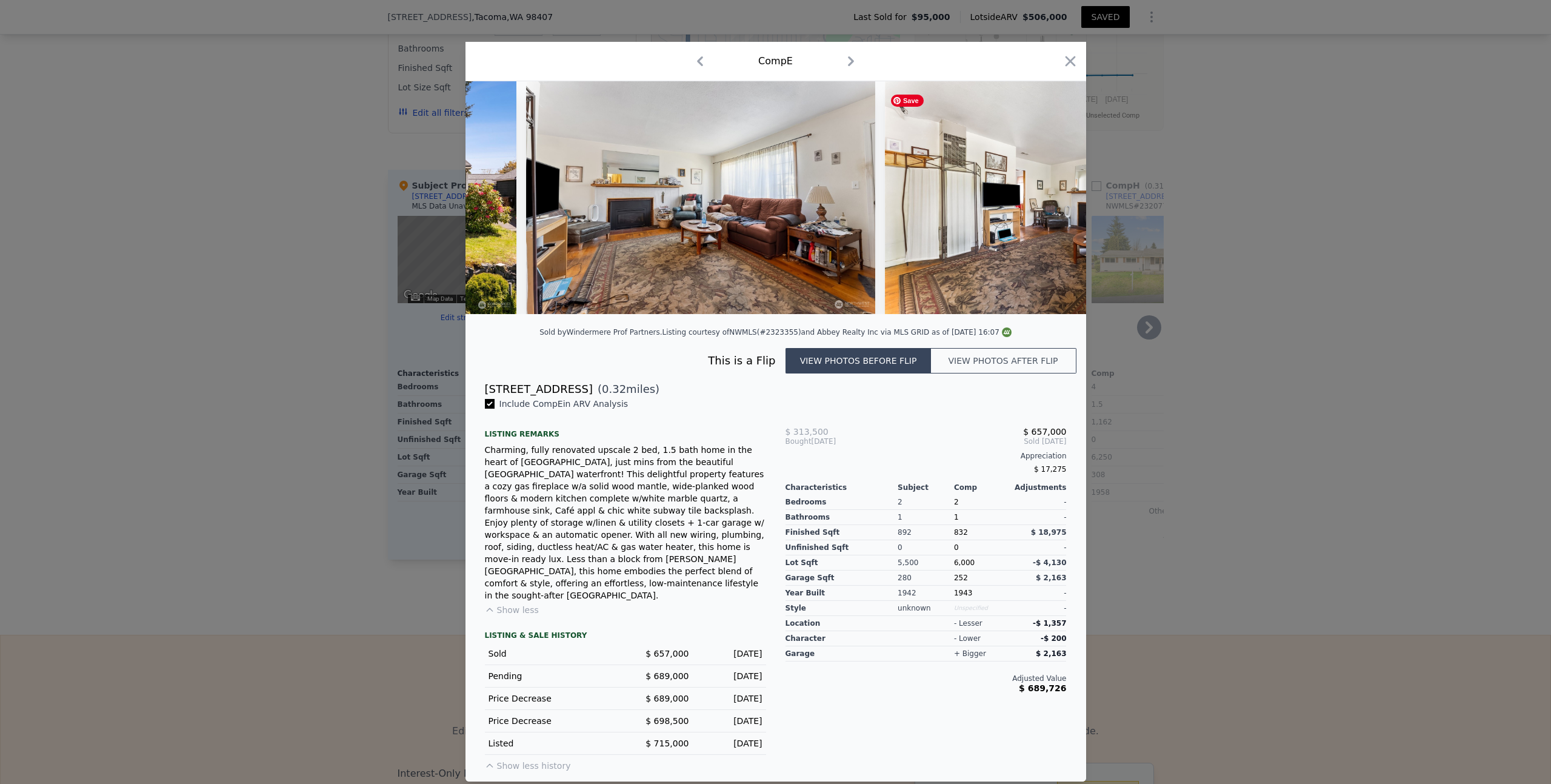
click at [1071, 67] on icon "button" at bounding box center [1070, 61] width 11 height 11
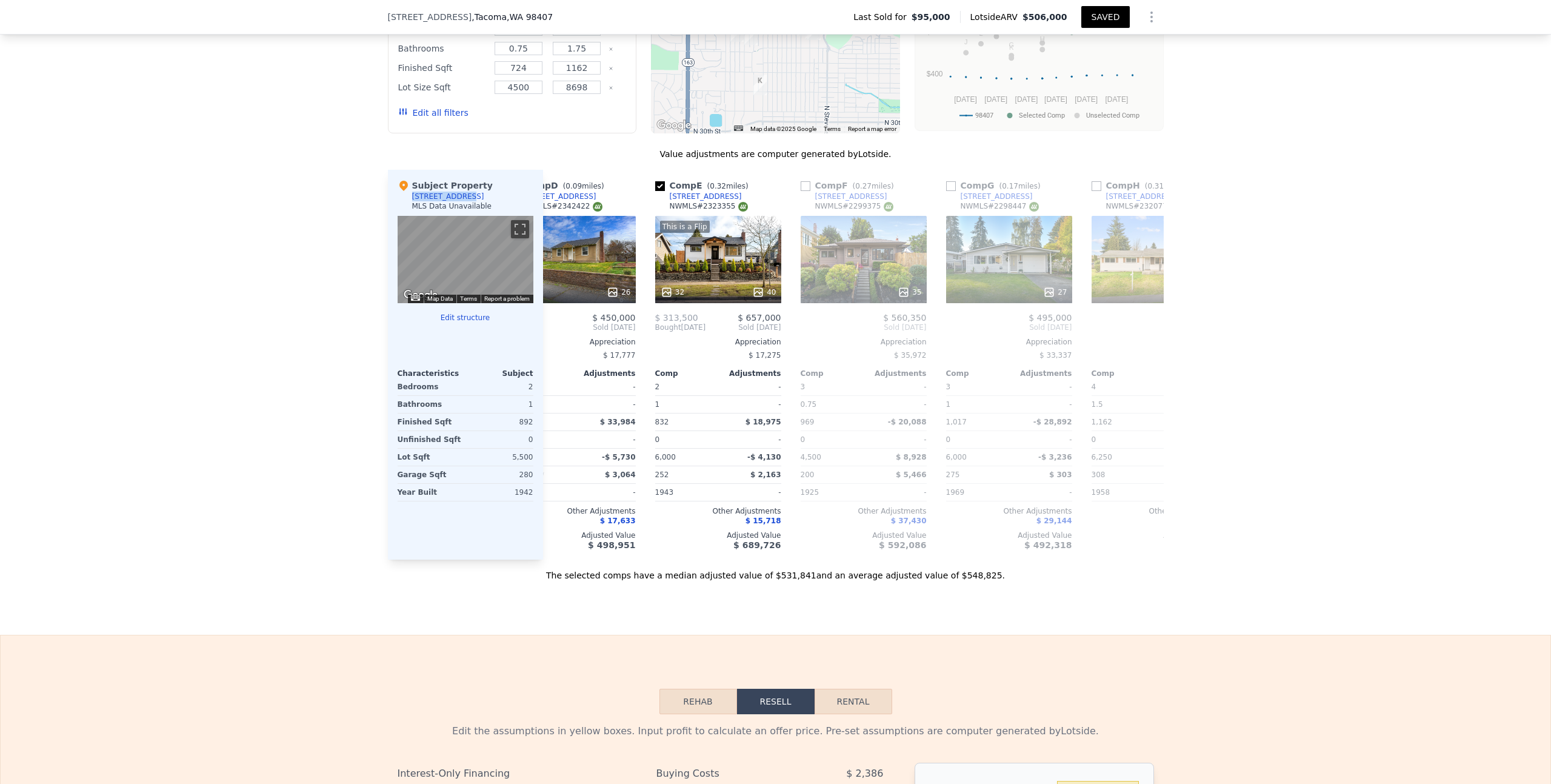
drag, startPoint x: 461, startPoint y: 206, endPoint x: 408, endPoint y: 206, distance: 53.0
click at [408, 206] on div "Subject Property [STREET_ADDRESS] MLS Data Unavailable" at bounding box center [465, 197] width 136 height 36
copy div "[STREET_ADDRESS]"
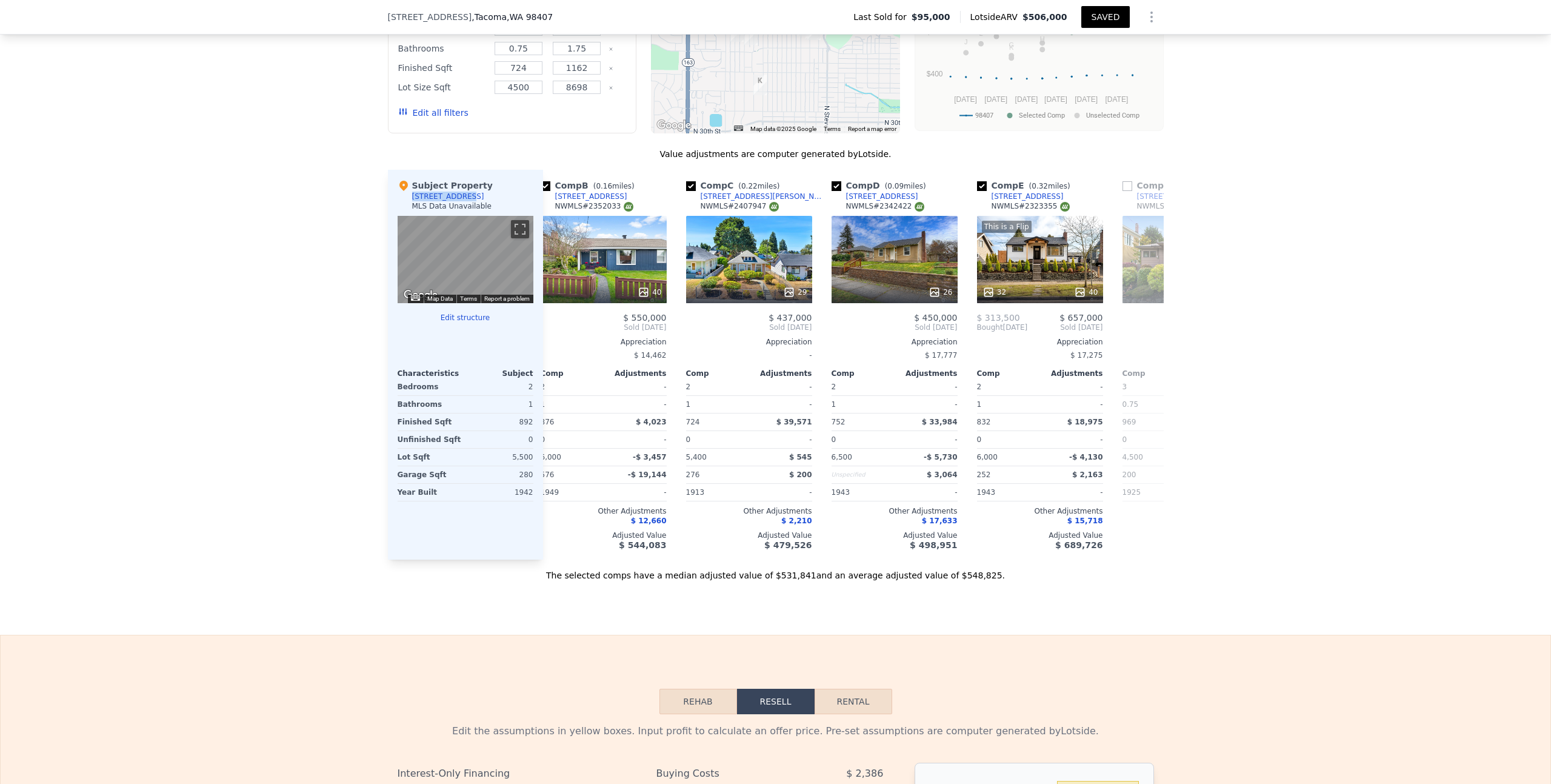
scroll to position [0, 440]
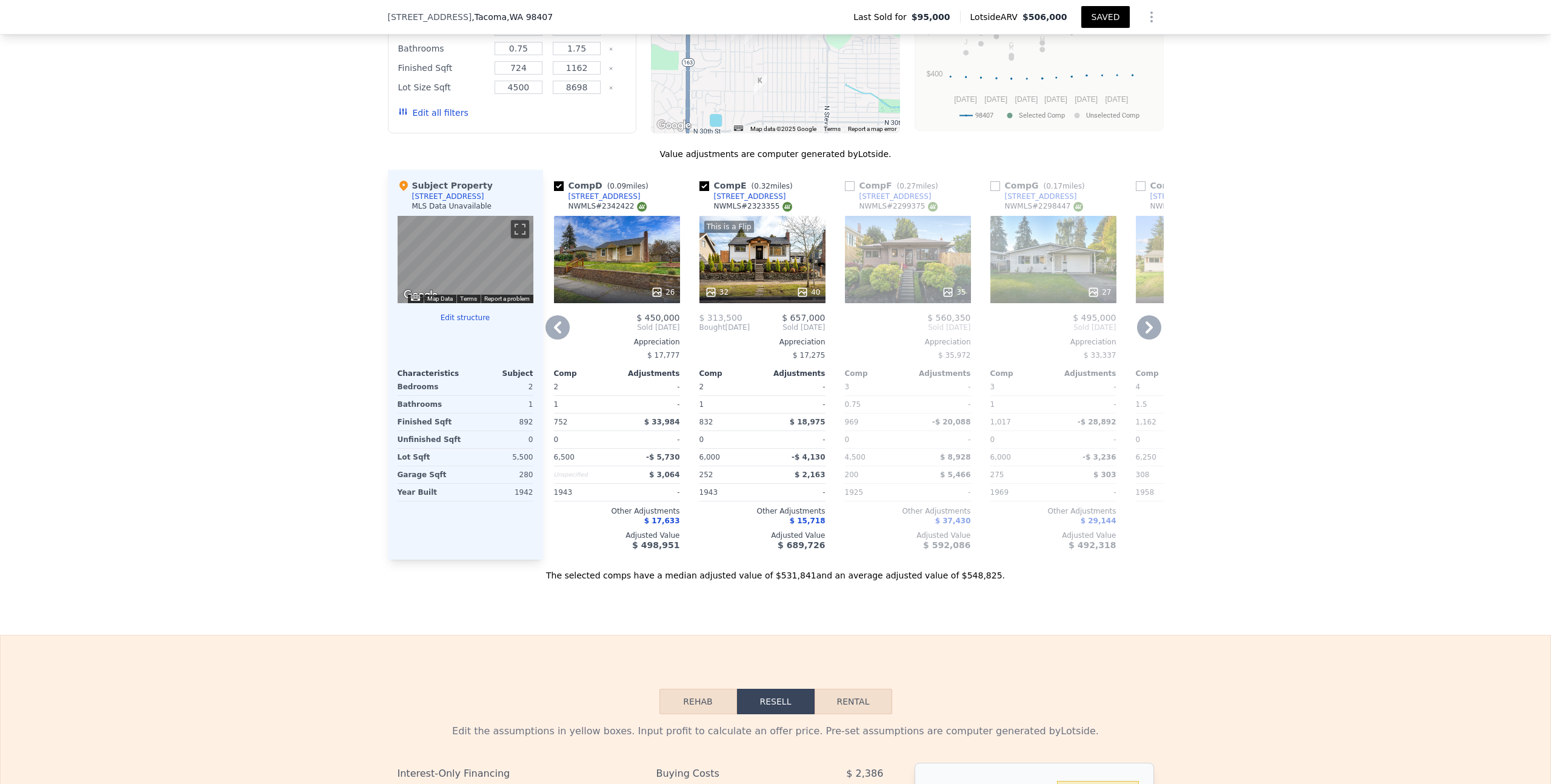
click at [763, 281] on div "This is a Flip 32 40" at bounding box center [763, 259] width 126 height 87
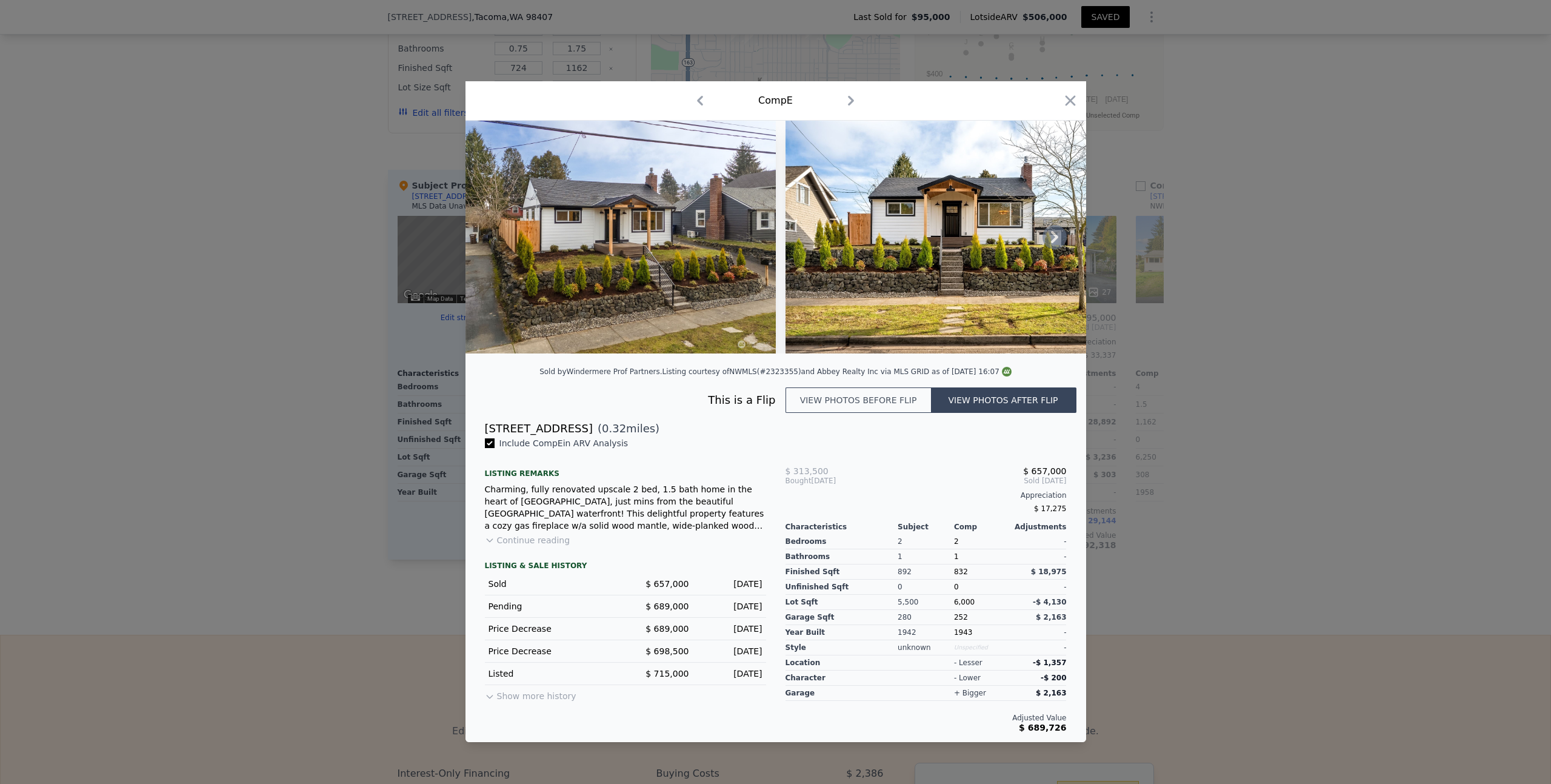
click at [1052, 241] on icon at bounding box center [1054, 237] width 7 height 12
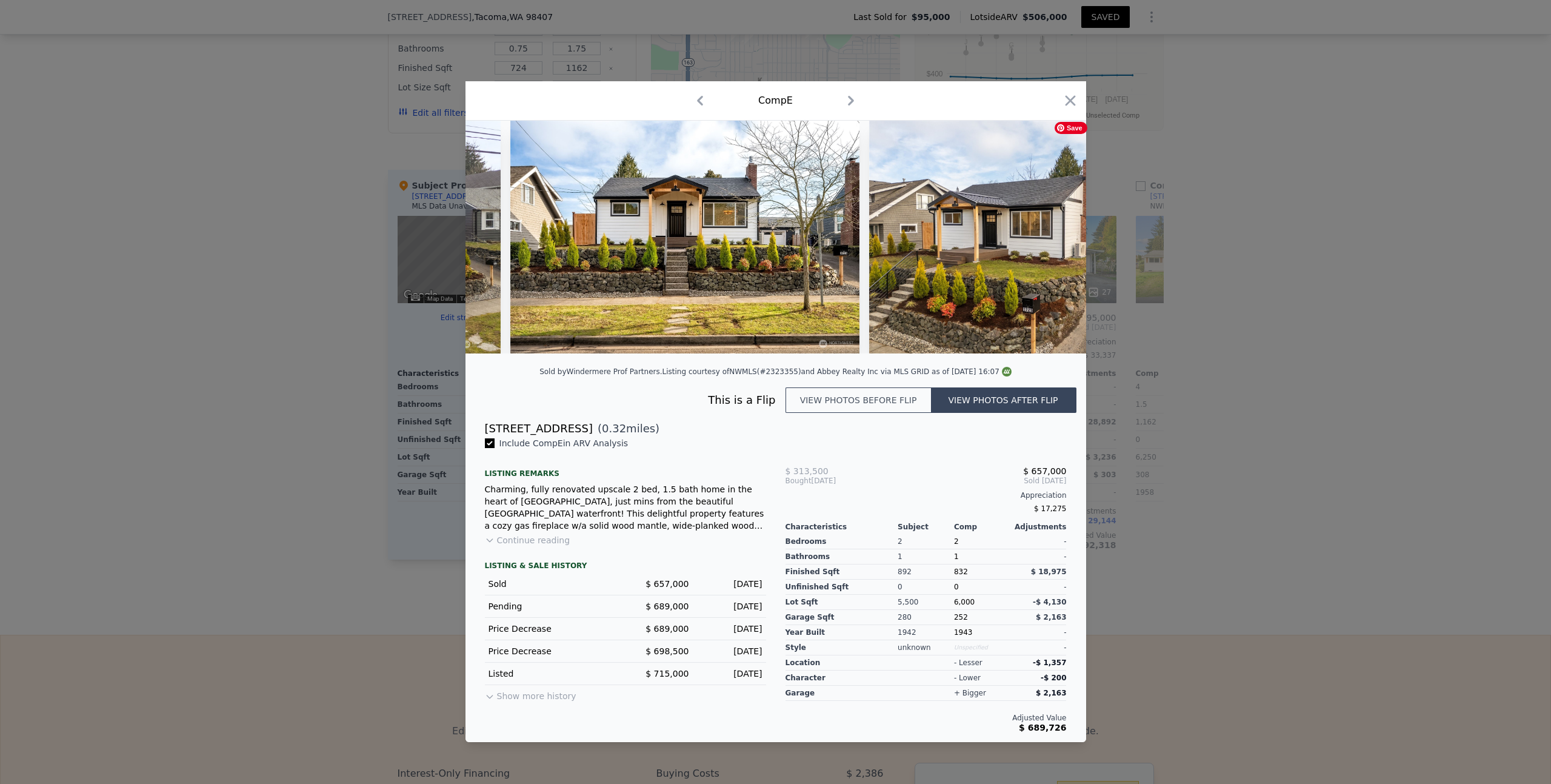
scroll to position [0, 291]
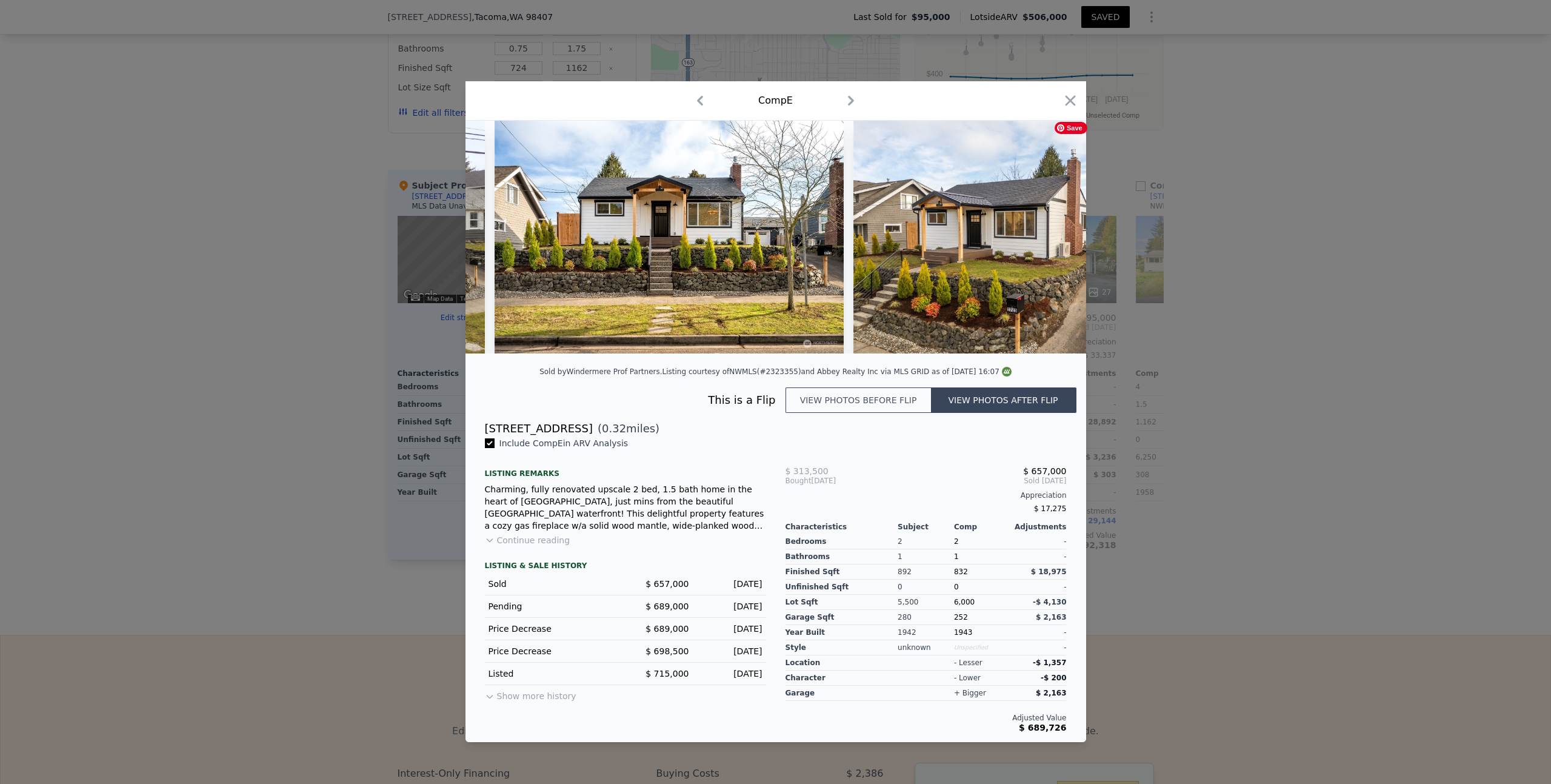
click at [1053, 240] on img at bounding box center [1008, 237] width 310 height 233
click at [1054, 236] on icon at bounding box center [1055, 237] width 24 height 24
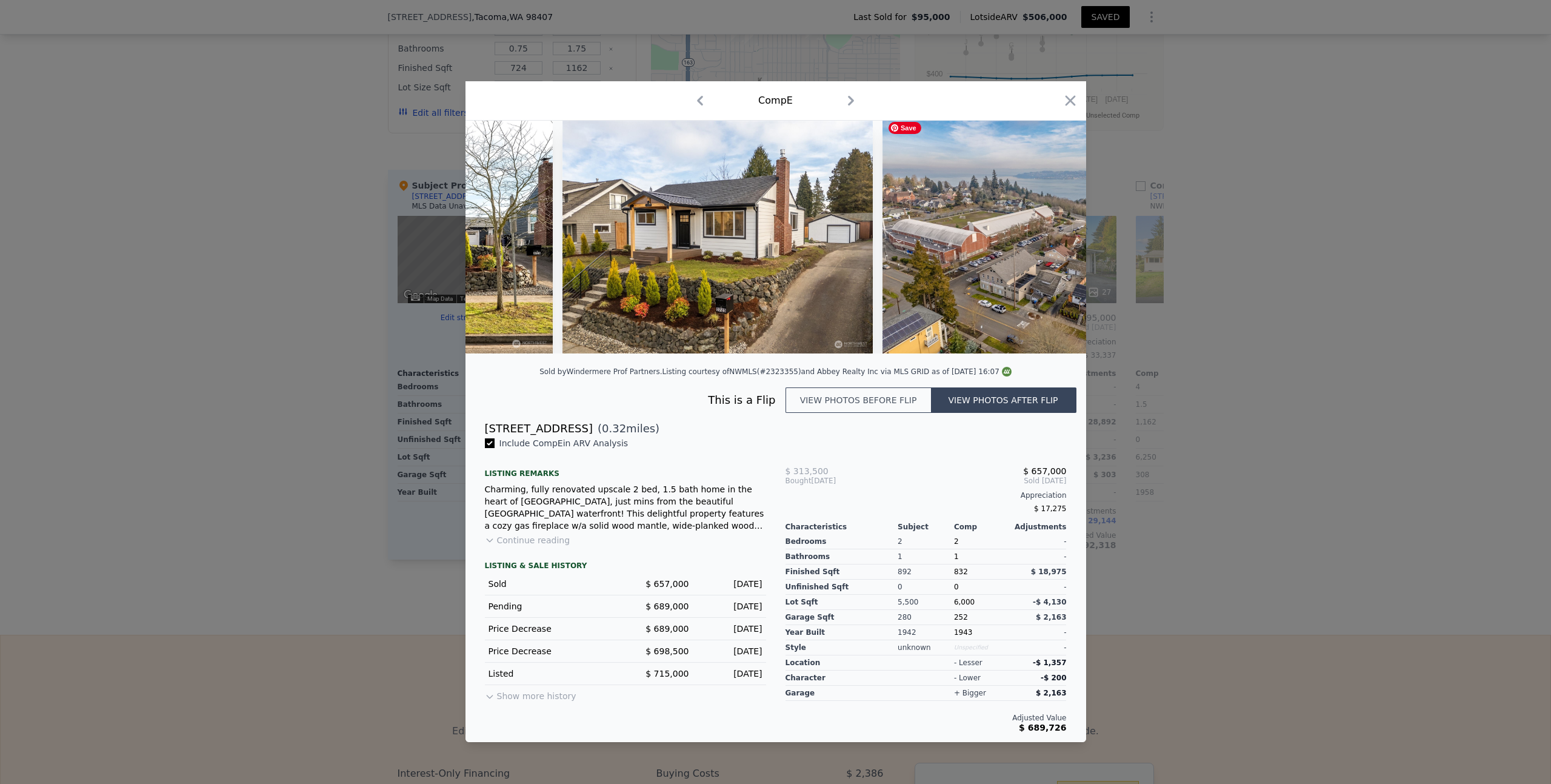
click at [1054, 236] on div at bounding box center [776, 237] width 621 height 233
click at [1054, 236] on icon at bounding box center [1055, 237] width 24 height 24
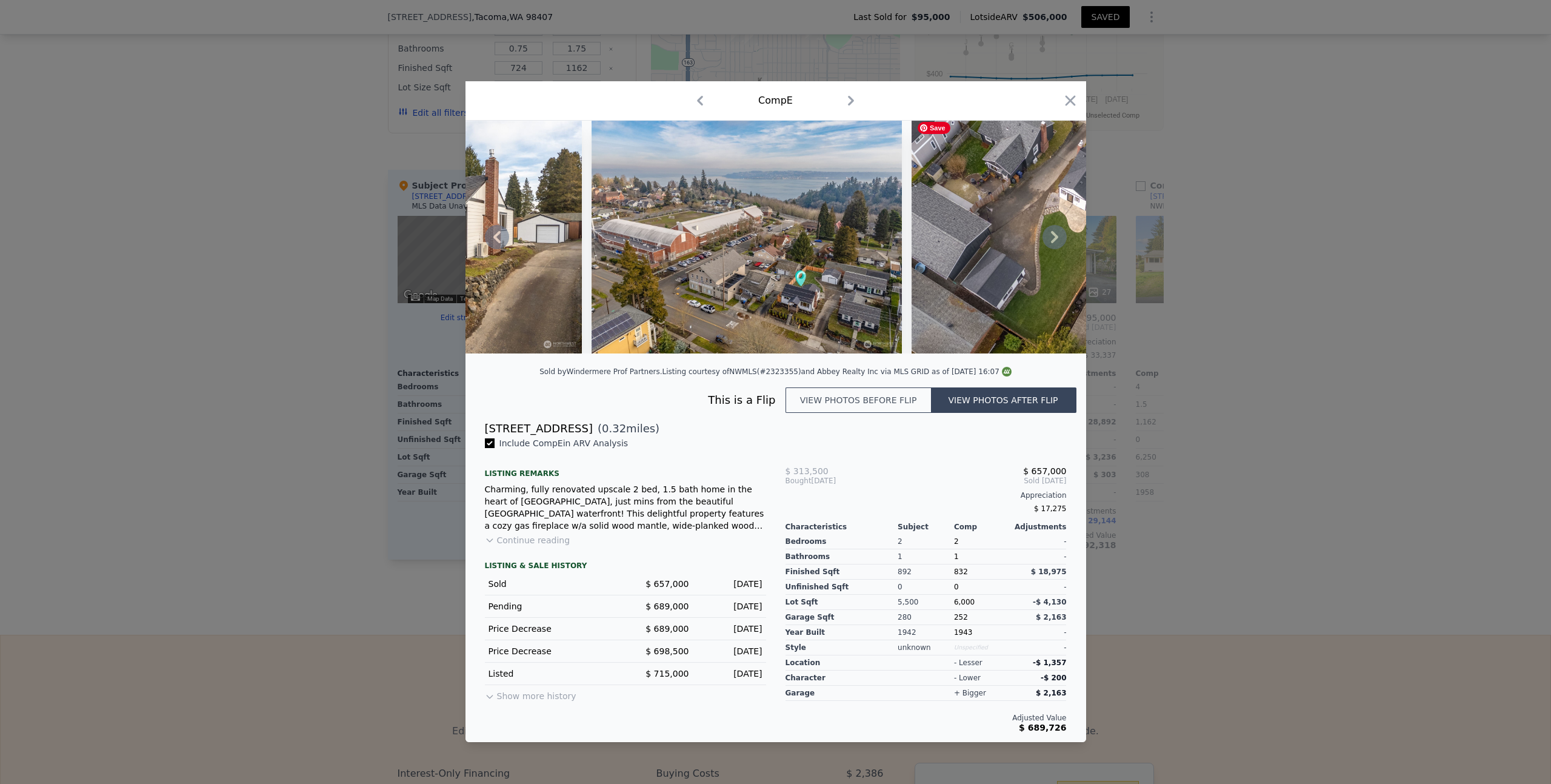
click at [1054, 236] on icon at bounding box center [1055, 237] width 24 height 24
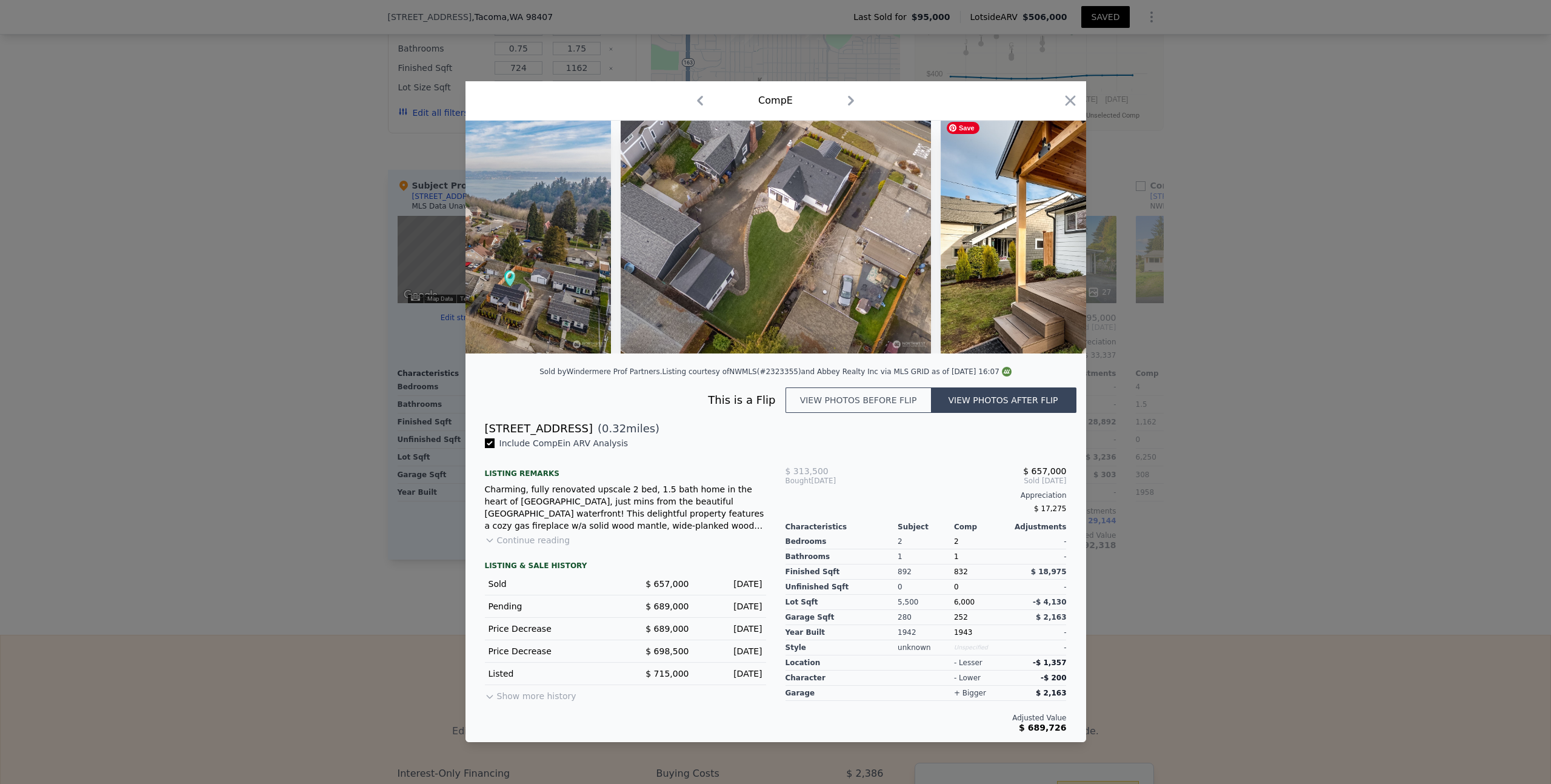
click at [1054, 236] on div at bounding box center [776, 237] width 621 height 233
click at [1054, 236] on icon at bounding box center [1055, 237] width 24 height 24
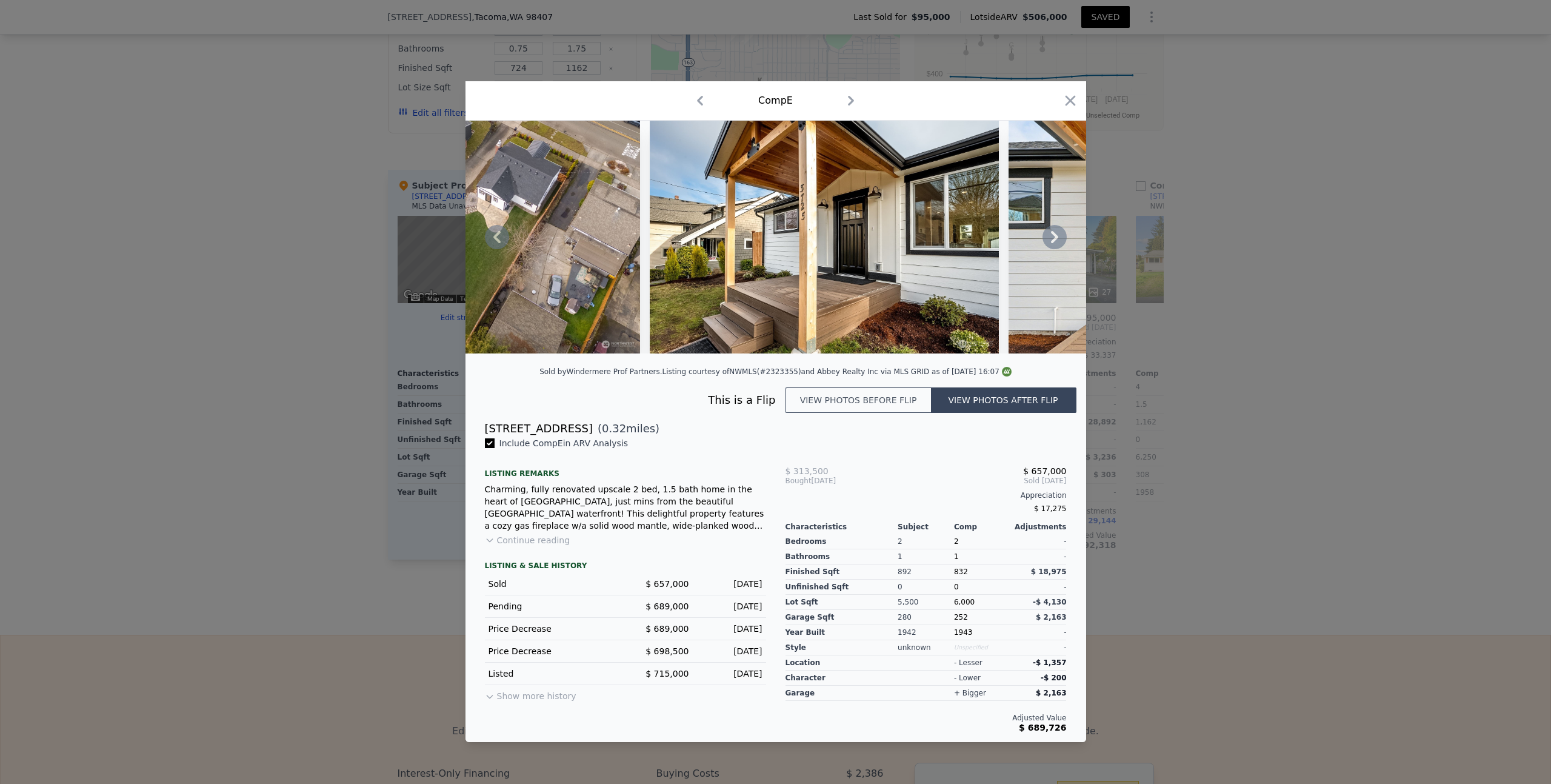
click at [1054, 236] on icon at bounding box center [1055, 237] width 24 height 24
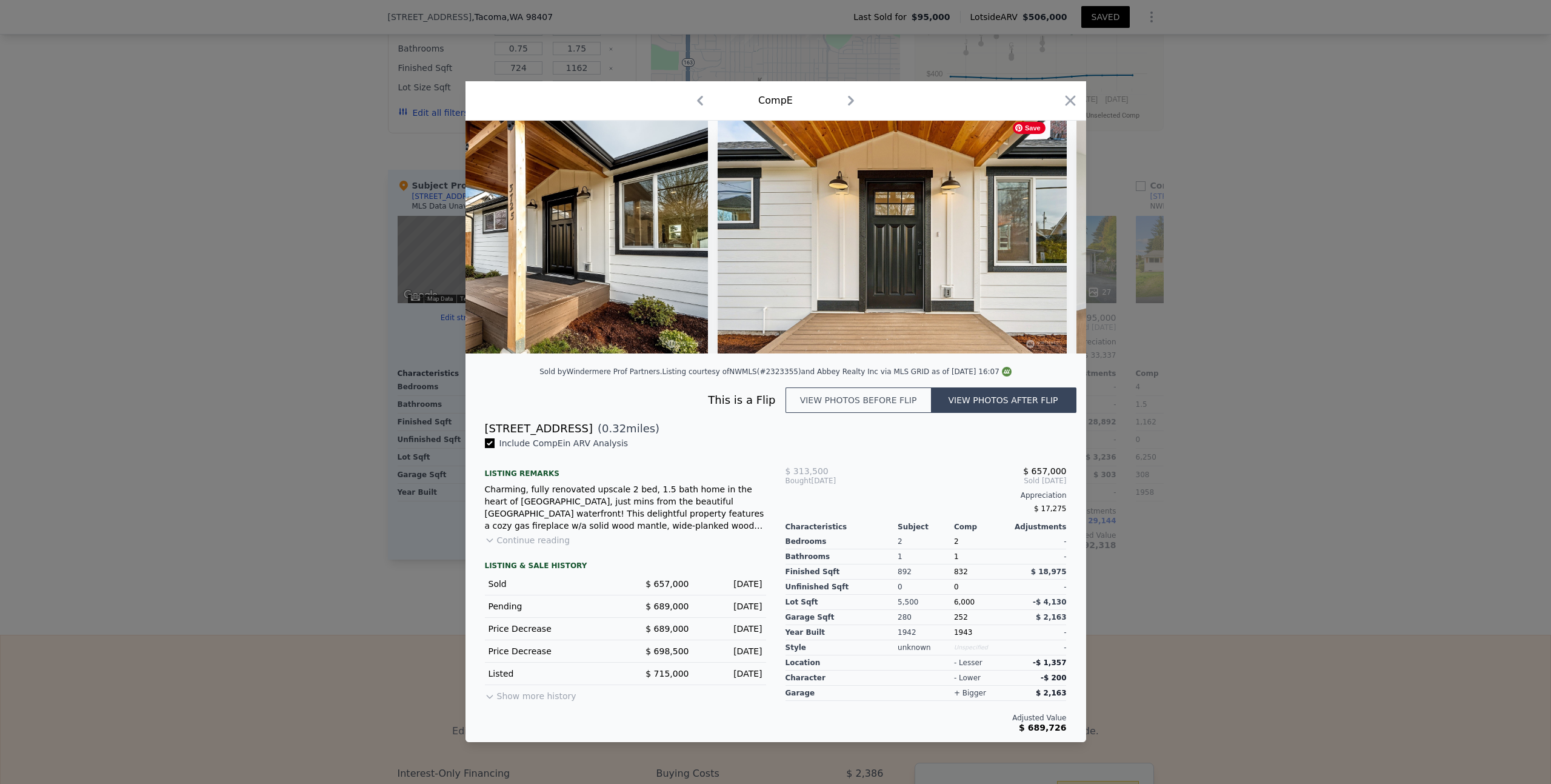
click at [1054, 236] on div at bounding box center [776, 237] width 621 height 233
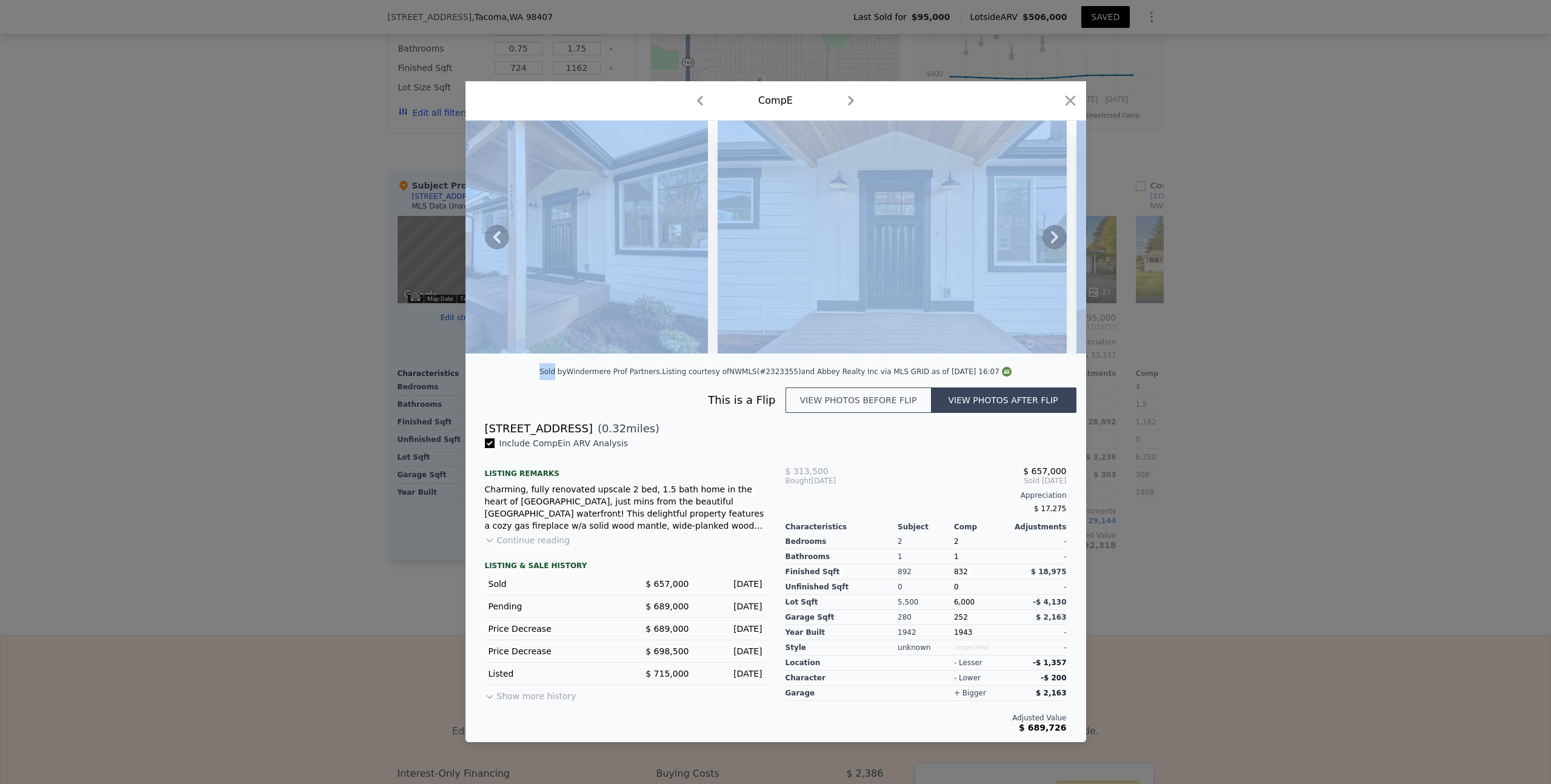
click at [1054, 236] on icon at bounding box center [1055, 237] width 24 height 24
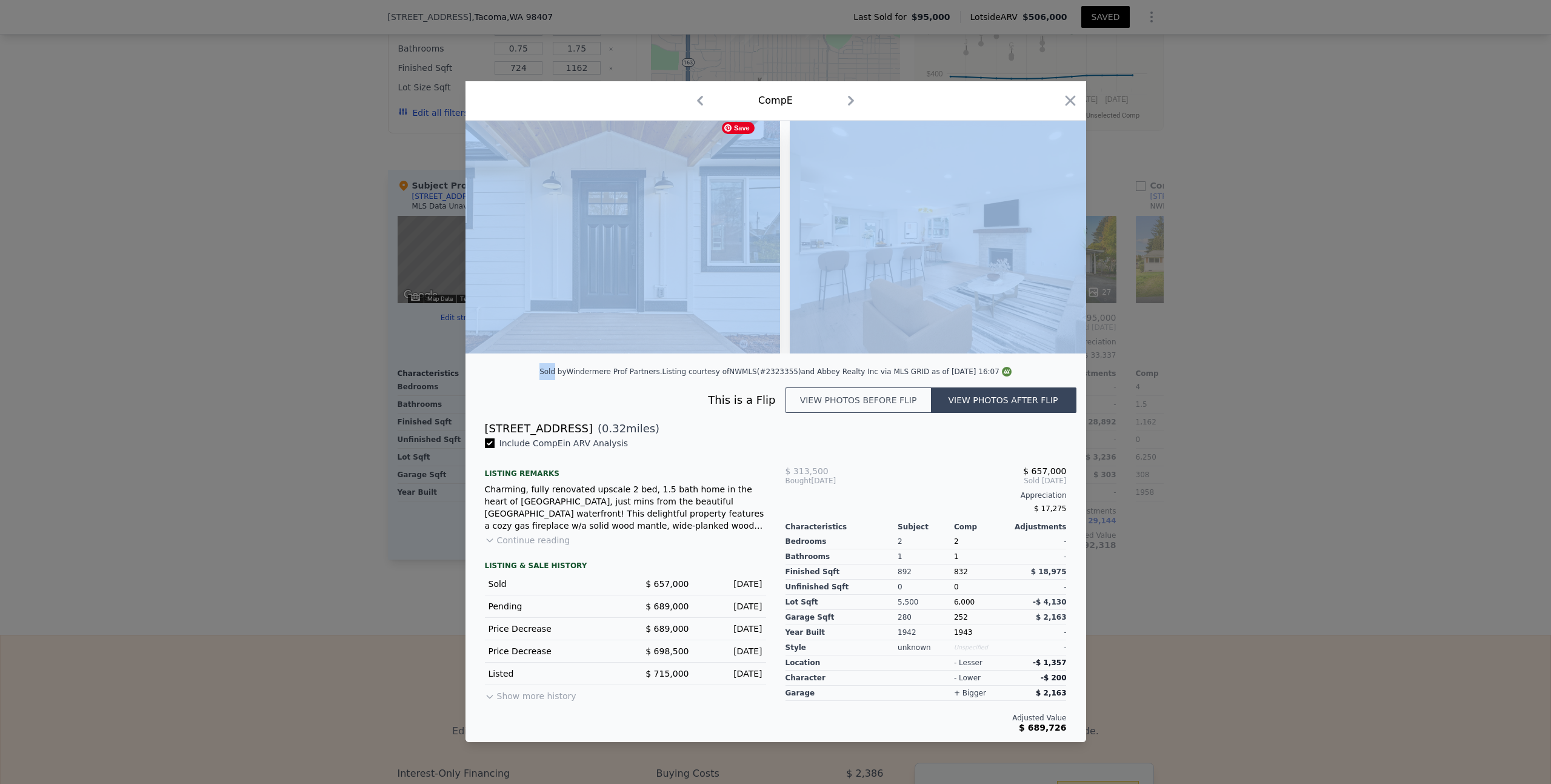
scroll to position [0, 2037]
click at [1054, 236] on img at bounding box center [960, 237] width 349 height 233
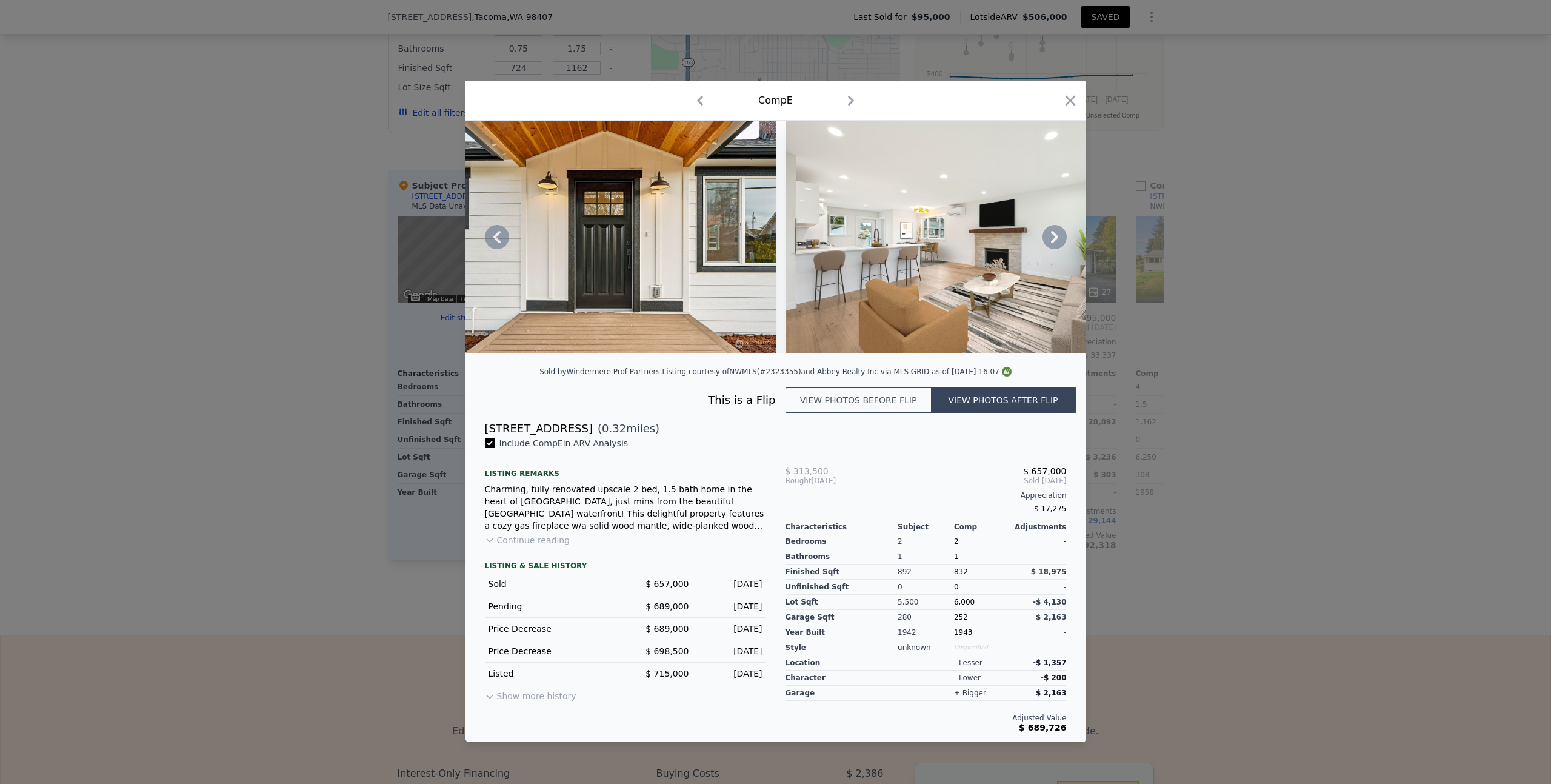
click at [688, 387] on div "Sold by Windermere Prof Partners . Listing courtesy of NWMLS (#2323355) and Abb…" at bounding box center [776, 375] width 621 height 24
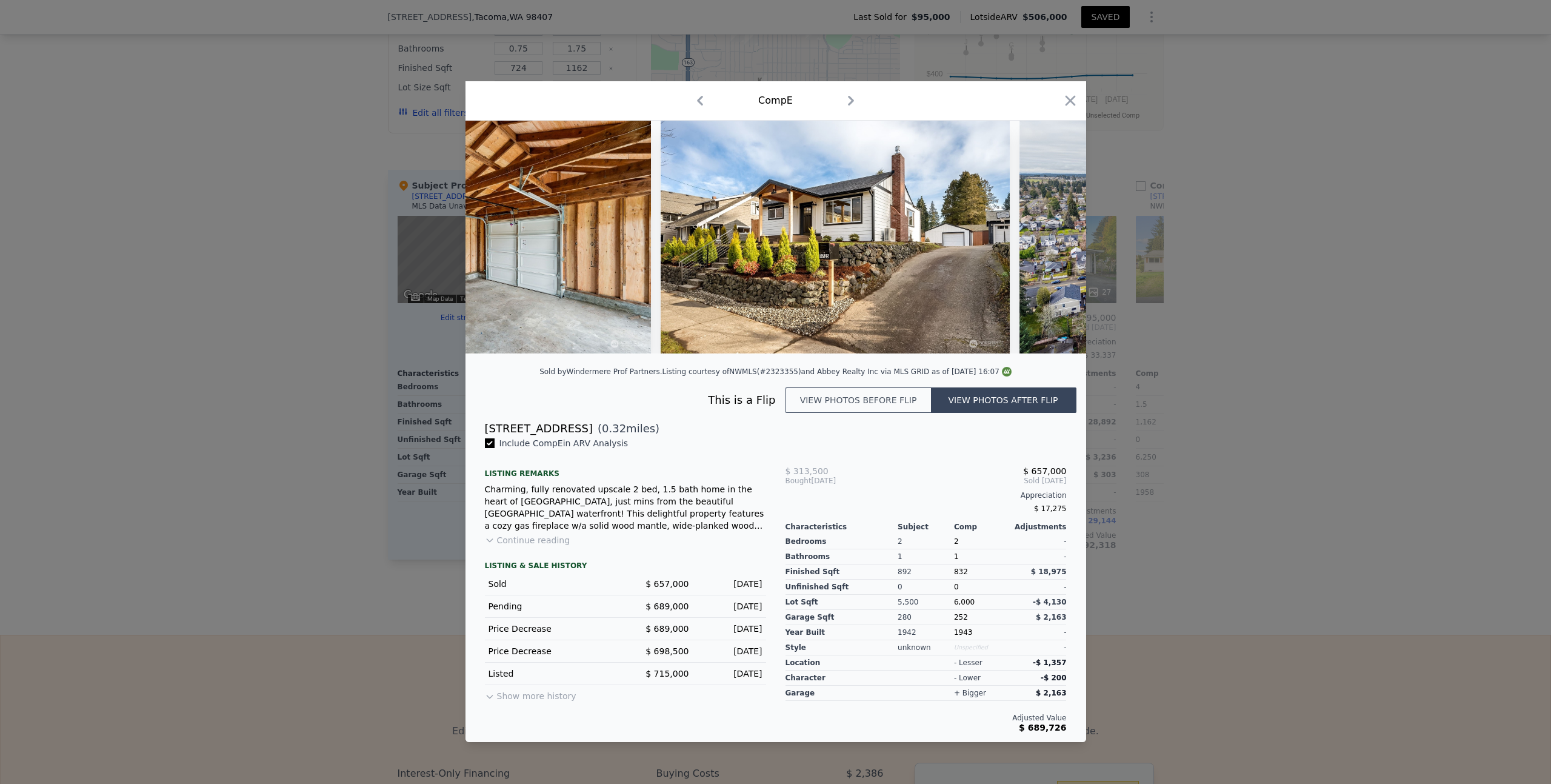
scroll to position [0, 10149]
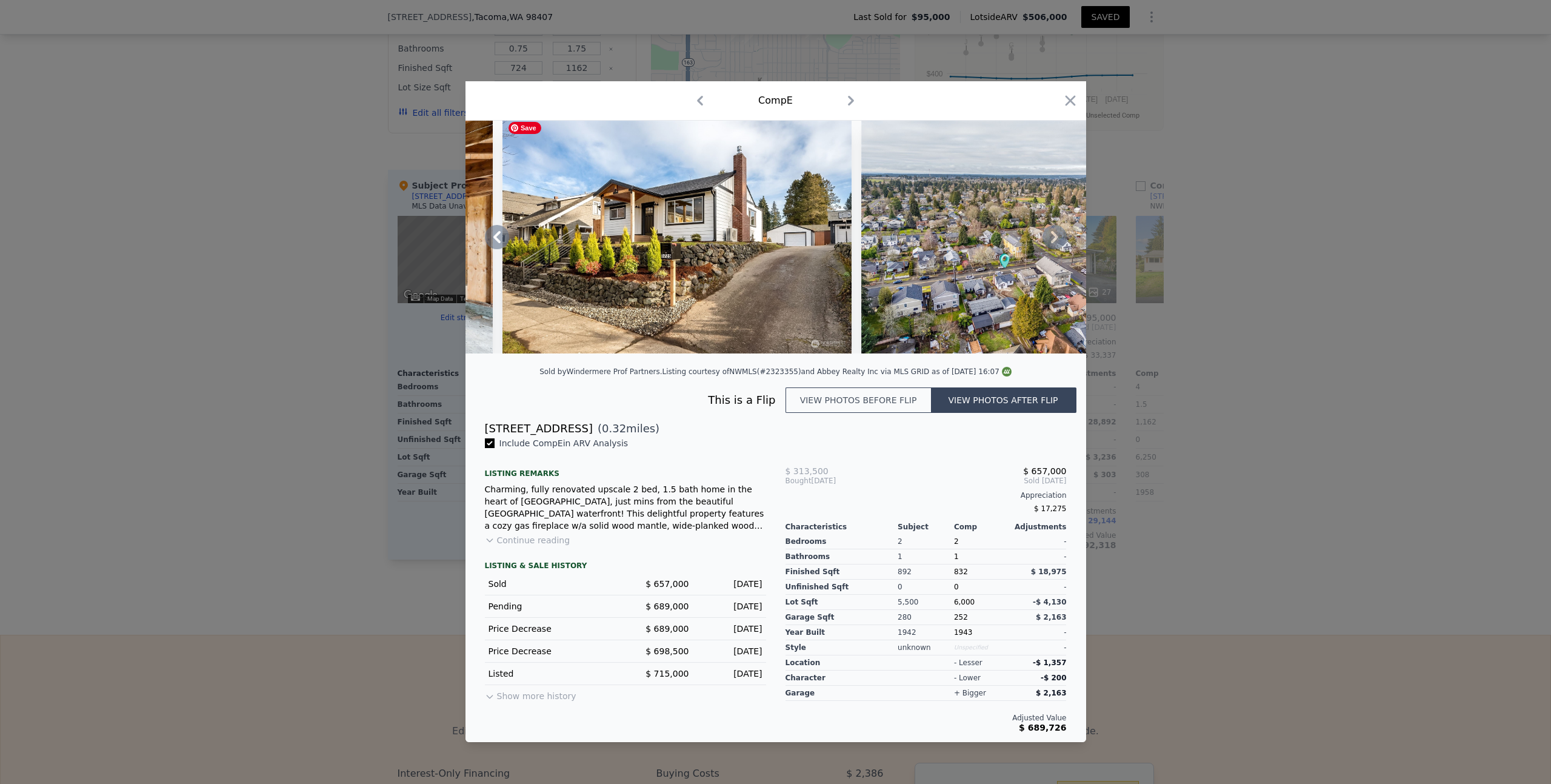
click at [734, 260] on img at bounding box center [677, 237] width 349 height 233
click at [1055, 239] on icon at bounding box center [1054, 237] width 7 height 12
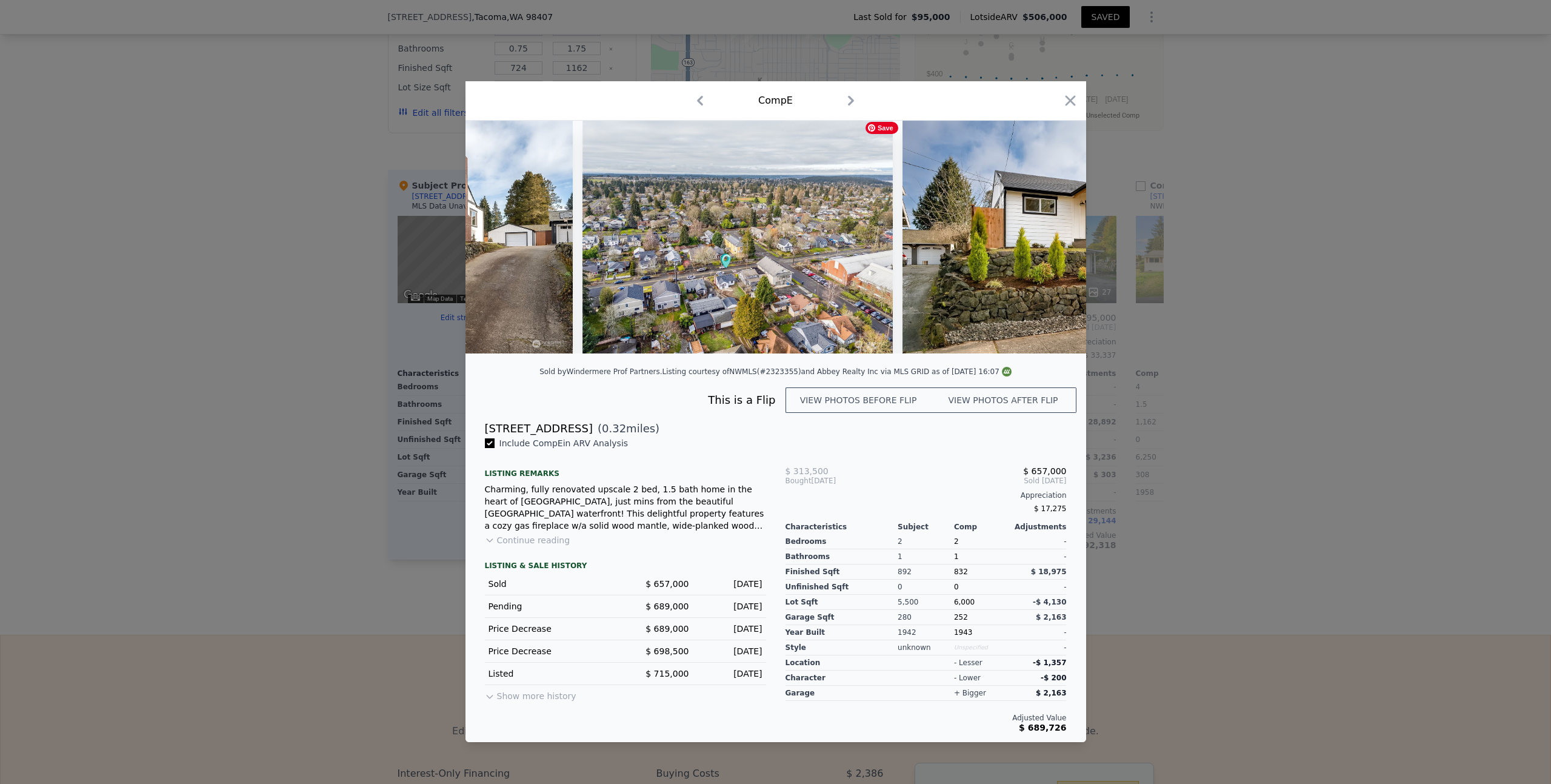
scroll to position [0, 10440]
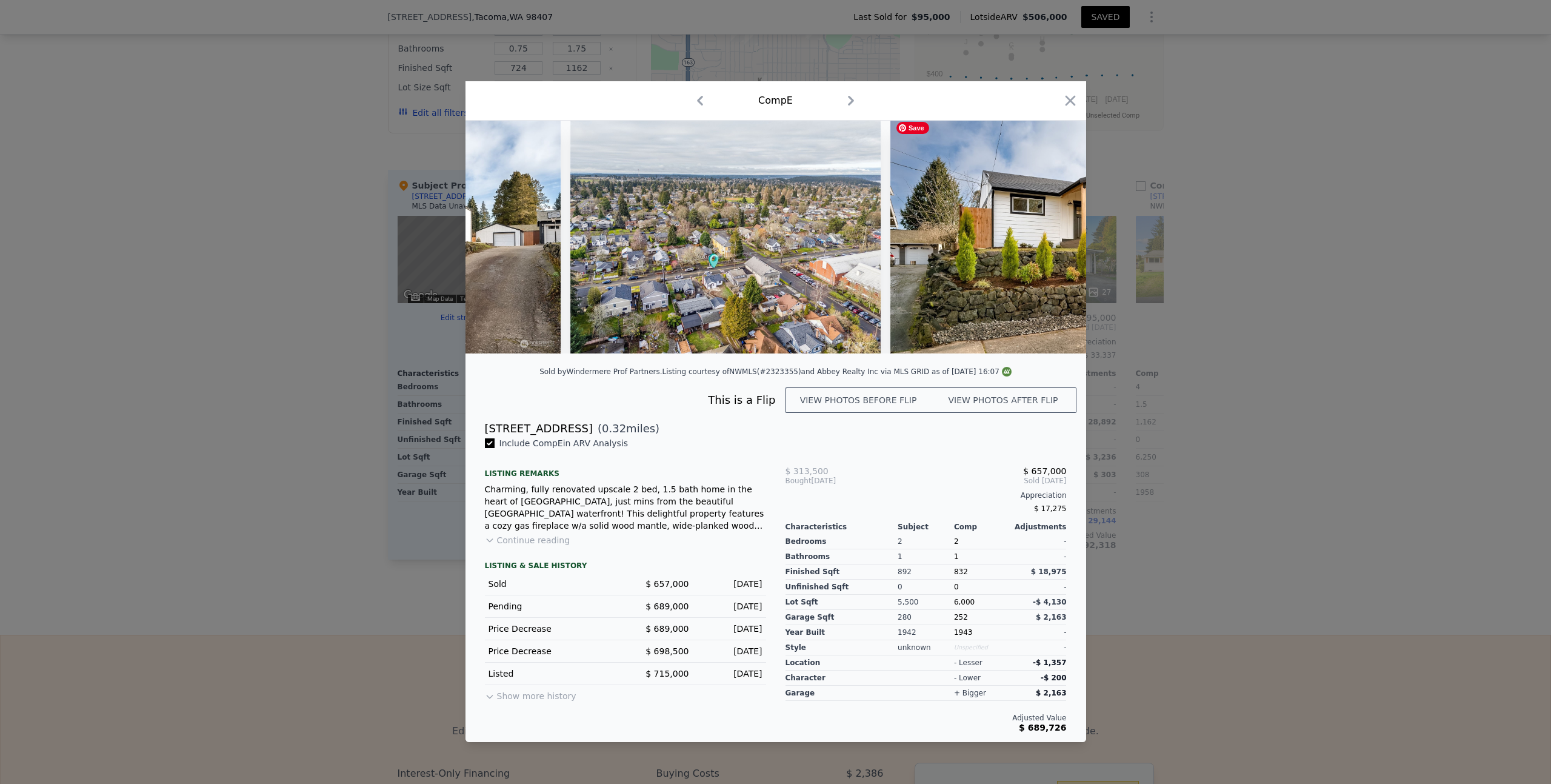
click at [1055, 239] on img at bounding box center [1065, 237] width 349 height 233
click at [1055, 239] on icon at bounding box center [1054, 237] width 7 height 12
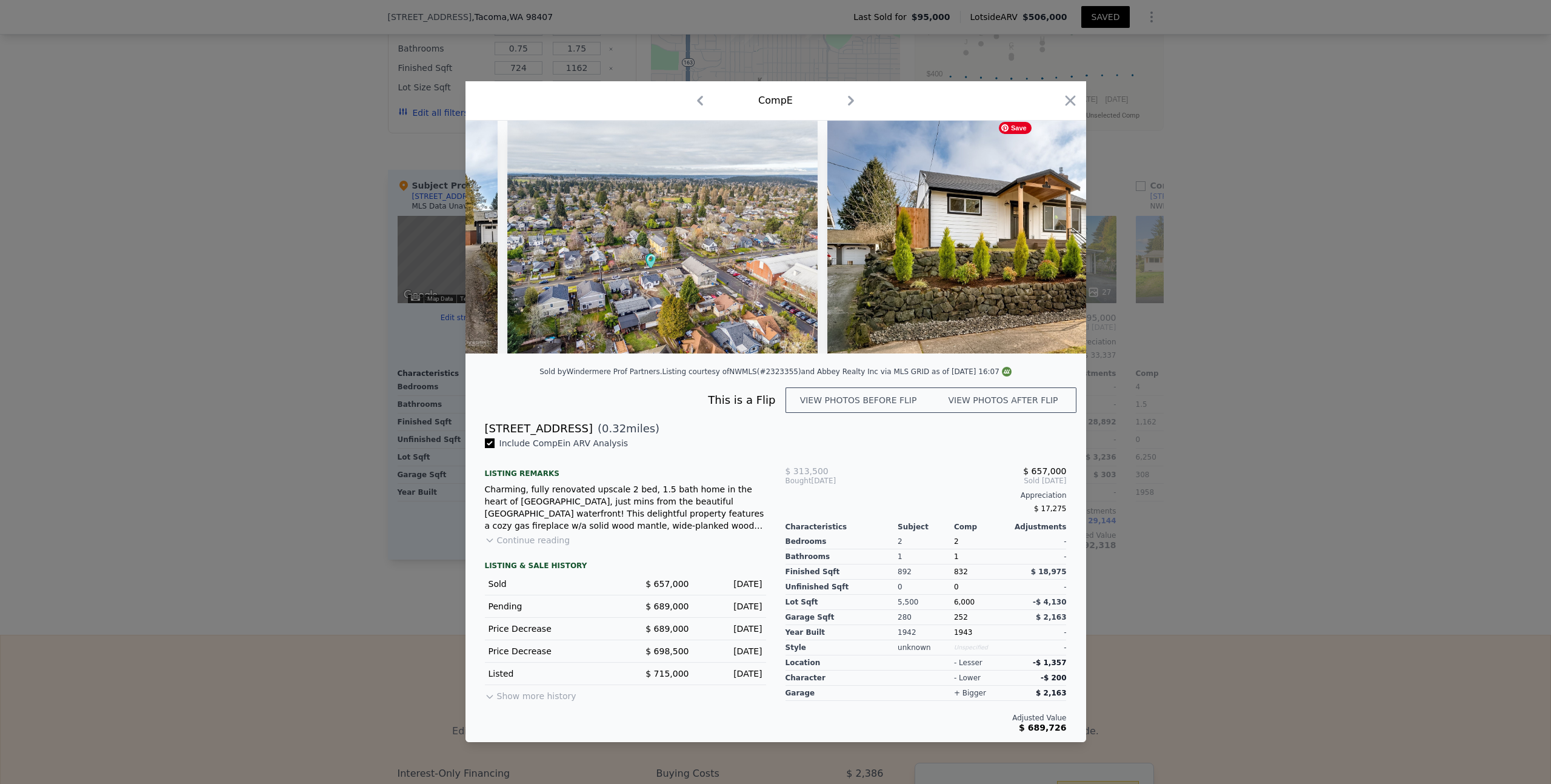
scroll to position [0, 10731]
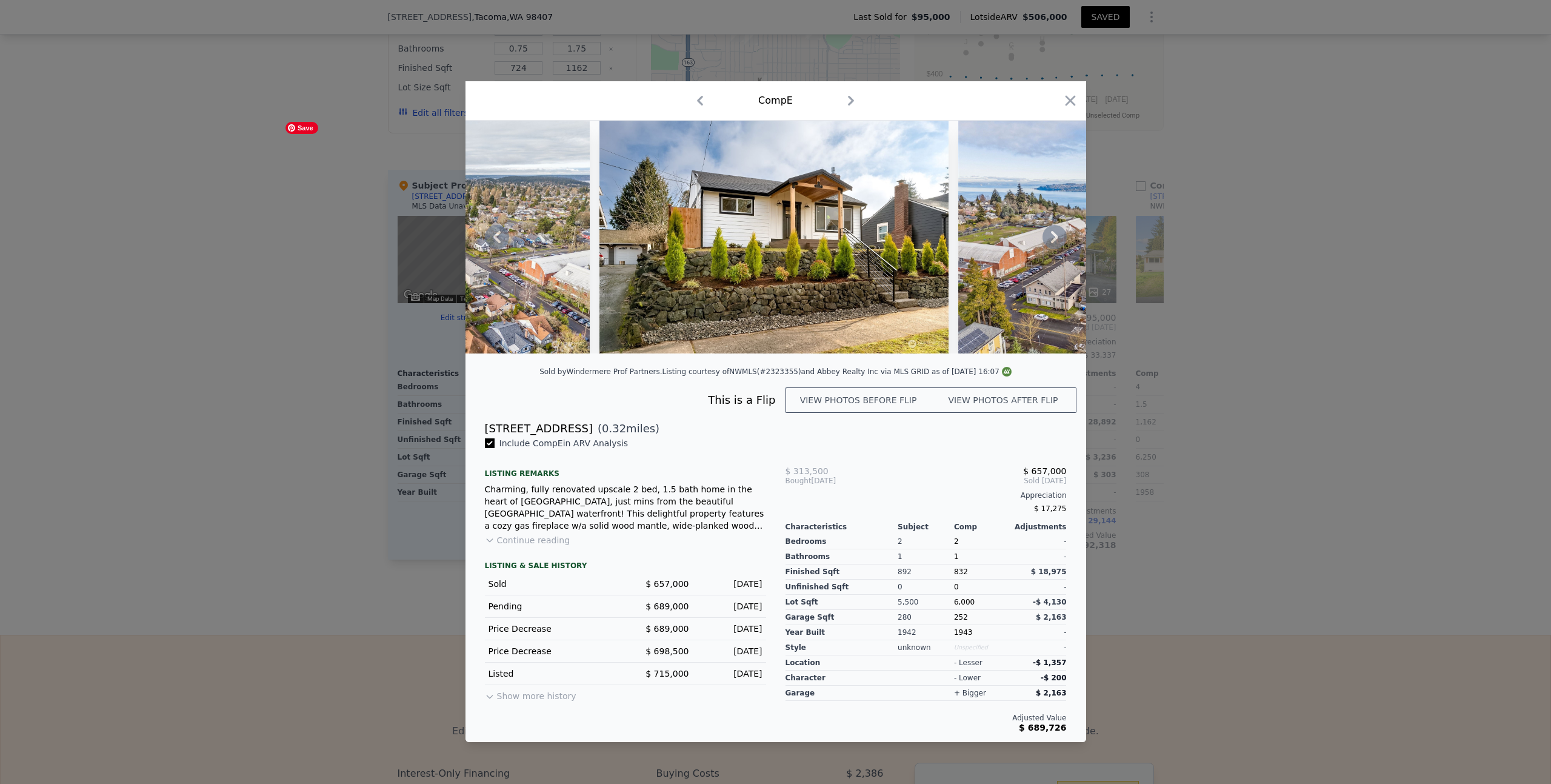
click at [507, 238] on icon at bounding box center [497, 237] width 24 height 24
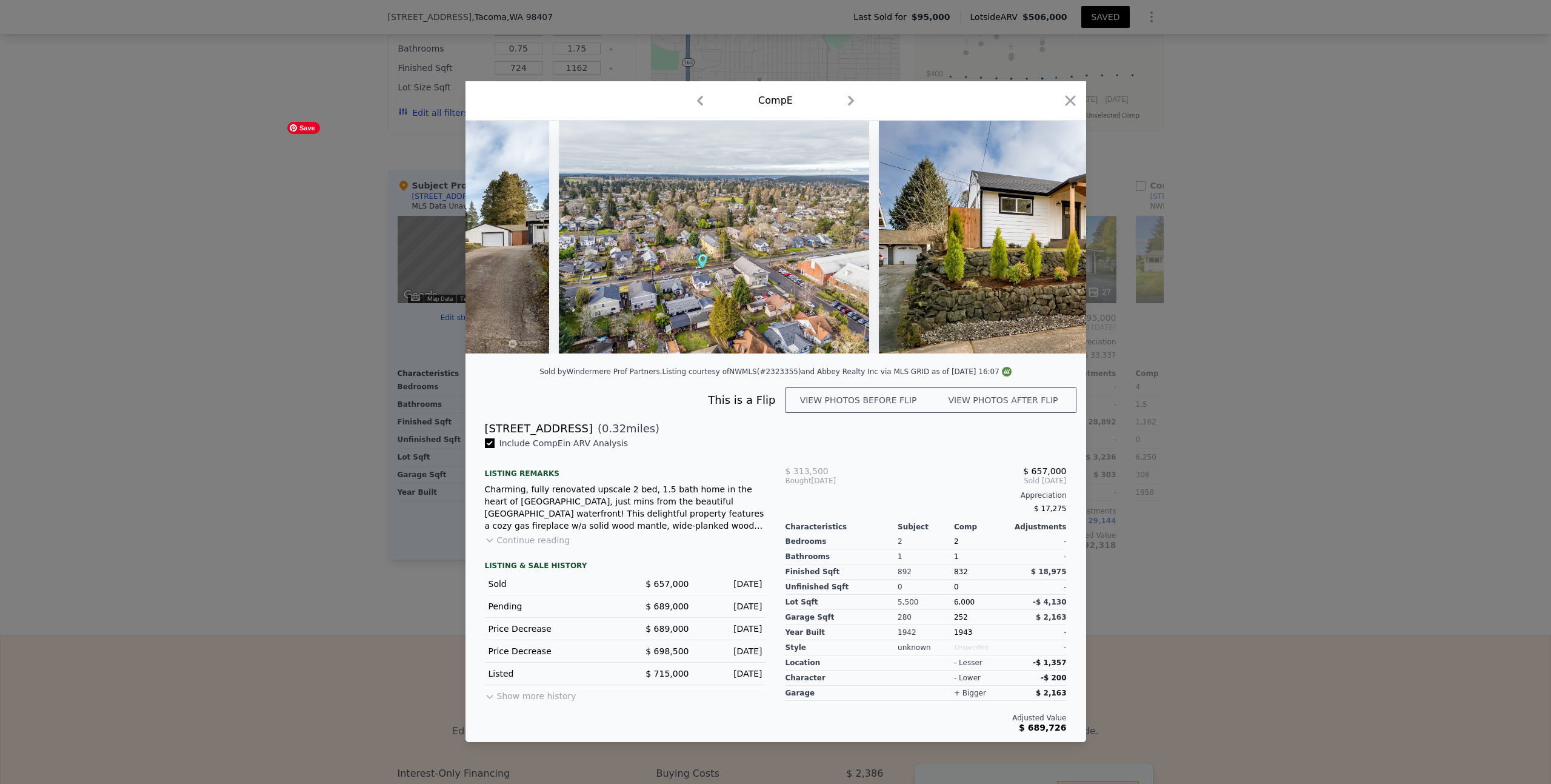
scroll to position [0, 10440]
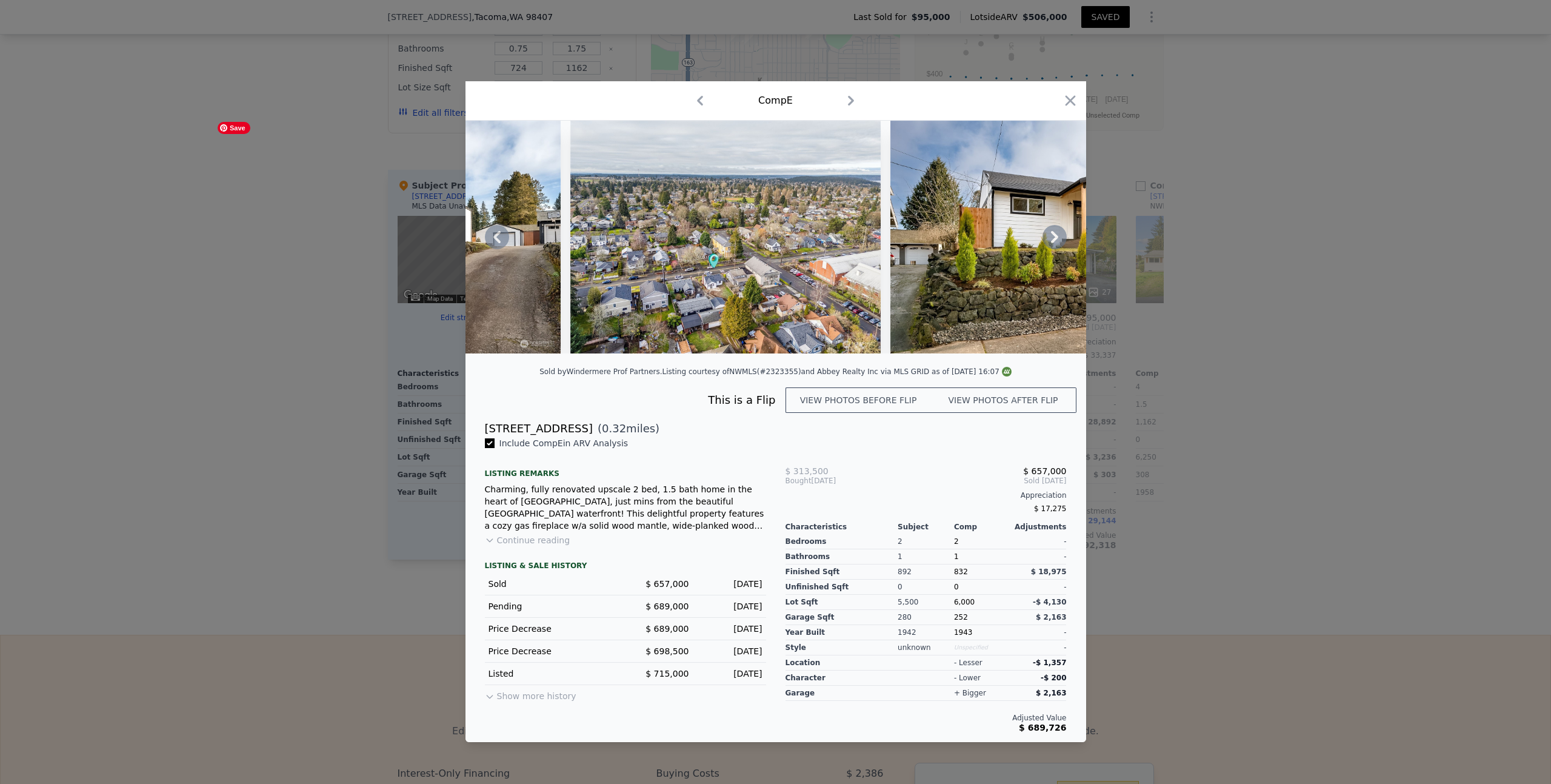
click at [502, 235] on icon at bounding box center [497, 237] width 24 height 24
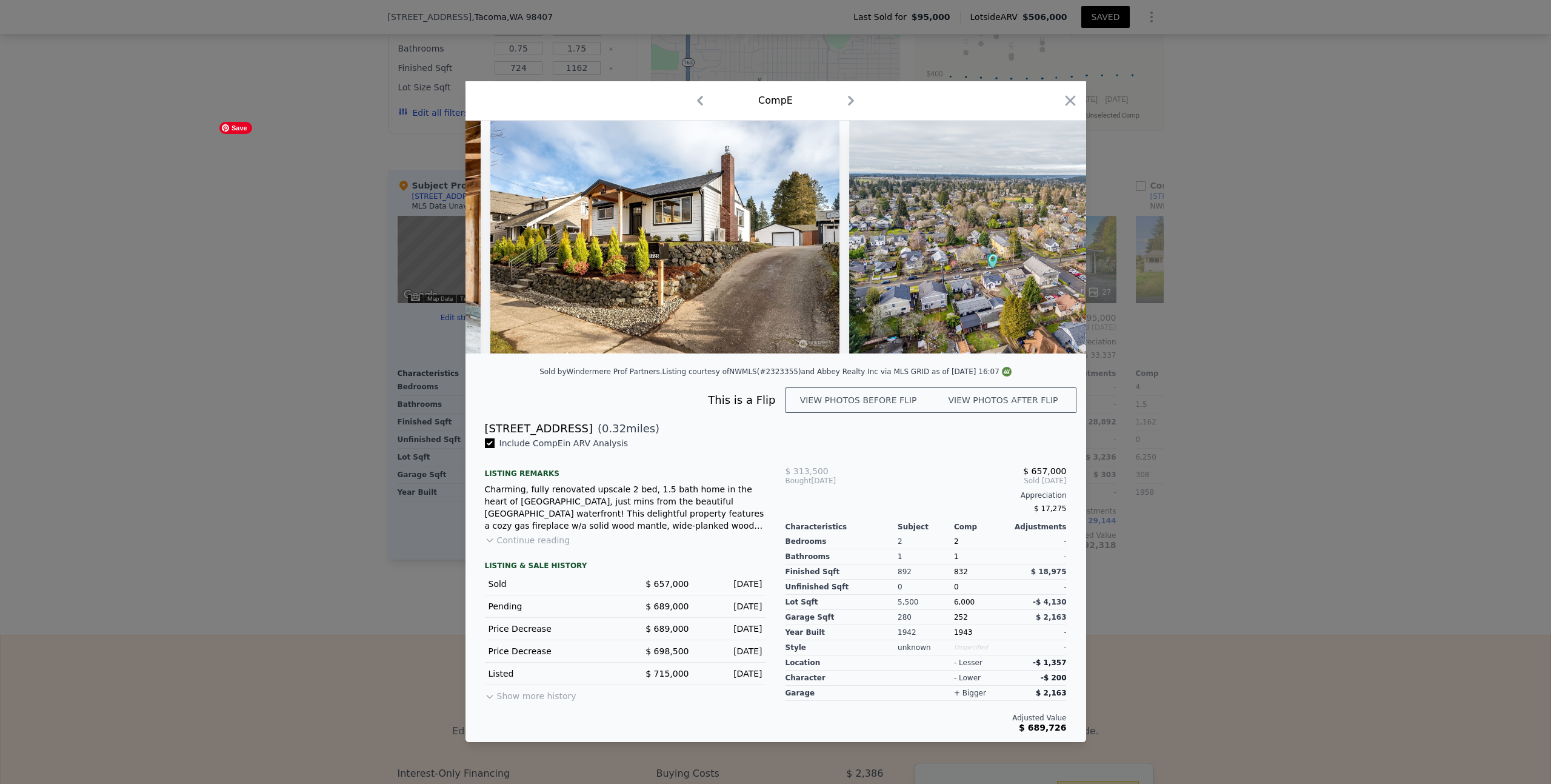
scroll to position [0, 10149]
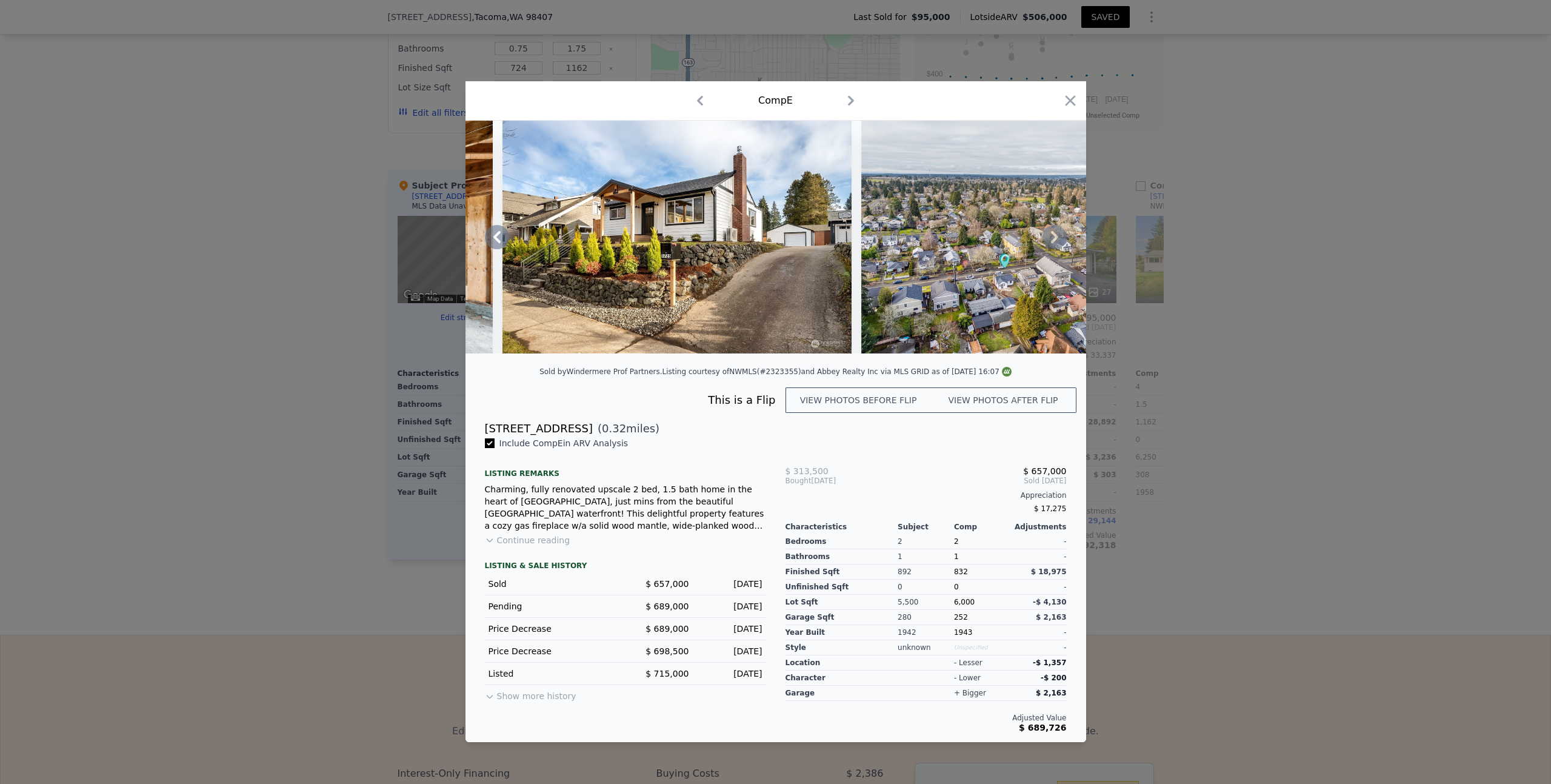
click at [1052, 236] on icon at bounding box center [1055, 237] width 24 height 24
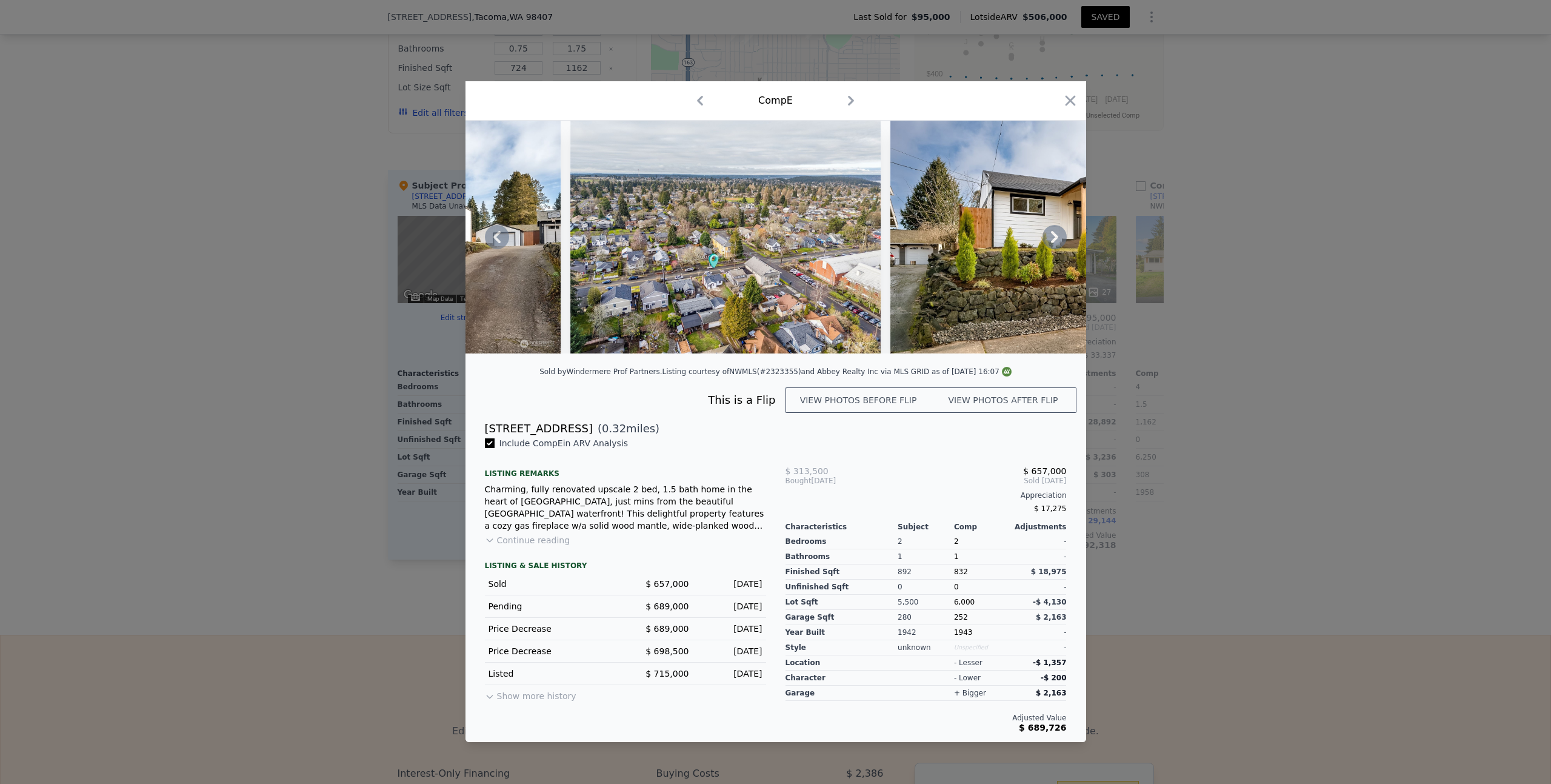
click at [1052, 236] on icon at bounding box center [1055, 237] width 24 height 24
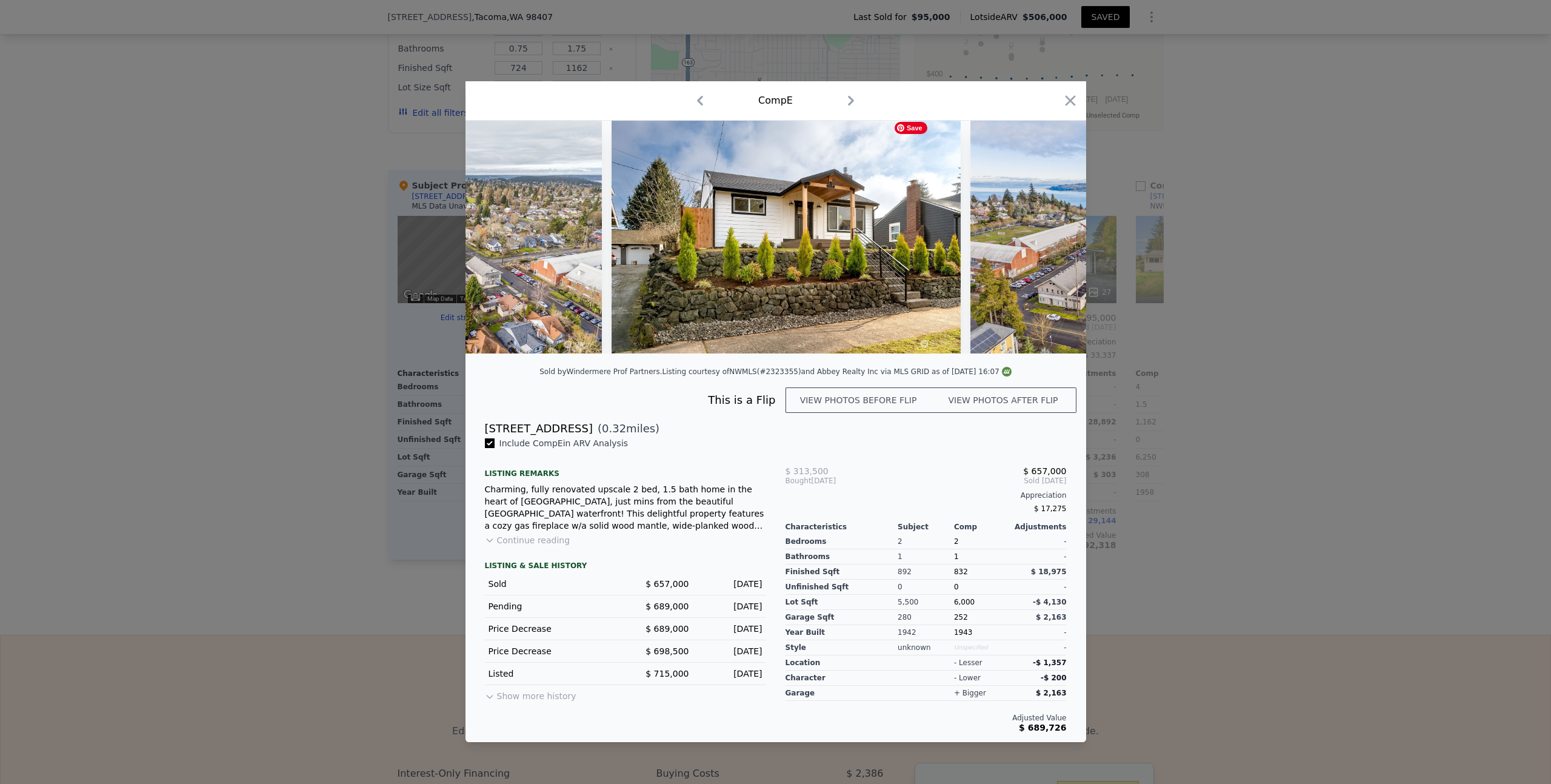
scroll to position [0, 10731]
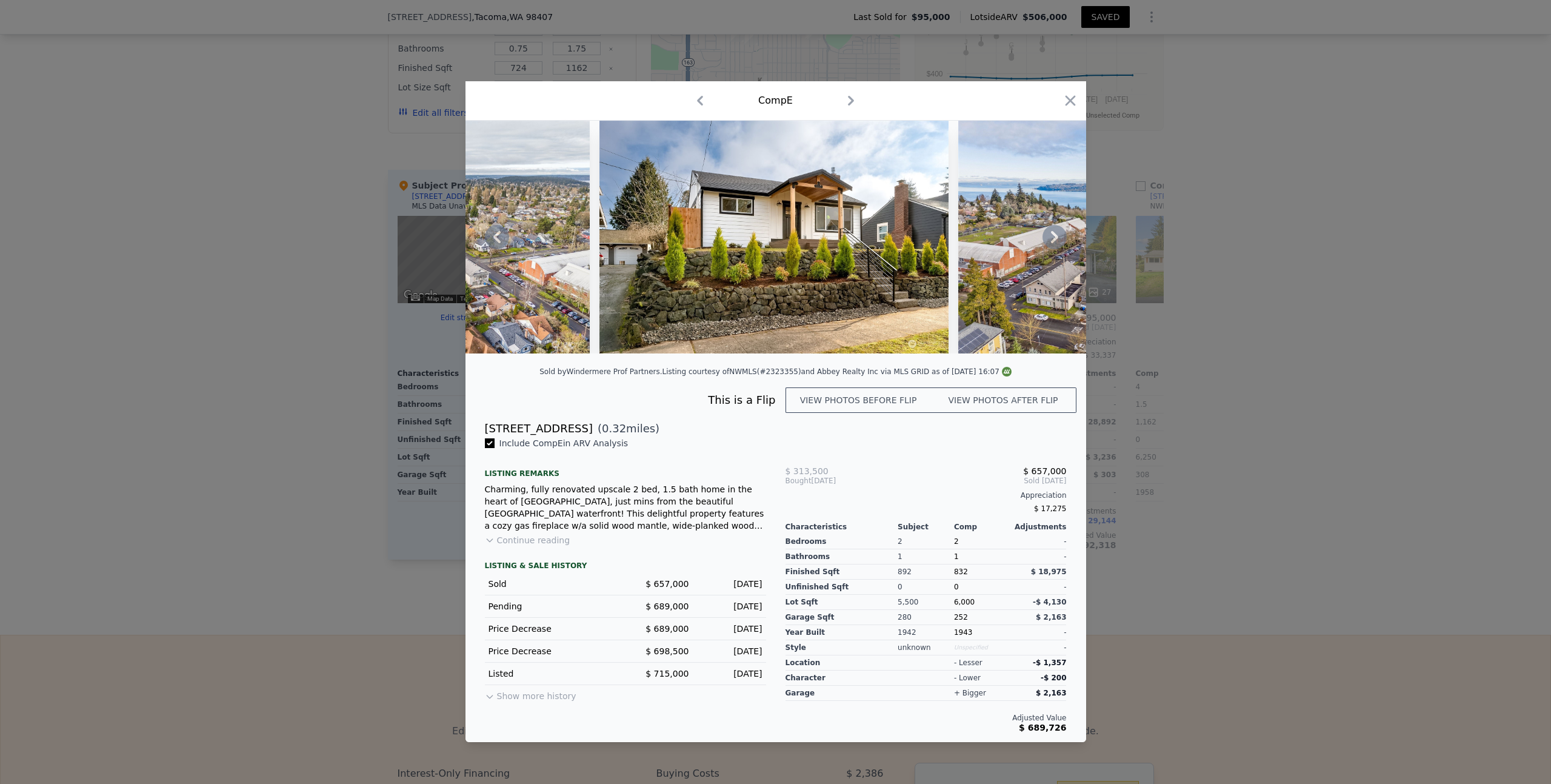
click at [1052, 236] on icon at bounding box center [1055, 237] width 24 height 24
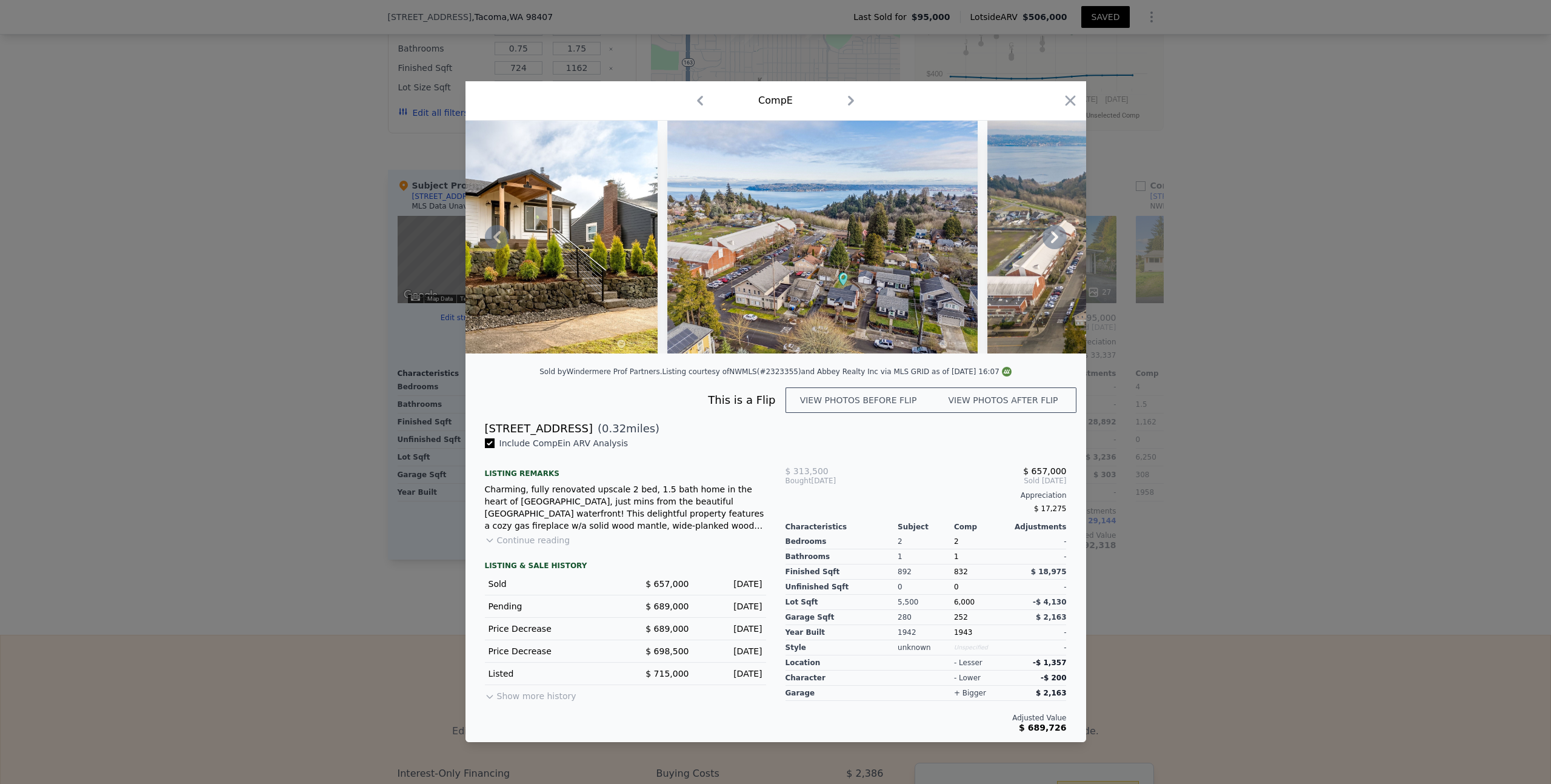
click at [1052, 236] on icon at bounding box center [1055, 237] width 24 height 24
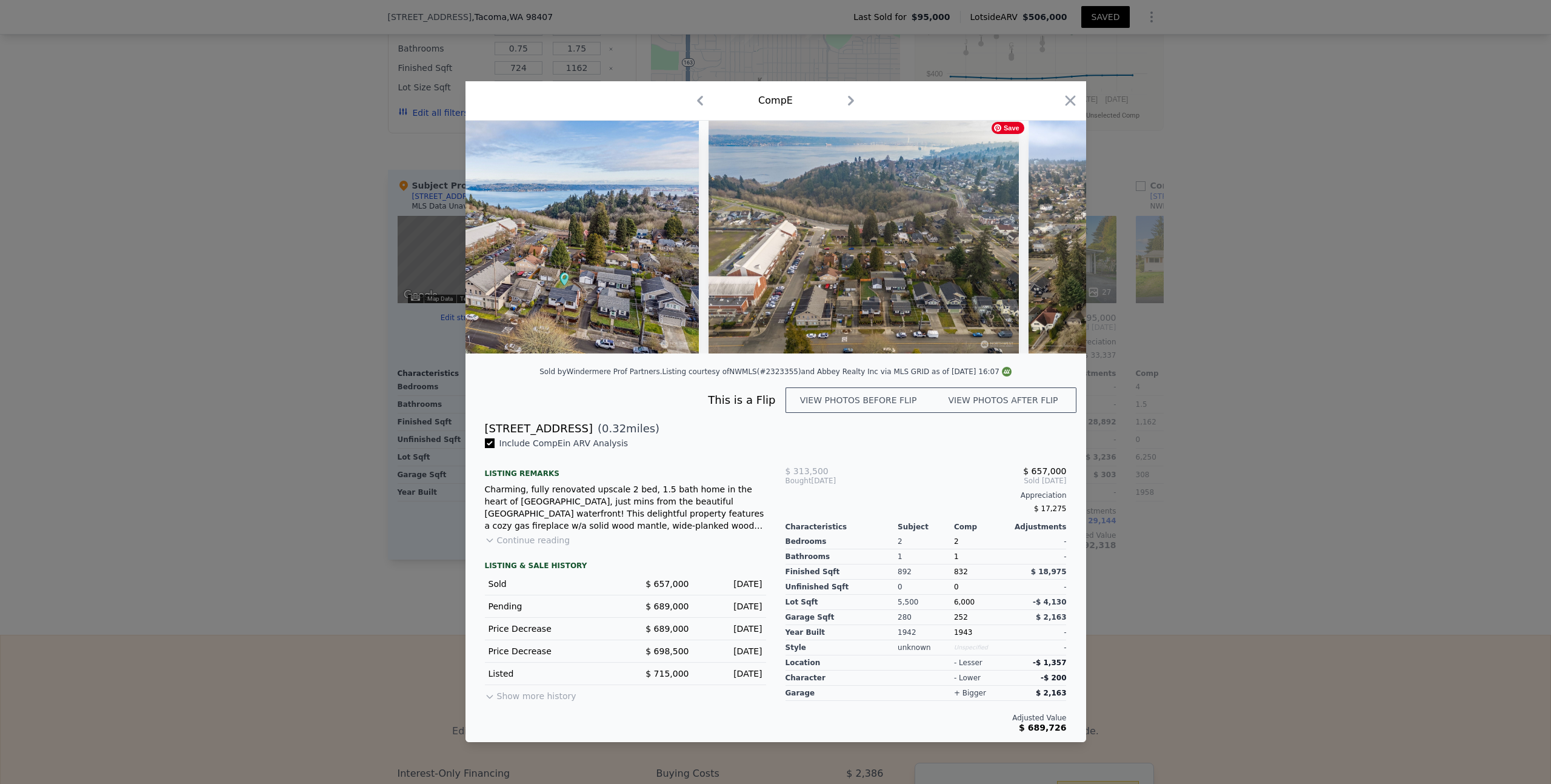
scroll to position [0, 11313]
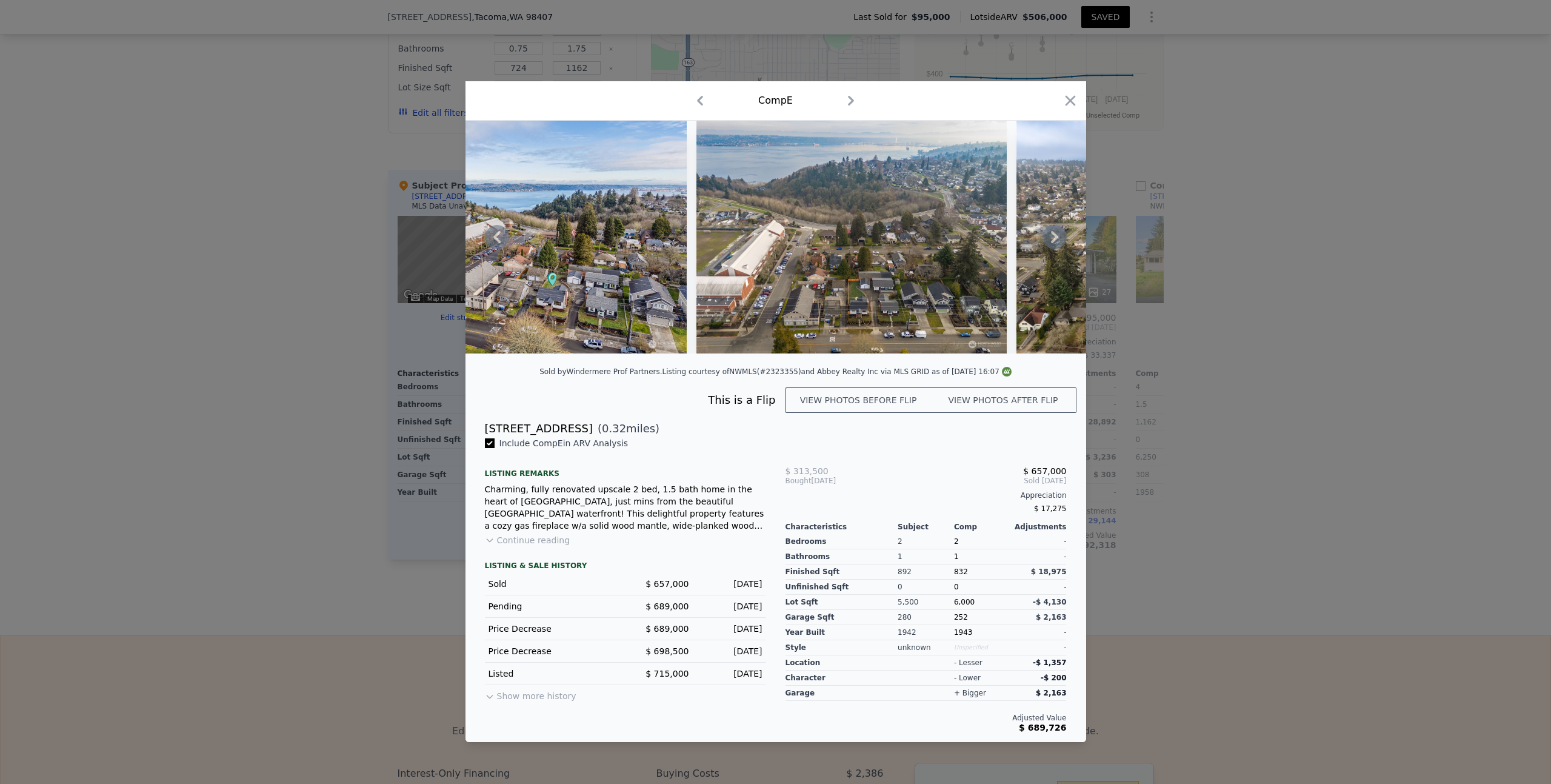
click at [1052, 236] on icon at bounding box center [1055, 237] width 24 height 24
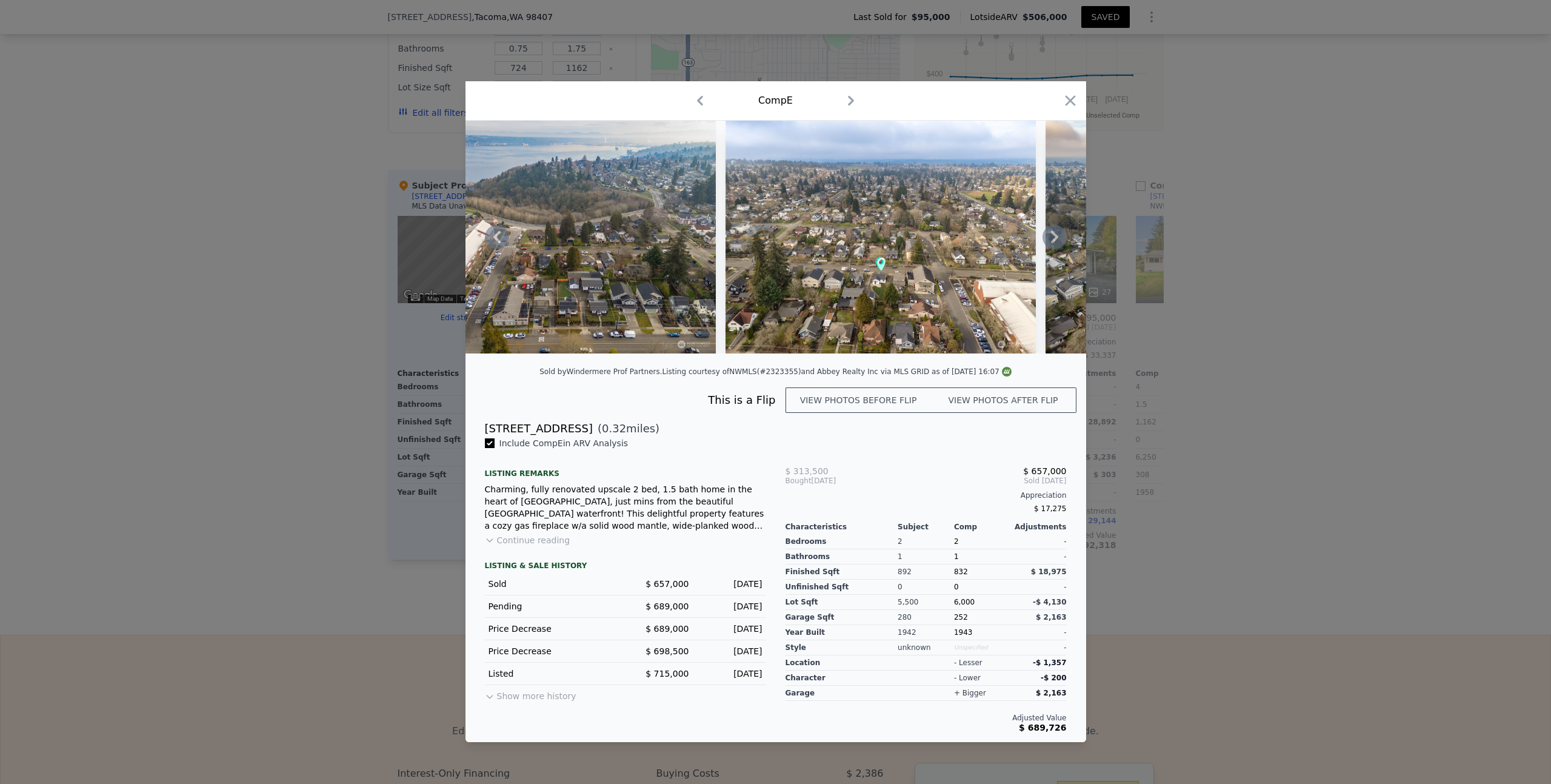
click at [1052, 236] on icon at bounding box center [1055, 237] width 24 height 24
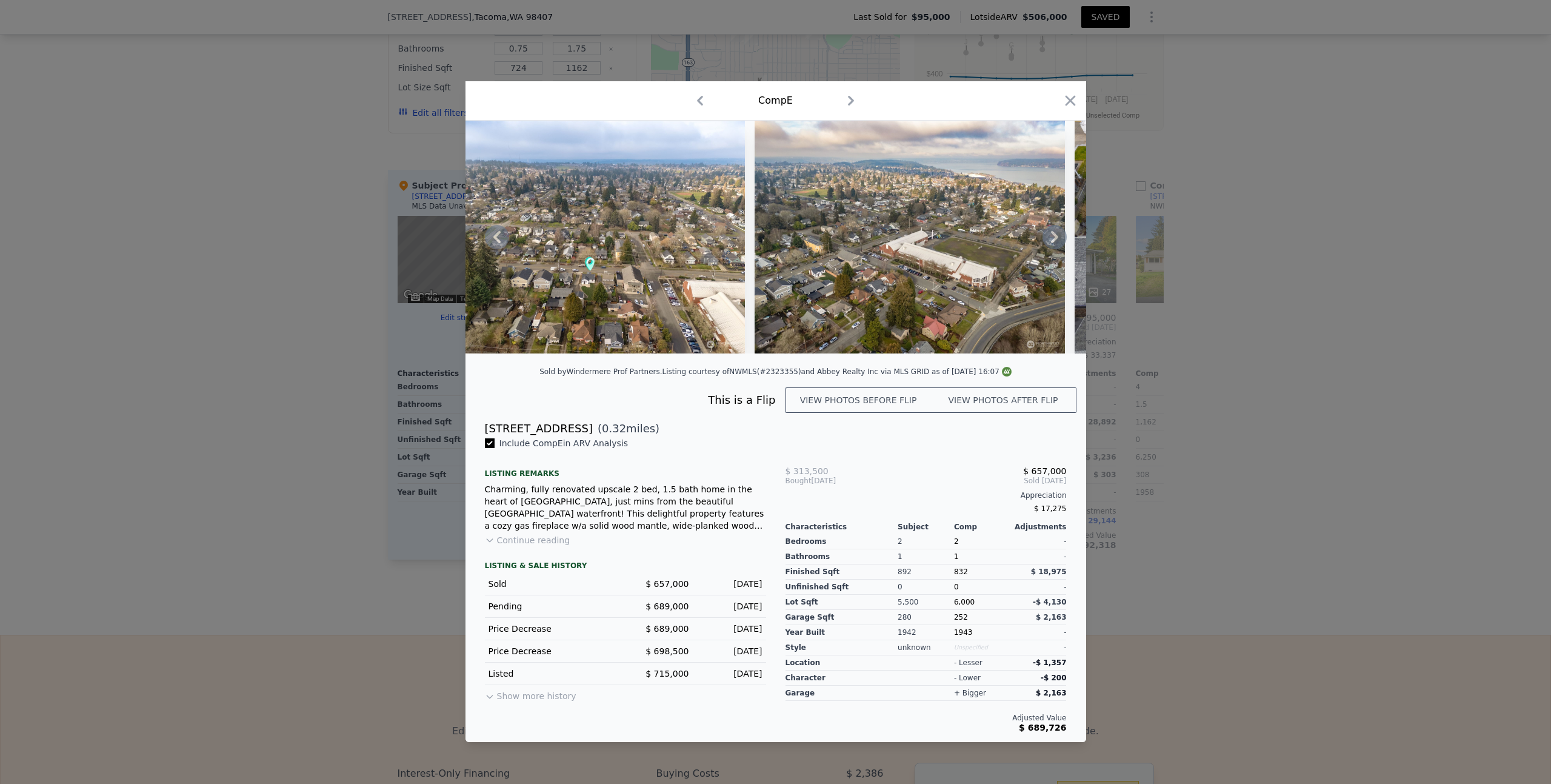
click at [1052, 236] on icon at bounding box center [1055, 237] width 24 height 24
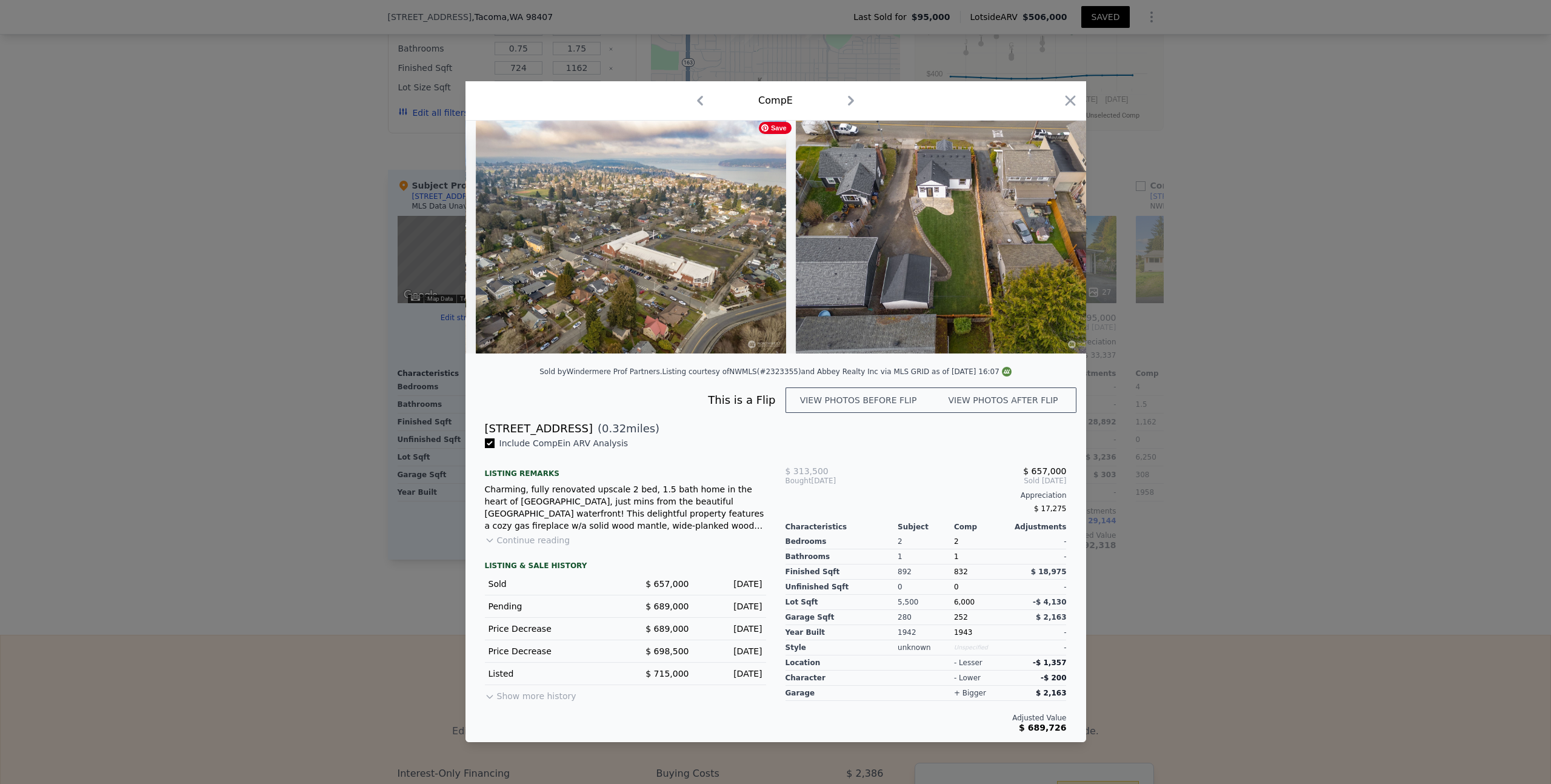
scroll to position [0, 12185]
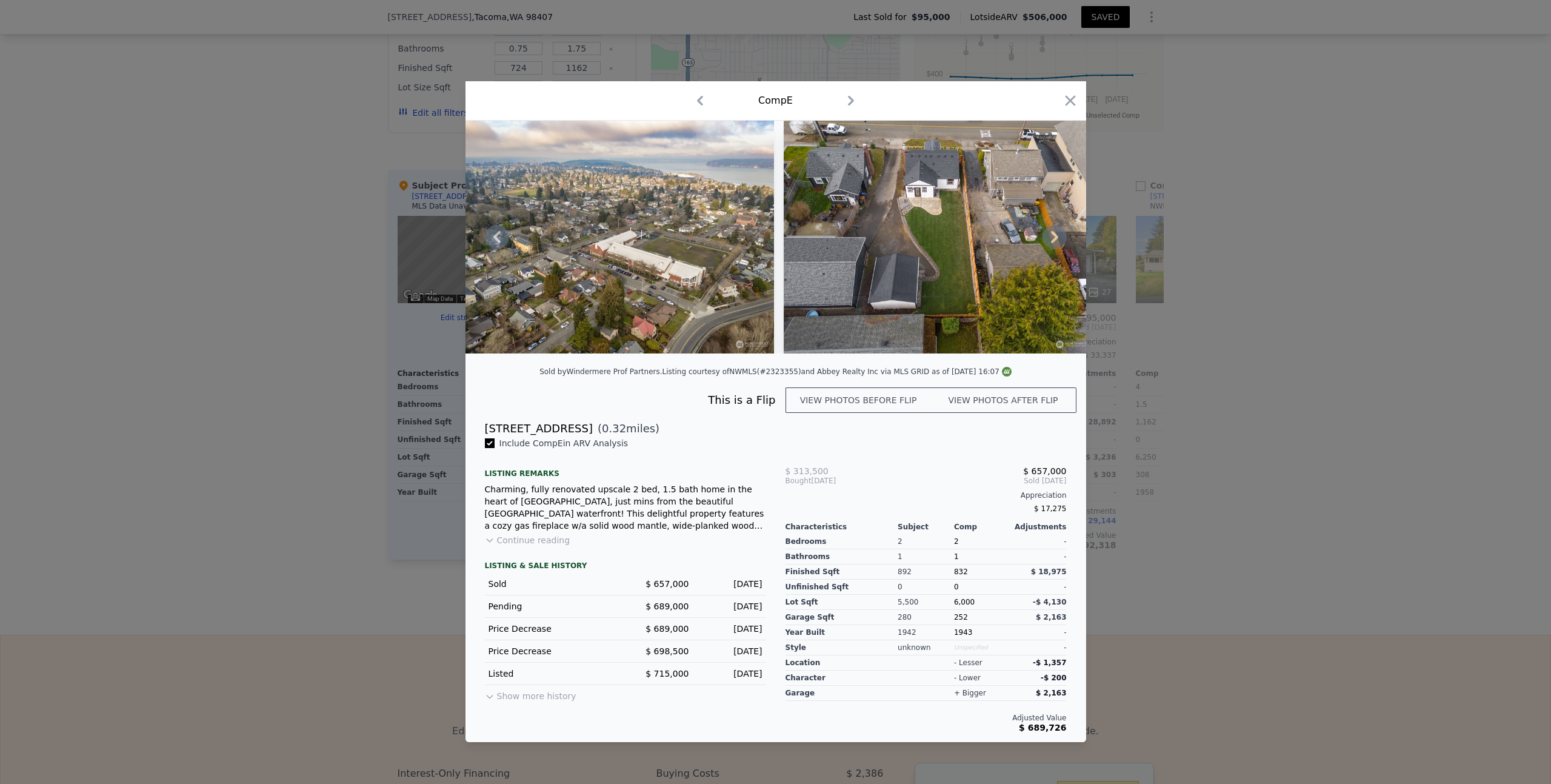
click at [1052, 236] on icon at bounding box center [1055, 237] width 24 height 24
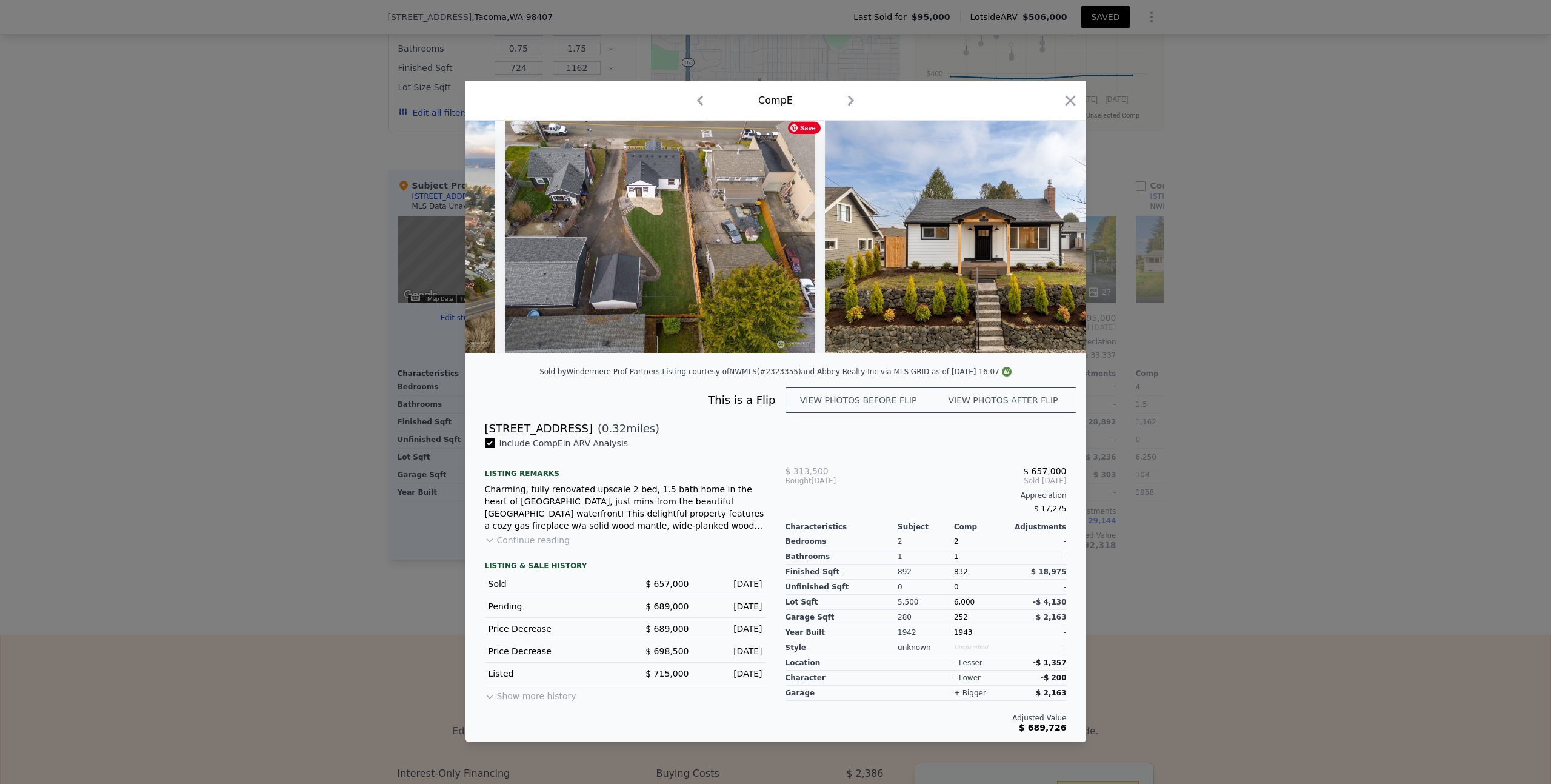
scroll to position [0, 12477]
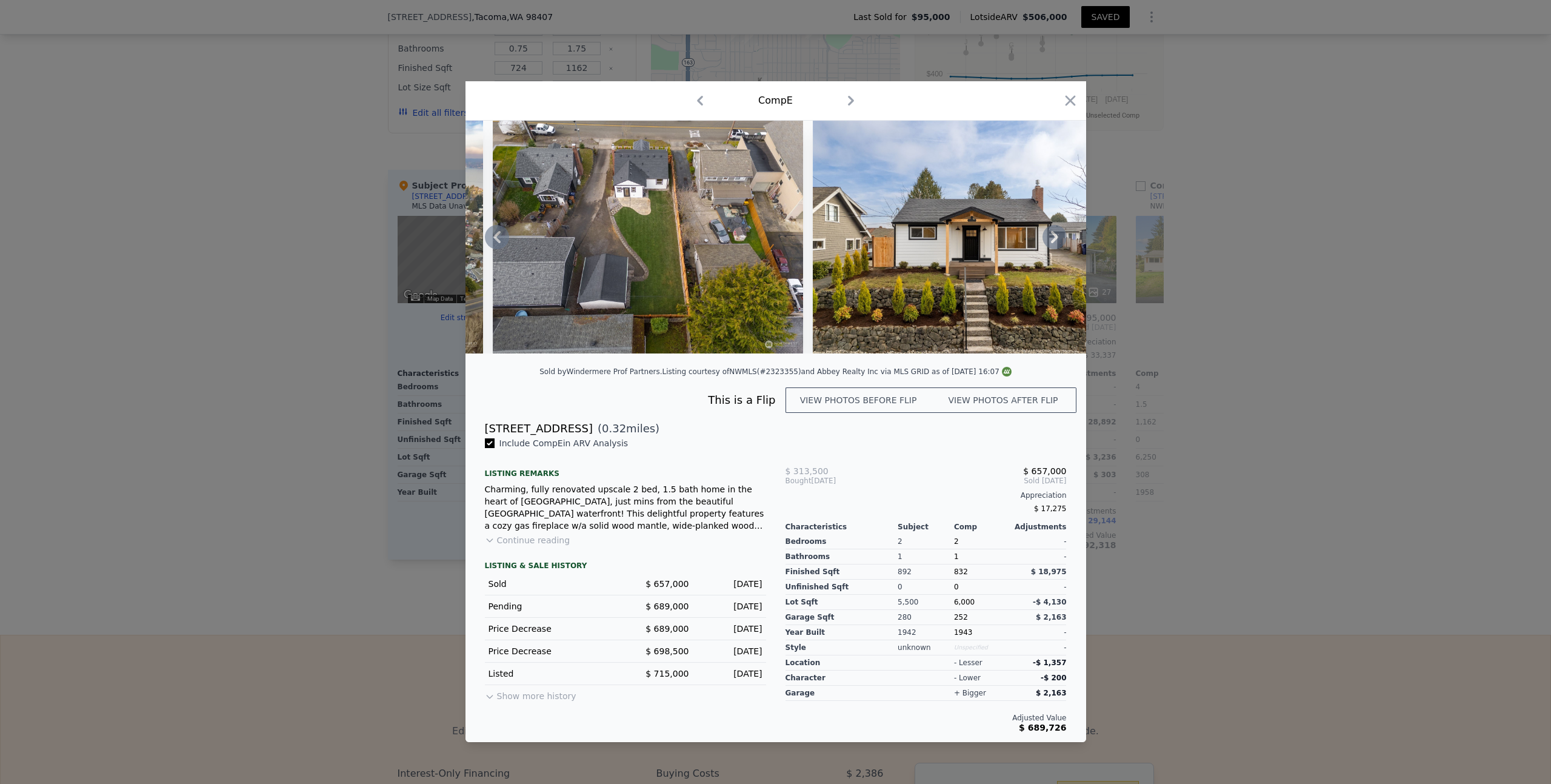
click at [1052, 236] on icon at bounding box center [1055, 237] width 24 height 24
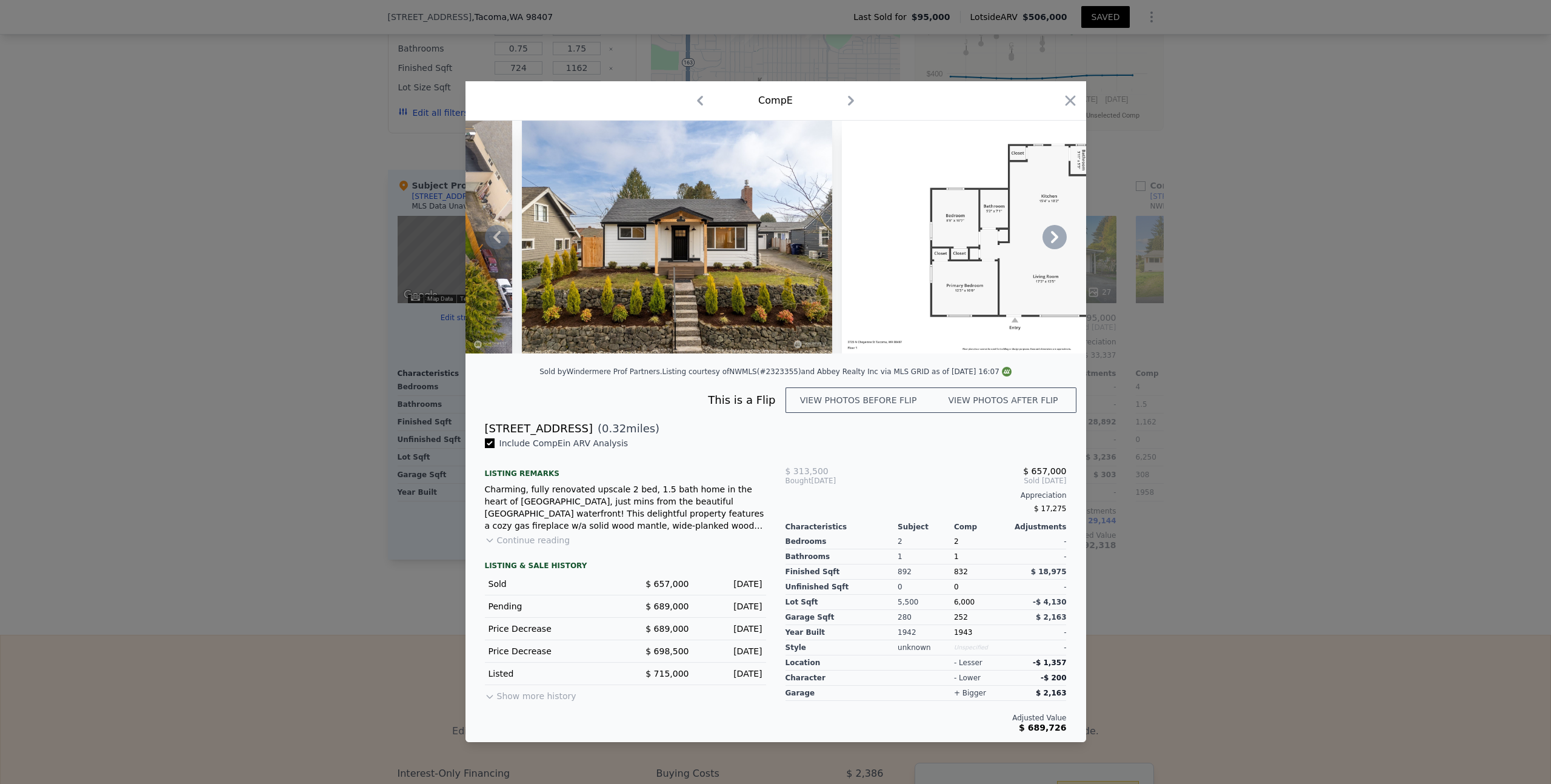
click at [1052, 236] on icon at bounding box center [1055, 237] width 24 height 24
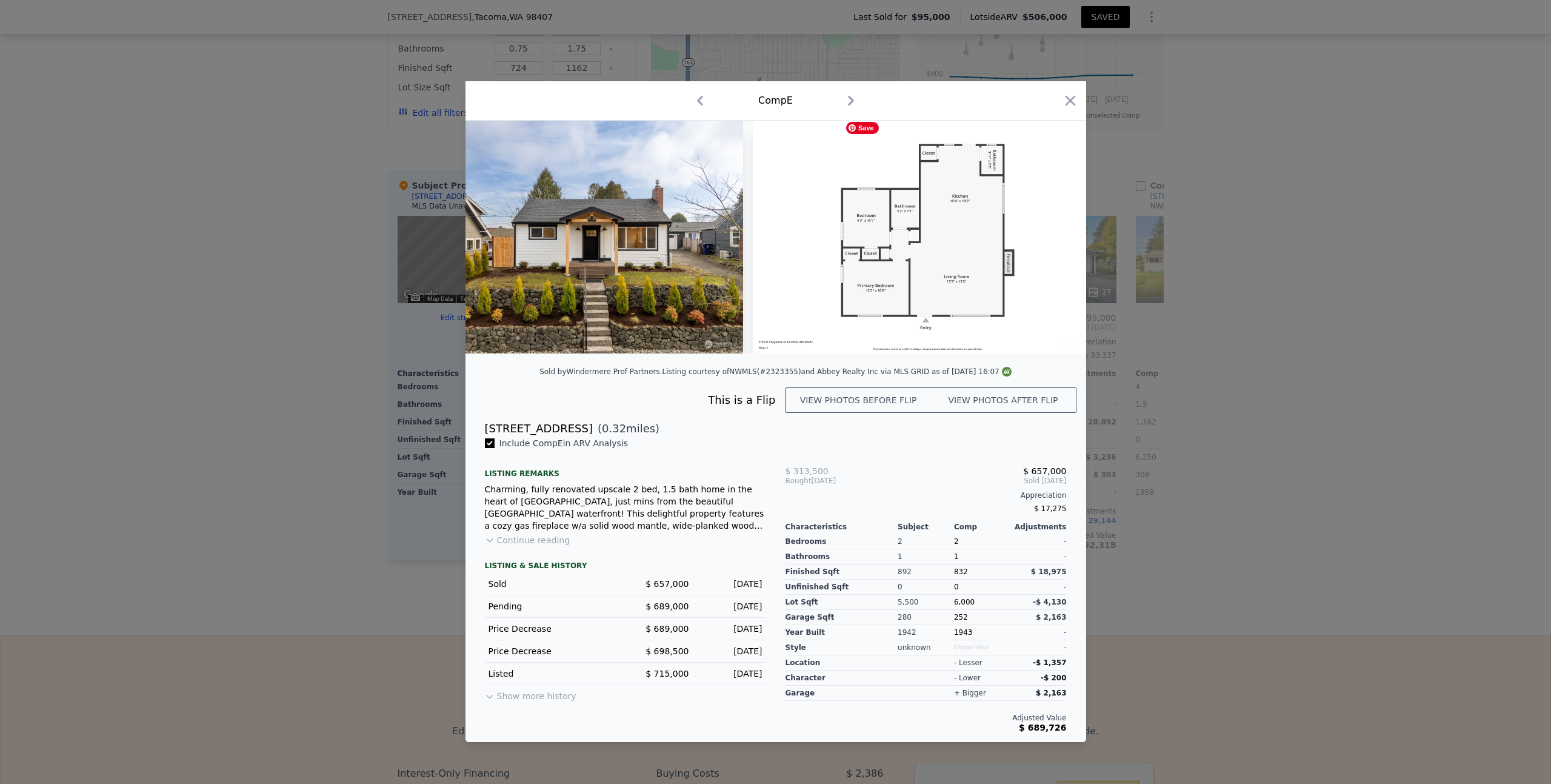
scroll to position [0, 12873]
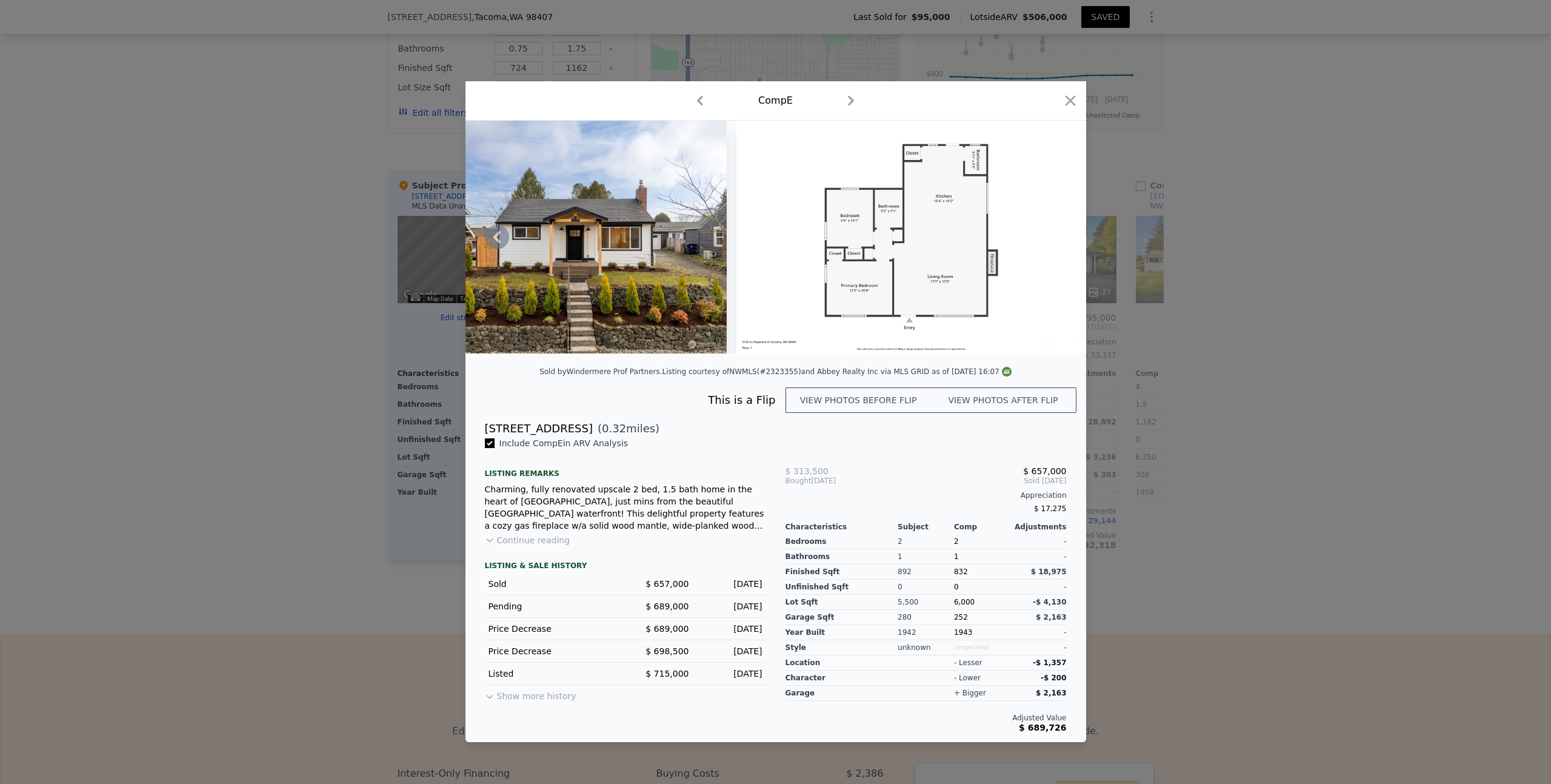
click at [495, 241] on icon at bounding box center [497, 237] width 24 height 24
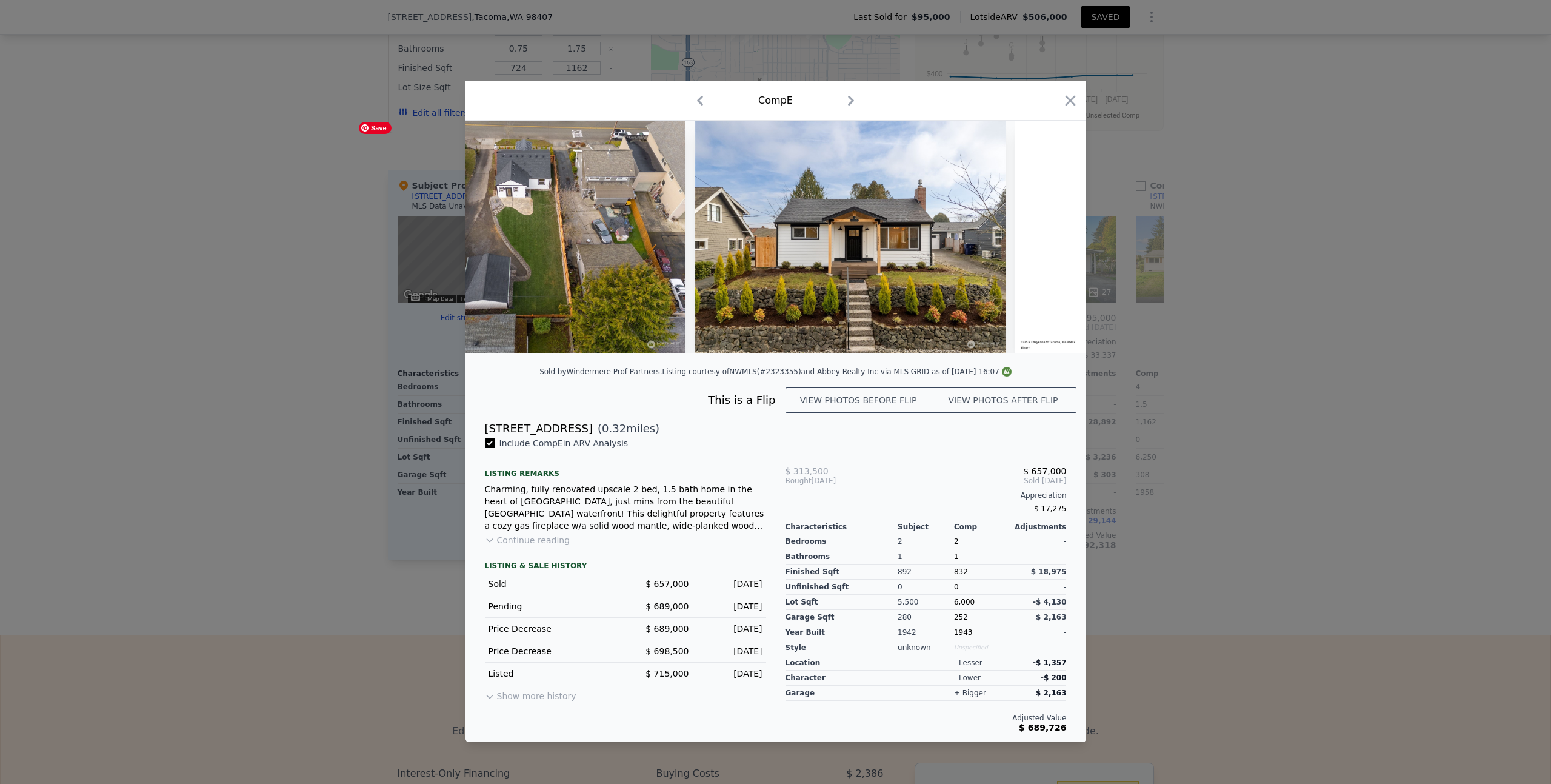
click at [495, 241] on img at bounding box center [530, 237] width 310 height 233
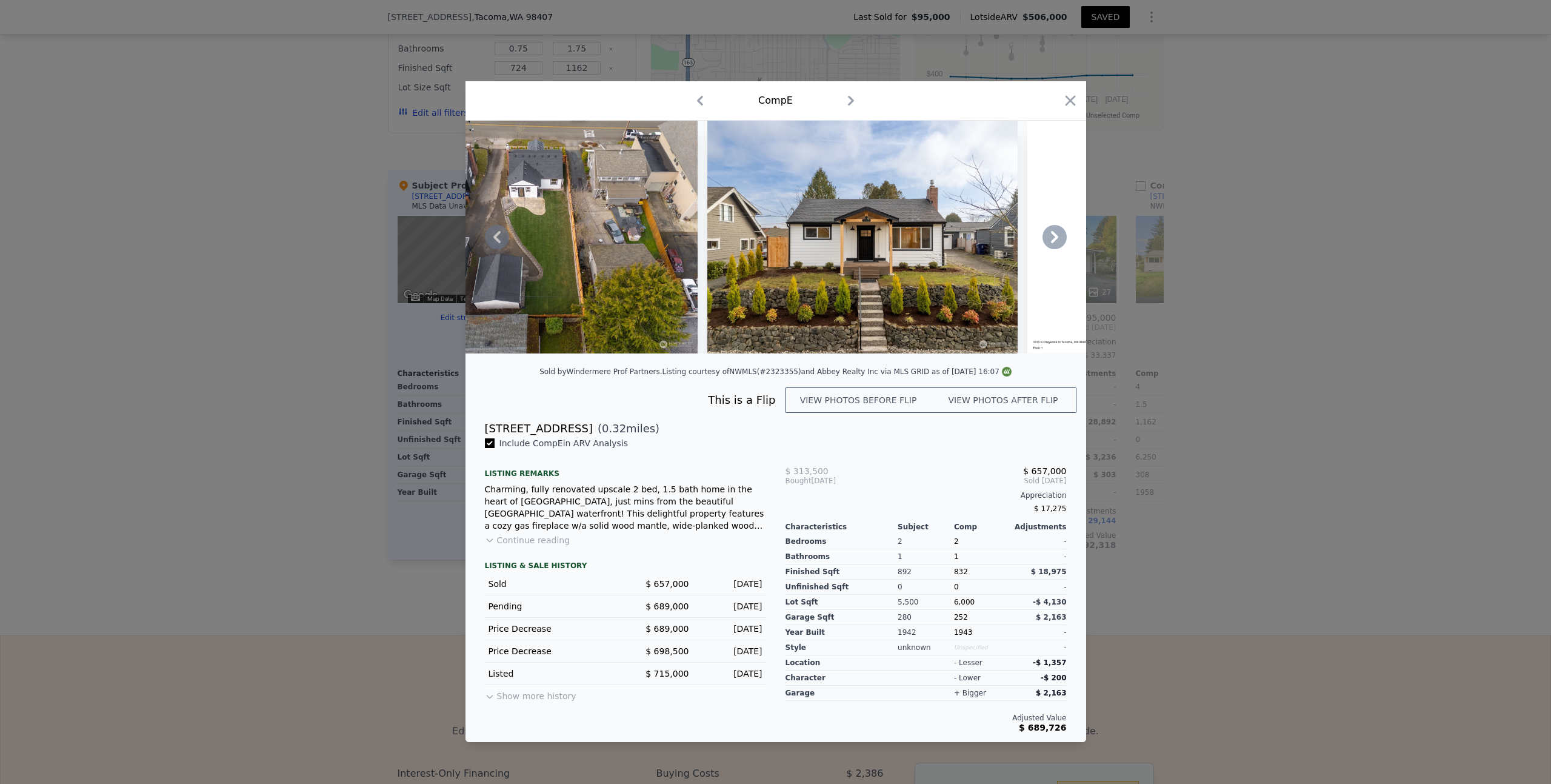
click at [495, 241] on icon at bounding box center [497, 237] width 24 height 24
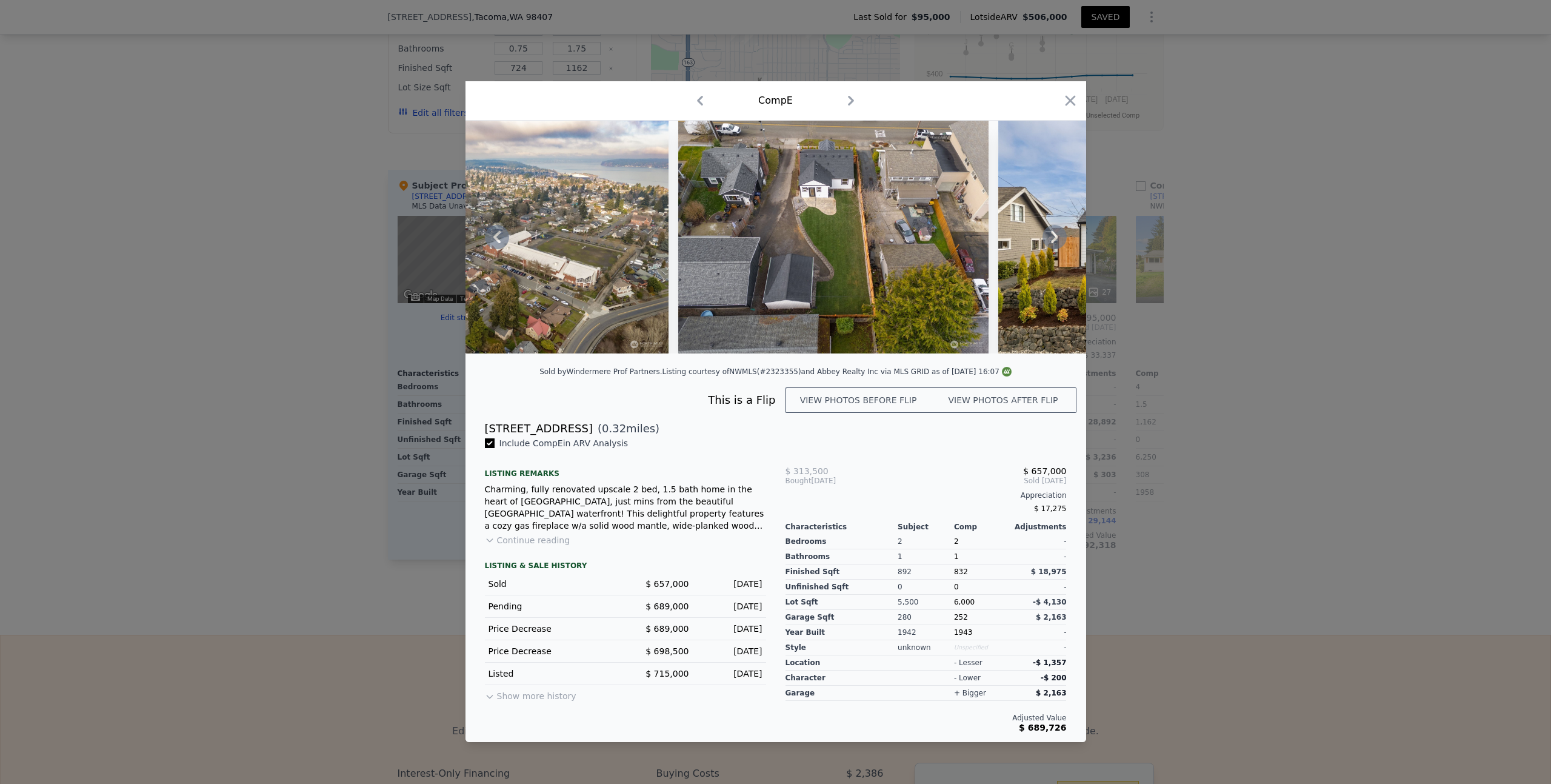
click at [497, 236] on icon at bounding box center [497, 237] width 24 height 24
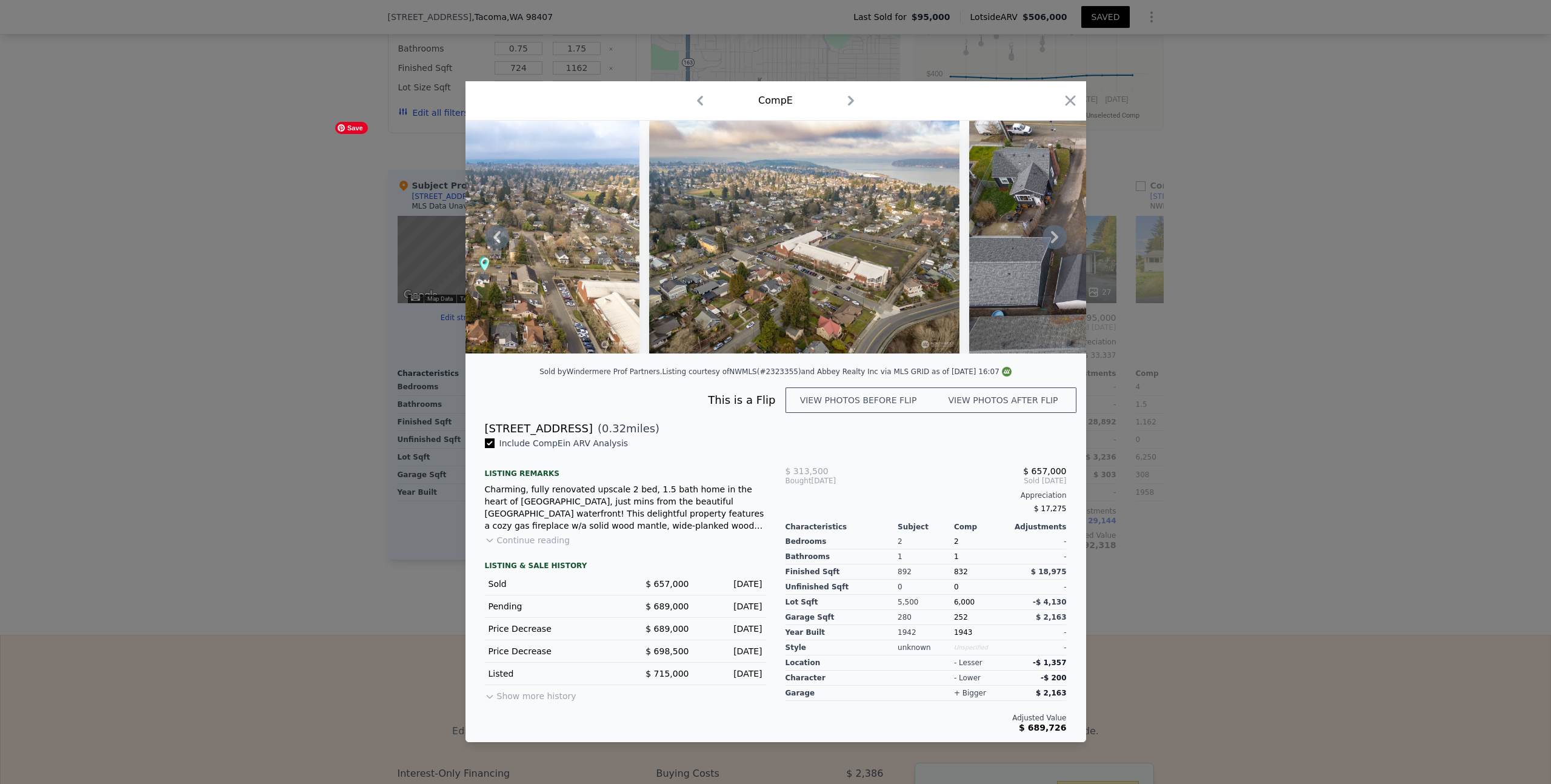
click at [497, 236] on div at bounding box center [776, 237] width 621 height 233
click at [497, 236] on icon at bounding box center [497, 237] width 24 height 24
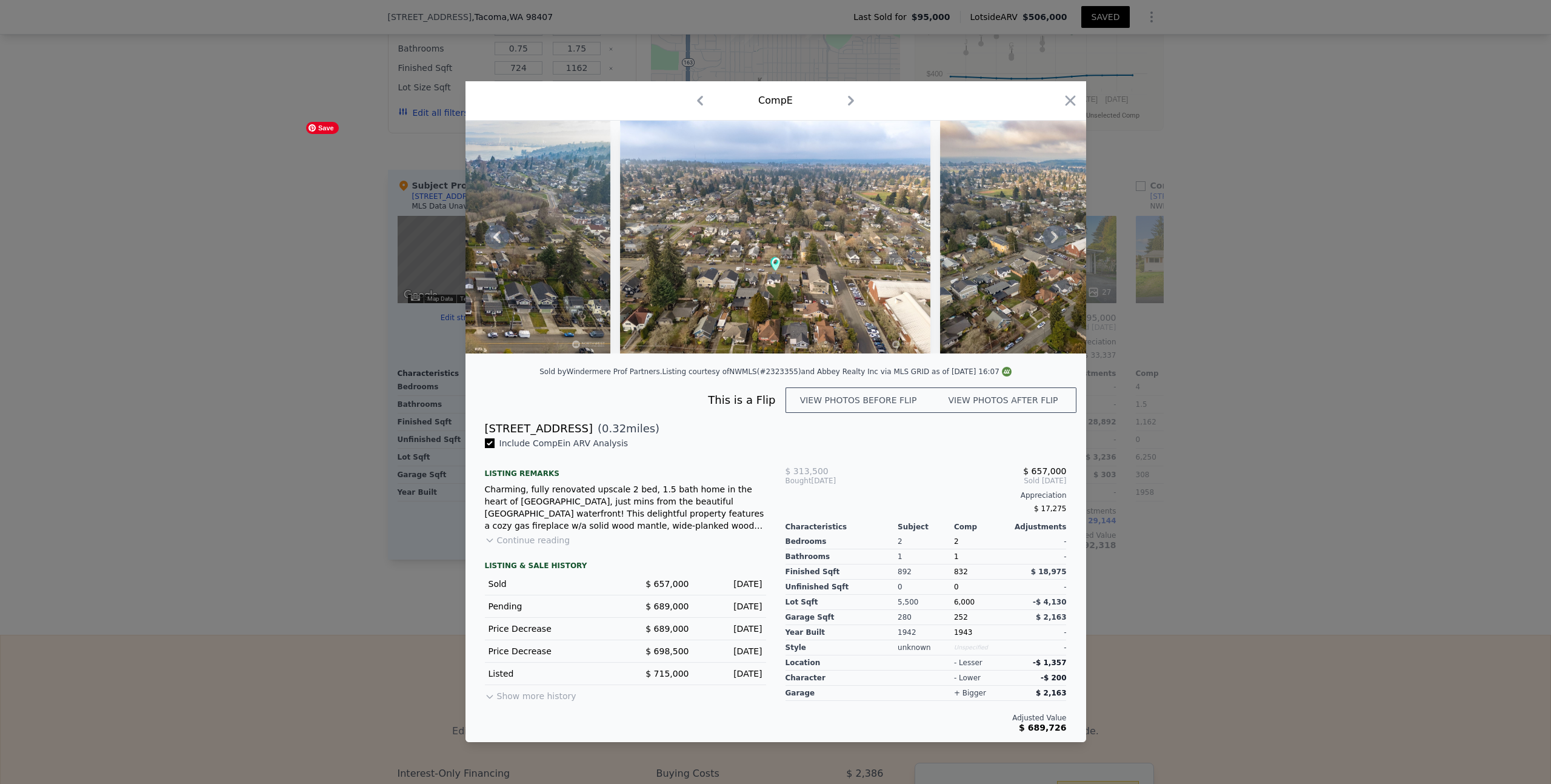
click at [497, 236] on icon at bounding box center [497, 237] width 24 height 24
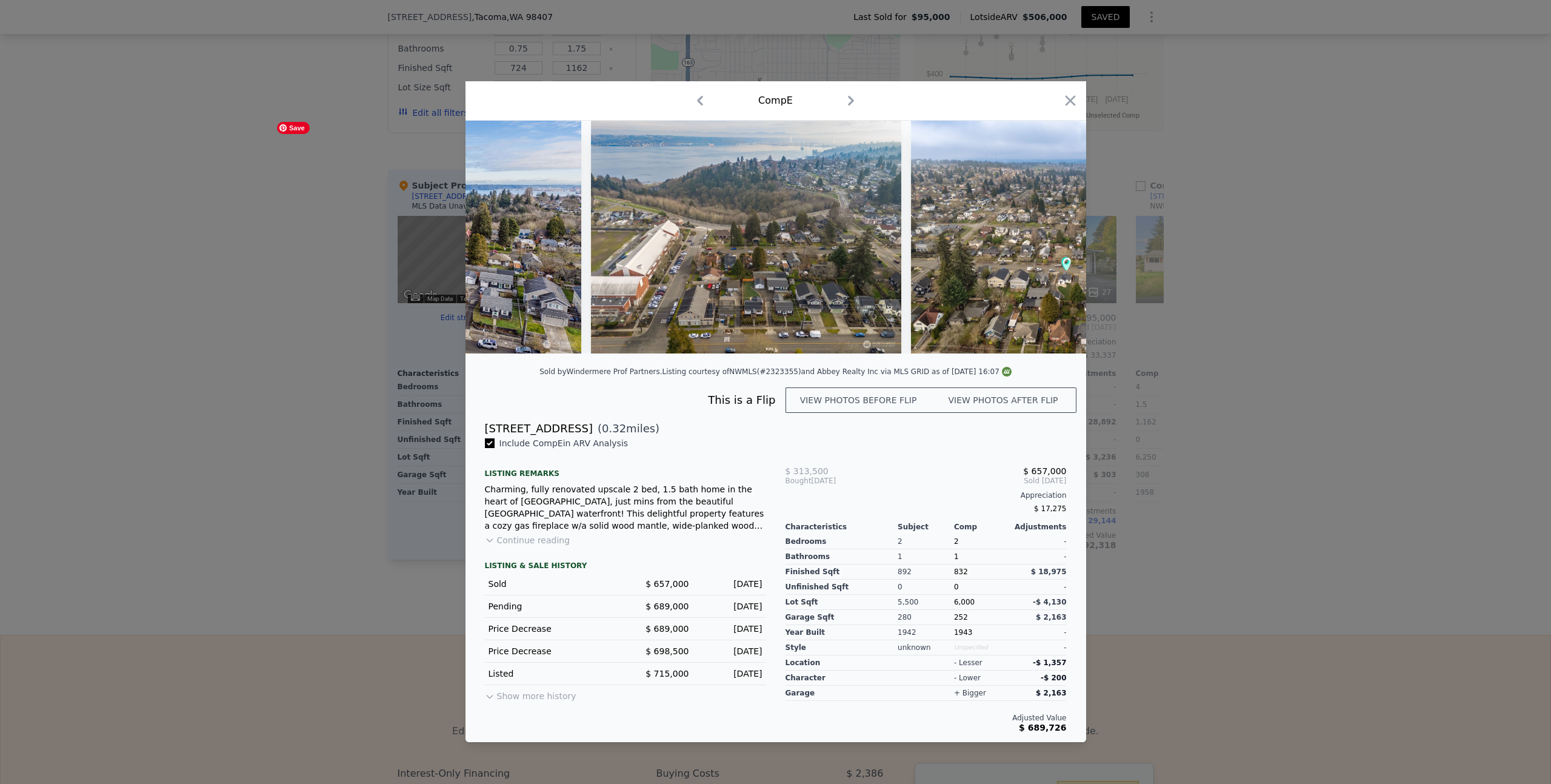
click at [497, 236] on img at bounding box center [426, 237] width 310 height 233
click at [497, 236] on icon at bounding box center [497, 237] width 24 height 24
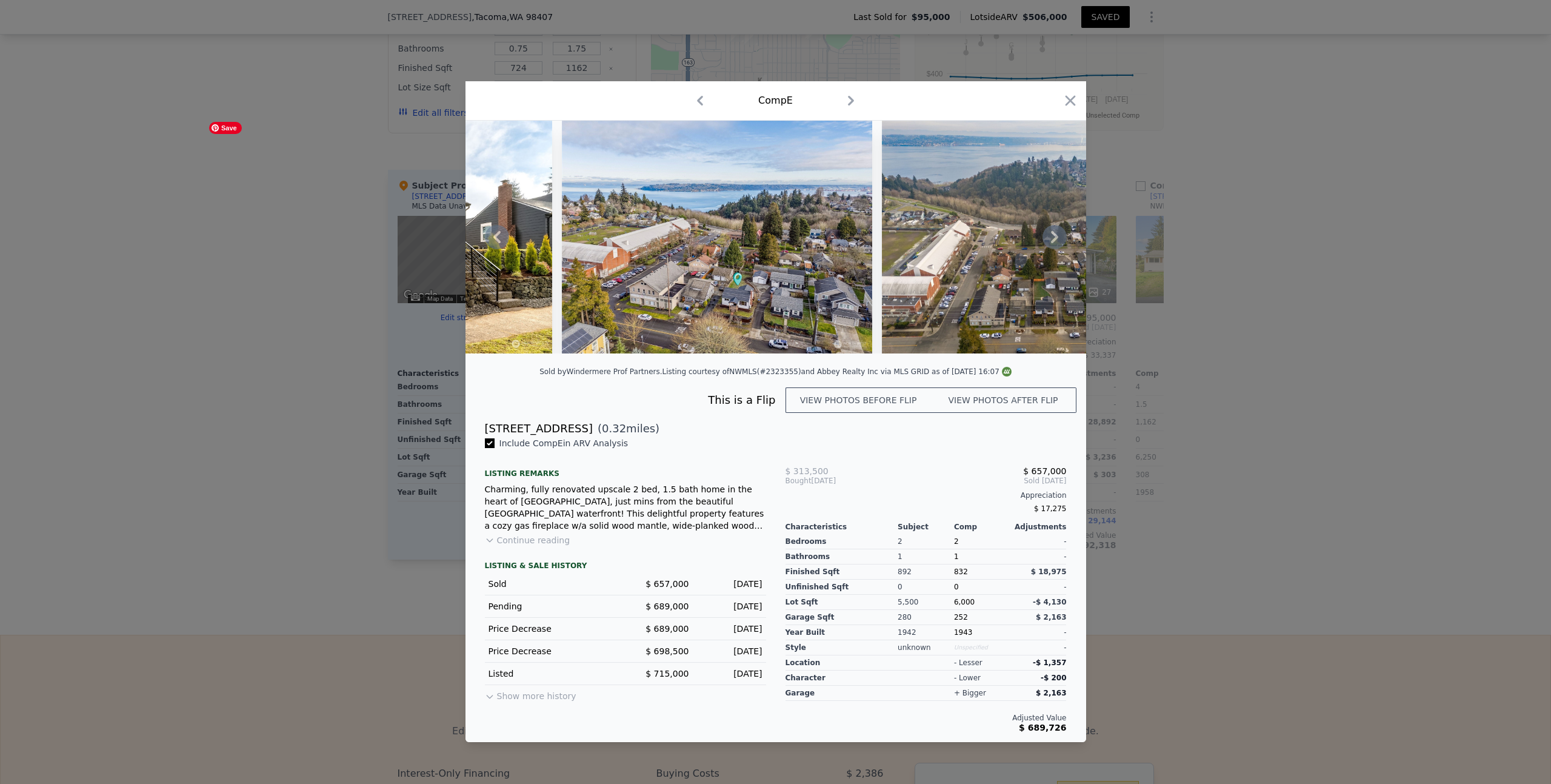
click at [497, 236] on icon at bounding box center [497, 237] width 24 height 24
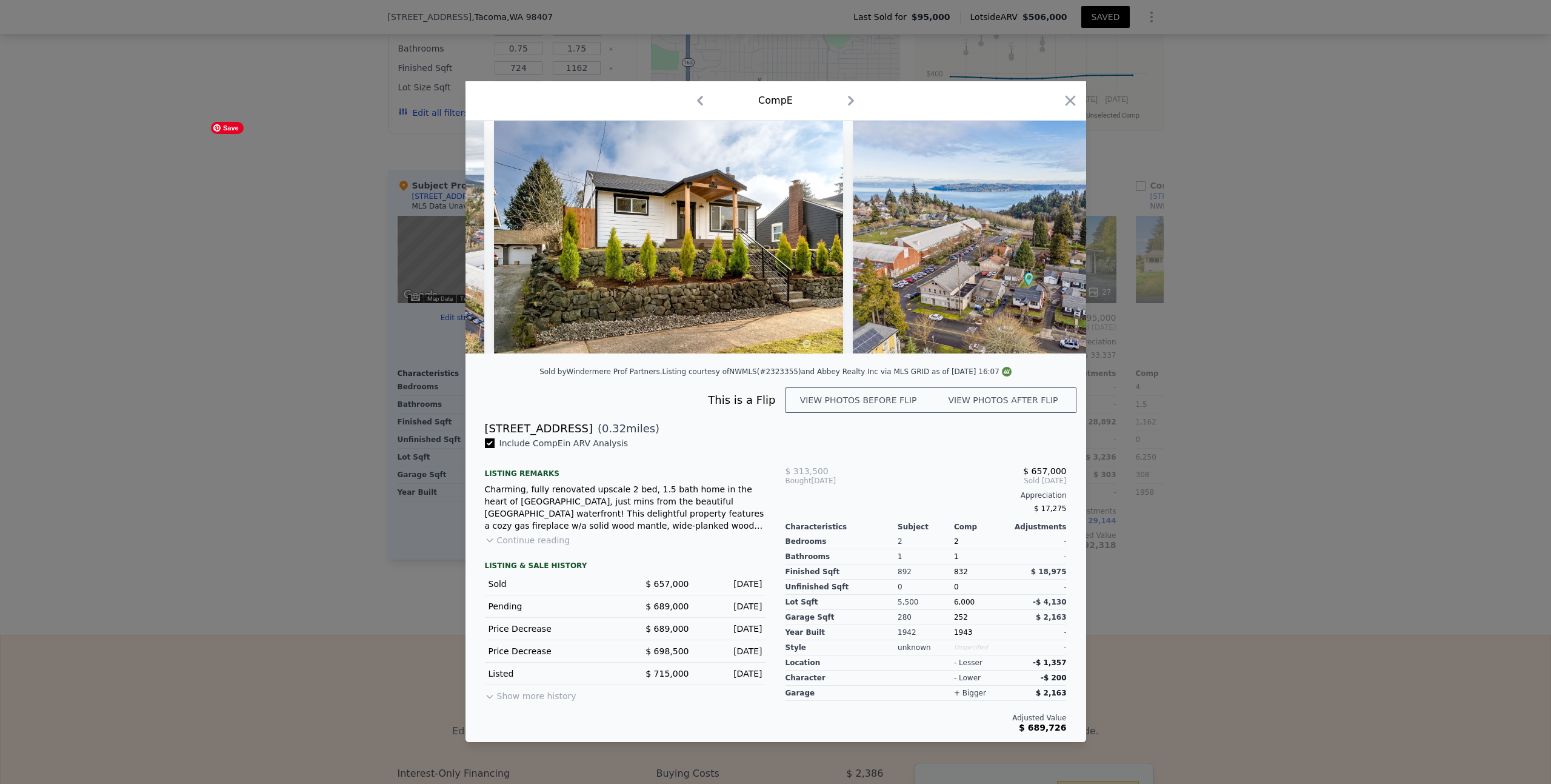
click at [497, 236] on img at bounding box center [668, 237] width 349 height 233
click at [497, 236] on icon at bounding box center [497, 237] width 24 height 24
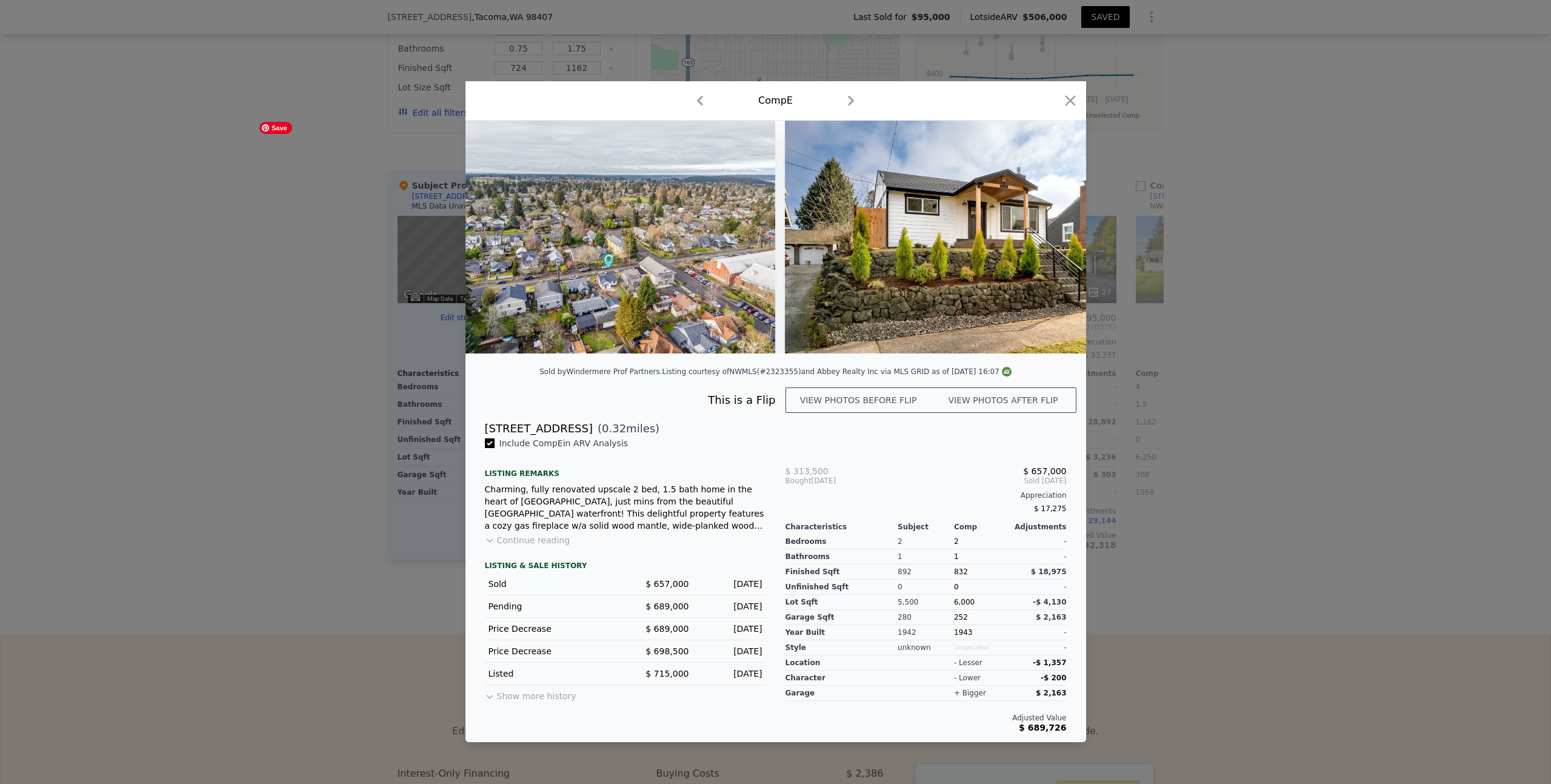
click at [497, 236] on div at bounding box center [776, 237] width 621 height 233
click at [497, 236] on icon at bounding box center [497, 237] width 24 height 24
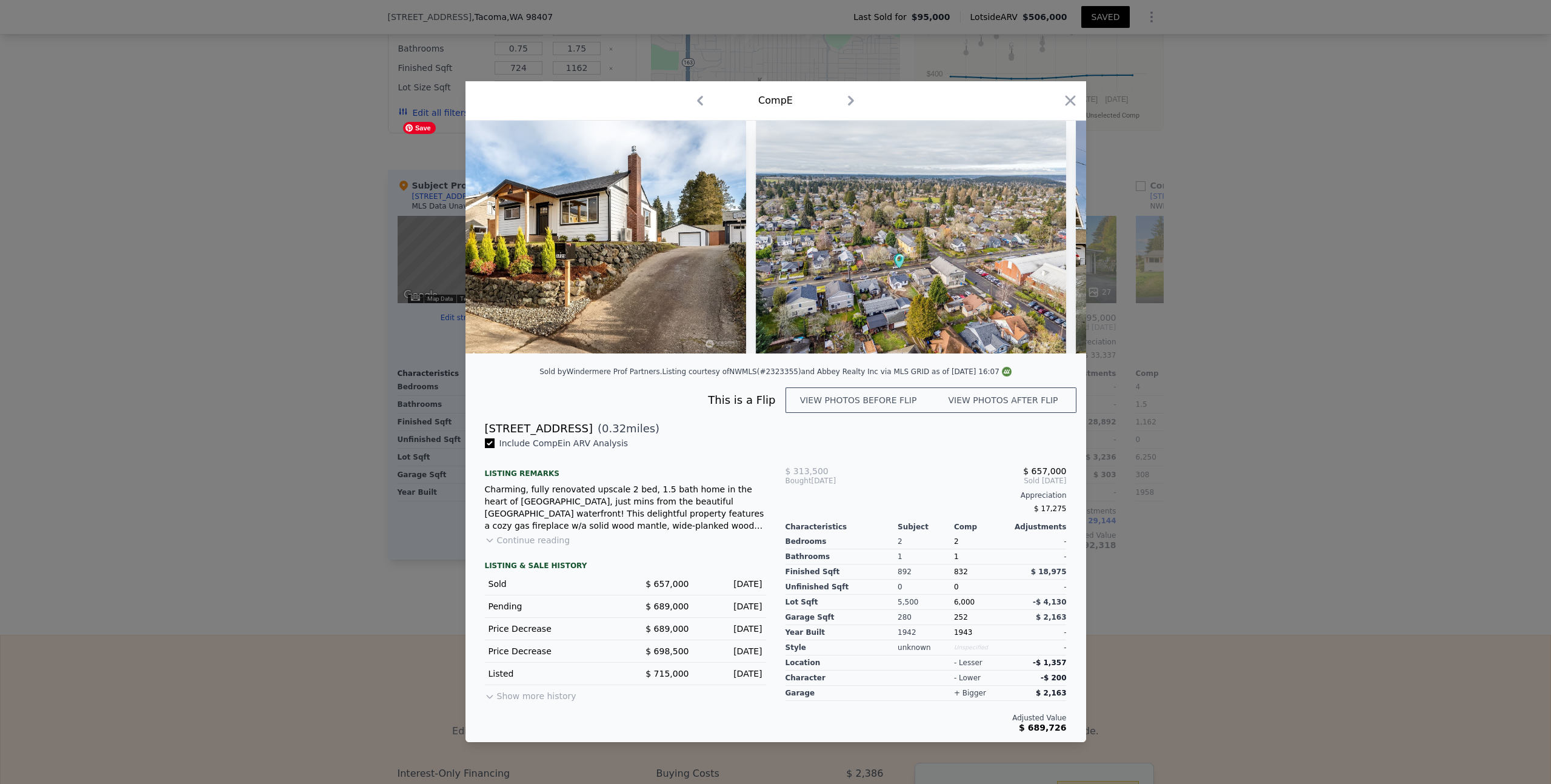
click at [497, 236] on img at bounding box center [572, 237] width 349 height 233
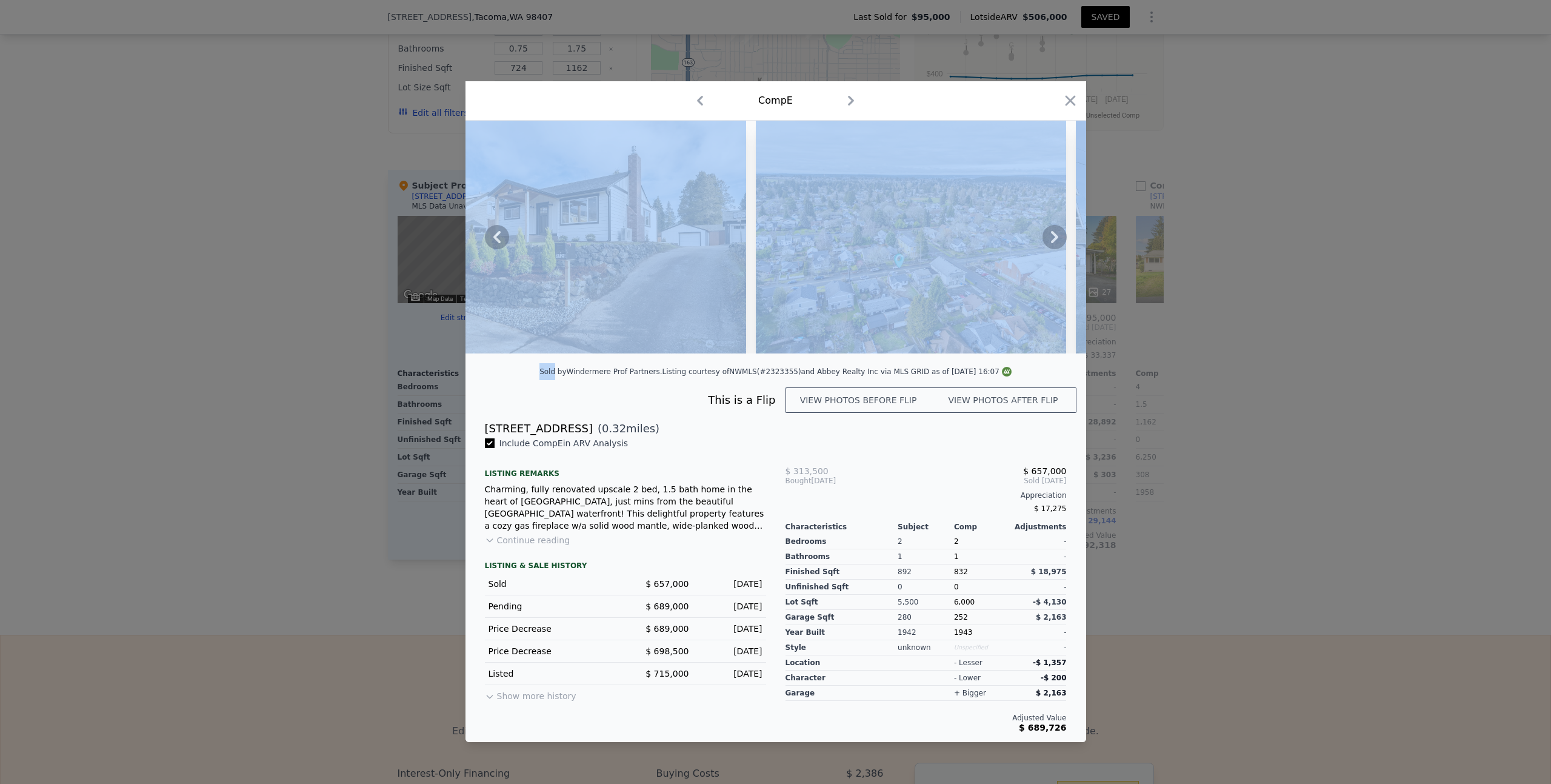
click at [497, 236] on icon at bounding box center [497, 237] width 24 height 24
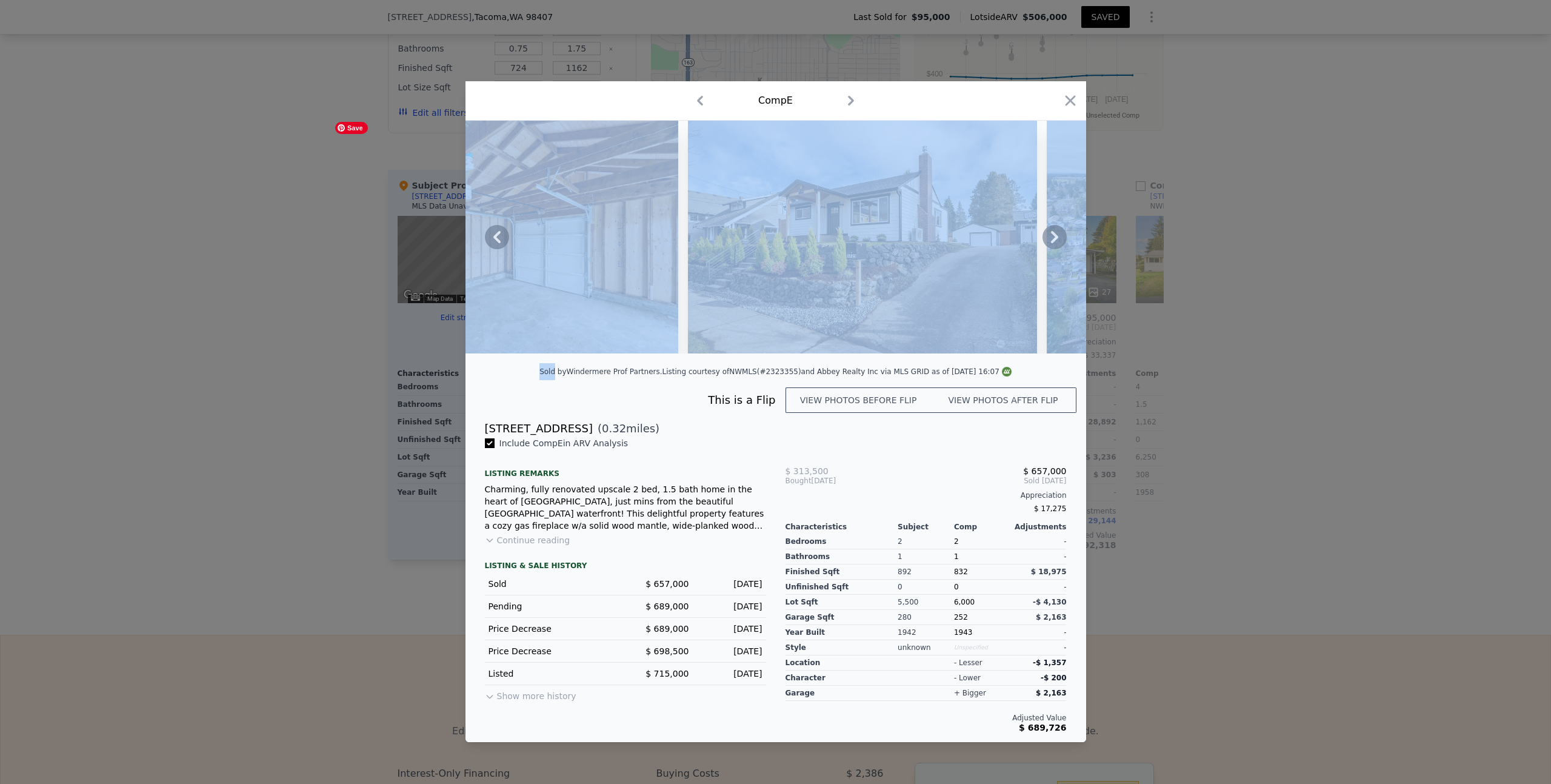
click at [497, 236] on icon at bounding box center [497, 237] width 24 height 24
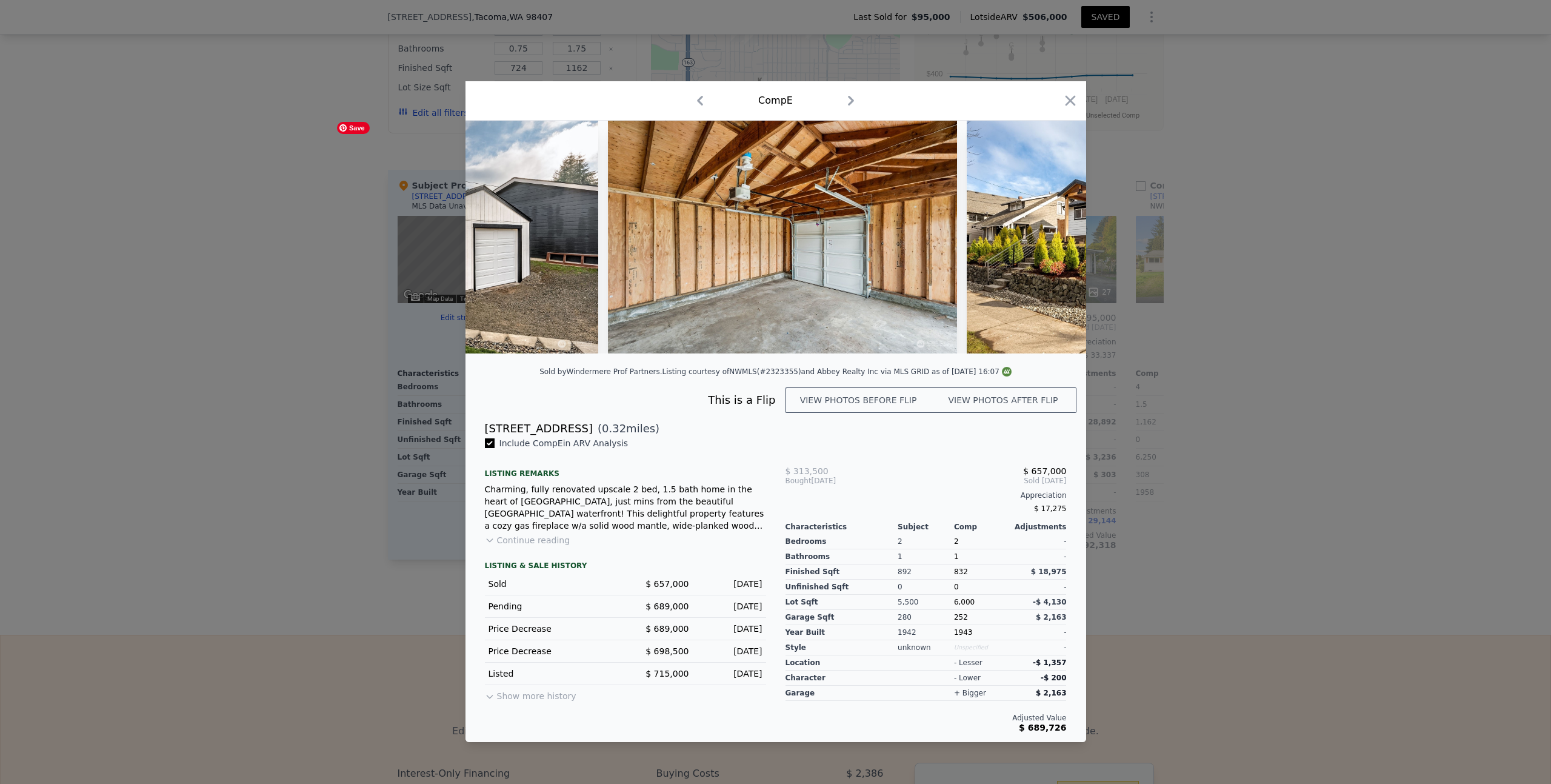
scroll to position [0, 9672]
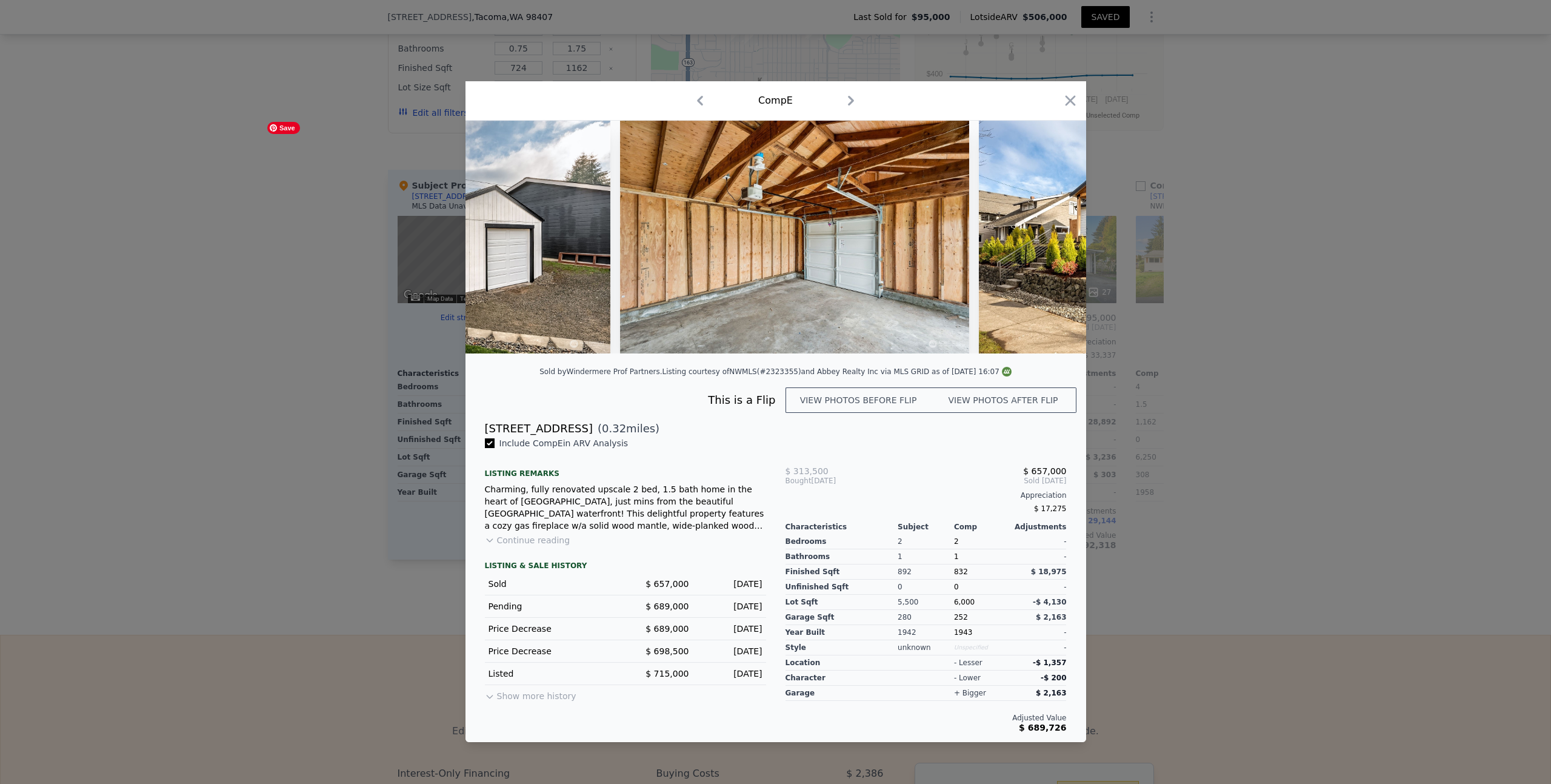
click at [497, 236] on img at bounding box center [436, 237] width 349 height 233
click at [497, 236] on icon at bounding box center [497, 237] width 24 height 24
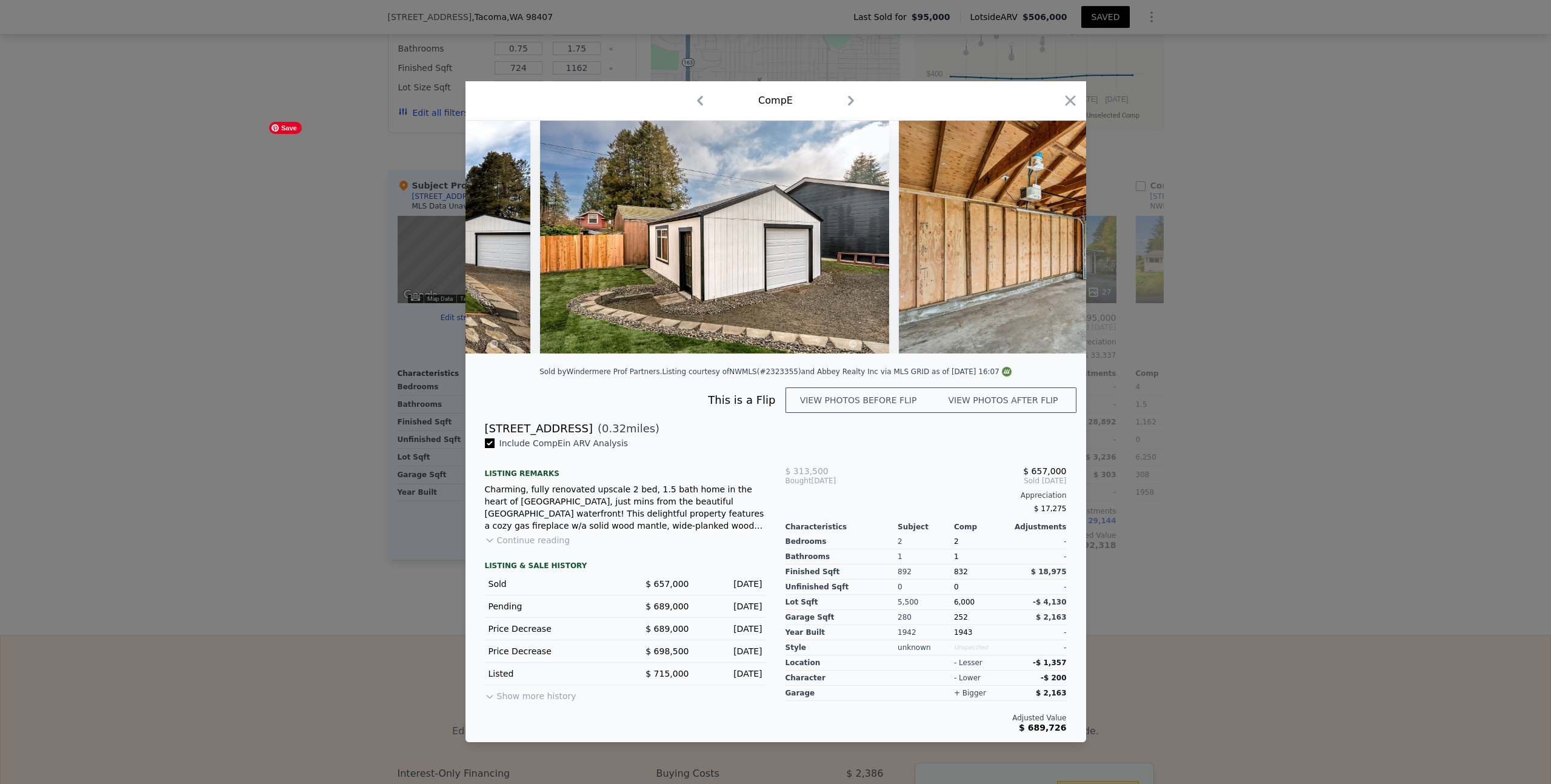
scroll to position [0, 9381]
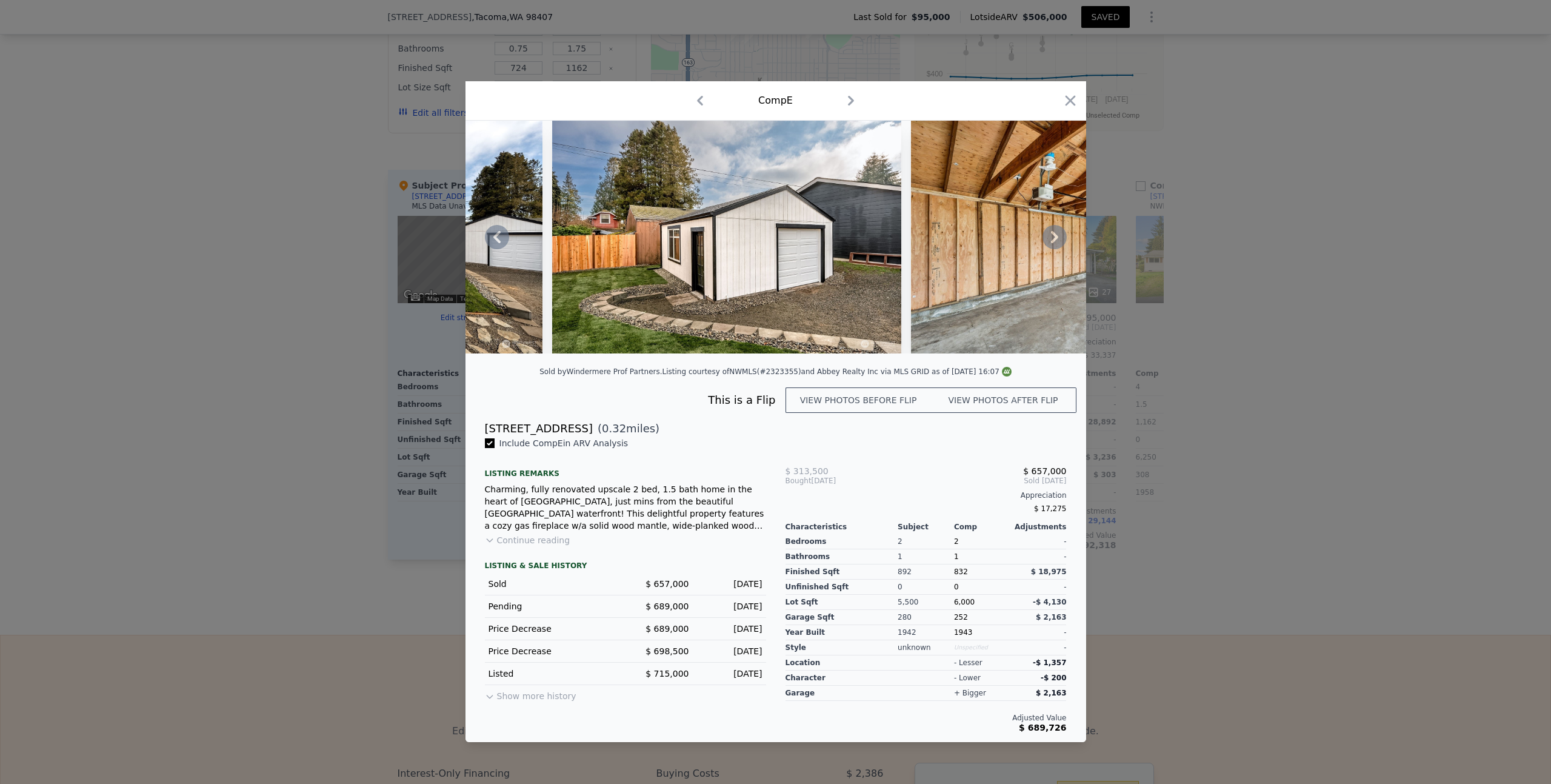
click at [497, 236] on icon at bounding box center [497, 237] width 24 height 24
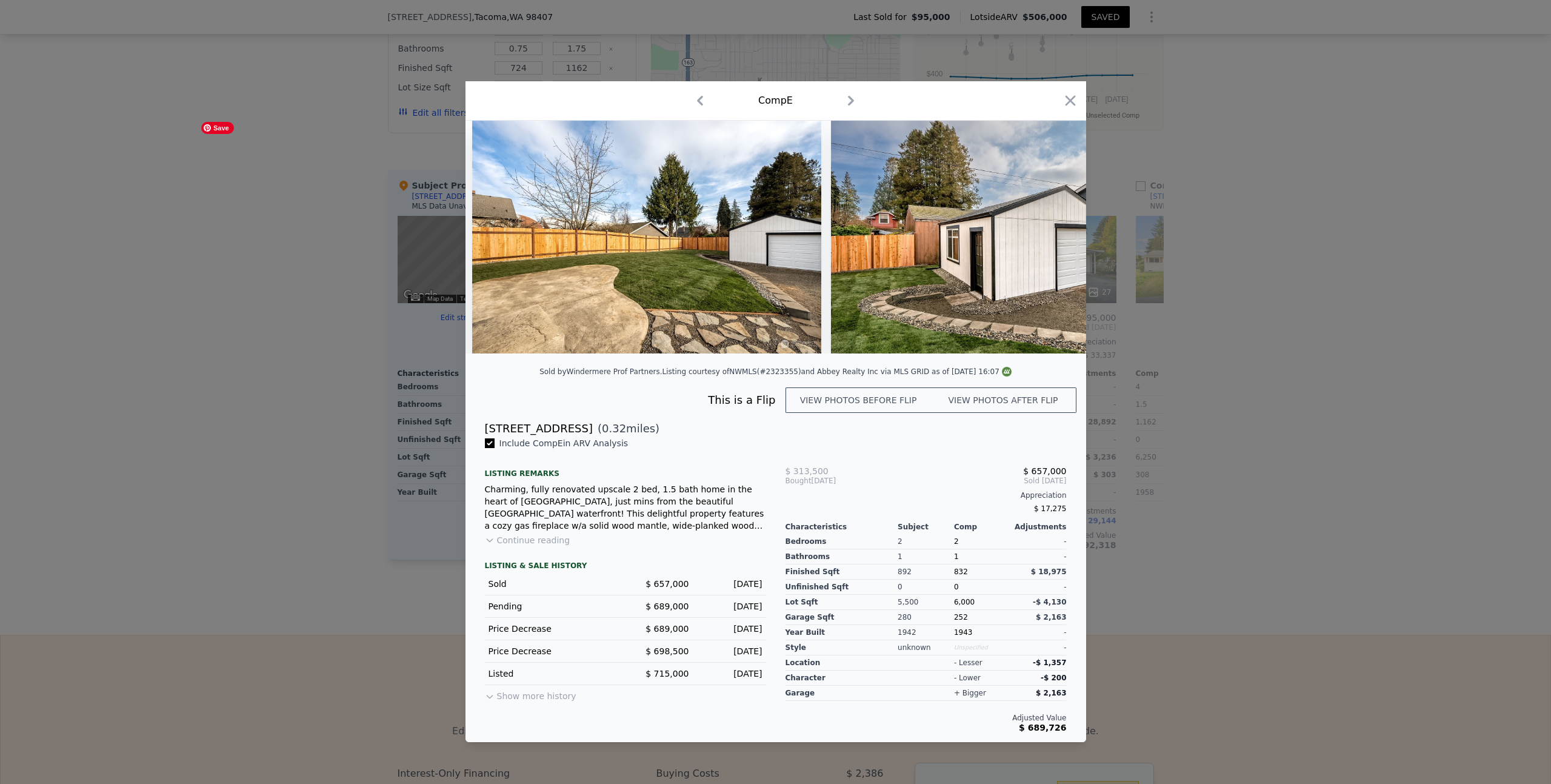
scroll to position [0, 9090]
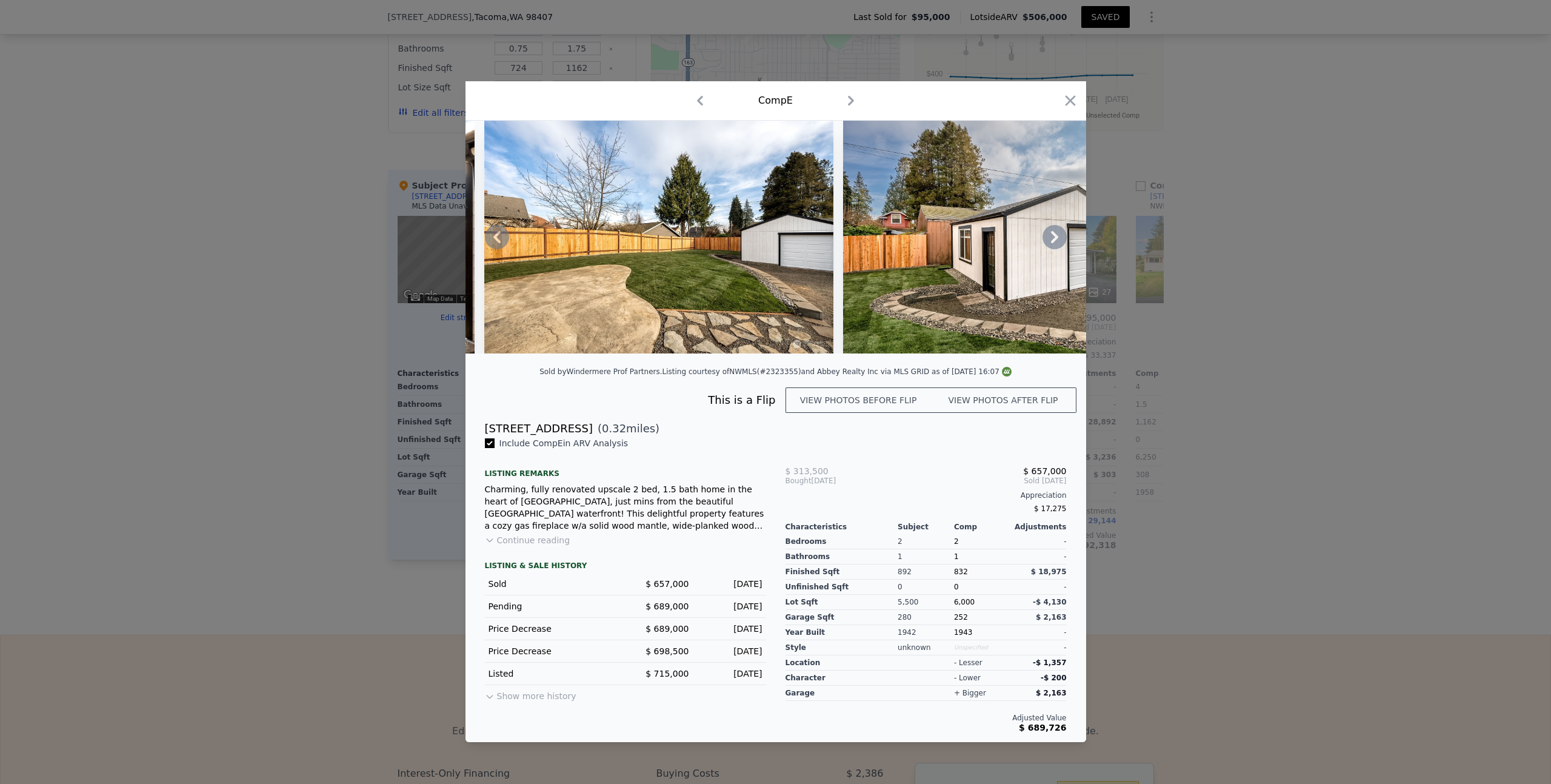
click at [497, 236] on icon at bounding box center [497, 237] width 24 height 24
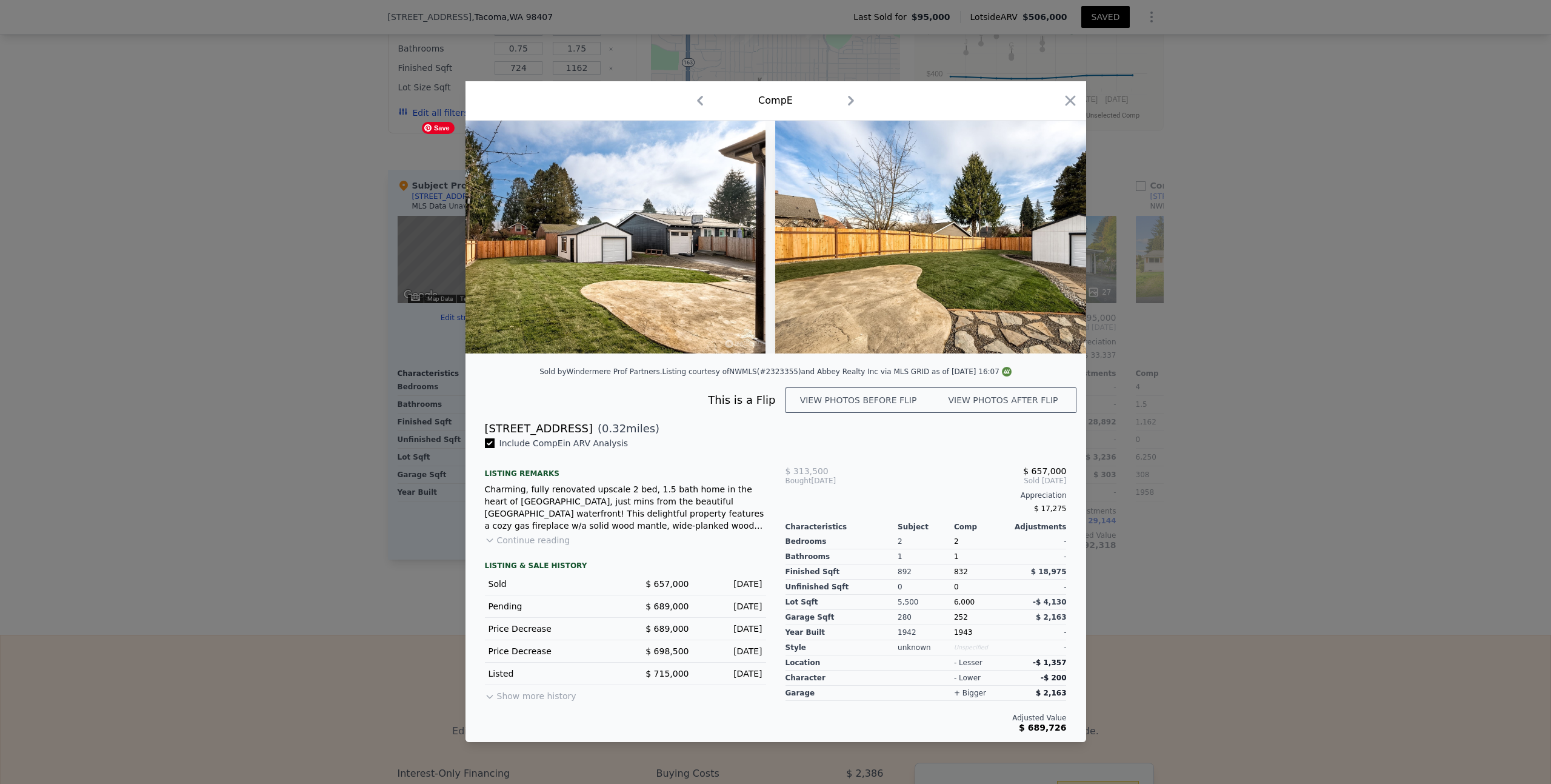
click at [497, 236] on div at bounding box center [776, 237] width 621 height 233
click at [497, 236] on icon at bounding box center [497, 237] width 24 height 24
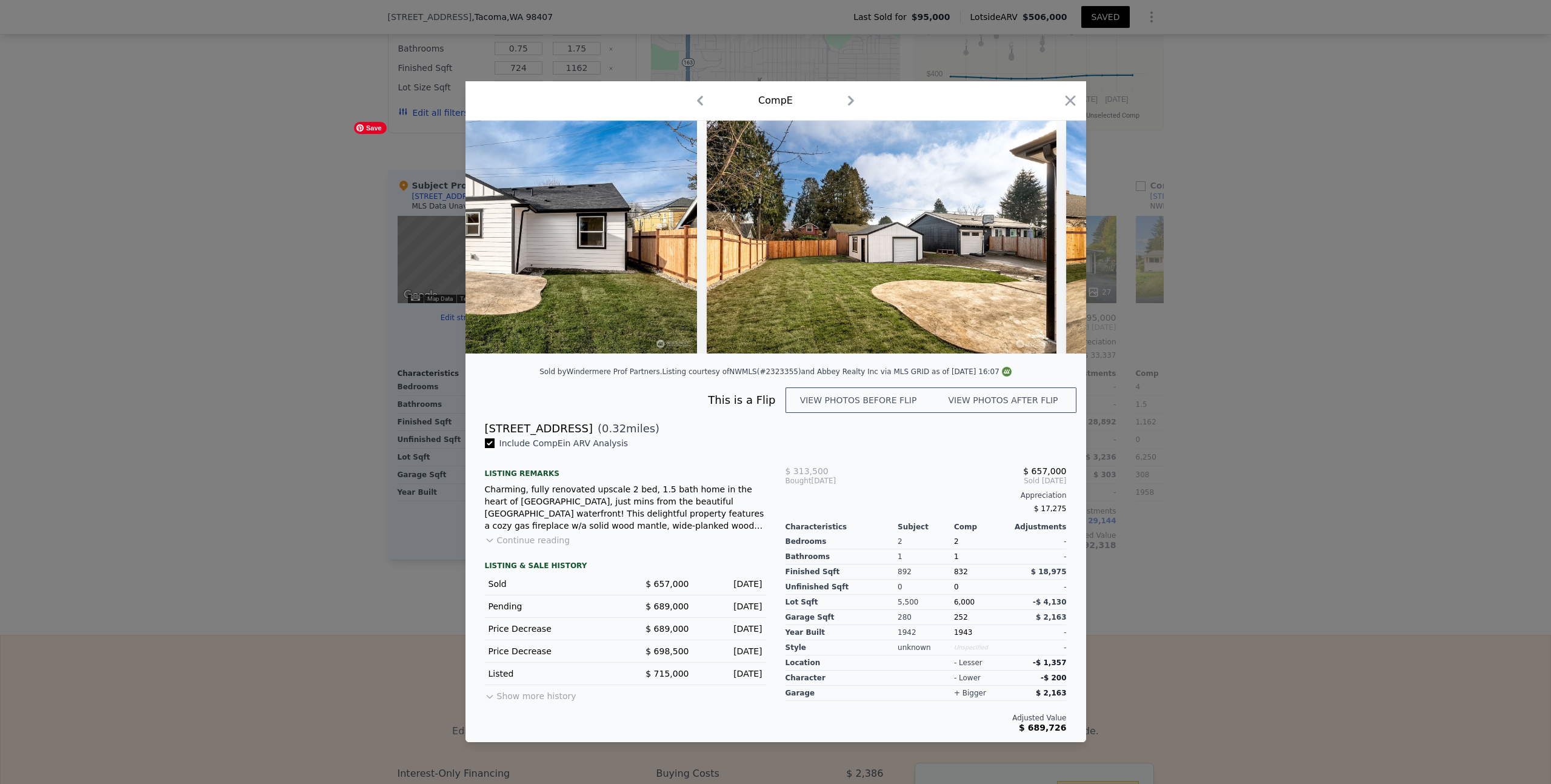
click at [497, 236] on div at bounding box center [776, 237] width 621 height 233
click at [497, 236] on icon at bounding box center [497, 237] width 24 height 24
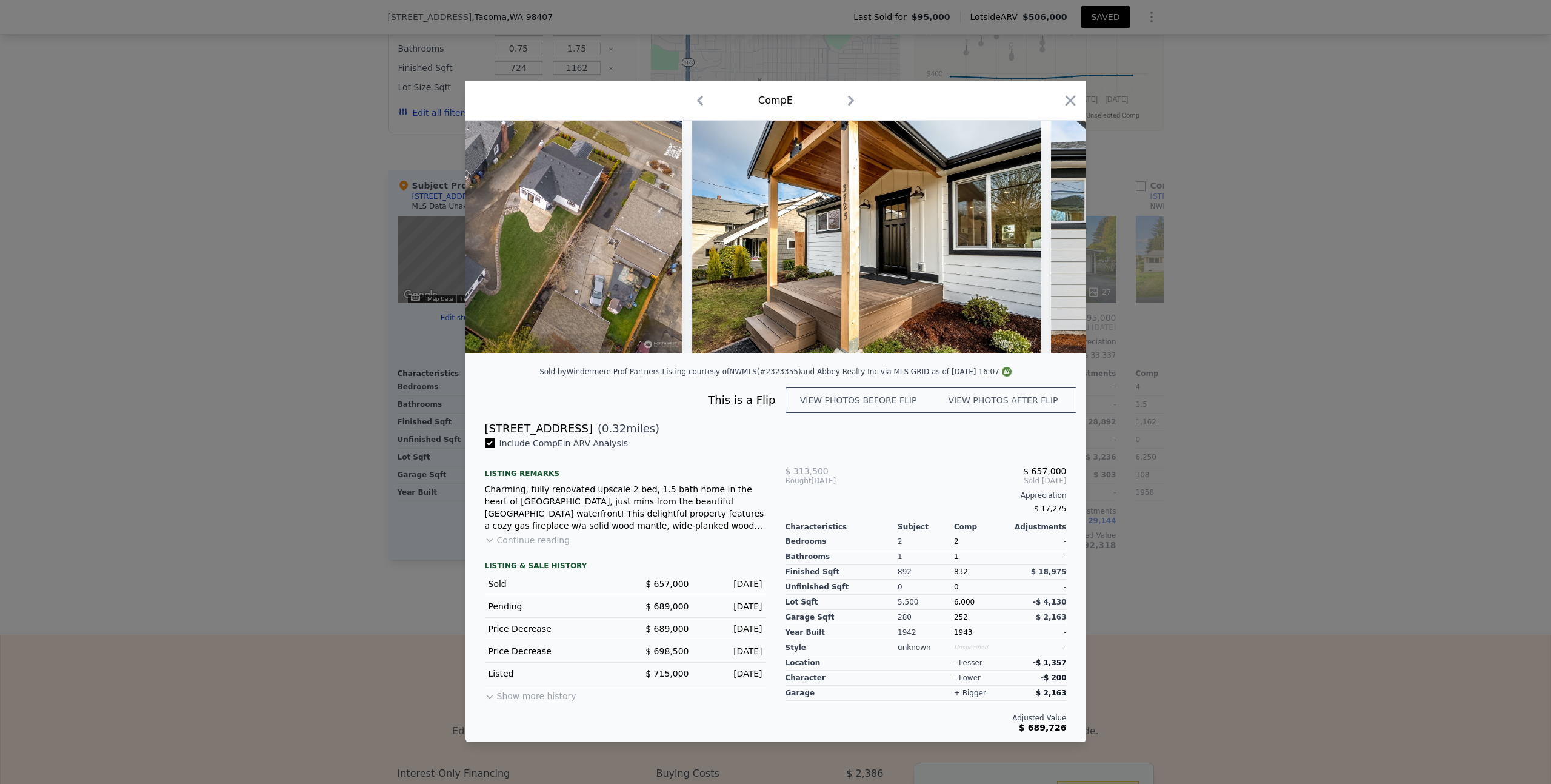
scroll to position [0, 1162]
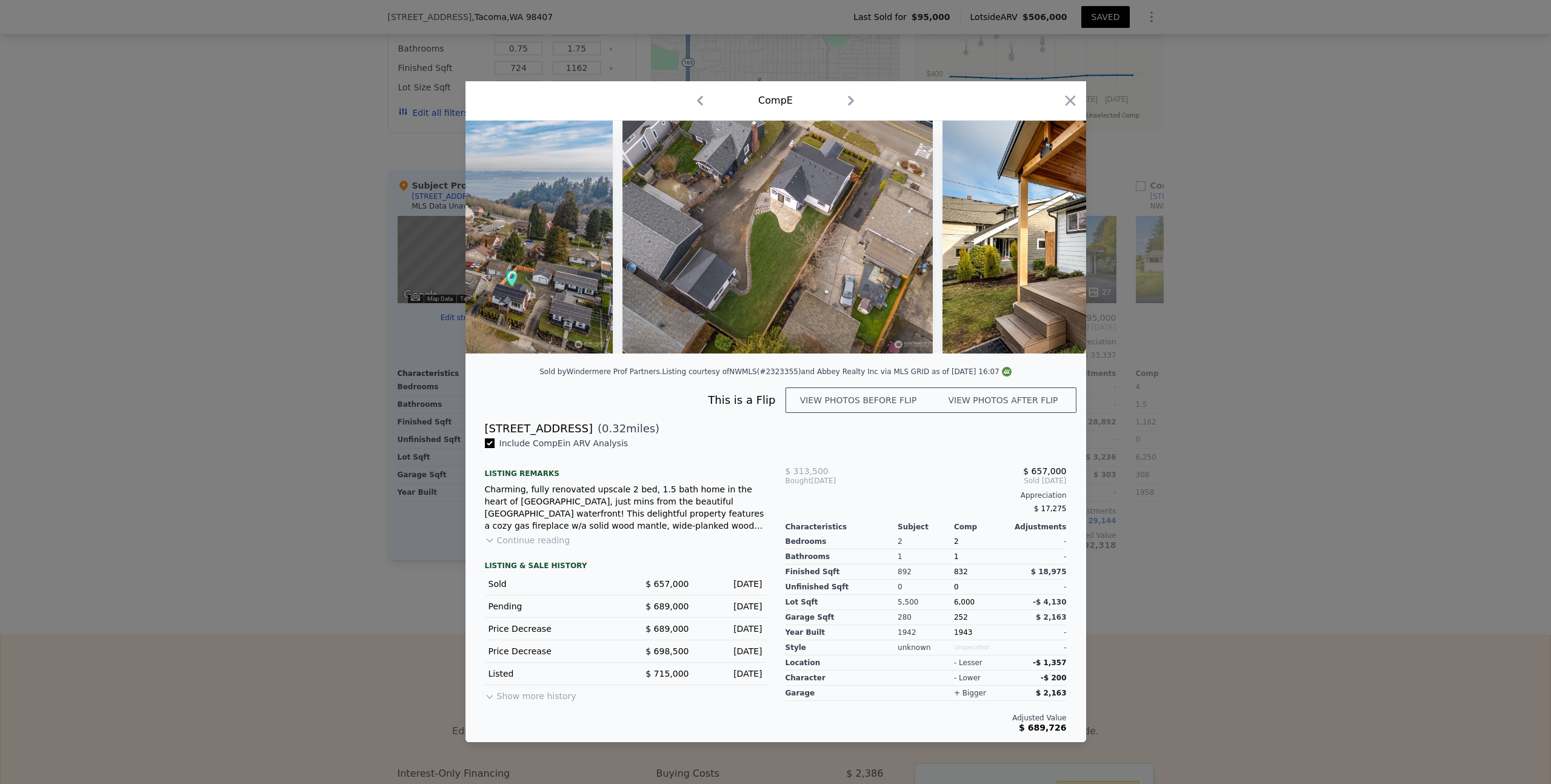
click at [219, 336] on div at bounding box center [776, 392] width 1551 height 784
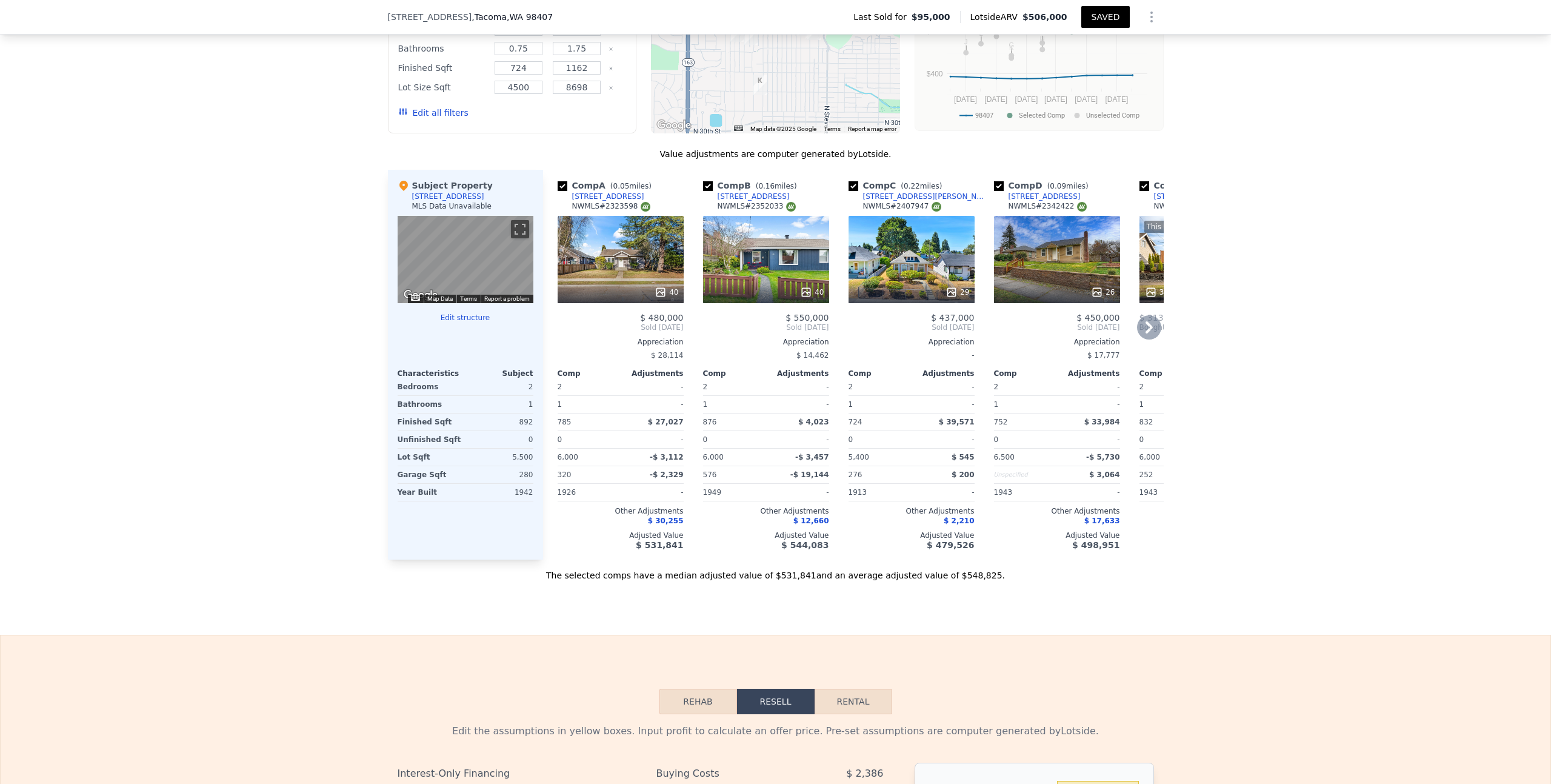
click at [742, 267] on div "40" at bounding box center [766, 259] width 126 height 87
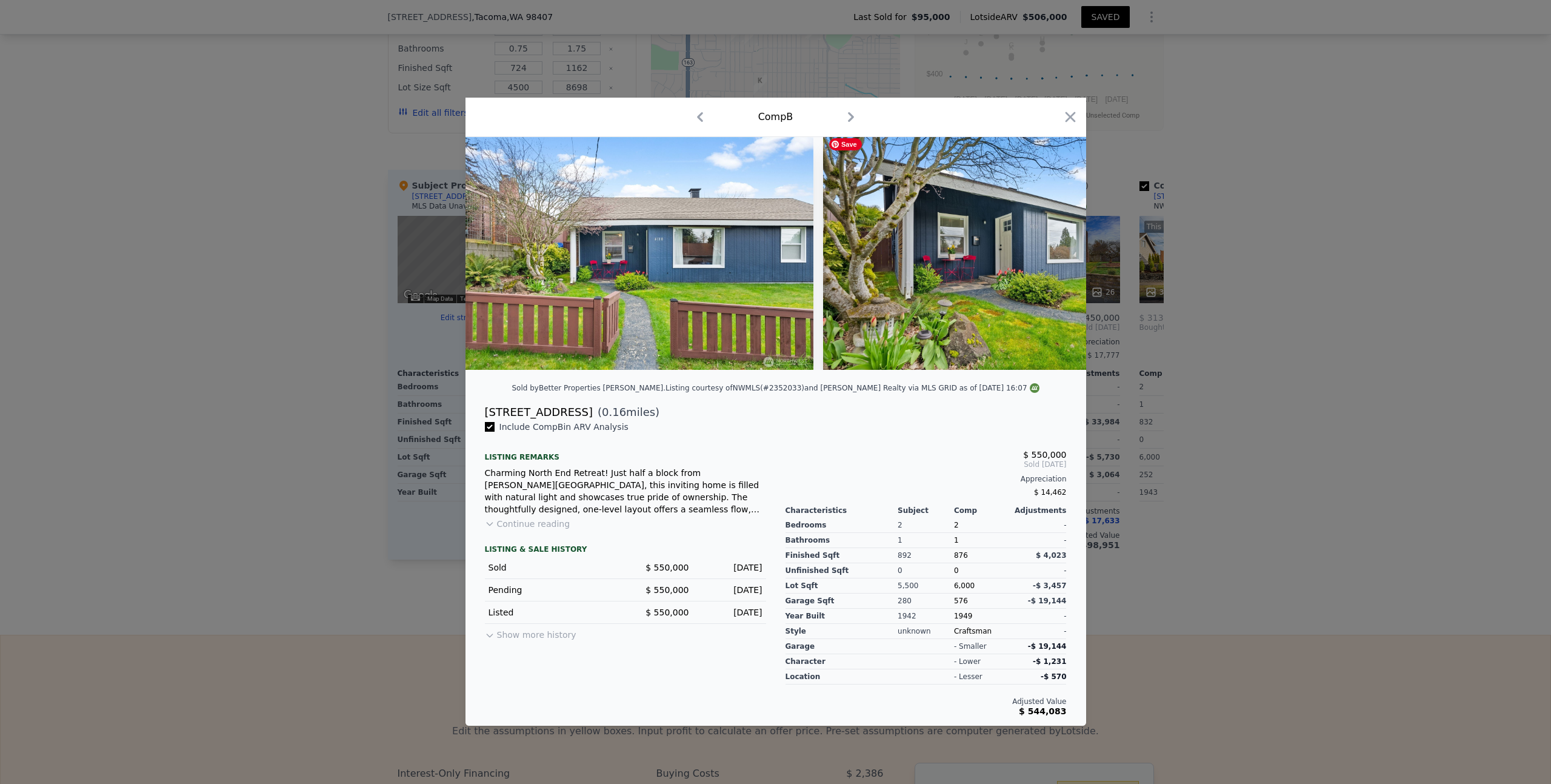
click at [1071, 243] on img at bounding box center [997, 253] width 348 height 233
click at [1069, 114] on icon "button" at bounding box center [1071, 117] width 17 height 17
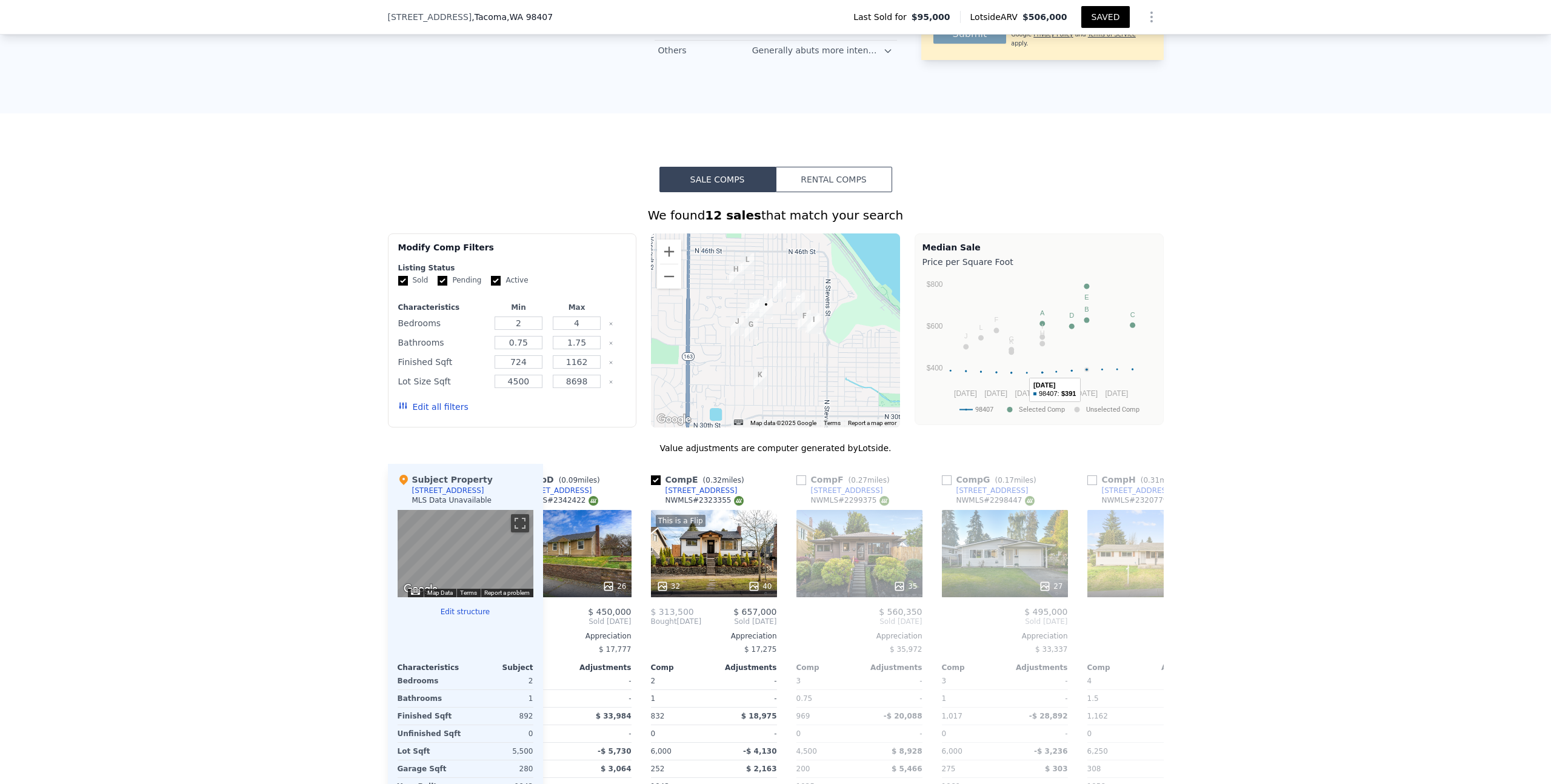
scroll to position [835, 0]
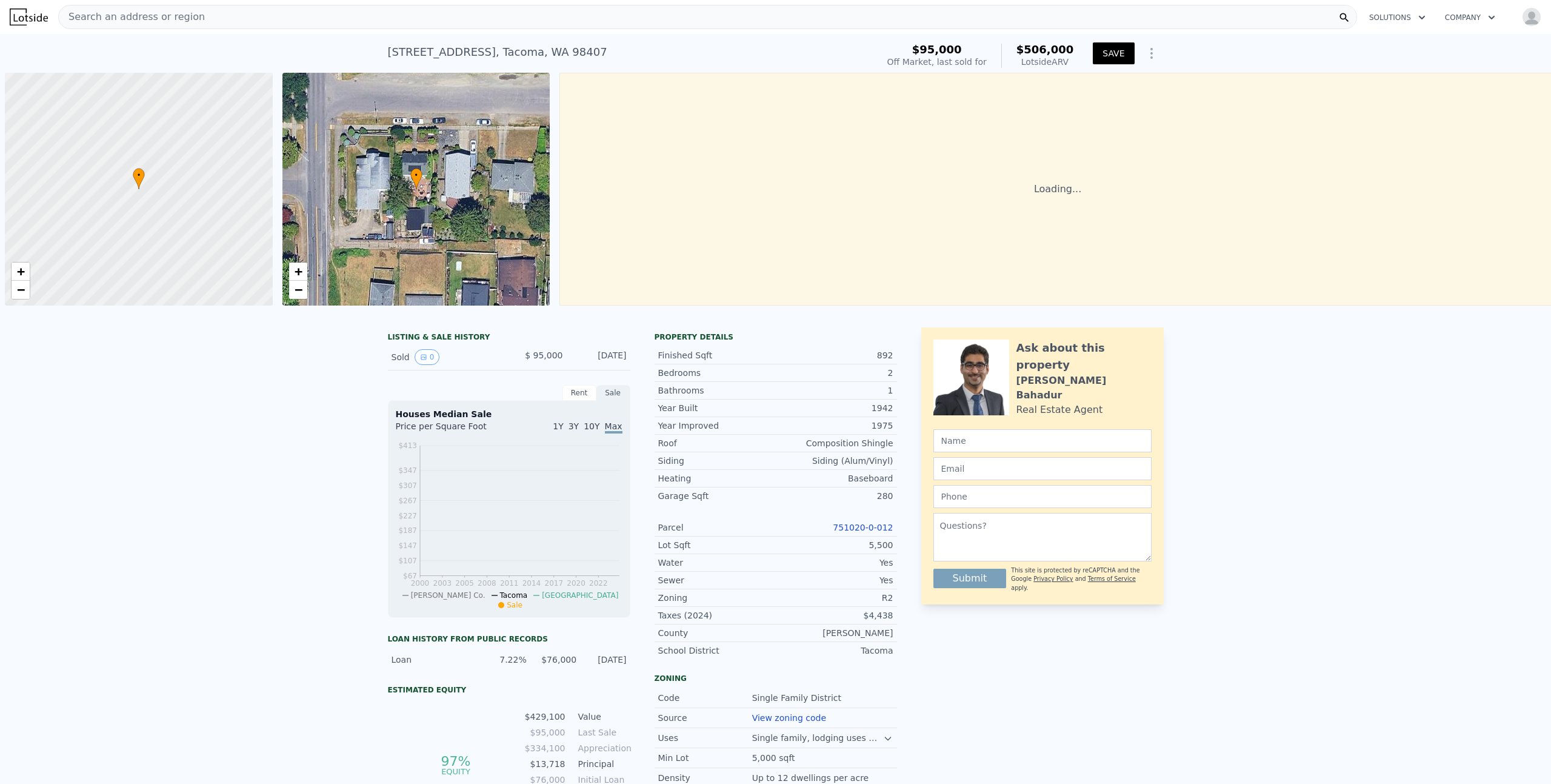
scroll to position [0, 5]
